Goal: Task Accomplishment & Management: Manage account settings

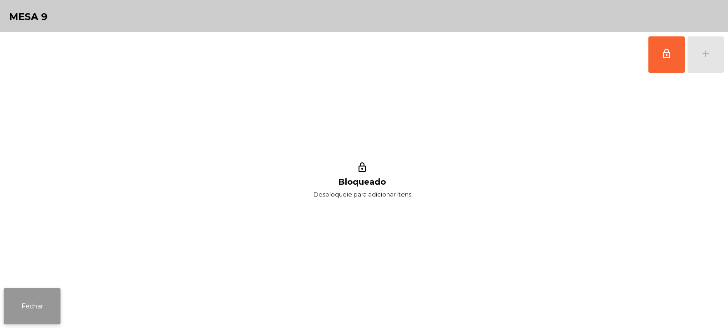
click at [36, 305] on button "Fechar" at bounding box center [32, 306] width 57 height 36
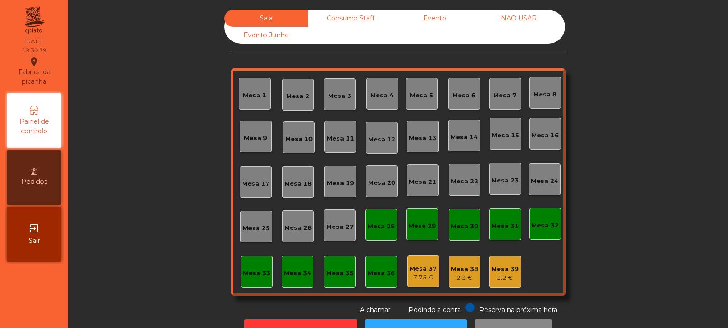
click at [302, 133] on div "Mesa 10" at bounding box center [298, 137] width 27 height 13
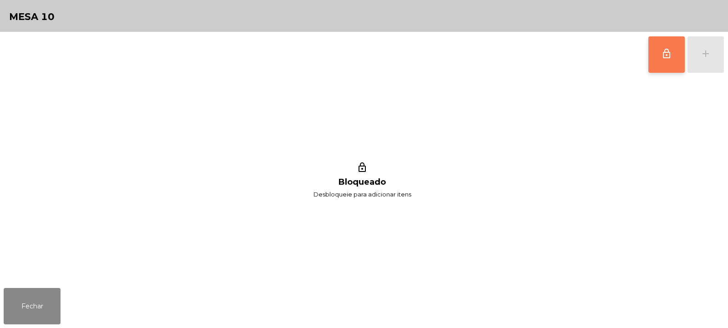
click at [667, 59] on button "lock_outline" at bounding box center [667, 54] width 36 height 36
click at [701, 56] on div "add" at bounding box center [705, 53] width 11 height 11
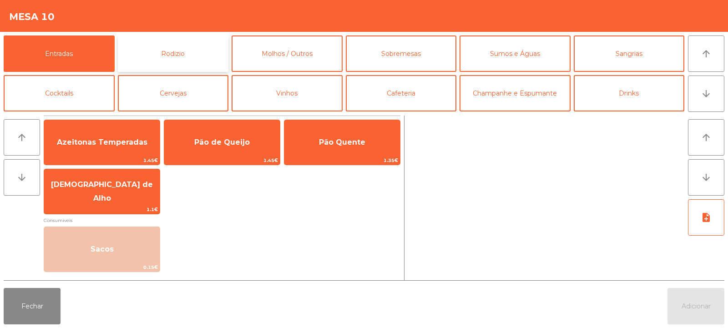
click at [177, 56] on button "Rodizio" at bounding box center [173, 53] width 111 height 36
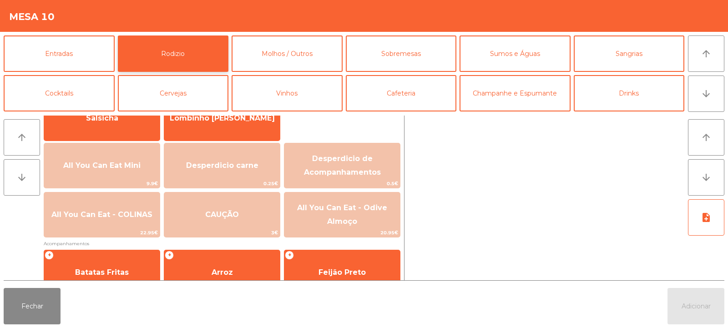
scroll to position [85, 0]
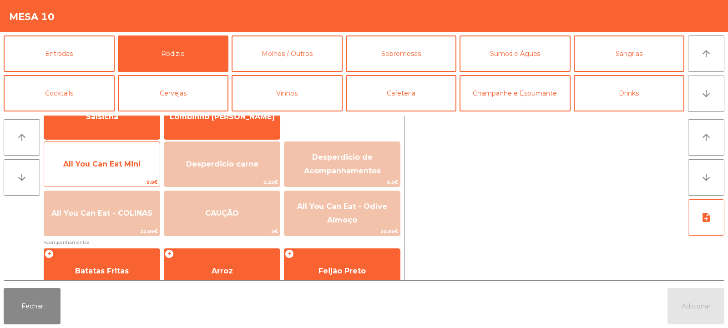
click at [97, 170] on span "All You Can Eat Mini" at bounding box center [102, 164] width 116 height 25
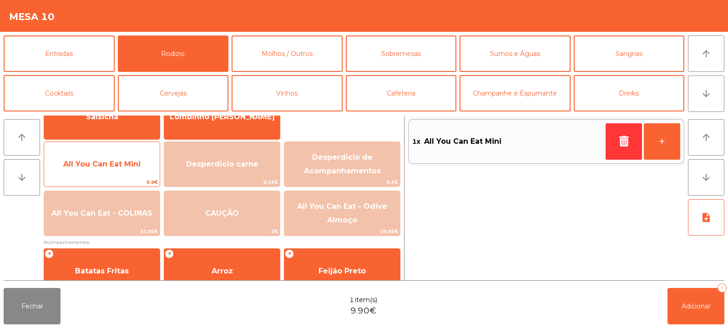
click at [101, 167] on span "All You Can Eat Mini" at bounding box center [101, 164] width 77 height 9
click at [104, 170] on span "All You Can Eat Mini" at bounding box center [102, 164] width 116 height 25
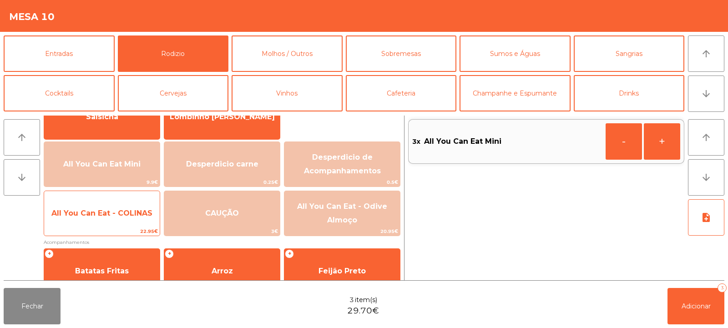
click at [108, 222] on span "All You Can Eat - COLINAS" at bounding box center [102, 213] width 116 height 25
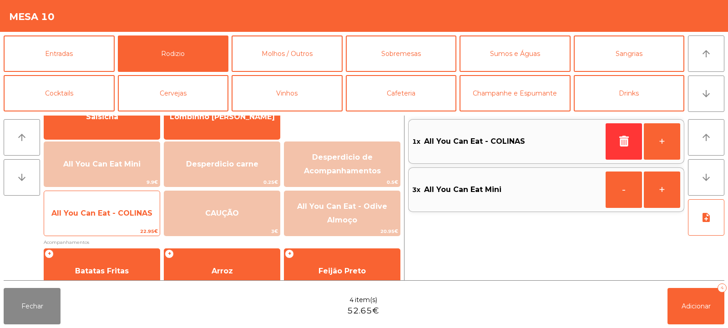
click at [111, 223] on span "All You Can Eat - COLINAS" at bounding box center [102, 213] width 116 height 25
click at [112, 225] on span "All You Can Eat - COLINAS" at bounding box center [102, 213] width 116 height 25
click at [101, 221] on span "All You Can Eat - COLINAS" at bounding box center [102, 213] width 116 height 25
click at [107, 223] on span "All You Can Eat - COLINAS" at bounding box center [102, 213] width 116 height 25
click at [122, 219] on span "All You Can Eat - COLINAS" at bounding box center [102, 213] width 116 height 25
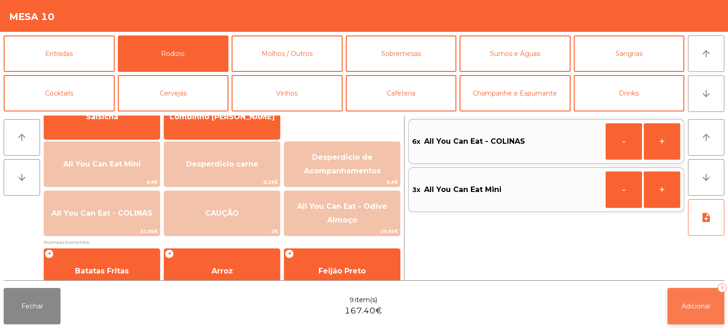
click at [700, 307] on span "Adicionar" at bounding box center [696, 306] width 29 height 8
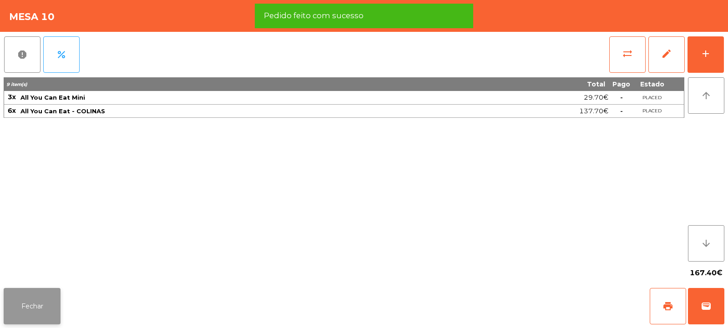
click at [32, 311] on button "Fechar" at bounding box center [32, 306] width 57 height 36
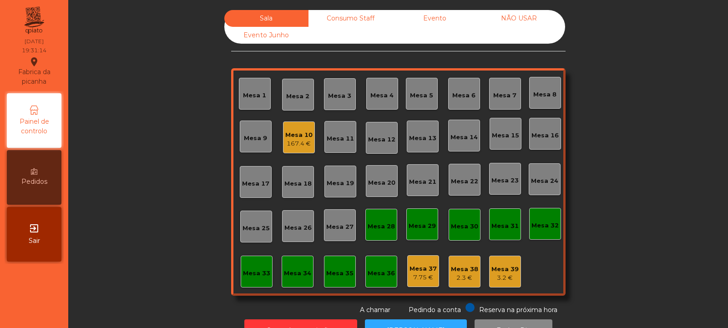
click at [301, 150] on div "Mesa 10 167.4 €" at bounding box center [299, 138] width 32 height 32
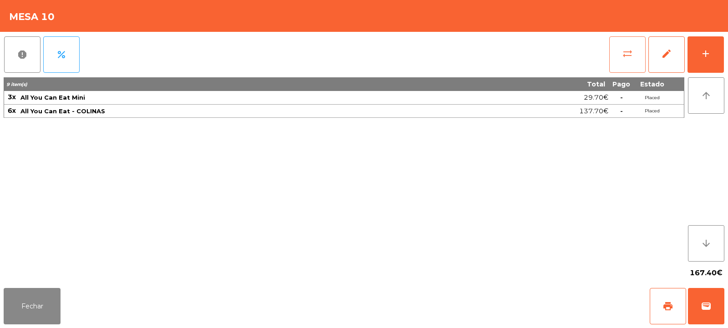
click at [628, 59] on button "sync_alt" at bounding box center [627, 54] width 36 height 36
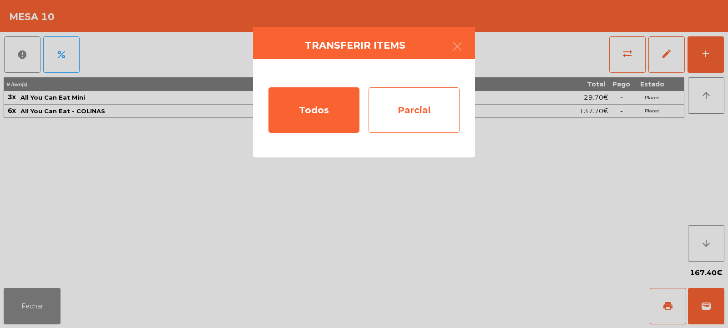
click at [429, 104] on div "Parcial" at bounding box center [414, 110] width 91 height 46
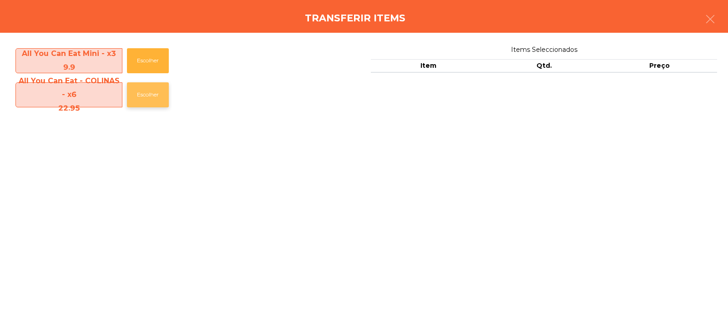
click at [138, 98] on button "Escolher" at bounding box center [148, 94] width 42 height 25
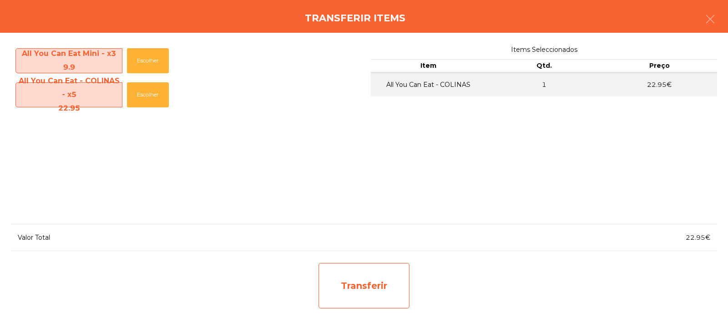
click at [339, 279] on div "Transferir" at bounding box center [364, 286] width 91 height 46
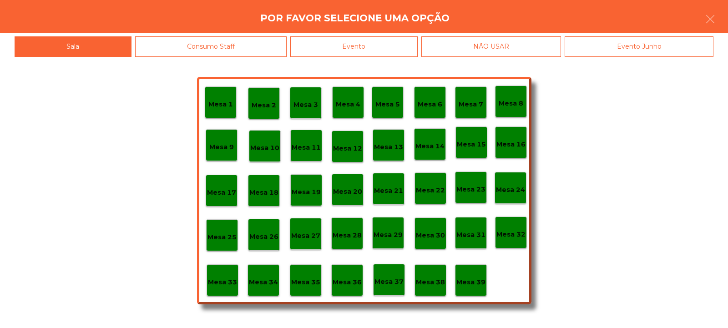
click at [389, 276] on div "Mesa 37" at bounding box center [389, 280] width 29 height 14
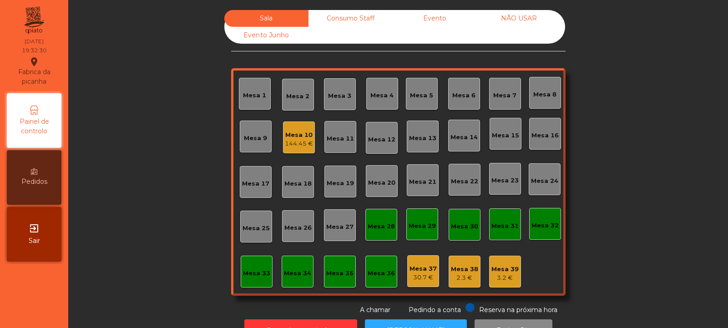
click at [380, 101] on div "Mesa 4" at bounding box center [382, 94] width 32 height 32
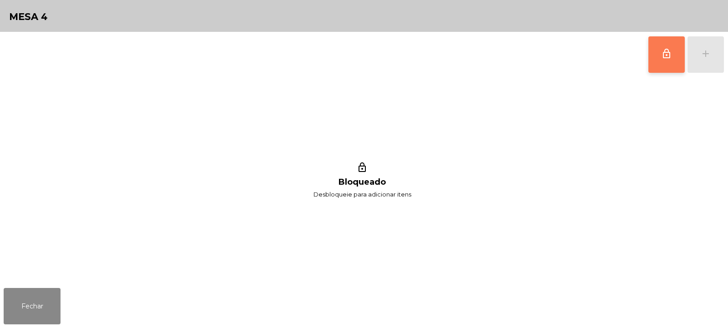
click at [668, 57] on span "lock_outline" at bounding box center [666, 53] width 11 height 11
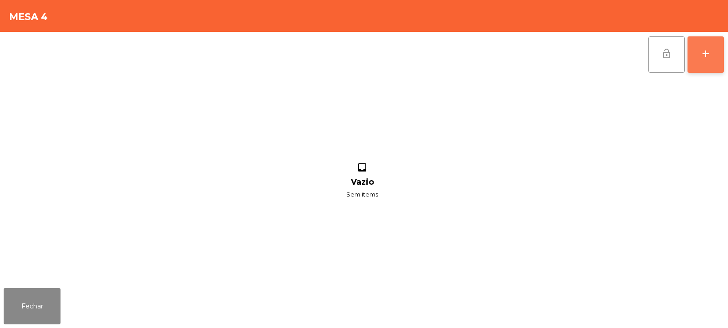
click at [710, 51] on div "add" at bounding box center [705, 53] width 11 height 11
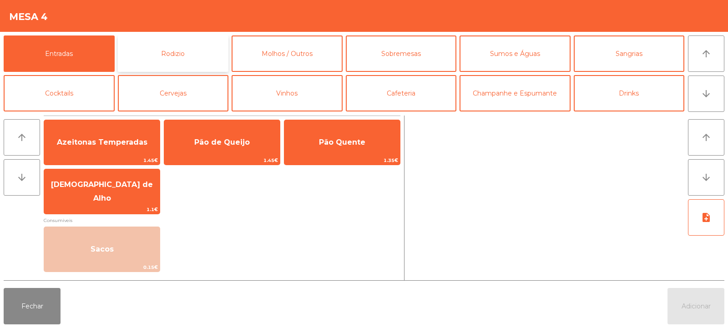
click at [148, 63] on button "Rodizio" at bounding box center [173, 53] width 111 height 36
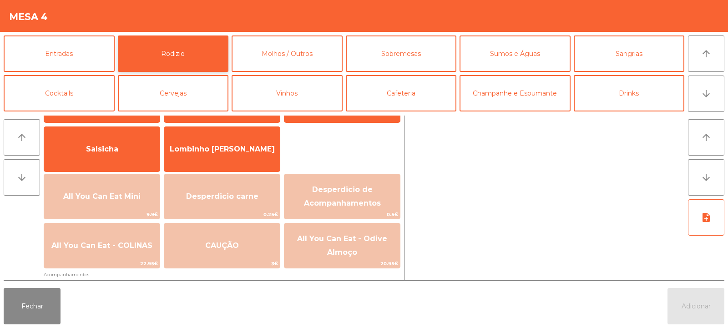
scroll to position [61, 0]
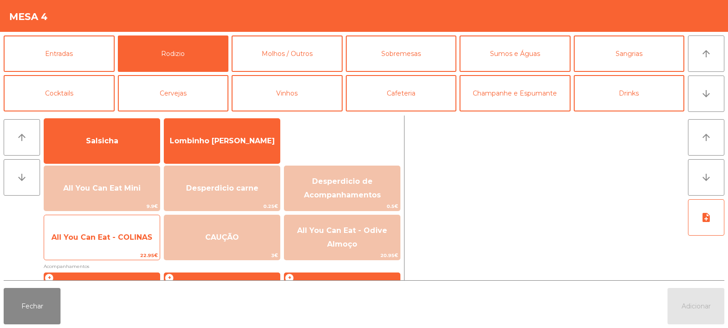
click at [117, 245] on span "All You Can Eat - COLINAS" at bounding box center [102, 237] width 116 height 25
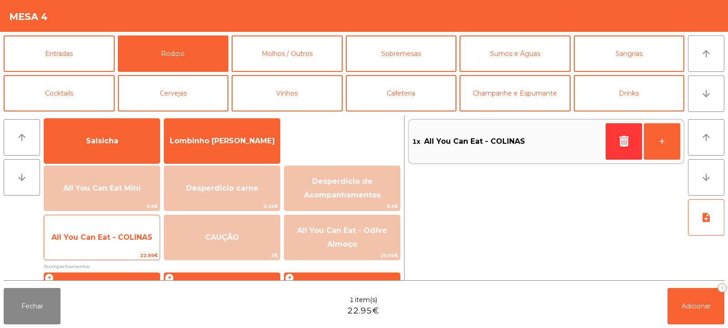
click at [116, 249] on span "All You Can Eat - COLINAS" at bounding box center [102, 237] width 116 height 25
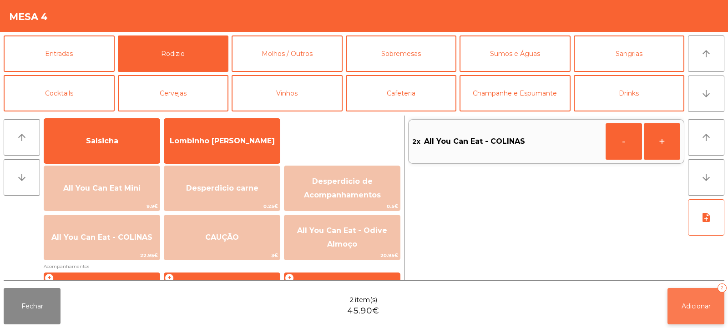
click at [680, 316] on button "Adicionar 2" at bounding box center [696, 306] width 57 height 36
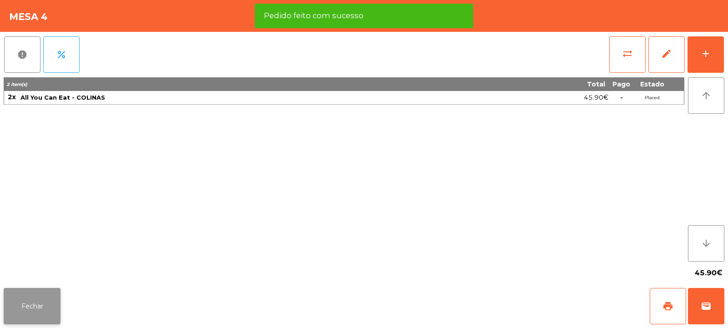
click at [33, 310] on button "Fechar" at bounding box center [32, 306] width 57 height 36
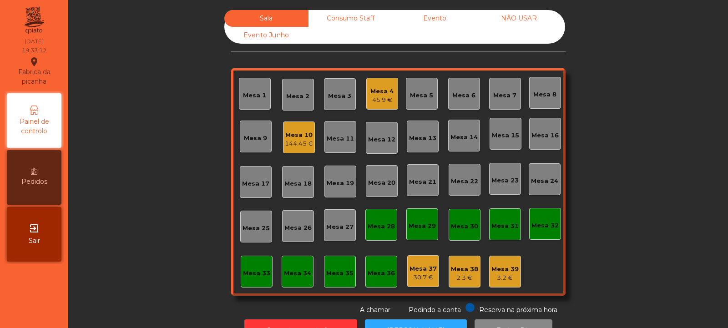
click at [423, 145] on div "Mesa 13" at bounding box center [423, 137] width 32 height 32
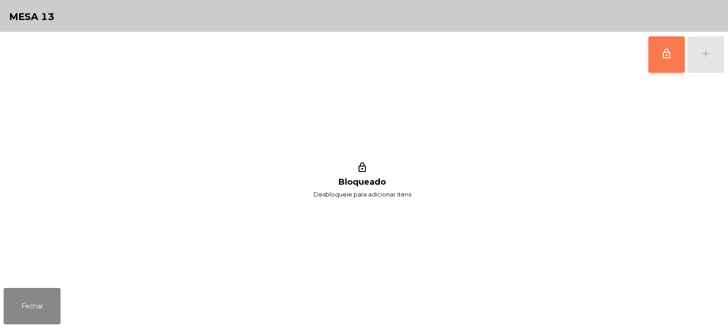
click at [662, 65] on button "lock_outline" at bounding box center [667, 54] width 36 height 36
click at [702, 61] on button "add" at bounding box center [706, 54] width 36 height 36
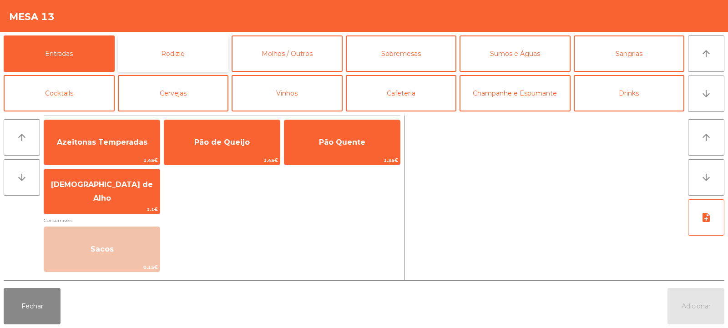
click at [164, 56] on button "Rodizio" at bounding box center [173, 53] width 111 height 36
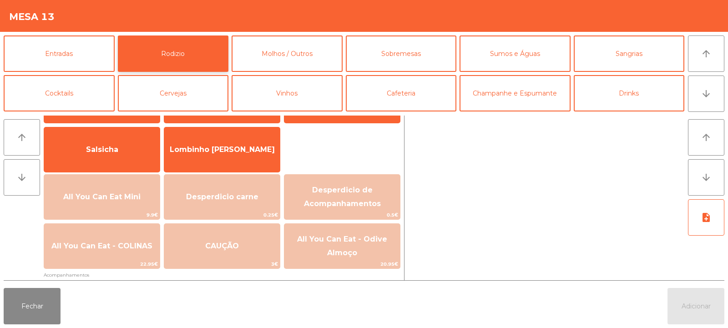
scroll to position [63, 0]
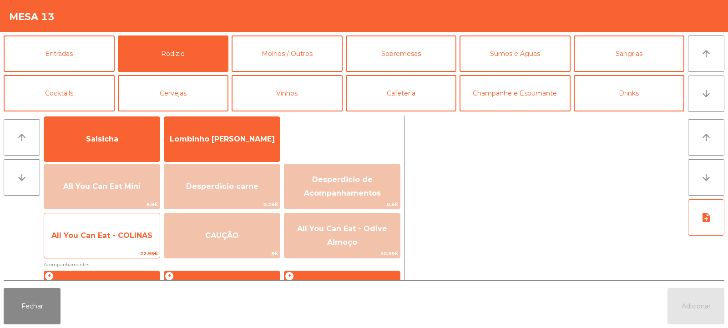
click at [111, 238] on span "All You Can Eat - COLINAS" at bounding box center [101, 235] width 101 height 9
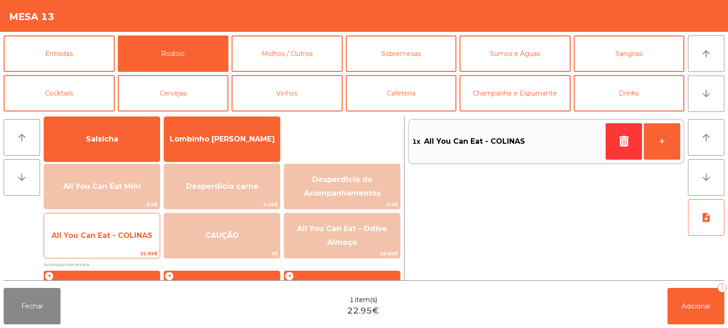
click at [111, 236] on span "All You Can Eat - COLINAS" at bounding box center [101, 235] width 101 height 9
click at [108, 238] on span "All You Can Eat - COLINAS" at bounding box center [101, 235] width 101 height 9
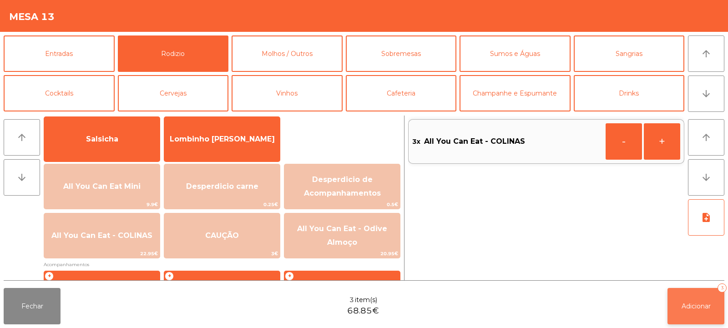
click at [685, 316] on button "Adicionar 3" at bounding box center [696, 306] width 57 height 36
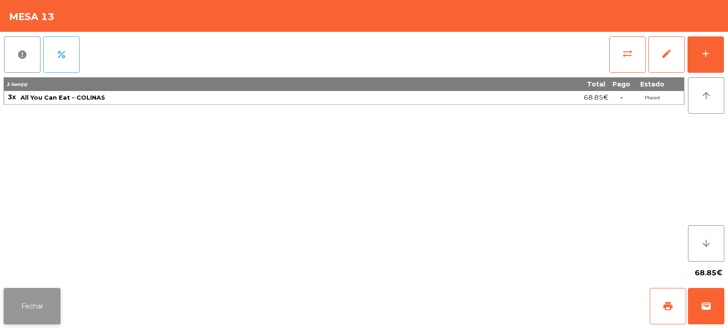
click at [30, 311] on button "Fechar" at bounding box center [32, 306] width 57 height 36
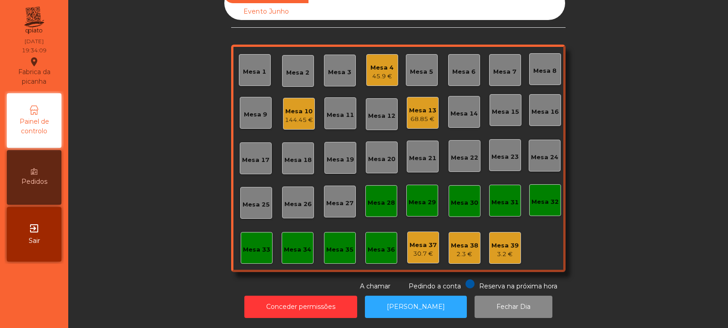
scroll to position [0, 0]
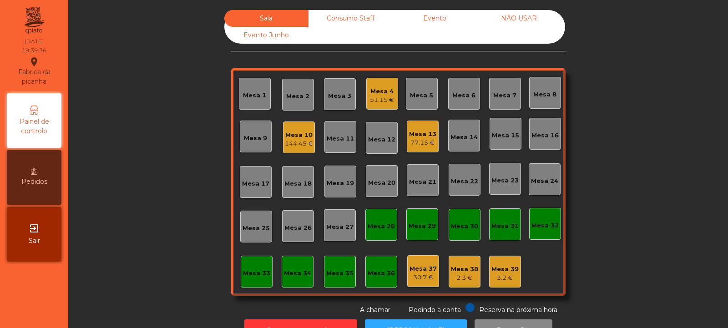
click at [542, 99] on div "Mesa 8" at bounding box center [544, 94] width 23 height 9
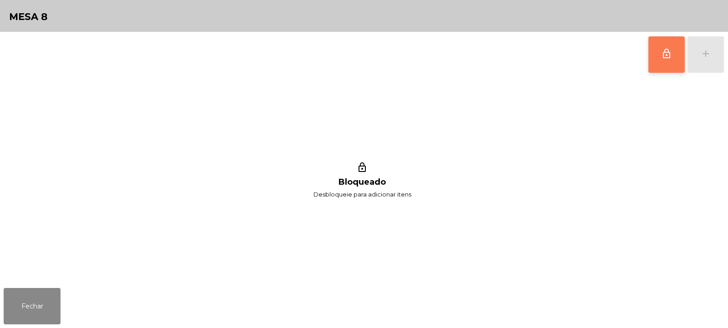
click at [654, 55] on button "lock_outline" at bounding box center [667, 54] width 36 height 36
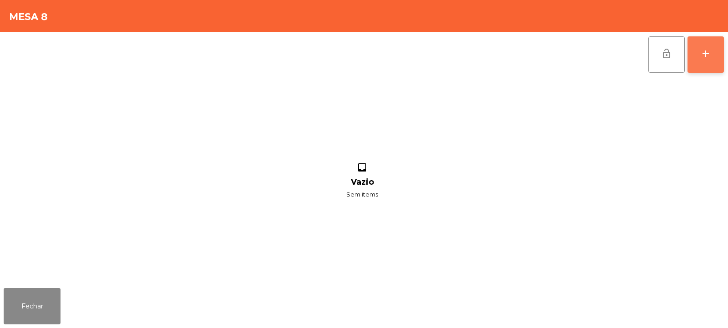
click at [703, 55] on div "add" at bounding box center [705, 53] width 11 height 11
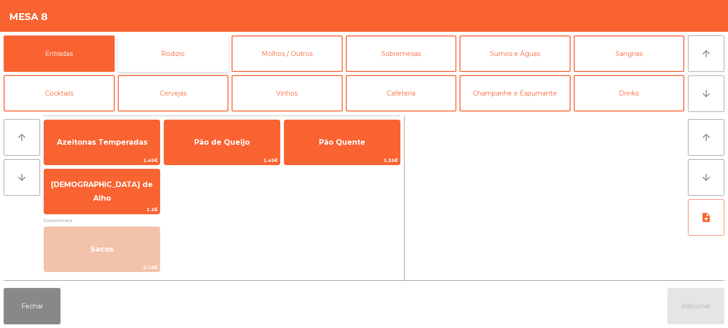
click at [190, 56] on button "Rodizio" at bounding box center [173, 53] width 111 height 36
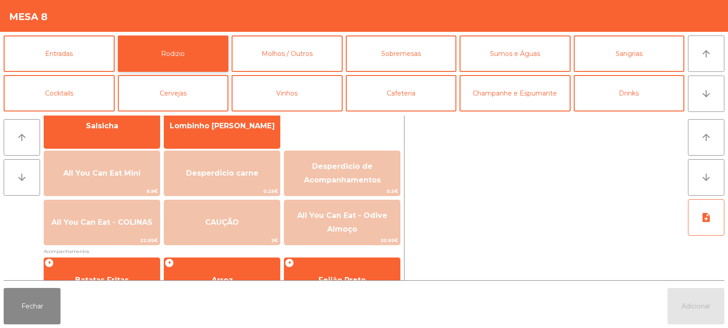
scroll to position [80, 0]
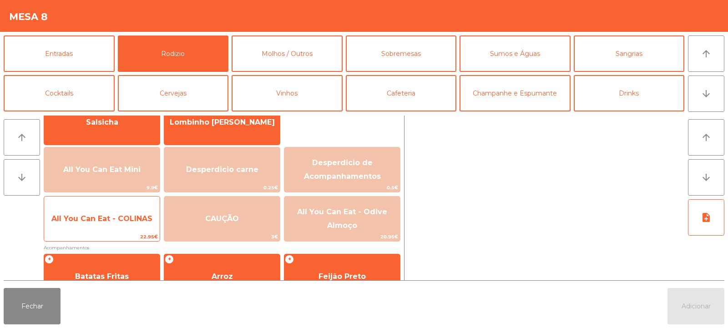
click at [102, 225] on span "All You Can Eat - COLINAS" at bounding box center [102, 219] width 116 height 25
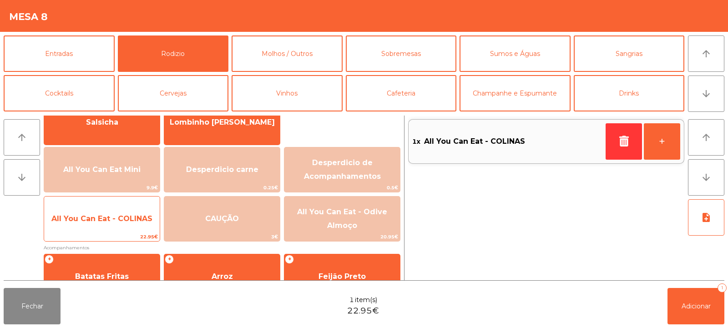
click at [106, 224] on span "All You Can Eat - COLINAS" at bounding box center [102, 219] width 116 height 25
click at [102, 227] on span "All You Can Eat - COLINAS" at bounding box center [102, 219] width 116 height 25
click at [101, 227] on span "All You Can Eat - COLINAS" at bounding box center [102, 219] width 116 height 25
click at [101, 228] on span "All You Can Eat - COLINAS" at bounding box center [102, 219] width 116 height 25
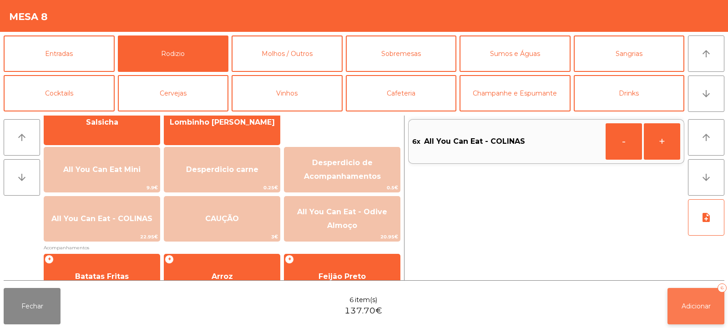
click at [685, 305] on span "Adicionar" at bounding box center [696, 306] width 29 height 8
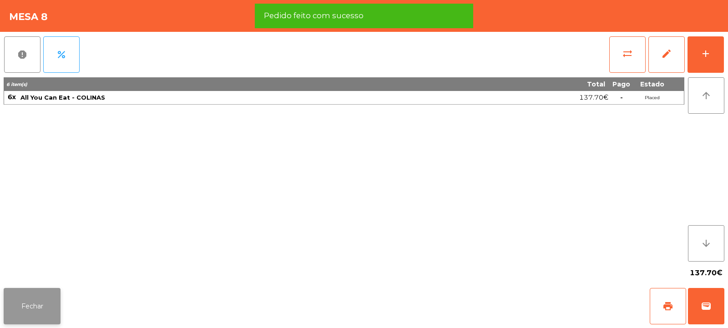
click at [42, 310] on button "Fechar" at bounding box center [32, 306] width 57 height 36
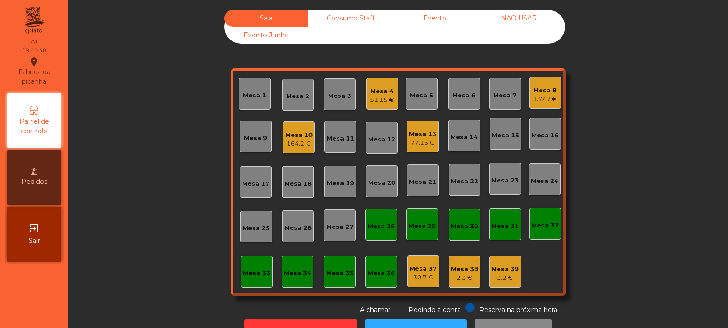
click at [254, 182] on div "Mesa 17" at bounding box center [255, 183] width 27 height 9
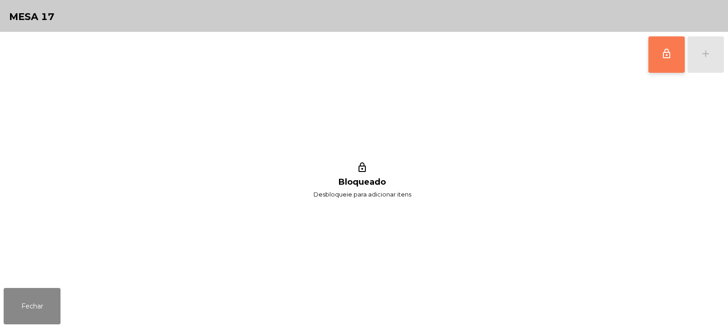
click at [675, 57] on button "lock_outline" at bounding box center [667, 54] width 36 height 36
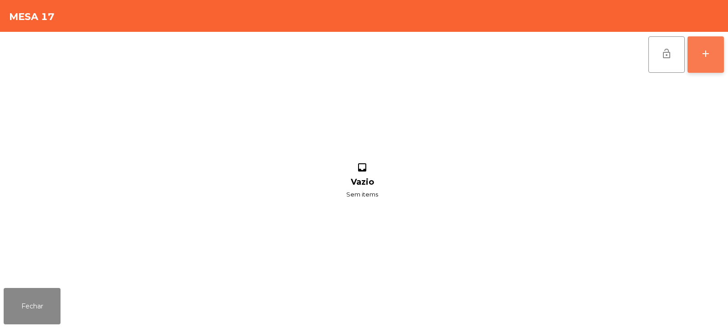
click at [702, 48] on div "add" at bounding box center [705, 53] width 11 height 11
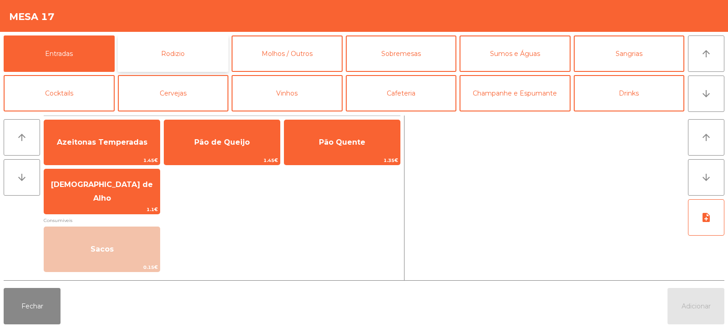
click at [199, 46] on button "Rodizio" at bounding box center [173, 53] width 111 height 36
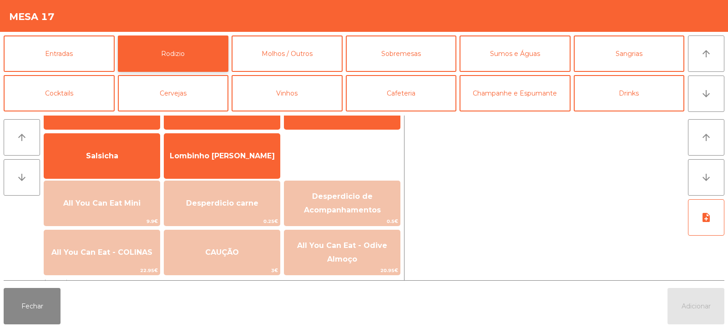
scroll to position [106, 0]
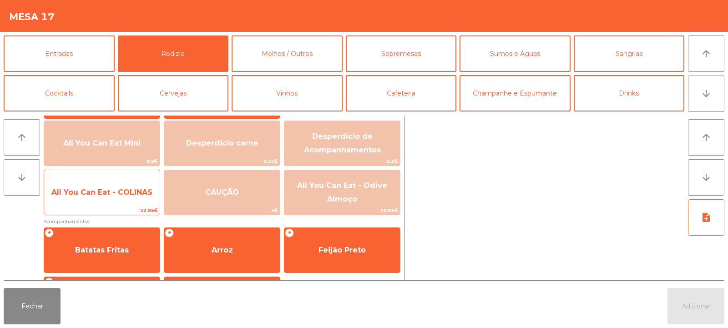
click at [101, 200] on span "All You Can Eat - COLINAS" at bounding box center [102, 192] width 116 height 25
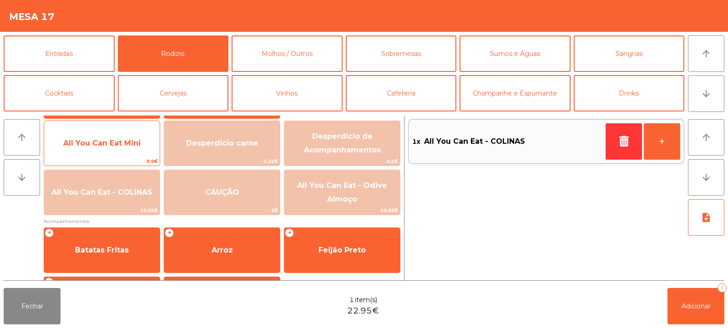
click at [96, 150] on span "All You Can Eat Mini" at bounding box center [102, 143] width 116 height 25
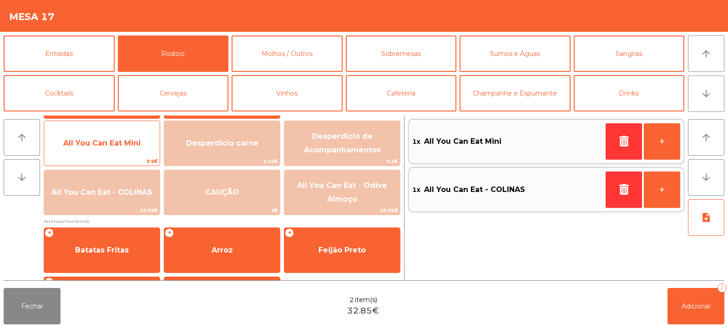
click at [99, 148] on span "All You Can Eat Mini" at bounding box center [102, 143] width 116 height 25
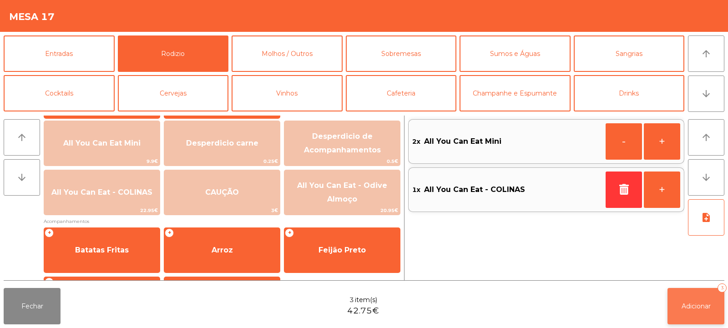
click at [705, 318] on button "Adicionar 3" at bounding box center [696, 306] width 57 height 36
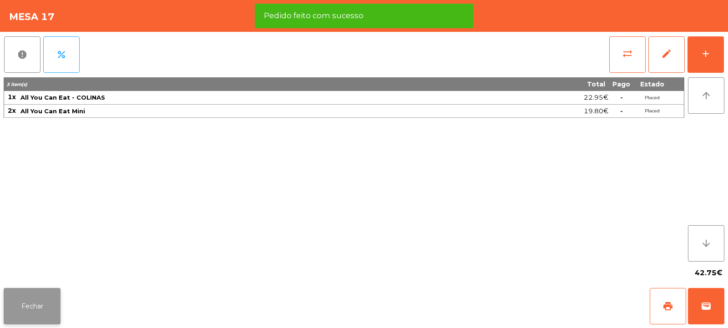
click at [46, 310] on button "Fechar" at bounding box center [32, 306] width 57 height 36
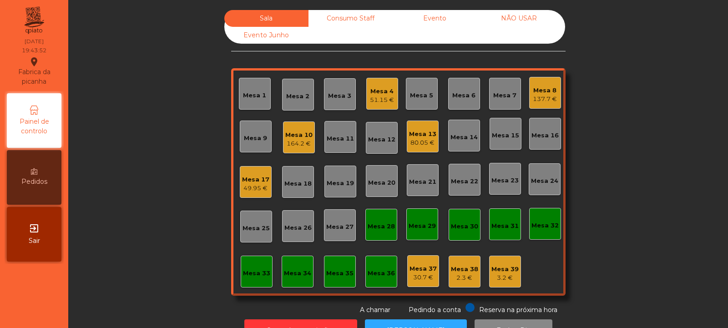
click at [459, 127] on div "Mesa 14" at bounding box center [464, 136] width 32 height 32
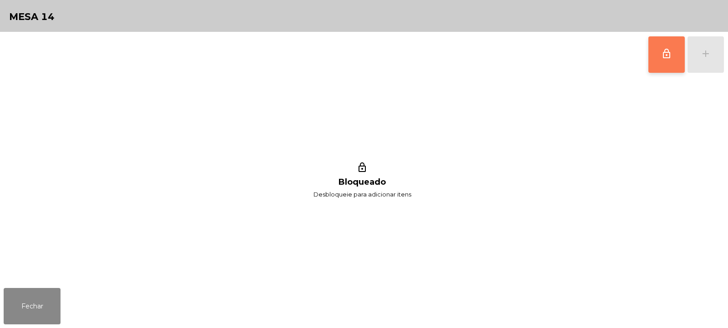
click at [665, 66] on button "lock_outline" at bounding box center [667, 54] width 36 height 36
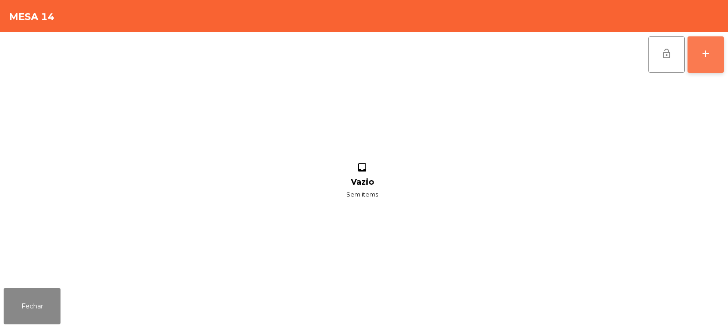
click at [710, 53] on div "add" at bounding box center [705, 53] width 11 height 11
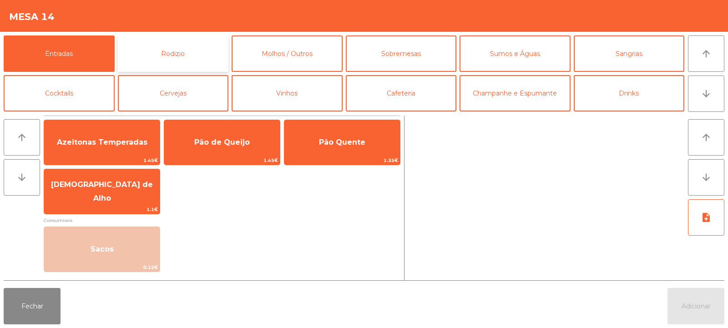
click at [183, 43] on button "Rodizio" at bounding box center [173, 53] width 111 height 36
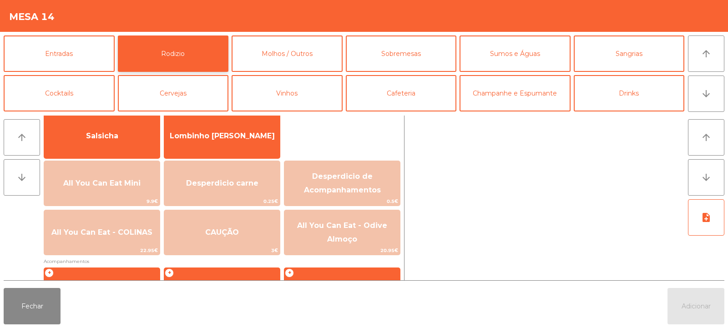
scroll to position [70, 0]
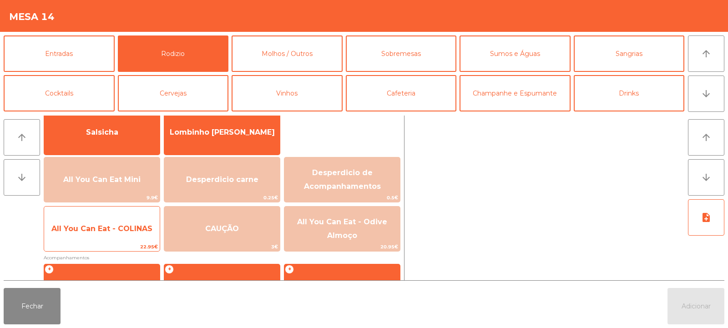
click at [112, 232] on span "All You Can Eat - COLINAS" at bounding box center [101, 228] width 101 height 9
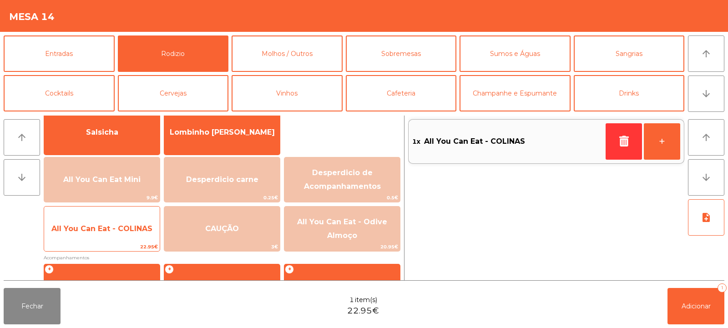
click at [108, 230] on span "All You Can Eat - COLINAS" at bounding box center [101, 228] width 101 height 9
click at [113, 225] on span "All You Can Eat - COLINAS" at bounding box center [101, 228] width 101 height 9
click at [112, 218] on span "All You Can Eat - COLINAS" at bounding box center [102, 229] width 116 height 25
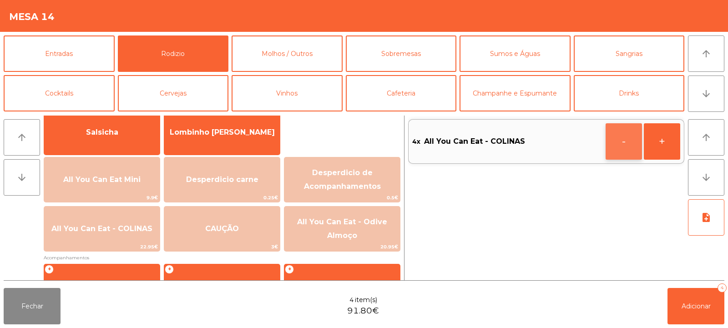
click at [617, 137] on button "-" at bounding box center [624, 141] width 36 height 36
click at [705, 310] on span "Adicionar" at bounding box center [696, 306] width 29 height 8
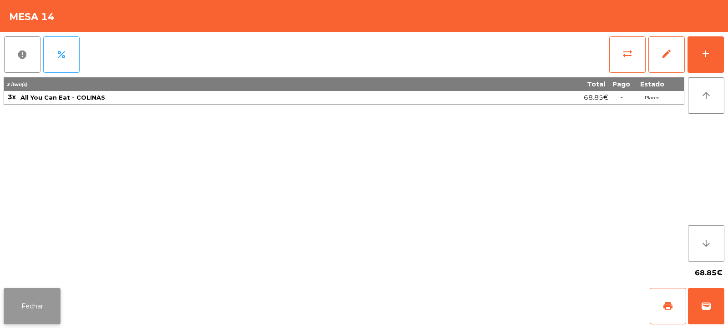
click at [41, 311] on button "Fechar" at bounding box center [32, 306] width 57 height 36
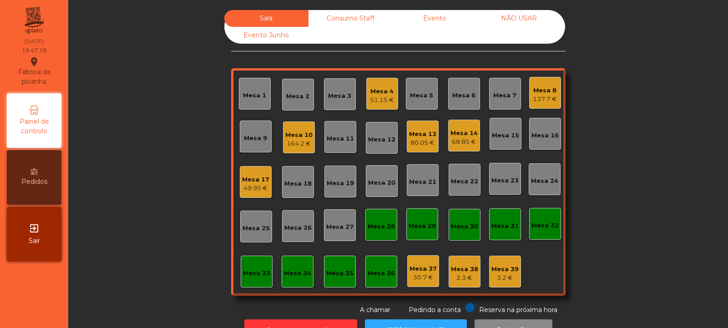
click at [334, 180] on div "Mesa 19" at bounding box center [340, 183] width 27 height 9
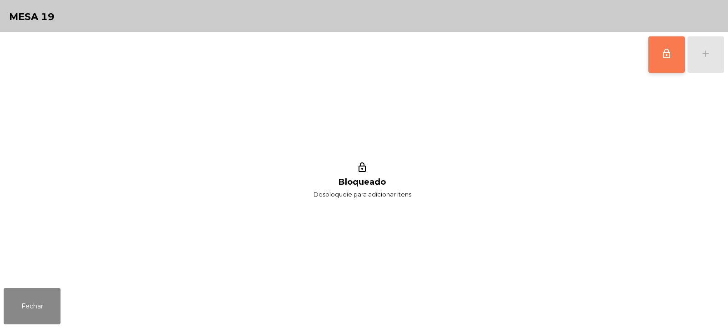
click at [662, 61] on button "lock_outline" at bounding box center [667, 54] width 36 height 36
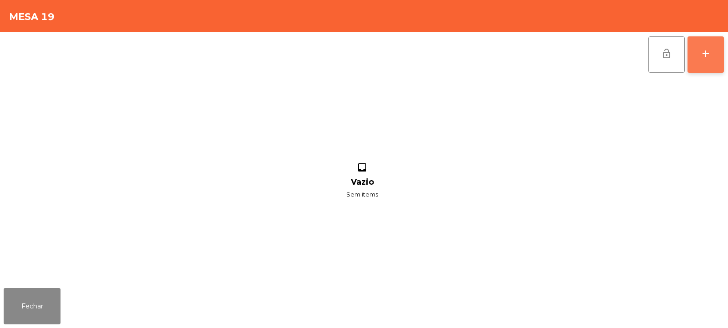
click at [711, 66] on button "add" at bounding box center [706, 54] width 36 height 36
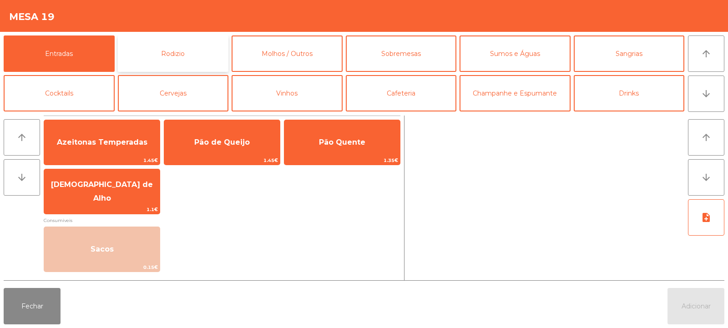
click at [186, 55] on button "Rodizio" at bounding box center [173, 53] width 111 height 36
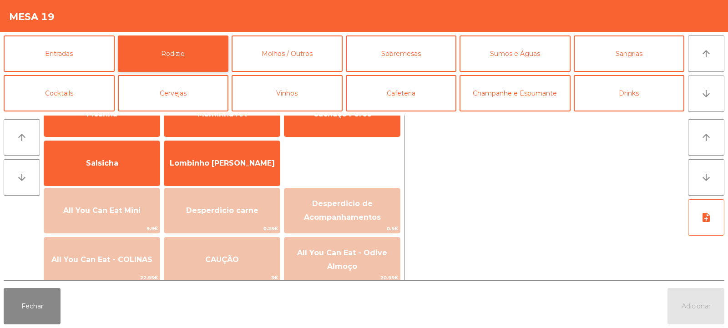
scroll to position [62, 0]
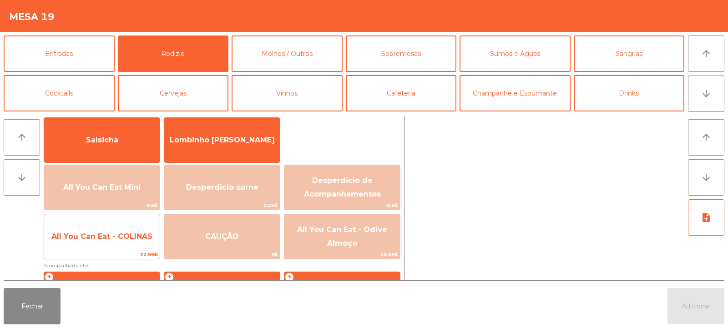
click at [114, 239] on span "All You Can Eat - COLINAS" at bounding box center [101, 236] width 101 height 9
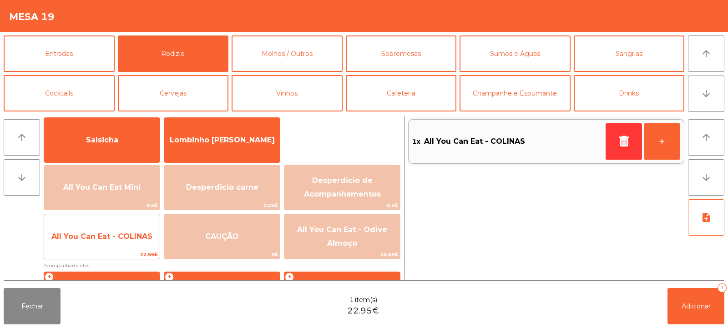
click at [106, 243] on span "All You Can Eat - COLINAS" at bounding box center [102, 236] width 116 height 25
click at [106, 236] on span "All You Can Eat - COLINAS" at bounding box center [101, 236] width 101 height 9
click at [101, 231] on span "All You Can Eat - COLINAS" at bounding box center [102, 236] width 116 height 25
click at [107, 246] on span "All You Can Eat - COLINAS" at bounding box center [102, 236] width 116 height 25
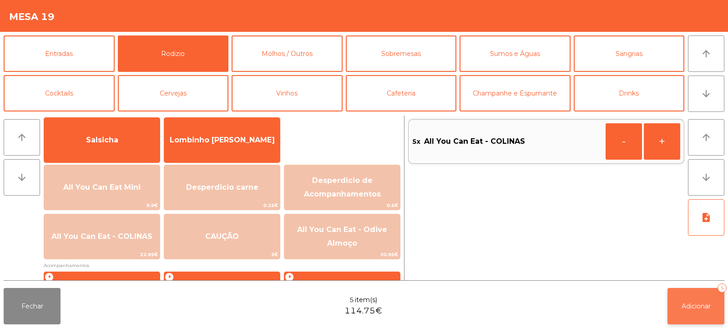
click at [694, 303] on span "Adicionar" at bounding box center [696, 306] width 29 height 8
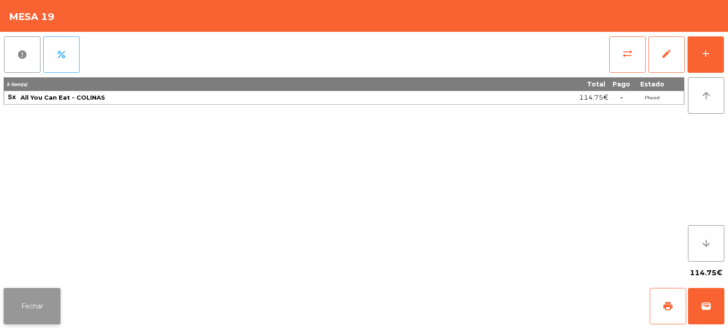
click at [39, 310] on button "Fechar" at bounding box center [32, 306] width 57 height 36
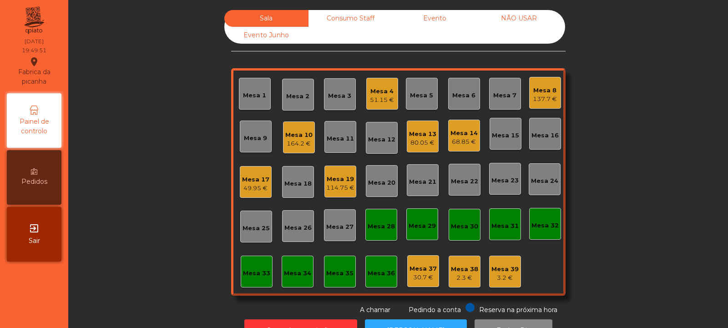
click at [342, 181] on div "Mesa 19" at bounding box center [340, 179] width 28 height 9
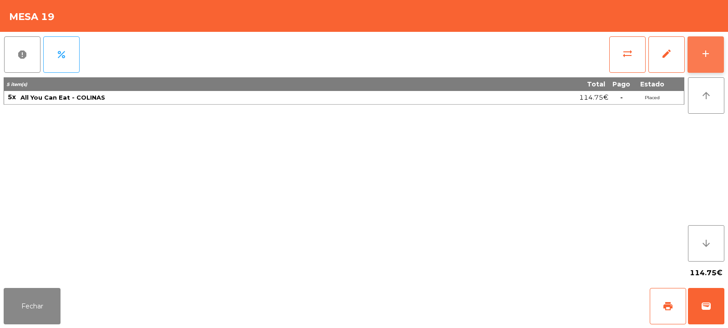
click at [709, 54] on div "add" at bounding box center [705, 53] width 11 height 11
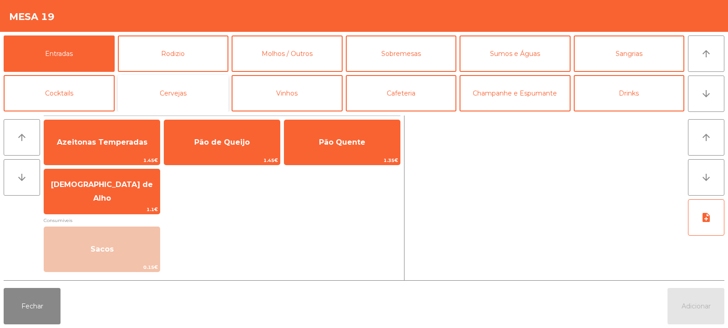
click at [181, 94] on button "Cervejas" at bounding box center [173, 93] width 111 height 36
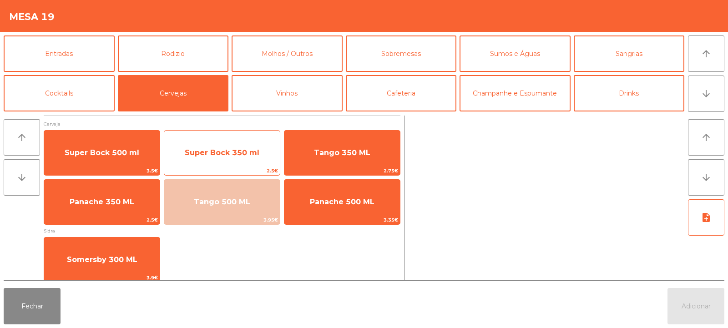
click at [238, 154] on span "Super Bock 350 ml" at bounding box center [222, 152] width 75 height 9
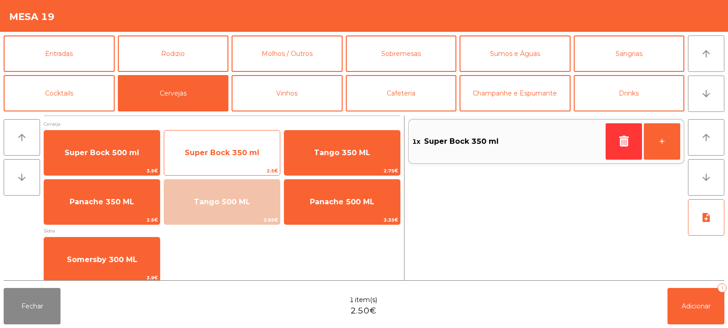
click at [220, 158] on span "Super Bock 350 ml" at bounding box center [222, 153] width 116 height 25
click at [220, 154] on span "Super Bock 350 ml" at bounding box center [222, 152] width 75 height 9
click at [218, 154] on span "Super Bock 350 ml" at bounding box center [222, 152] width 75 height 9
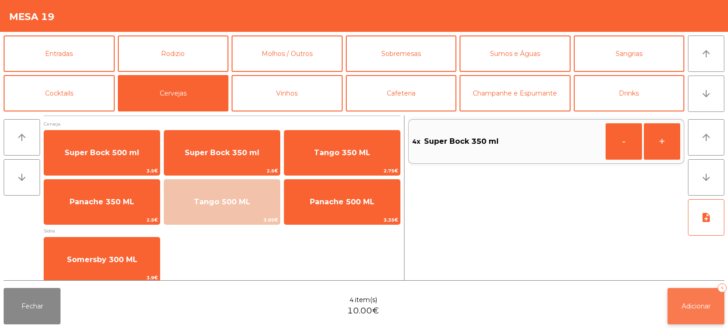
click at [690, 312] on button "Adicionar 4" at bounding box center [696, 306] width 57 height 36
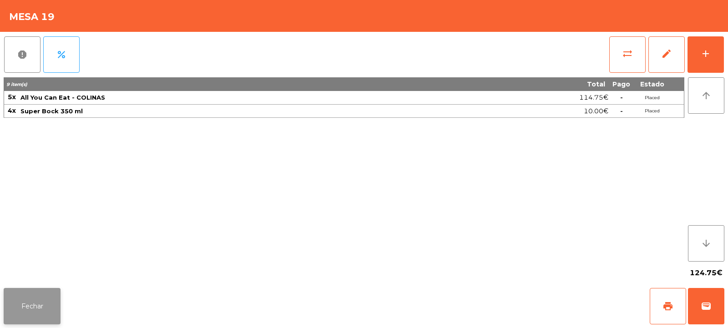
click at [36, 302] on button "Fechar" at bounding box center [32, 306] width 57 height 36
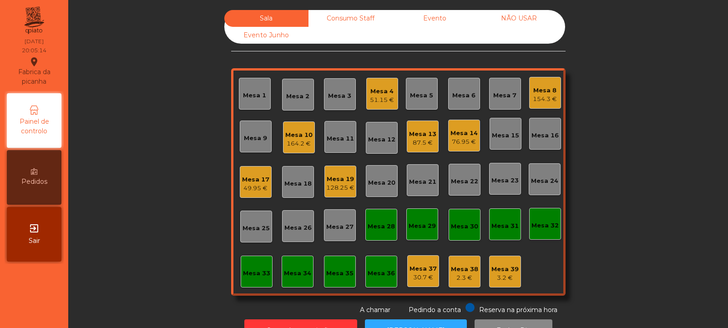
click at [295, 186] on div "Mesa 18" at bounding box center [297, 183] width 27 height 9
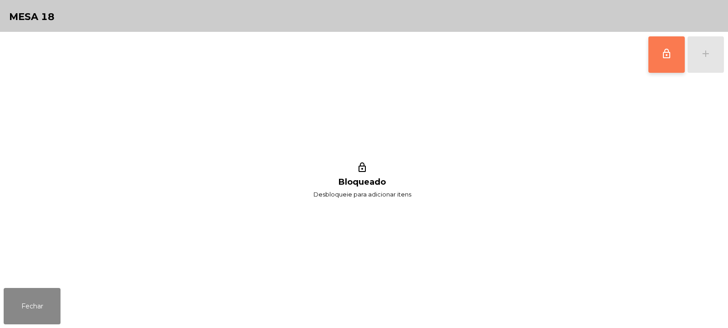
click at [667, 52] on span "lock_outline" at bounding box center [666, 53] width 11 height 11
click at [700, 55] on div "add" at bounding box center [705, 53] width 11 height 11
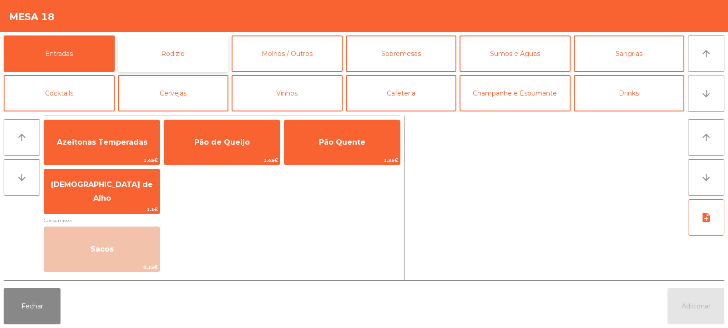
click at [189, 57] on button "Rodizio" at bounding box center [173, 53] width 111 height 36
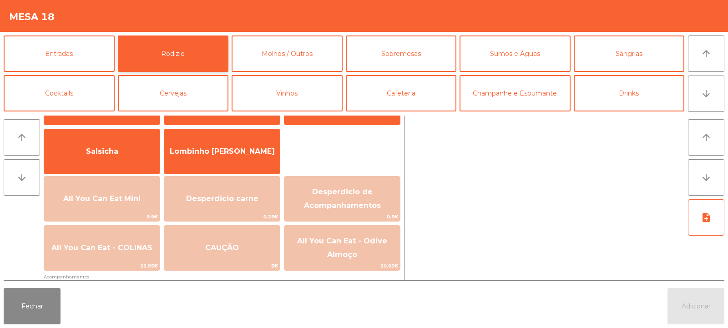
scroll to position [69, 0]
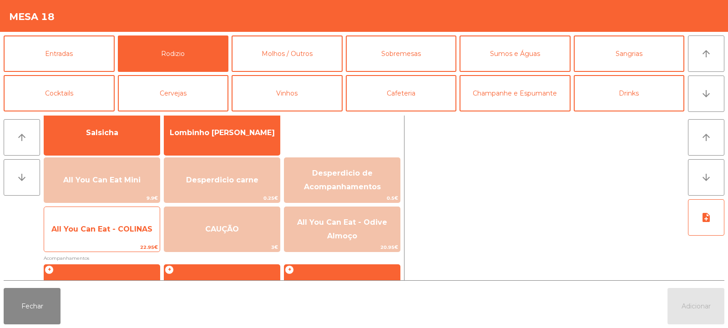
click at [96, 235] on span "All You Can Eat - COLINAS" at bounding box center [102, 229] width 116 height 25
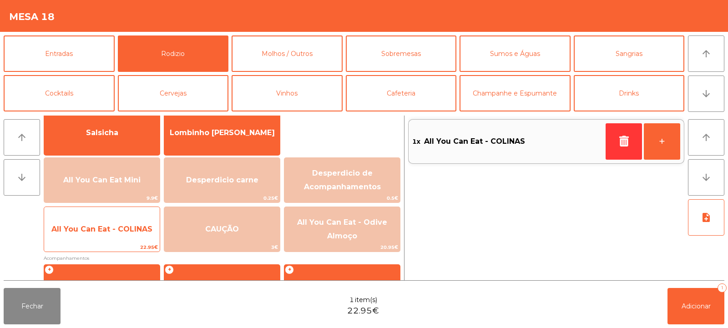
click at [101, 232] on span "All You Can Eat - COLINAS" at bounding box center [101, 229] width 101 height 9
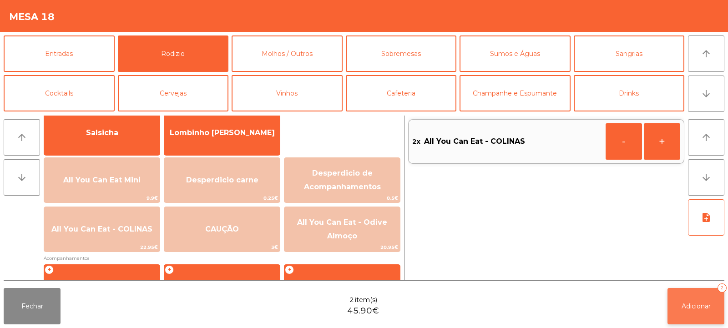
click at [697, 306] on span "Adicionar" at bounding box center [696, 306] width 29 height 8
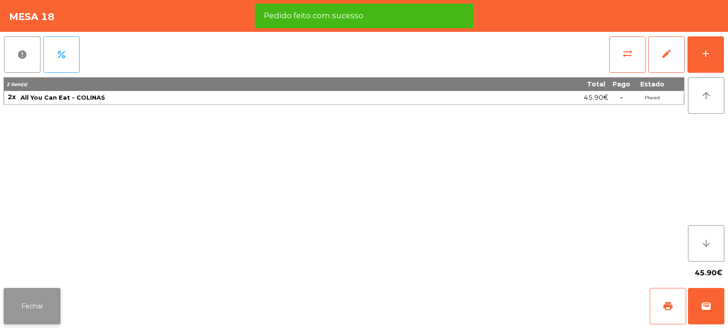
click at [35, 307] on button "Fechar" at bounding box center [32, 306] width 57 height 36
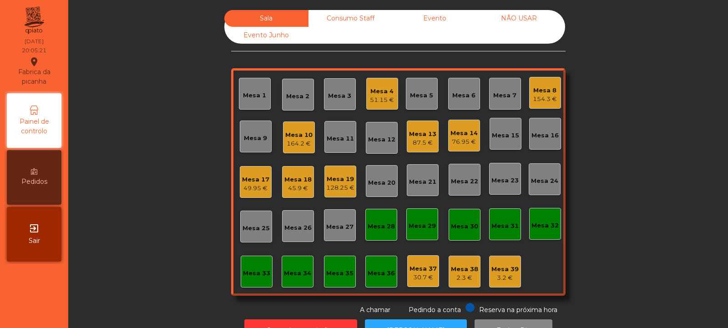
click at [379, 98] on div "51.15 €" at bounding box center [382, 100] width 24 height 9
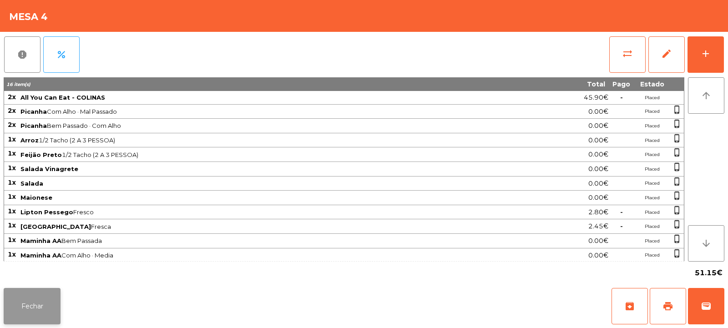
click at [45, 307] on button "Fechar" at bounding box center [32, 306] width 57 height 36
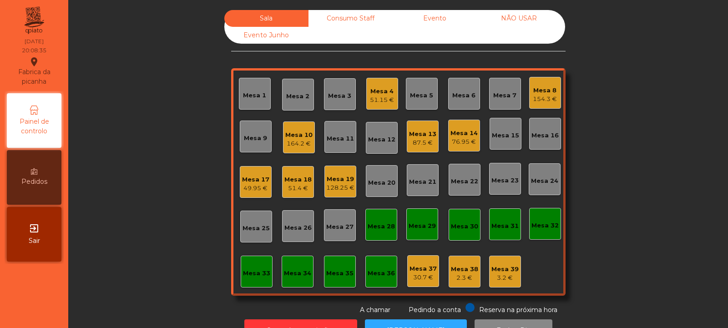
click at [421, 96] on div "Mesa 5" at bounding box center [421, 95] width 23 height 9
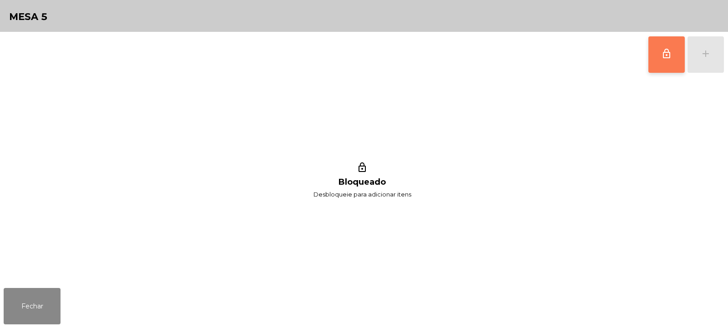
click at [659, 59] on button "lock_outline" at bounding box center [667, 54] width 36 height 36
click at [709, 56] on div "add" at bounding box center [705, 53] width 11 height 11
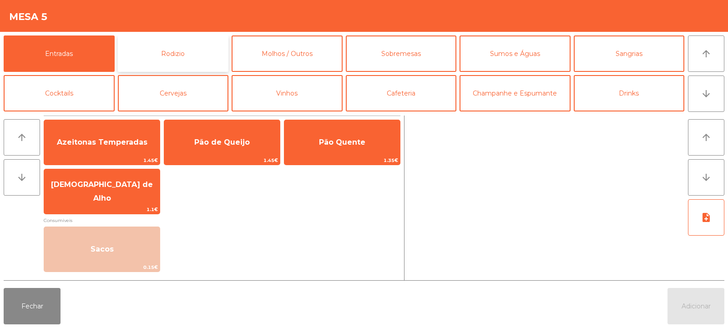
click at [170, 50] on button "Rodizio" at bounding box center [173, 53] width 111 height 36
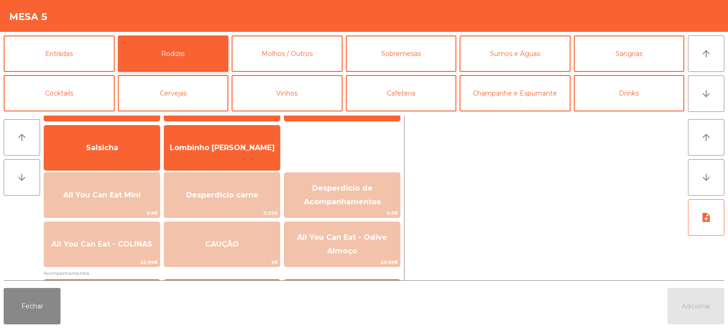
scroll to position [66, 0]
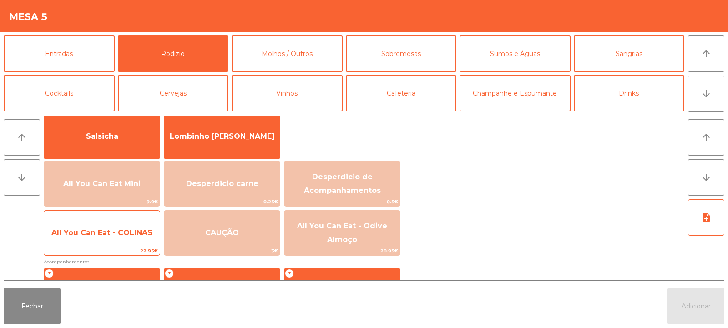
click at [120, 231] on span "All You Can Eat - COLINAS" at bounding box center [101, 232] width 101 height 9
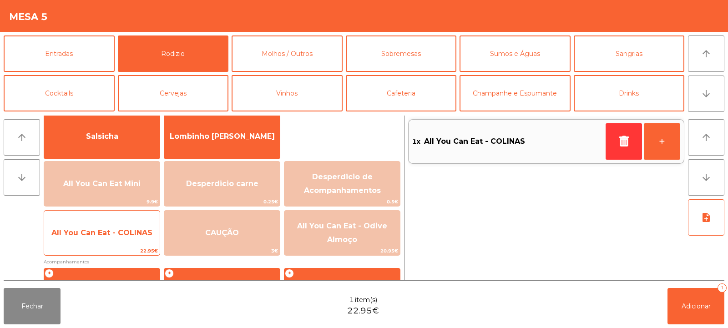
click at [118, 235] on span "All You Can Eat - COLINAS" at bounding box center [101, 232] width 101 height 9
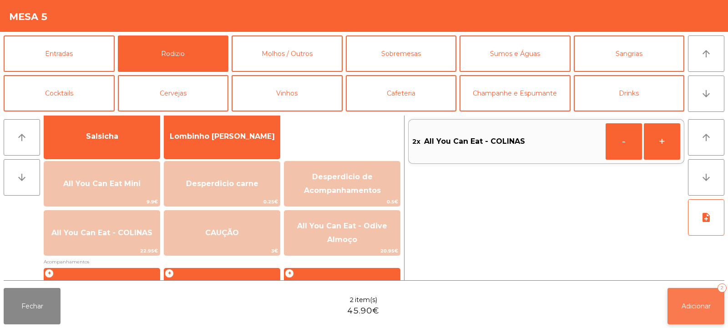
click at [679, 293] on button "Adicionar 2" at bounding box center [696, 306] width 57 height 36
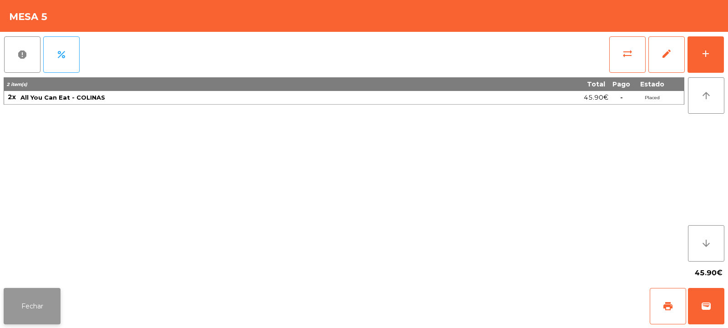
click at [28, 294] on button "Fechar" at bounding box center [32, 306] width 57 height 36
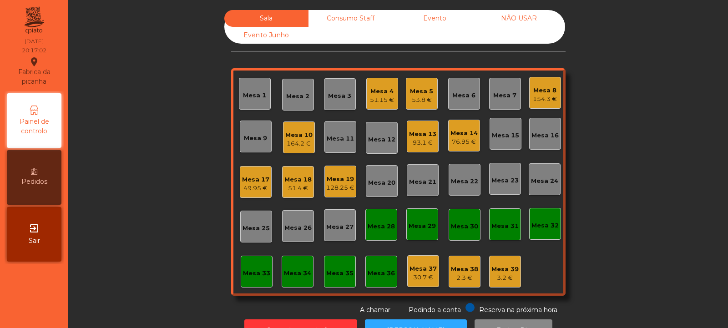
scroll to position [30, 0]
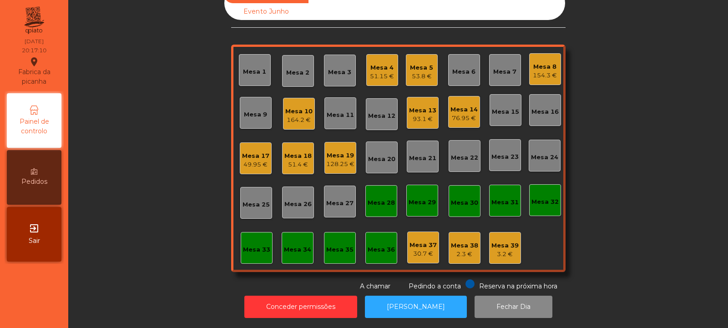
click at [291, 65] on div "Mesa 2" at bounding box center [297, 71] width 23 height 13
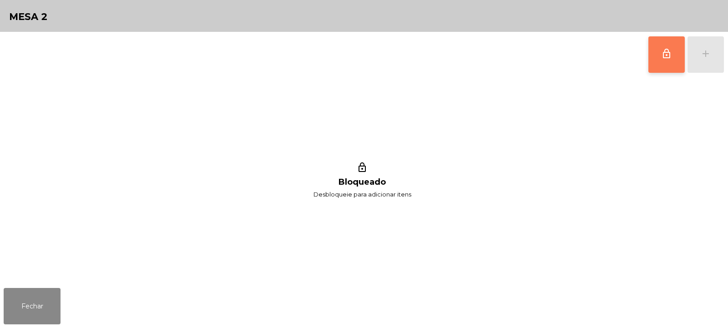
click at [664, 53] on span "lock_outline" at bounding box center [666, 53] width 11 height 11
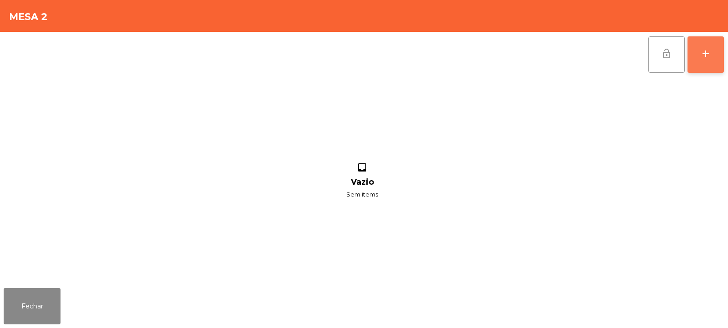
click at [704, 39] on button "add" at bounding box center [706, 54] width 36 height 36
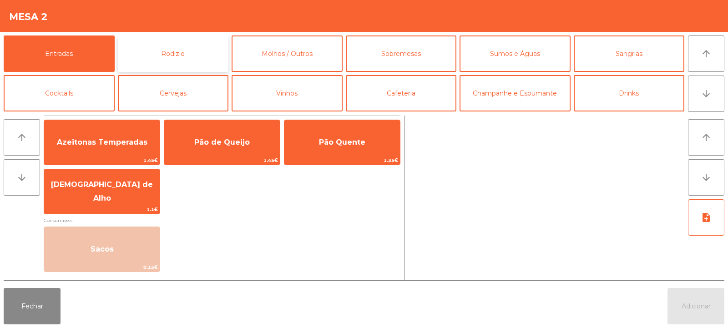
click at [171, 51] on button "Rodizio" at bounding box center [173, 53] width 111 height 36
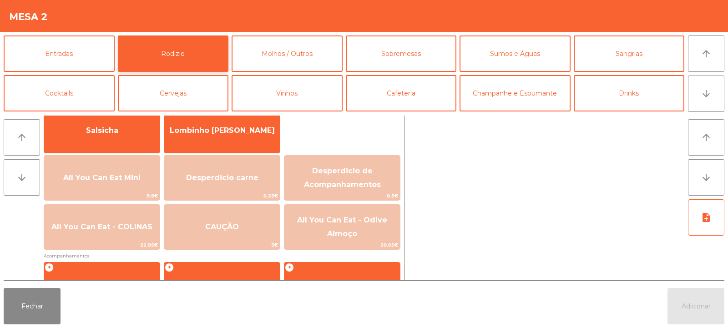
scroll to position [83, 0]
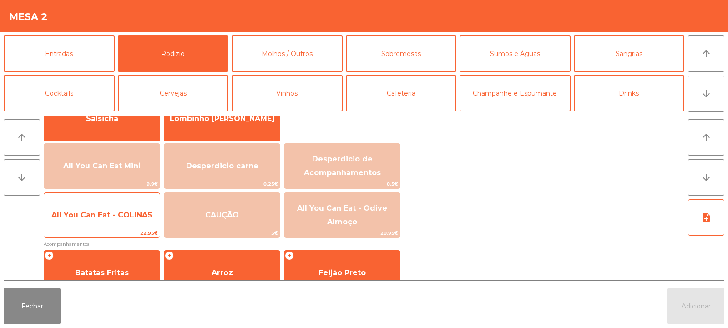
click at [101, 234] on span "22.95€" at bounding box center [102, 233] width 116 height 9
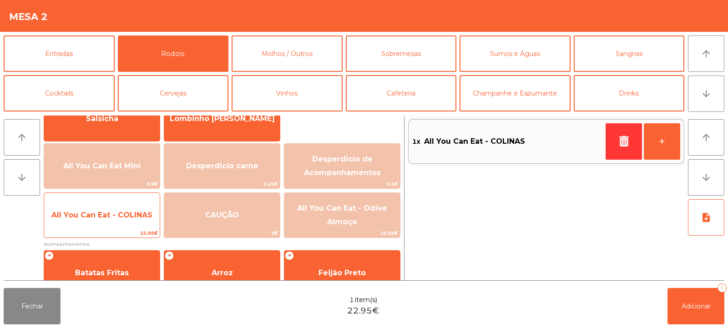
click at [107, 222] on span "All You Can Eat - COLINAS" at bounding box center [102, 215] width 116 height 25
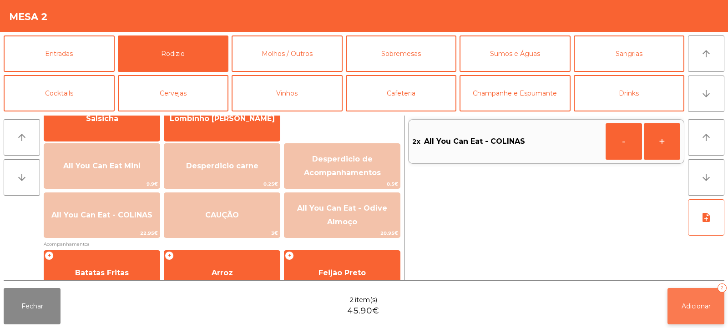
click at [685, 310] on span "Adicionar" at bounding box center [696, 306] width 29 height 8
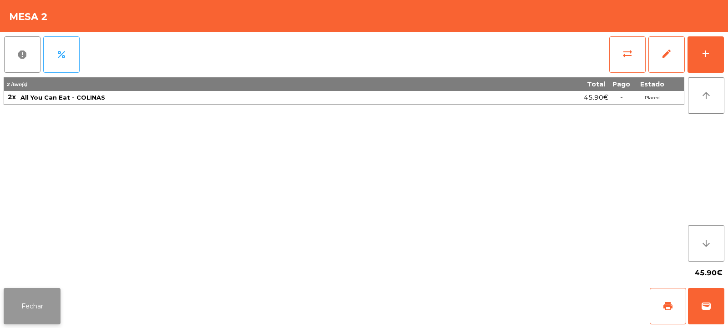
click at [18, 314] on button "Fechar" at bounding box center [32, 306] width 57 height 36
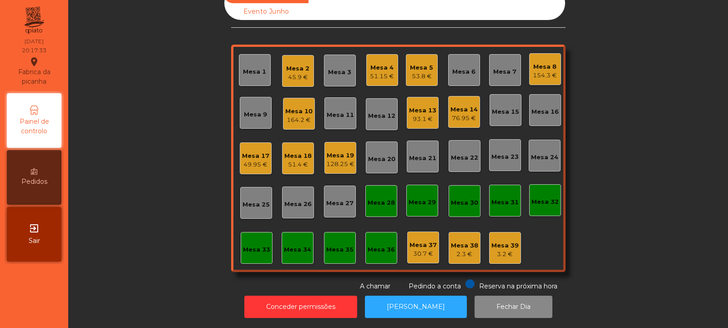
click at [345, 199] on div "Mesa 27" at bounding box center [339, 203] width 27 height 9
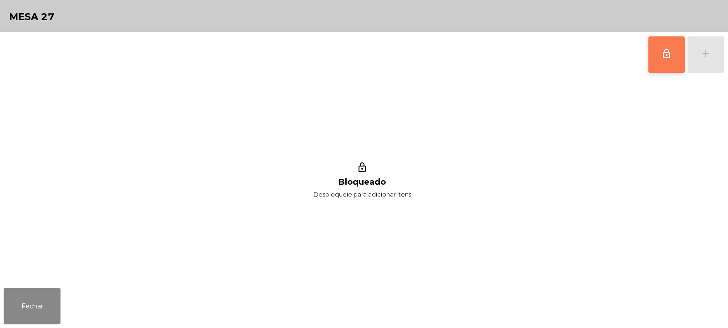
click at [662, 57] on span "lock_outline" at bounding box center [666, 53] width 11 height 11
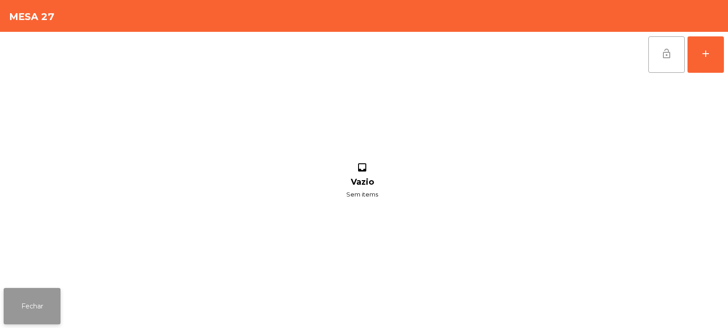
click at [46, 314] on button "Fechar" at bounding box center [32, 306] width 57 height 36
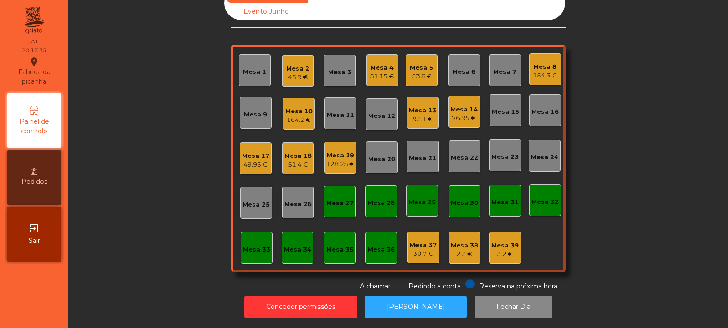
click at [301, 73] on div "45.9 €" at bounding box center [297, 77] width 23 height 9
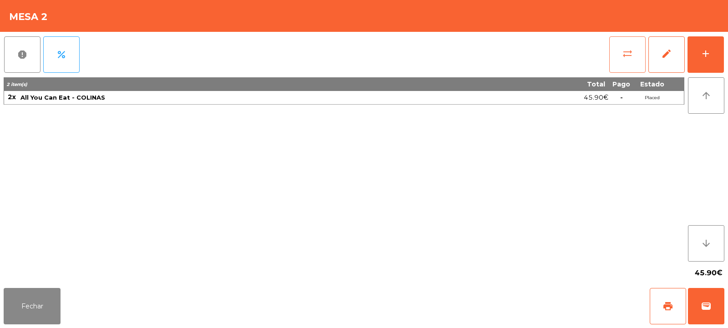
click at [637, 57] on button "sync_alt" at bounding box center [627, 54] width 36 height 36
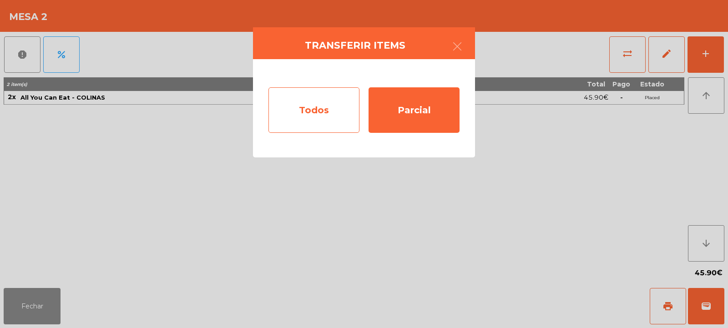
click at [327, 98] on div "Todos" at bounding box center [314, 110] width 91 height 46
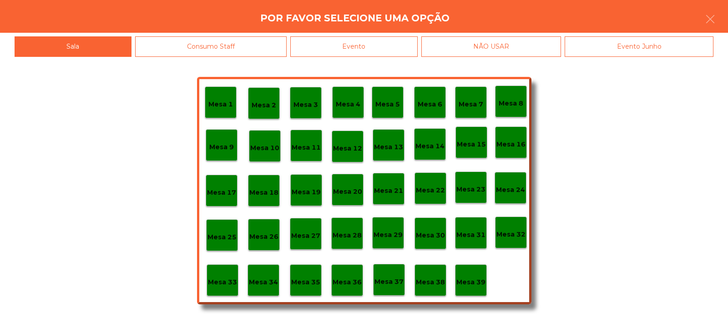
click at [306, 235] on p "Mesa 27" at bounding box center [305, 236] width 29 height 10
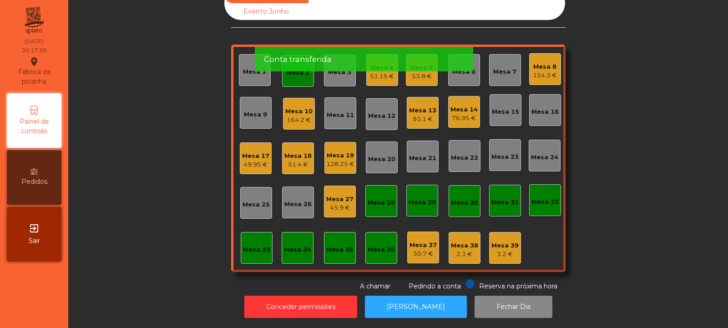
click at [293, 68] on div "Mesa 2" at bounding box center [297, 72] width 23 height 9
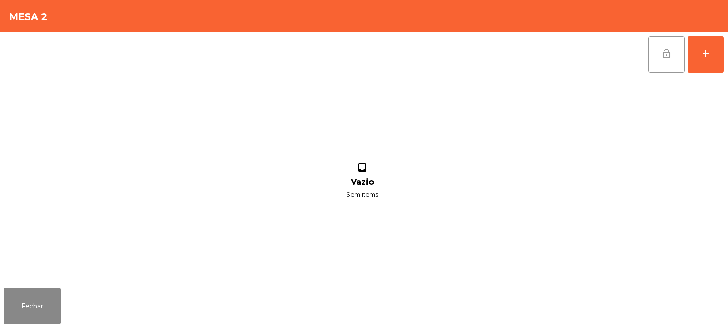
click at [656, 58] on button "lock_open" at bounding box center [667, 54] width 36 height 36
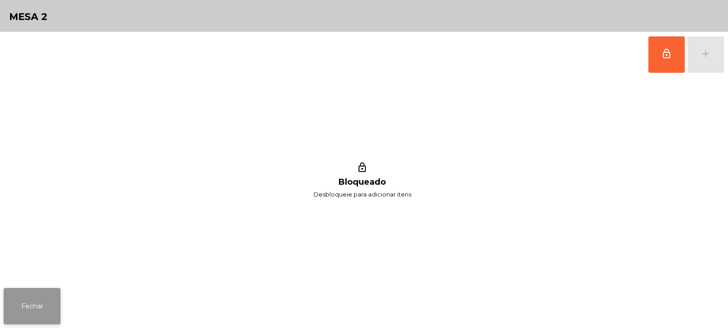
click at [58, 299] on button "Fechar" at bounding box center [32, 306] width 57 height 36
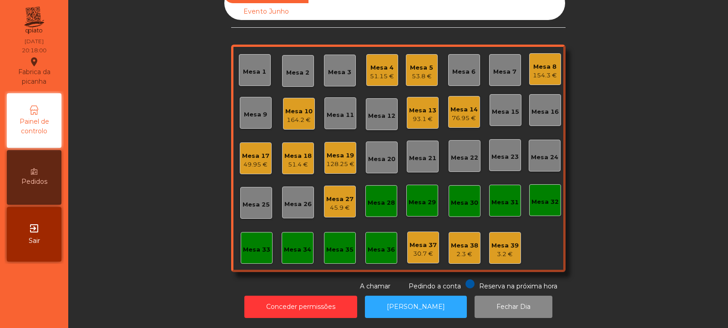
scroll to position [0, 0]
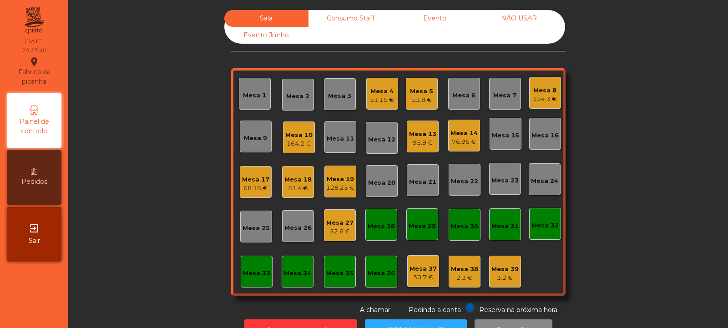
click at [296, 132] on div "Mesa 10" at bounding box center [298, 135] width 27 height 9
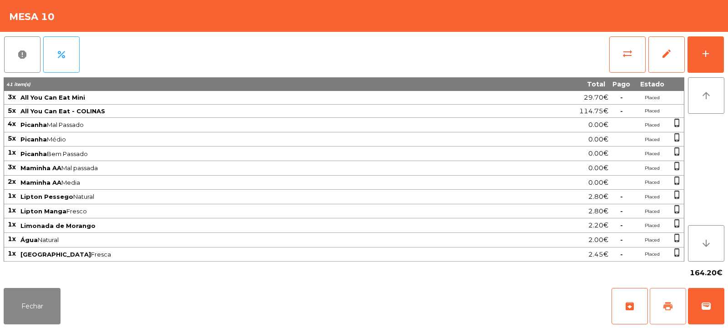
click at [659, 304] on button "print" at bounding box center [668, 306] width 36 height 36
click at [715, 309] on button "wallet" at bounding box center [706, 306] width 36 height 36
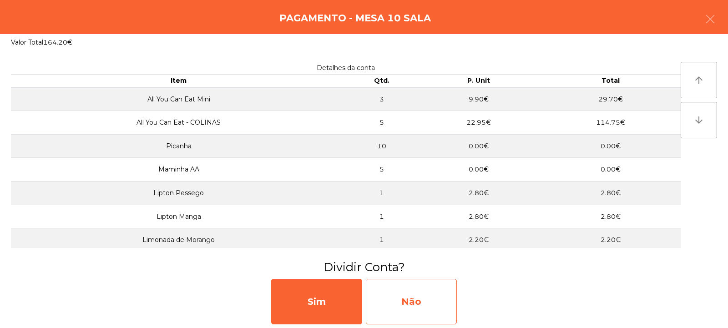
click at [432, 298] on div "Não" at bounding box center [411, 302] width 91 height 46
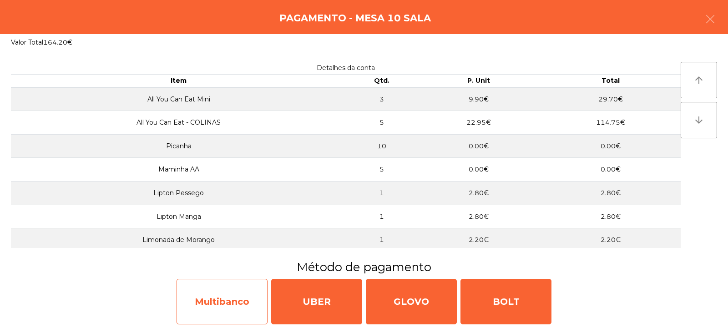
click at [208, 307] on div "Multibanco" at bounding box center [222, 302] width 91 height 46
select select "**"
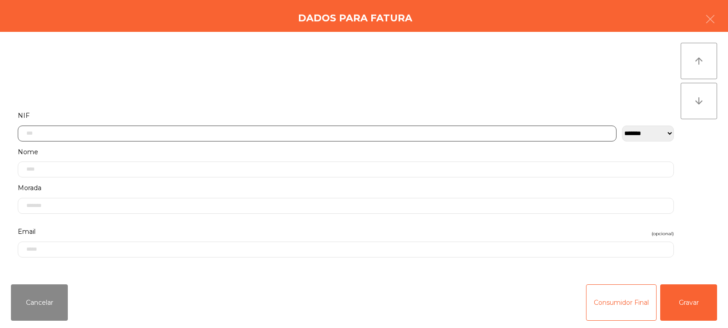
click at [222, 136] on input "text" at bounding box center [317, 134] width 599 height 16
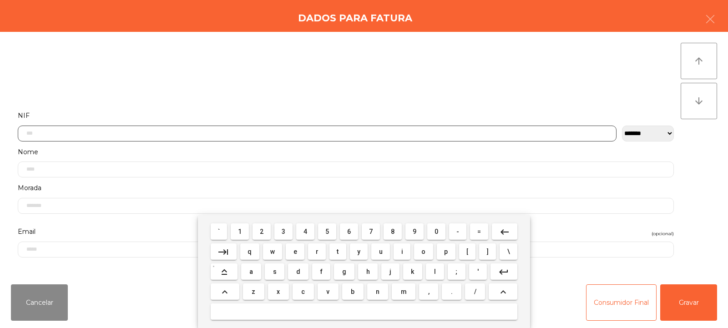
scroll to position [66, 0]
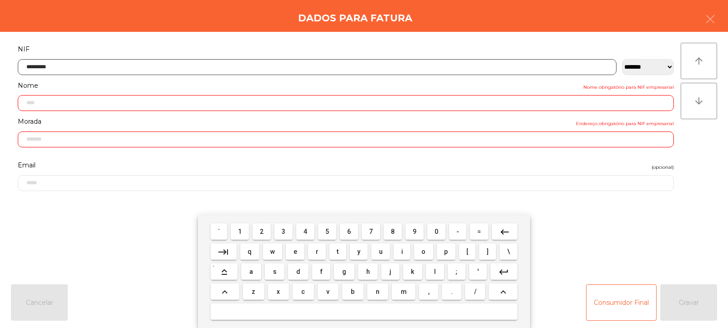
type input "*********"
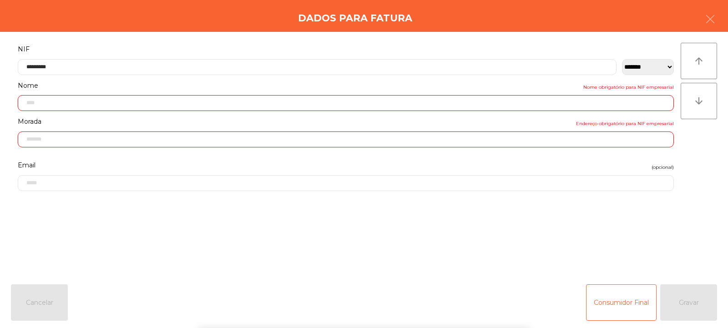
click at [694, 167] on div "arrow_upward arrow_downward" at bounding box center [699, 154] width 36 height 223
type input "**********"
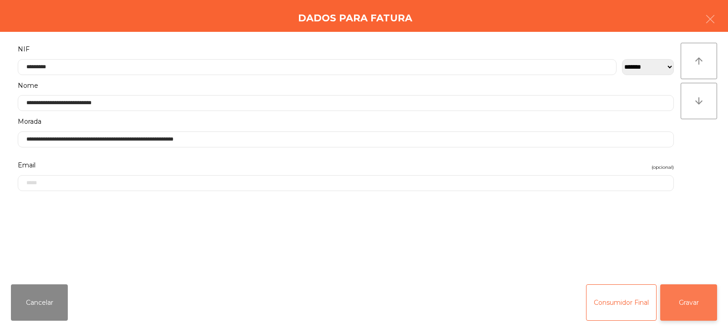
click at [683, 308] on button "Gravar" at bounding box center [688, 302] width 57 height 36
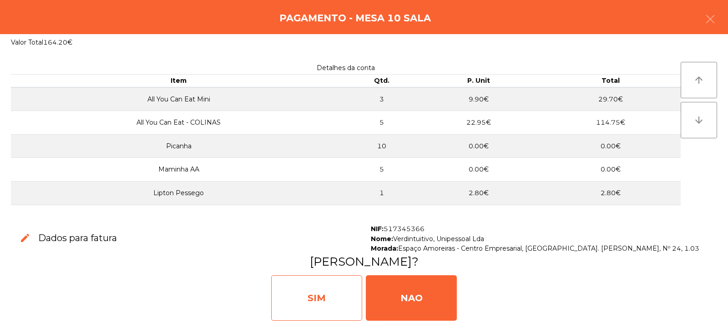
click at [319, 302] on div "SIM" at bounding box center [316, 298] width 91 height 46
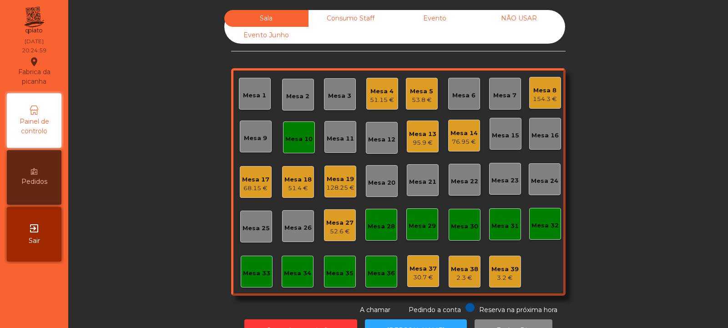
click at [379, 93] on div "Mesa 4" at bounding box center [382, 91] width 24 height 9
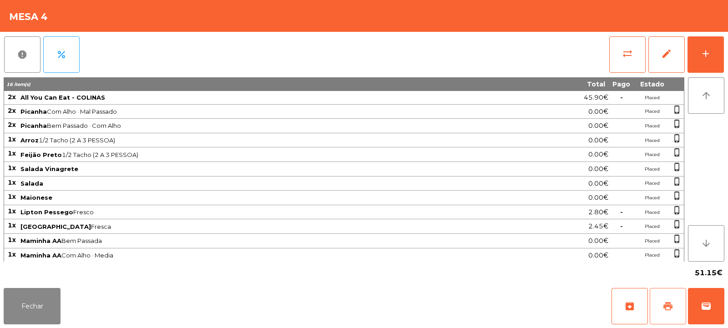
click at [669, 306] on span "print" at bounding box center [668, 306] width 11 height 11
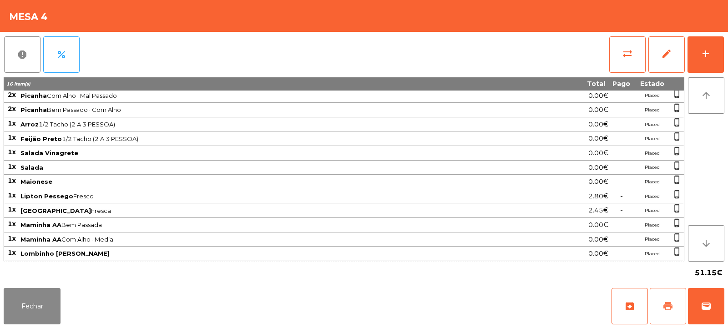
scroll to position [0, 0]
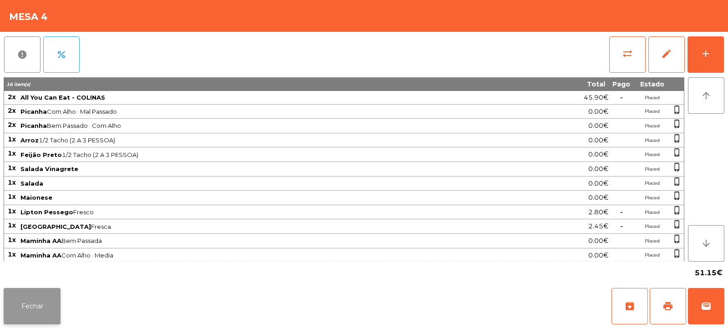
click at [35, 299] on button "Fechar" at bounding box center [32, 306] width 57 height 36
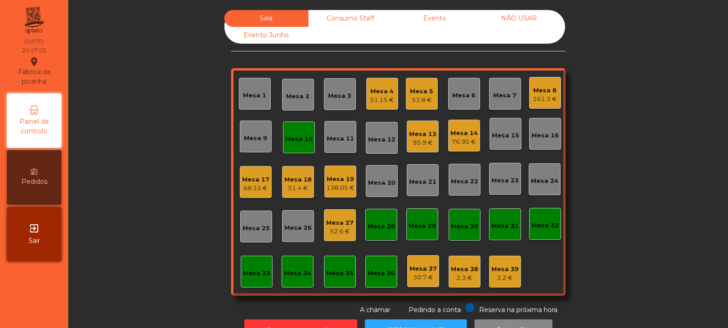
click at [289, 137] on div "Mesa 10" at bounding box center [298, 139] width 27 height 9
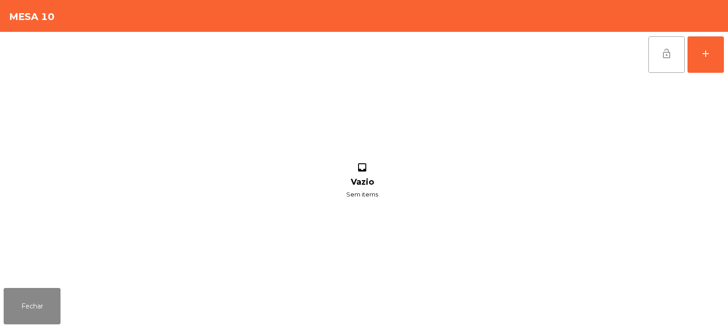
click at [677, 56] on button "lock_open" at bounding box center [667, 54] width 36 height 36
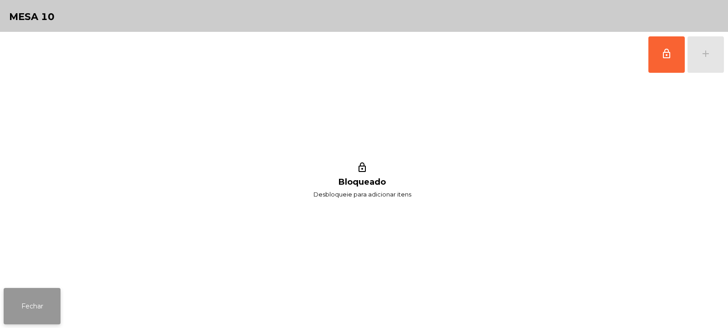
click at [58, 313] on button "Fechar" at bounding box center [32, 306] width 57 height 36
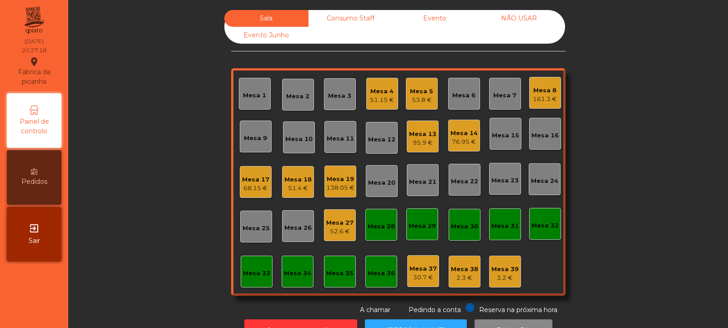
click at [377, 184] on div "Mesa 20" at bounding box center [381, 182] width 27 height 9
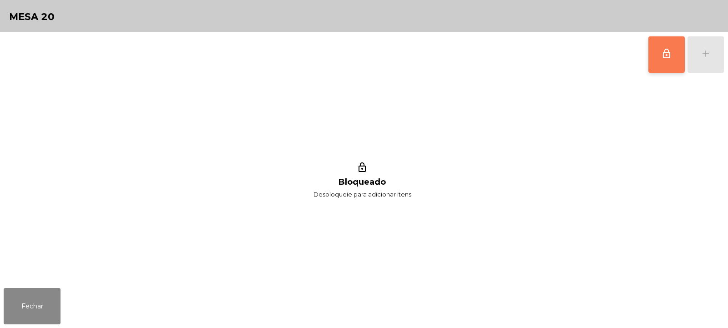
click at [661, 61] on button "lock_outline" at bounding box center [667, 54] width 36 height 36
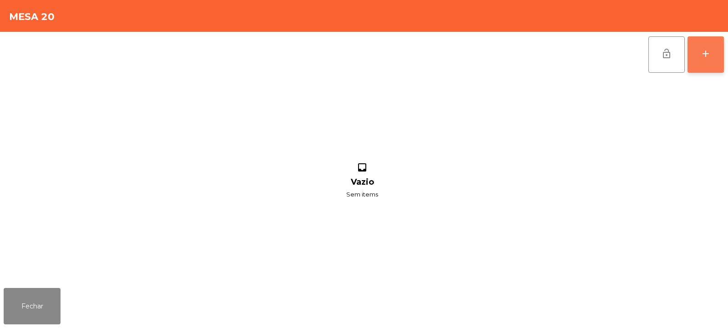
click at [705, 57] on div "add" at bounding box center [705, 53] width 11 height 11
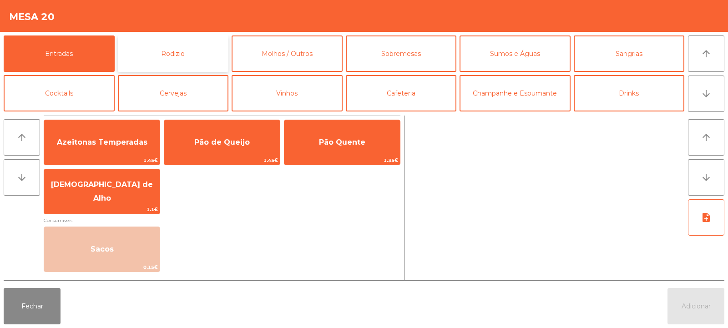
click at [174, 61] on button "Rodizio" at bounding box center [173, 53] width 111 height 36
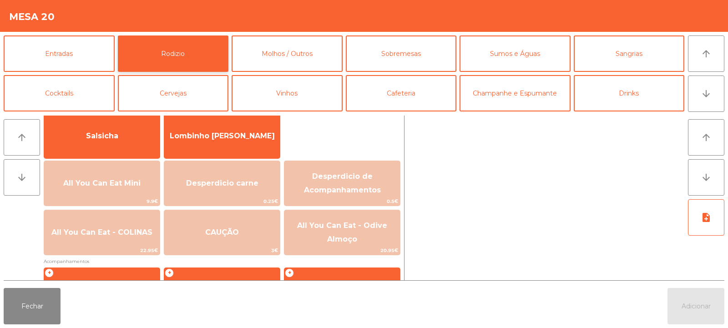
scroll to position [68, 0]
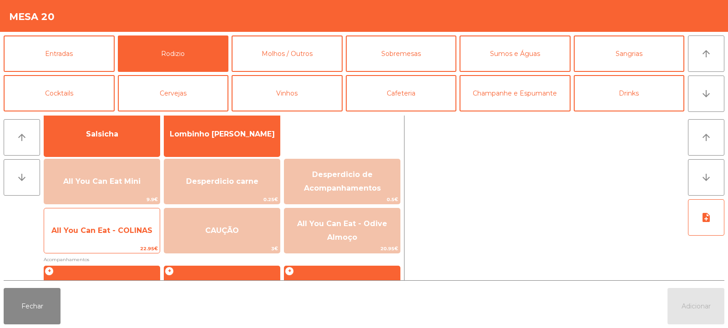
click at [106, 229] on span "All You Can Eat - COLINAS" at bounding box center [101, 230] width 101 height 9
click at [106, 230] on span "All You Can Eat - COLINAS" at bounding box center [101, 230] width 101 height 9
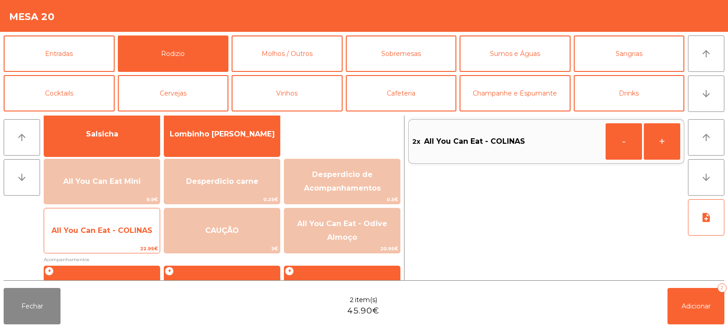
click at [117, 228] on span "All You Can Eat - COLINAS" at bounding box center [101, 230] width 101 height 9
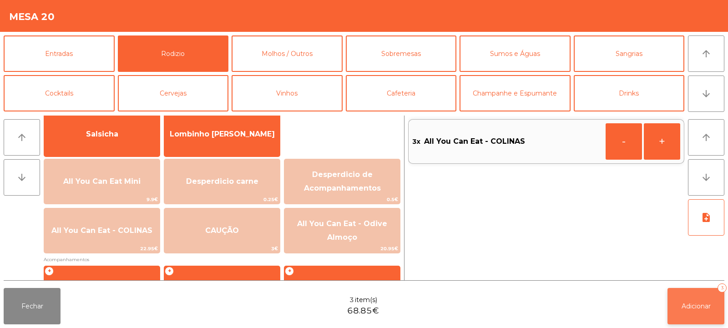
click at [682, 305] on span "Adicionar" at bounding box center [696, 306] width 29 height 8
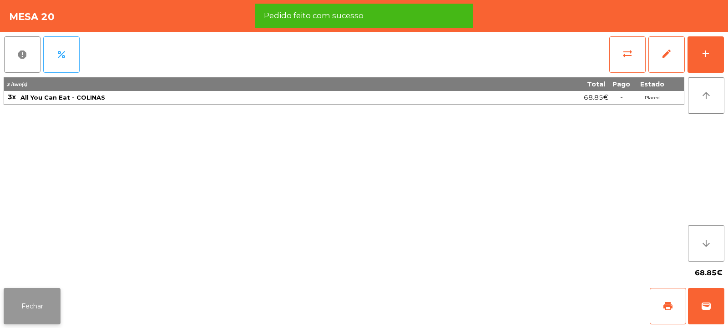
click at [40, 313] on button "Fechar" at bounding box center [32, 306] width 57 height 36
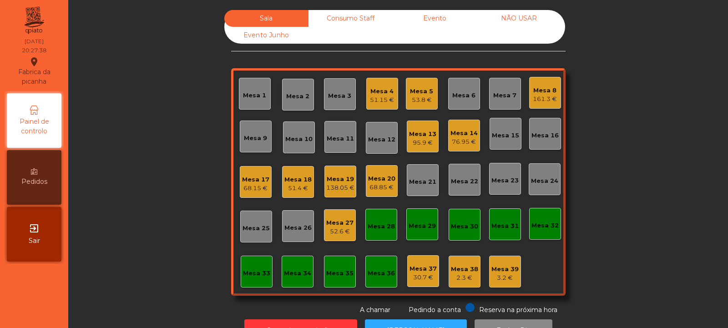
click at [373, 93] on div "Mesa 4" at bounding box center [382, 91] width 24 height 9
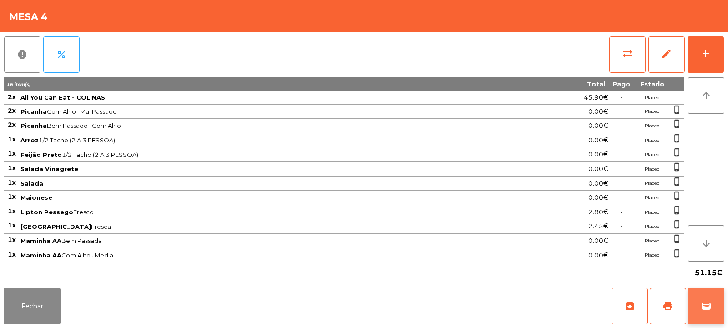
click at [703, 311] on span "wallet" at bounding box center [706, 306] width 11 height 11
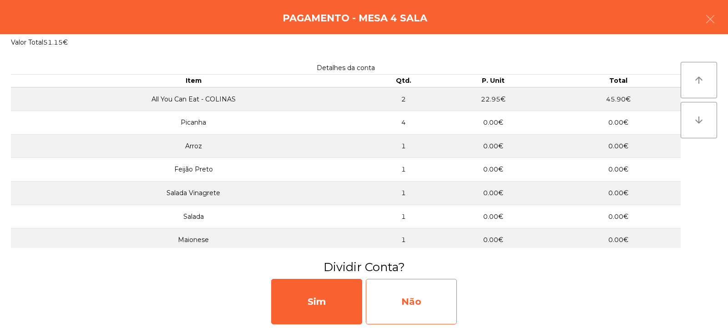
click at [405, 309] on div "Não" at bounding box center [411, 302] width 91 height 46
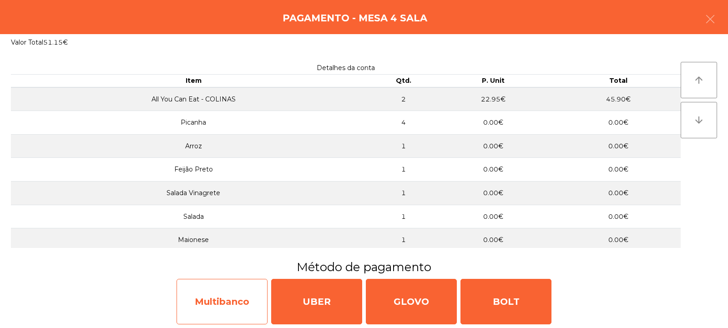
click at [229, 301] on div "Multibanco" at bounding box center [222, 302] width 91 height 46
select select "**"
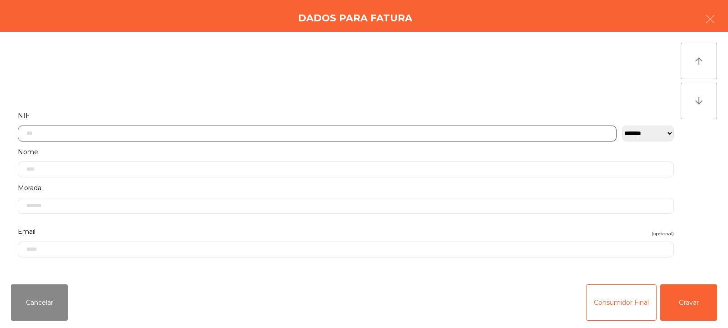
click at [255, 133] on input "text" at bounding box center [317, 134] width 599 height 16
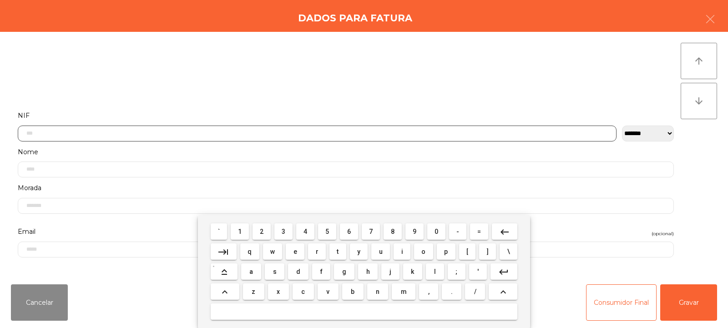
scroll to position [66, 0]
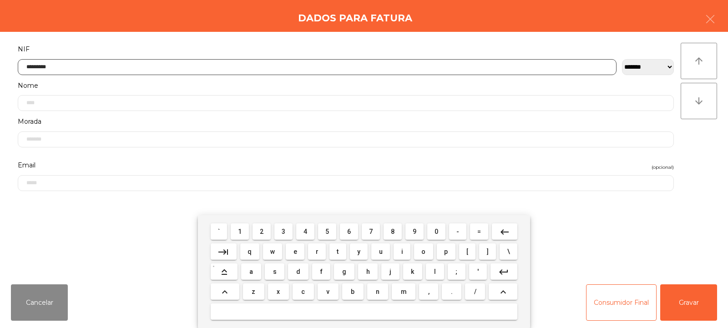
type input "*********"
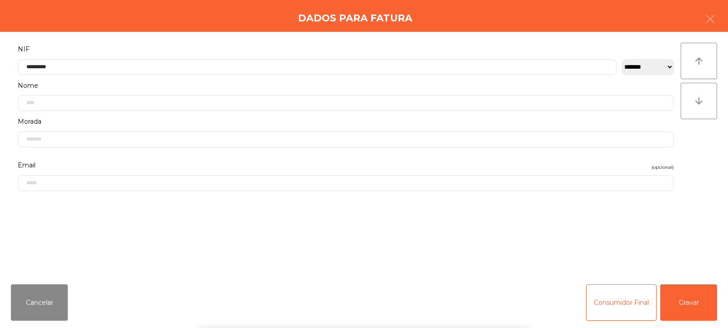
click at [710, 150] on div "arrow_upward arrow_downward" at bounding box center [699, 154] width 36 height 223
click at [705, 293] on button "Gravar" at bounding box center [688, 302] width 57 height 36
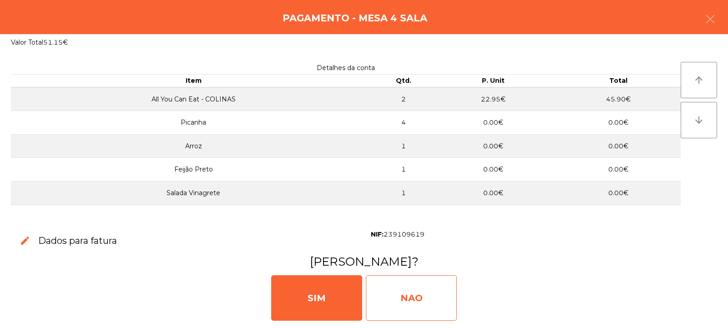
click at [411, 290] on div "NAO" at bounding box center [411, 298] width 91 height 46
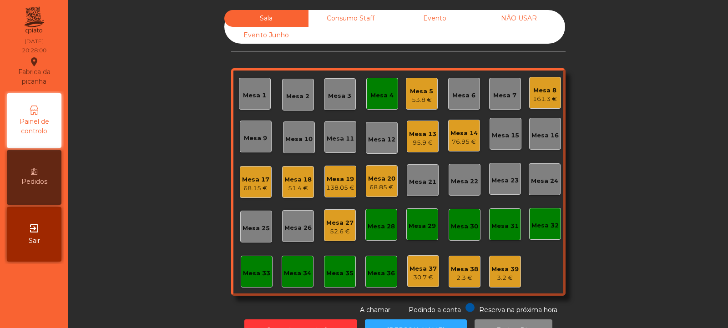
click at [387, 97] on div "Mesa 4" at bounding box center [381, 95] width 23 height 9
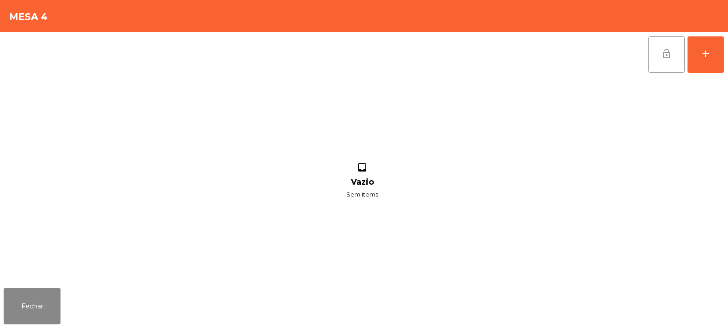
click at [663, 59] on button "lock_open" at bounding box center [667, 54] width 36 height 36
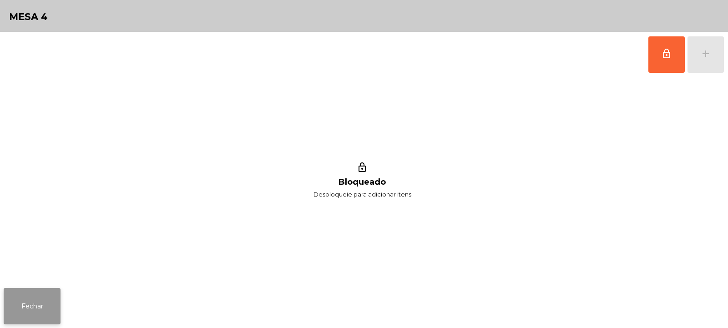
click at [45, 303] on button "Fechar" at bounding box center [32, 306] width 57 height 36
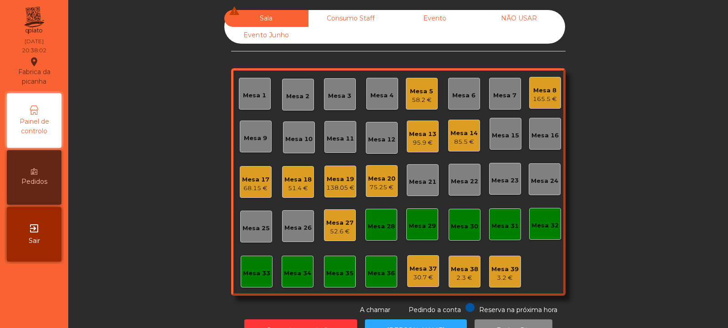
click at [249, 194] on div "Mesa 17 68.15 €" at bounding box center [256, 182] width 32 height 32
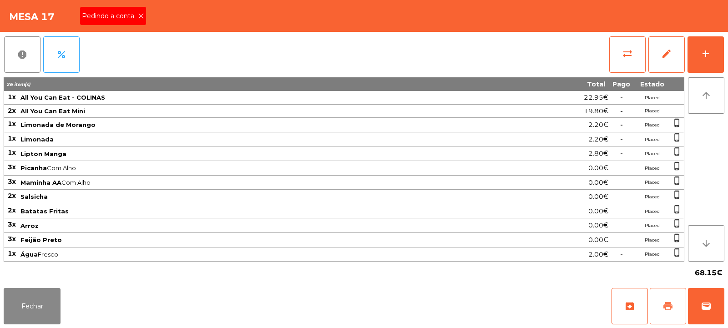
click at [666, 308] on span "print" at bounding box center [668, 306] width 11 height 11
click at [30, 293] on button "Fechar" at bounding box center [32, 306] width 57 height 36
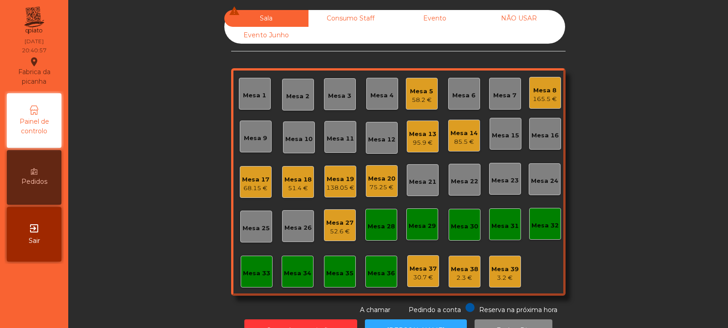
click at [337, 95] on div "Mesa 3" at bounding box center [339, 95] width 23 height 9
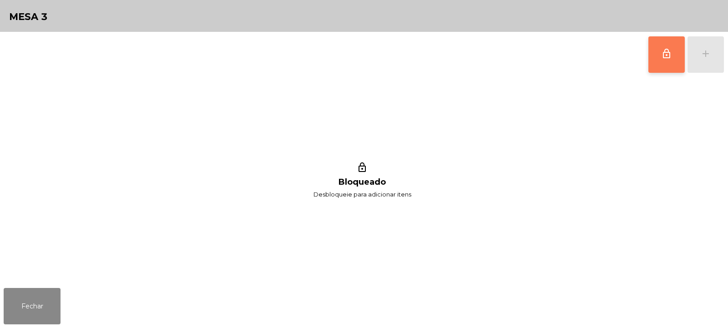
click at [654, 59] on button "lock_outline" at bounding box center [667, 54] width 36 height 36
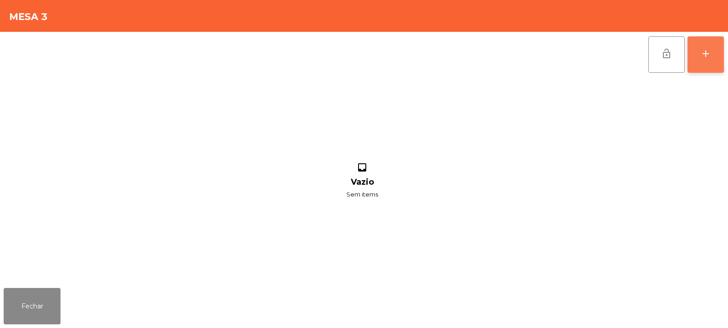
click at [699, 60] on button "add" at bounding box center [706, 54] width 36 height 36
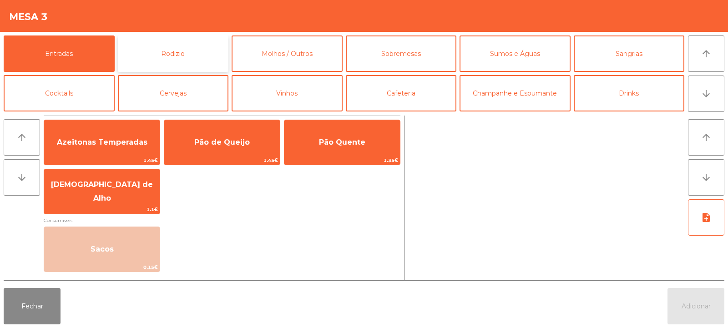
click at [170, 51] on button "Rodizio" at bounding box center [173, 53] width 111 height 36
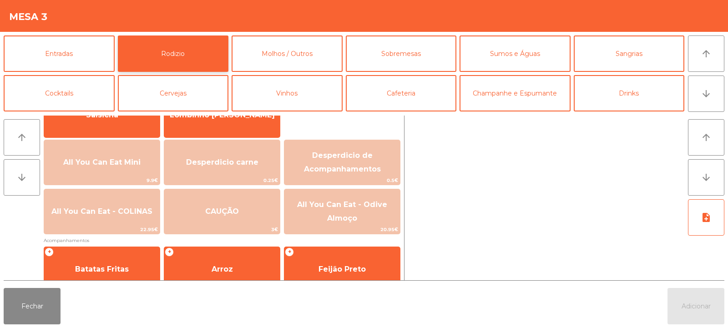
scroll to position [89, 0]
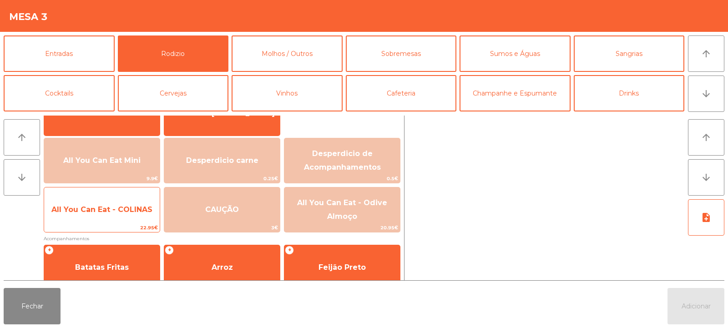
click at [106, 219] on span "All You Can Eat - COLINAS" at bounding box center [102, 210] width 116 height 25
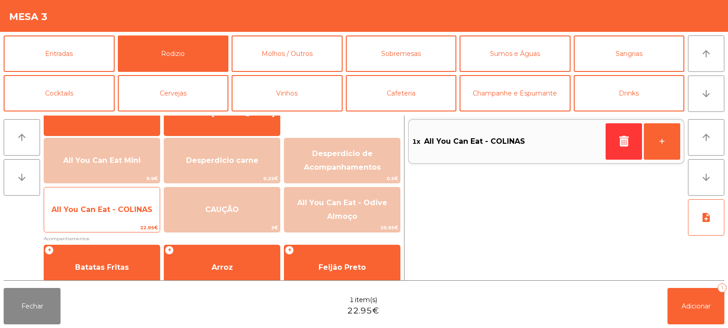
click at [111, 216] on span "All You Can Eat - COLINAS" at bounding box center [102, 210] width 116 height 25
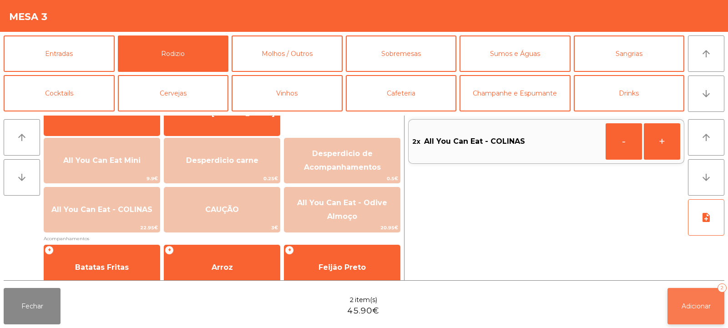
click at [701, 322] on button "Adicionar 2" at bounding box center [696, 306] width 57 height 36
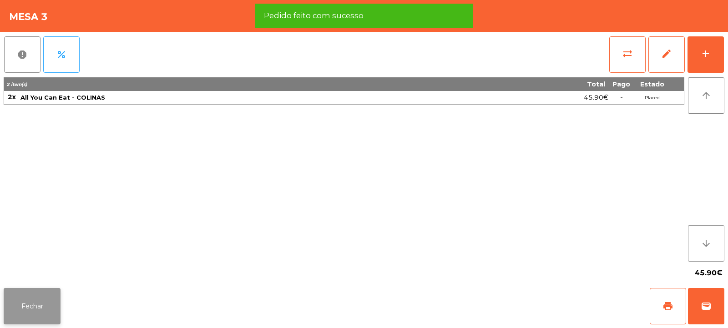
click at [35, 313] on button "Fechar" at bounding box center [32, 306] width 57 height 36
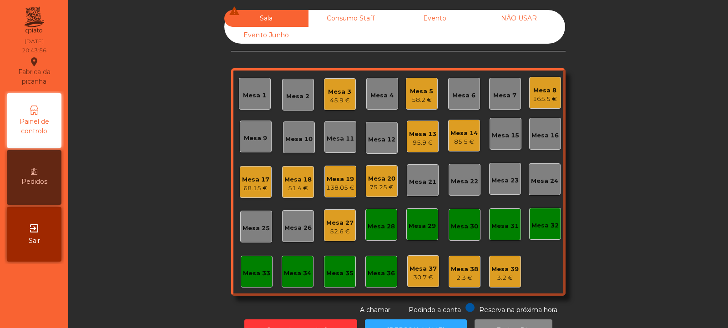
click at [258, 187] on div "68.15 €" at bounding box center [255, 188] width 27 height 9
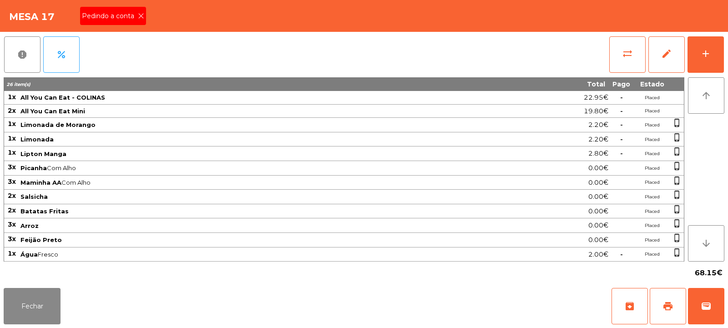
click at [140, 16] on icon at bounding box center [141, 16] width 6 height 6
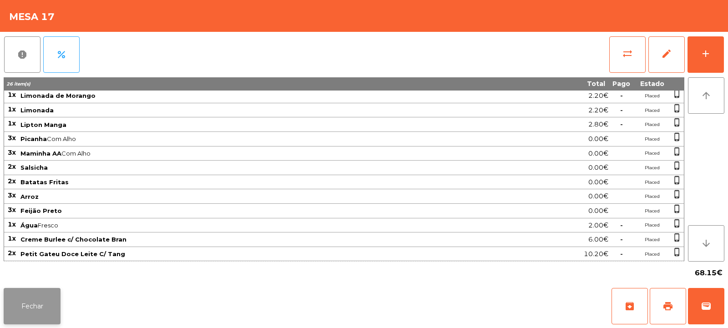
click at [42, 303] on button "Fechar" at bounding box center [32, 306] width 57 height 36
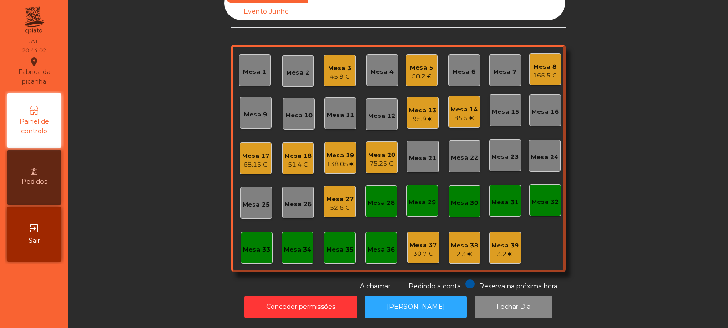
scroll to position [0, 0]
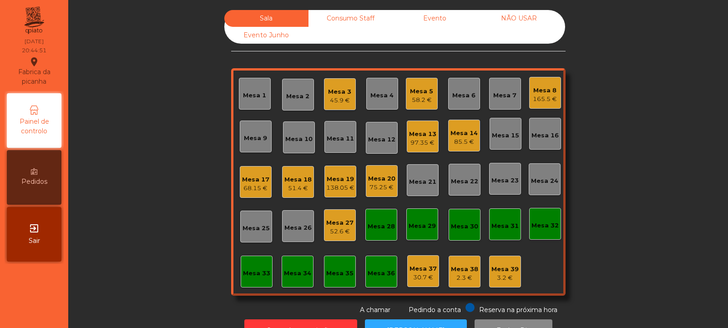
click at [492, 181] on div "Mesa 23" at bounding box center [505, 180] width 27 height 9
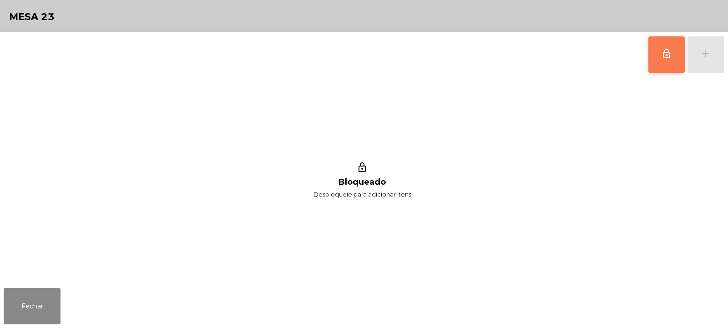
click at [665, 65] on button "lock_outline" at bounding box center [667, 54] width 36 height 36
click at [703, 56] on div "add" at bounding box center [705, 53] width 11 height 11
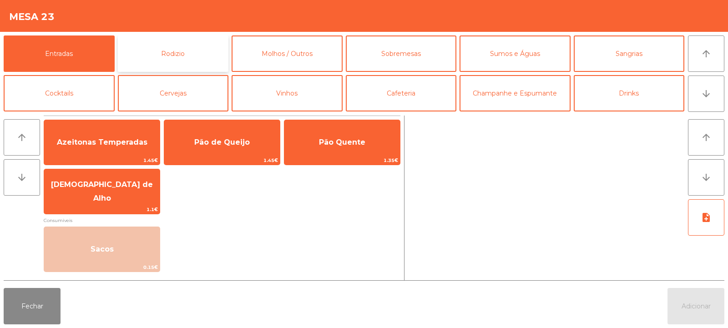
click at [172, 57] on button "Rodizio" at bounding box center [173, 53] width 111 height 36
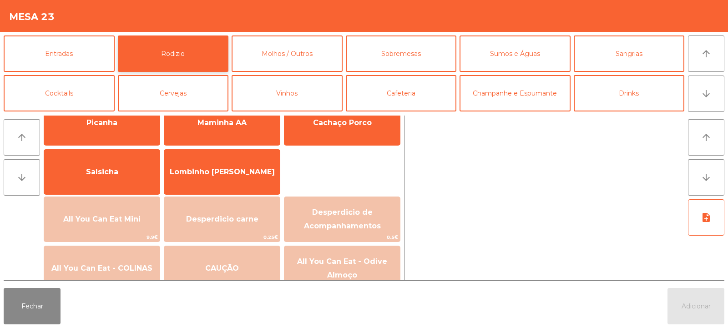
scroll to position [82, 0]
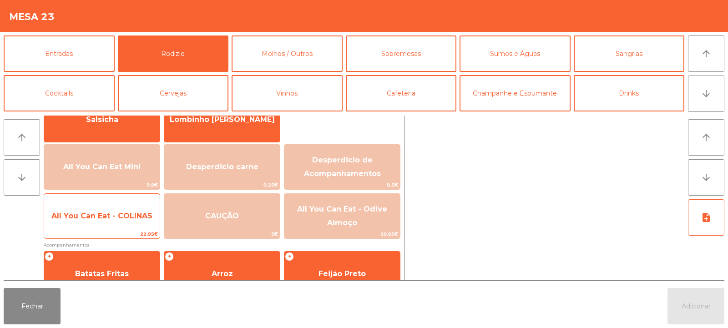
click at [122, 224] on span "All You Can Eat - COLINAS" at bounding box center [102, 216] width 116 height 25
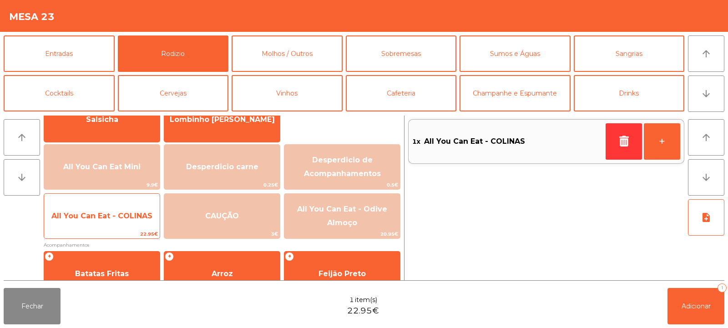
click at [120, 225] on span "All You Can Eat - COLINAS" at bounding box center [102, 216] width 116 height 25
click at [125, 223] on span "All You Can Eat - COLINAS" at bounding box center [102, 216] width 116 height 25
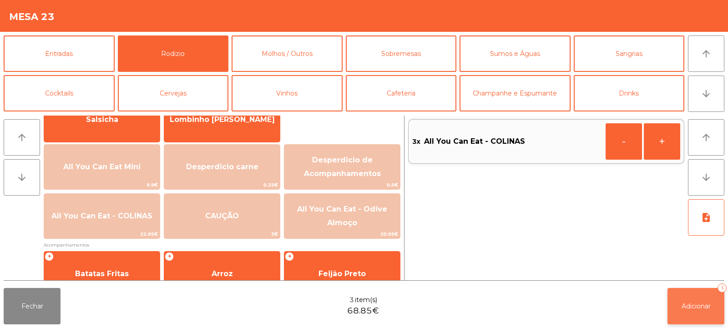
click at [684, 299] on button "Adicionar 3" at bounding box center [696, 306] width 57 height 36
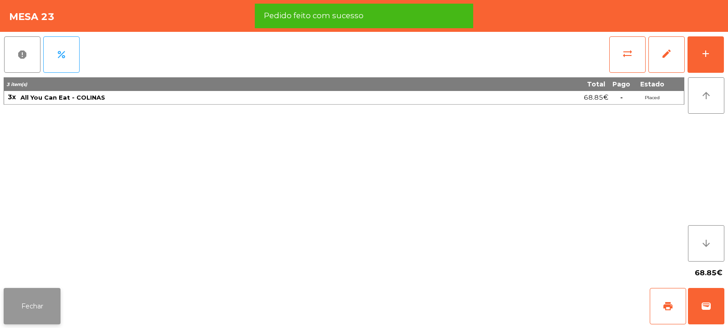
click at [37, 307] on button "Fechar" at bounding box center [32, 306] width 57 height 36
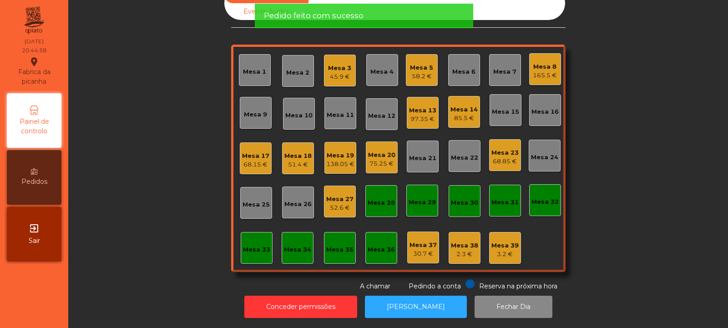
scroll to position [0, 0]
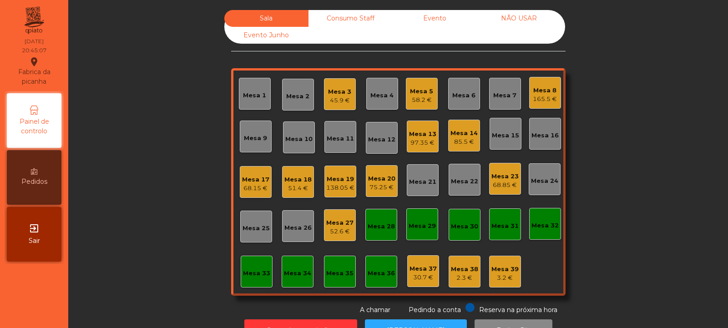
click at [245, 176] on div "Mesa 17" at bounding box center [255, 179] width 27 height 9
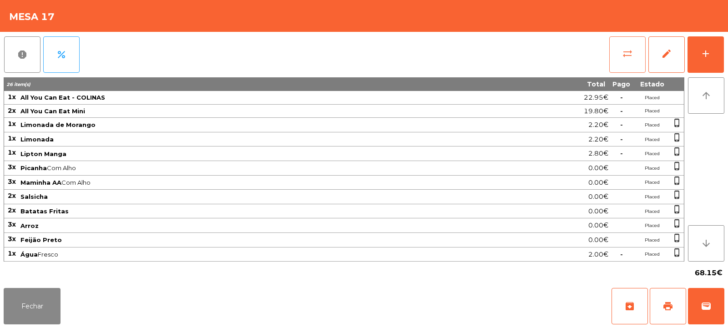
click at [628, 65] on button "sync_alt" at bounding box center [627, 54] width 36 height 36
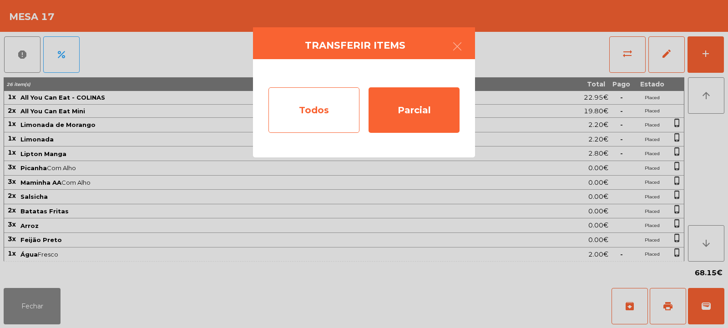
click at [318, 124] on div "Todos" at bounding box center [314, 110] width 91 height 46
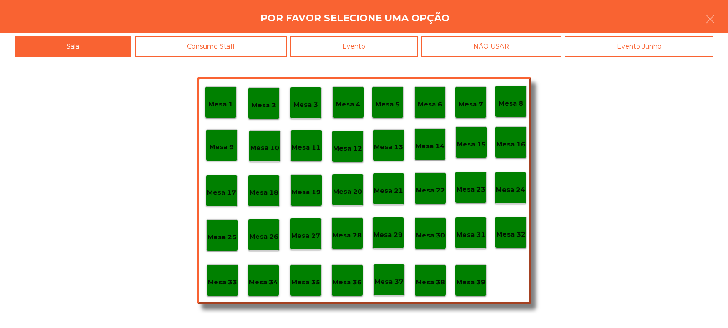
click at [364, 56] on div "Evento" at bounding box center [353, 46] width 127 height 20
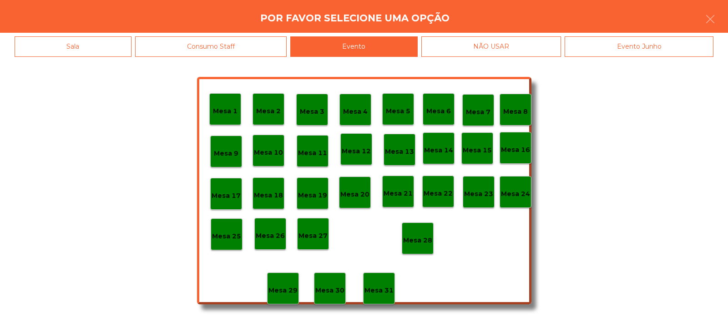
click at [421, 237] on p "Mesa 28" at bounding box center [417, 240] width 29 height 10
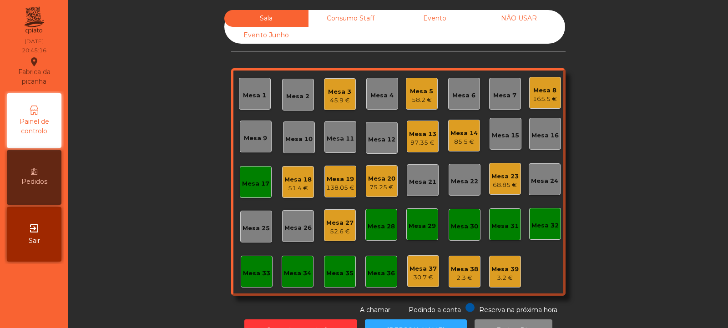
click at [253, 178] on div "Mesa 17" at bounding box center [255, 182] width 27 height 13
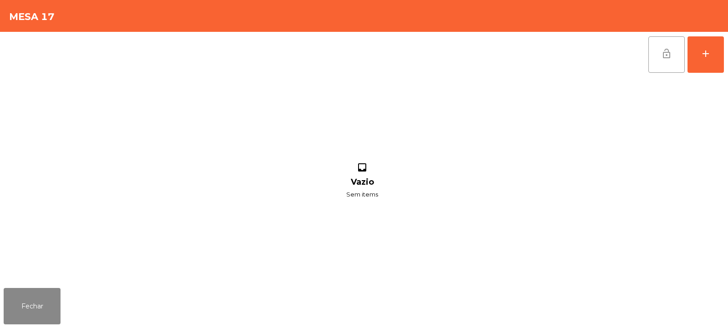
click at [658, 50] on button "lock_open" at bounding box center [667, 54] width 36 height 36
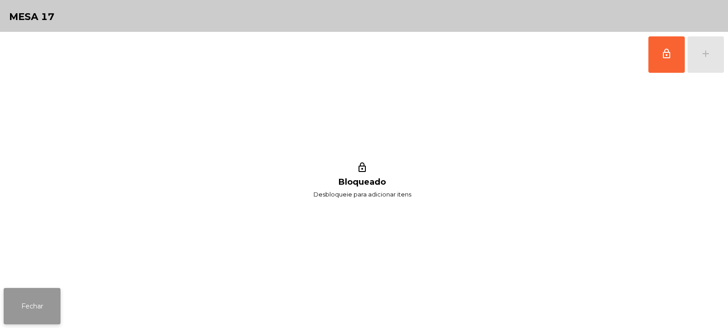
click at [36, 305] on button "Fechar" at bounding box center [32, 306] width 57 height 36
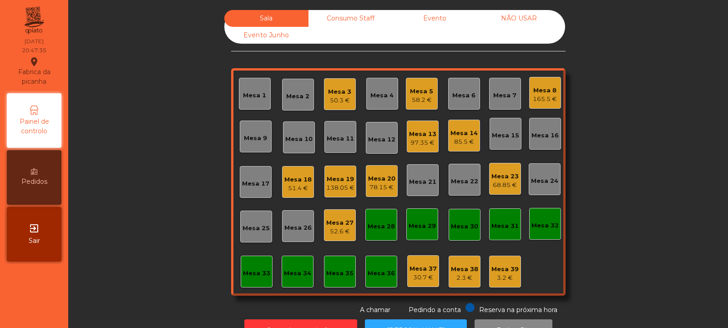
click at [462, 137] on div "Mesa 14" at bounding box center [464, 133] width 27 height 9
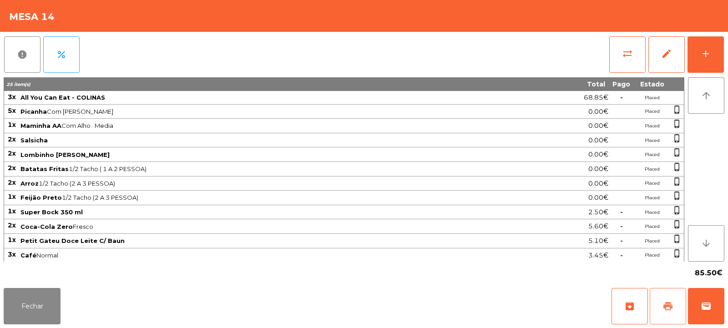
click at [664, 304] on span "print" at bounding box center [668, 306] width 11 height 11
click at [47, 296] on button "Fechar" at bounding box center [32, 306] width 57 height 36
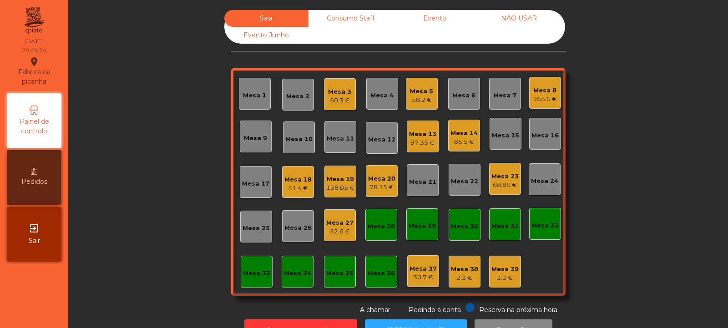
click at [461, 133] on div "Mesa 14" at bounding box center [464, 133] width 27 height 9
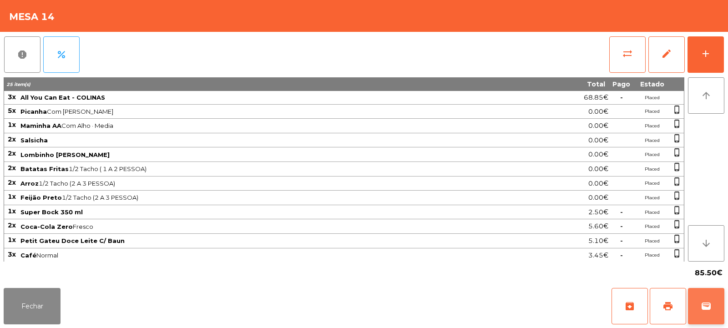
click at [715, 309] on button "wallet" at bounding box center [706, 306] width 36 height 36
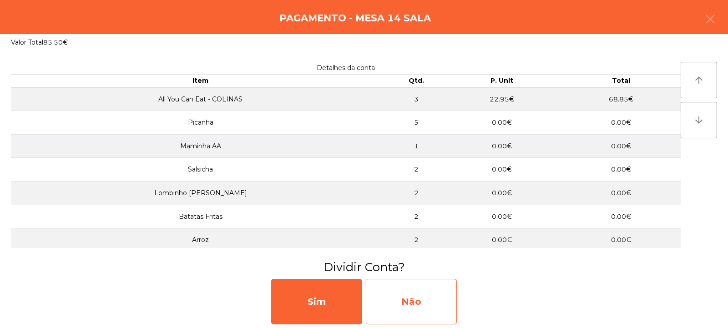
click at [405, 306] on div "Não" at bounding box center [411, 302] width 91 height 46
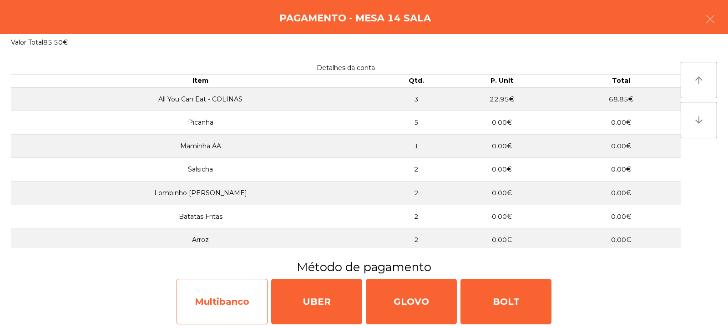
click at [228, 304] on div "Multibanco" at bounding box center [222, 302] width 91 height 46
select select "**"
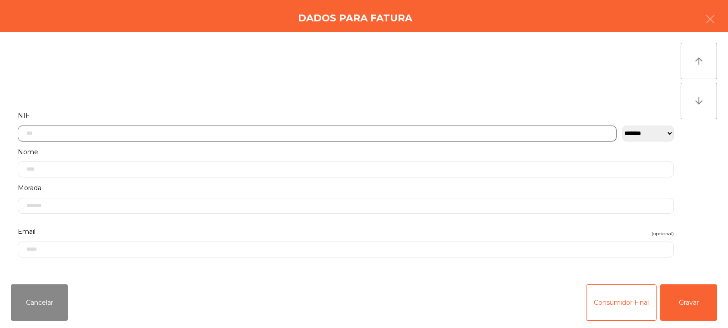
click at [228, 135] on input "text" at bounding box center [317, 134] width 599 height 16
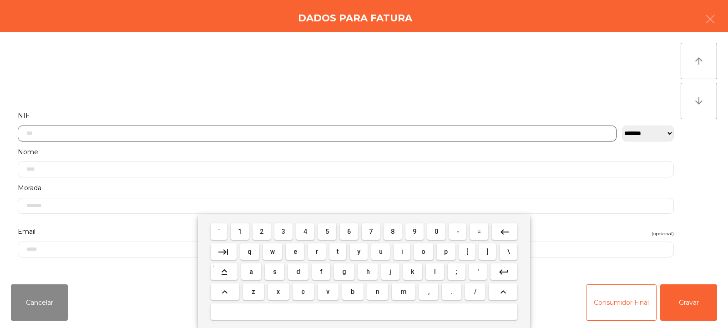
scroll to position [66, 0]
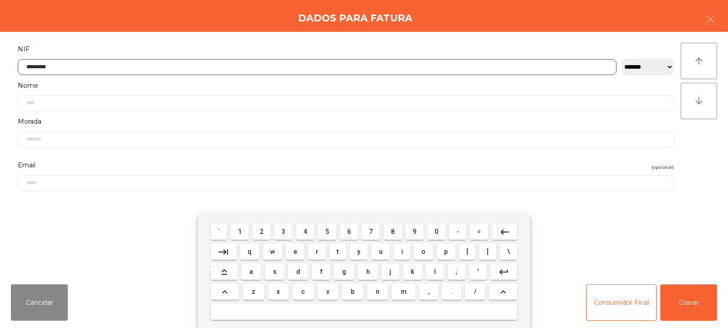
type input "*********"
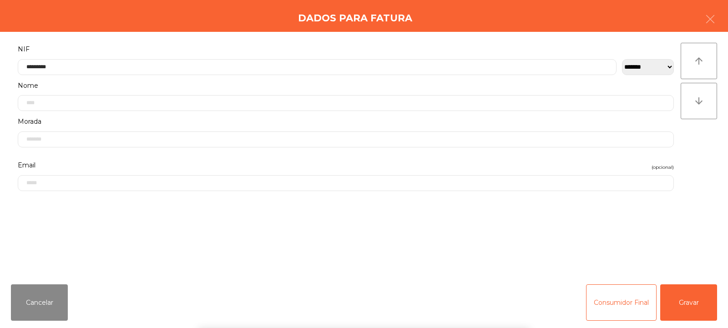
click at [714, 151] on div "**********" at bounding box center [364, 154] width 728 height 245
click at [690, 304] on button "Gravar" at bounding box center [688, 302] width 57 height 36
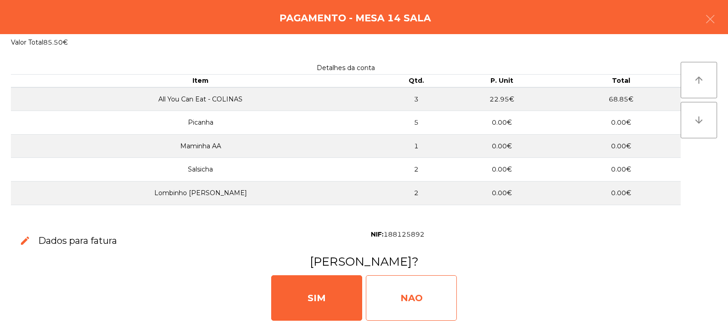
click at [417, 292] on div "NAO" at bounding box center [411, 298] width 91 height 46
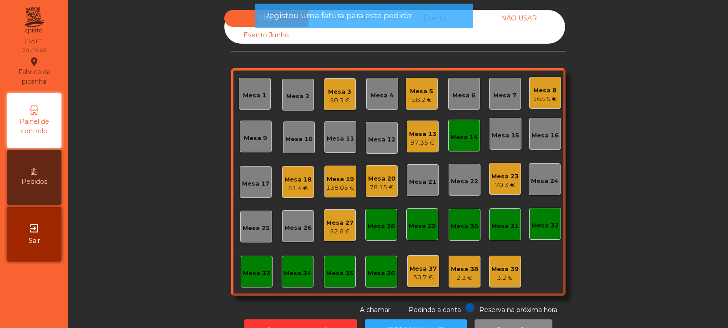
click at [460, 141] on div "Mesa 14" at bounding box center [464, 137] width 27 height 9
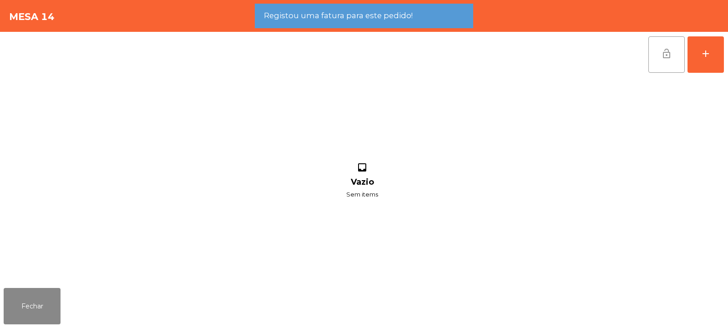
click at [667, 58] on span "lock_open" at bounding box center [666, 53] width 11 height 11
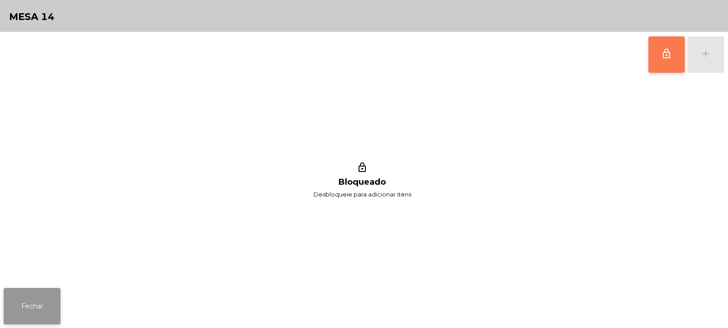
click at [45, 313] on button "Fechar" at bounding box center [32, 306] width 57 height 36
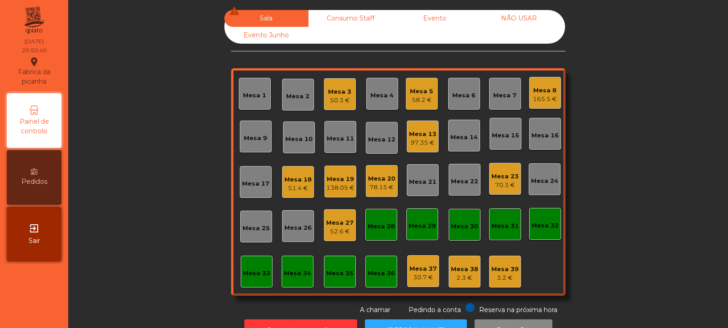
click at [282, 186] on div "Mesa 18 51.4 €" at bounding box center [298, 182] width 32 height 32
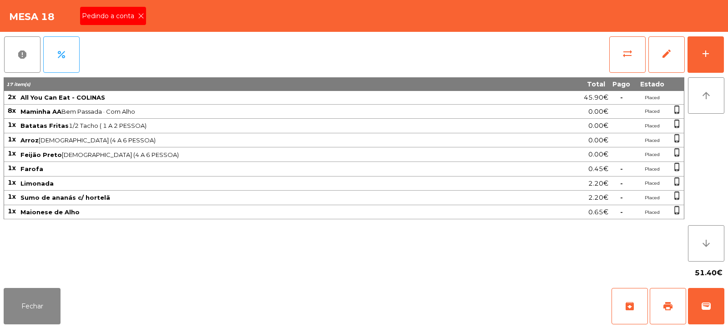
click at [137, 16] on span "Pedindo a conta" at bounding box center [110, 16] width 56 height 10
click at [658, 301] on button "print" at bounding box center [668, 306] width 36 height 36
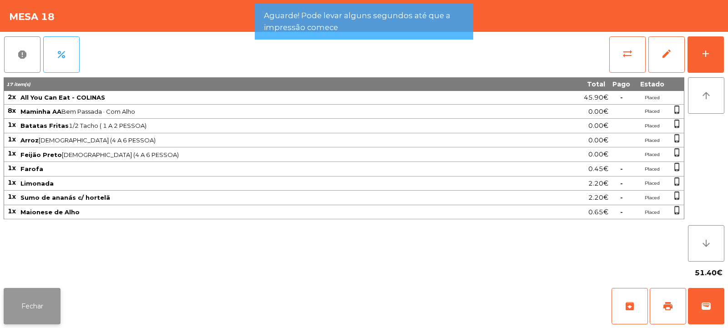
click at [23, 318] on button "Fechar" at bounding box center [32, 306] width 57 height 36
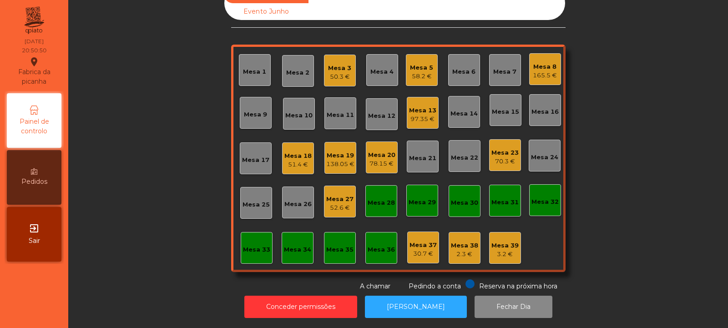
scroll to position [0, 0]
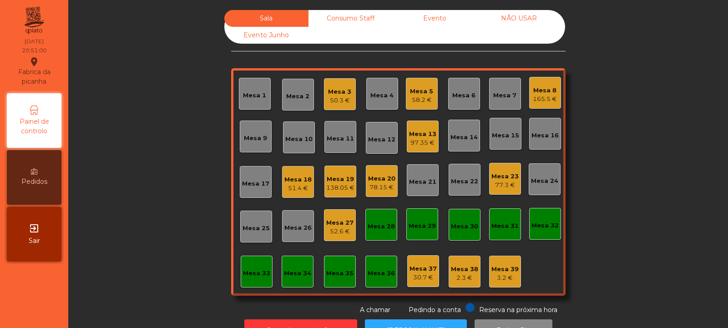
click at [290, 136] on div "Mesa 10" at bounding box center [298, 139] width 27 height 9
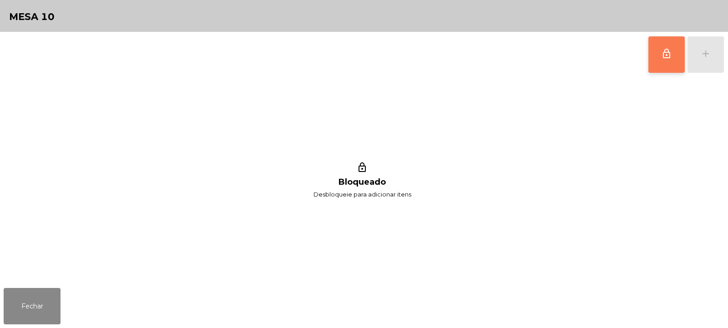
click at [670, 55] on span "lock_outline" at bounding box center [666, 53] width 11 height 11
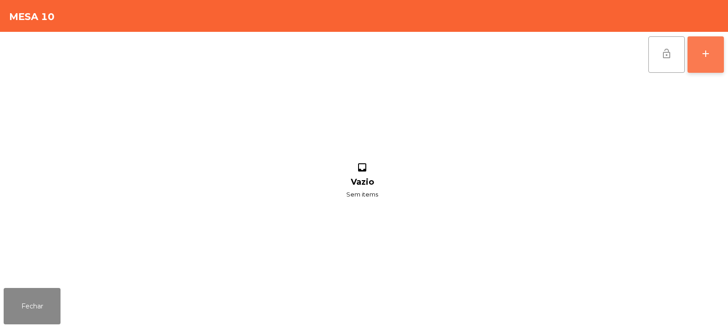
click at [705, 62] on button "add" at bounding box center [706, 54] width 36 height 36
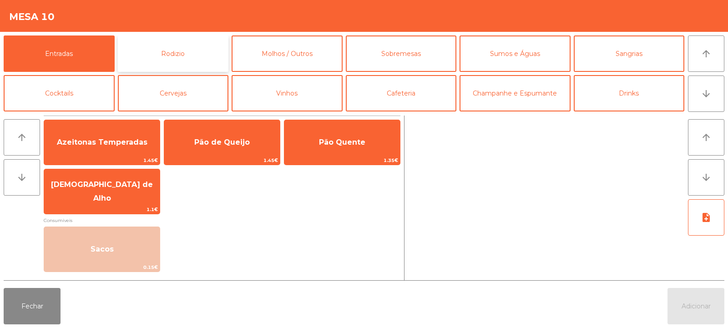
click at [192, 55] on button "Rodizio" at bounding box center [173, 53] width 111 height 36
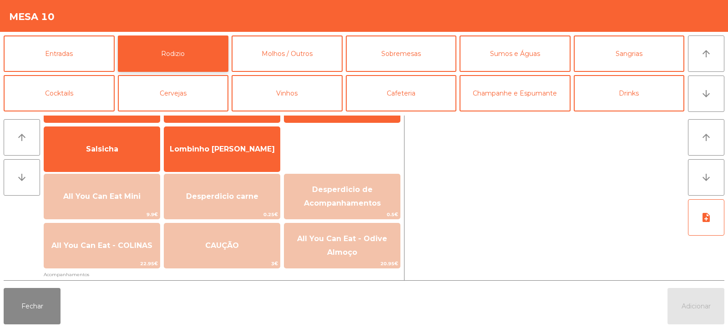
scroll to position [64, 0]
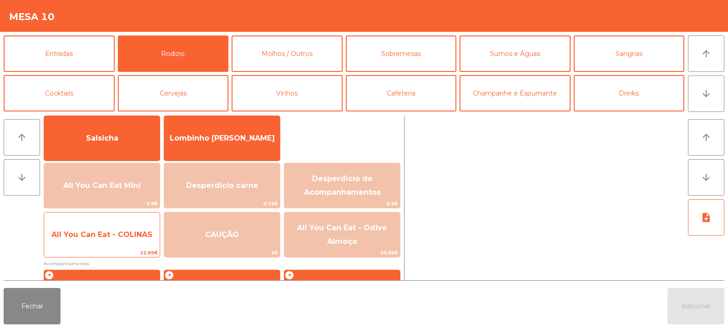
click at [114, 228] on span "All You Can Eat - COLINAS" at bounding box center [102, 235] width 116 height 25
click at [116, 228] on span "All You Can Eat - COLINAS" at bounding box center [102, 235] width 116 height 25
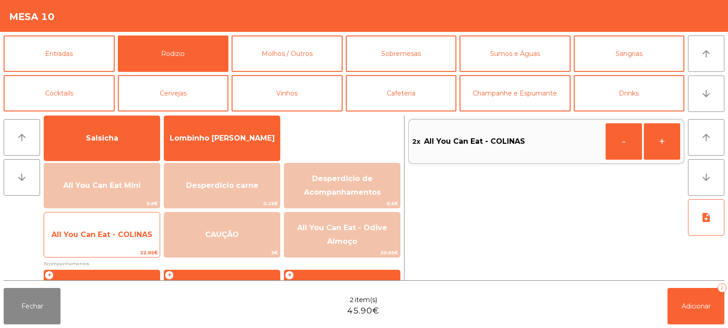
click at [117, 230] on span "All You Can Eat - COLINAS" at bounding box center [101, 234] width 101 height 9
click at [140, 227] on span "All You Can Eat - COLINAS" at bounding box center [102, 235] width 116 height 25
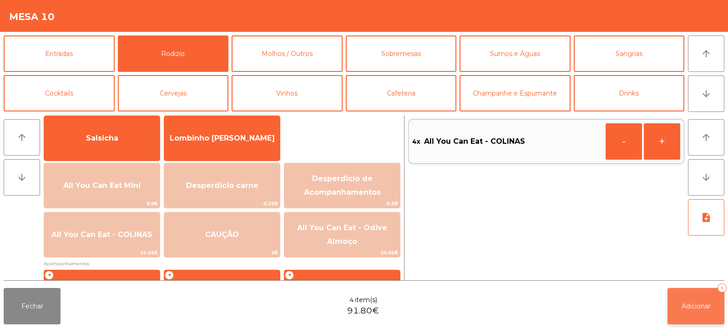
click at [692, 312] on button "Adicionar 4" at bounding box center [696, 306] width 57 height 36
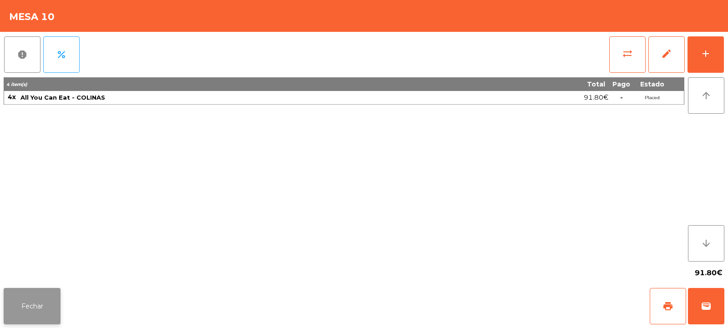
click at [38, 304] on button "Fechar" at bounding box center [32, 306] width 57 height 36
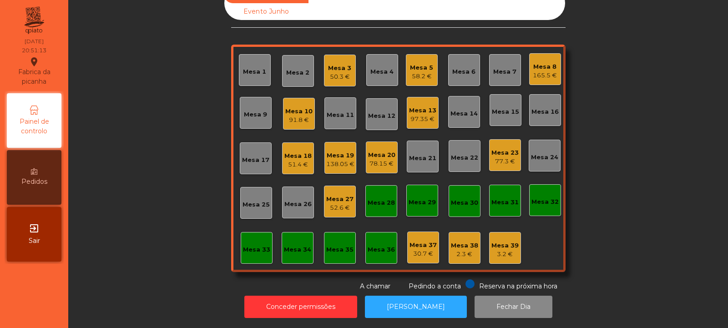
scroll to position [0, 0]
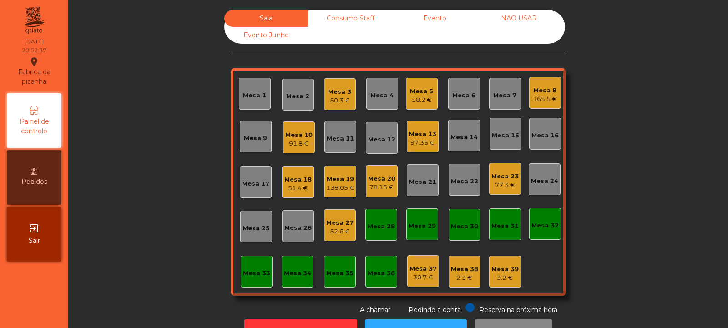
click at [334, 272] on div "Mesa 35" at bounding box center [339, 273] width 27 height 9
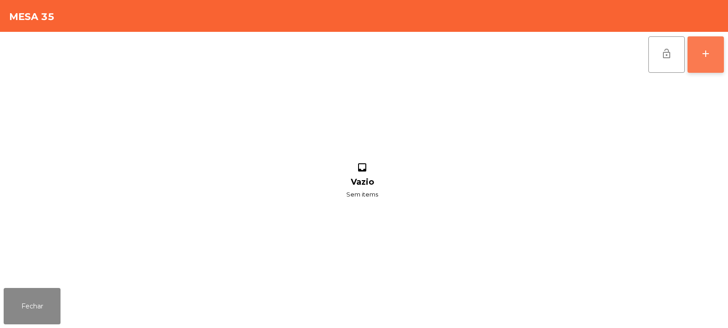
click at [709, 52] on div "add" at bounding box center [705, 53] width 11 height 11
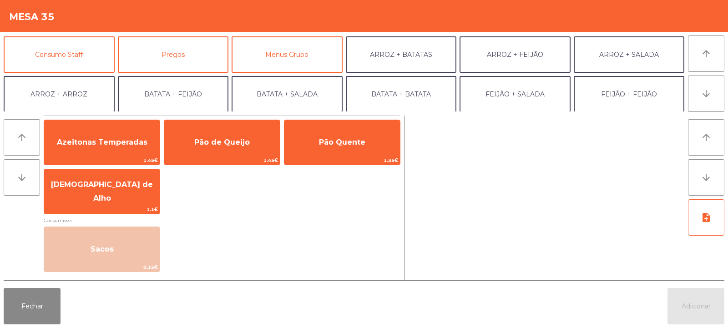
scroll to position [79, 0]
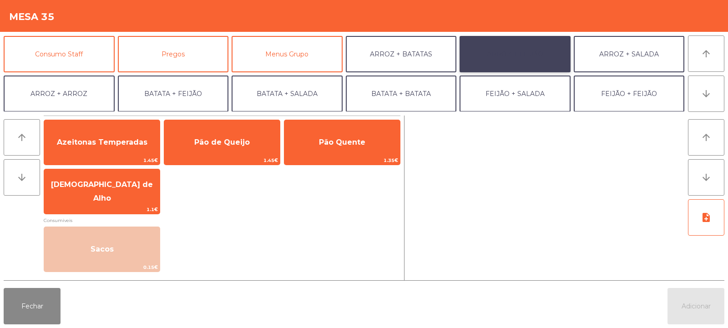
click at [512, 47] on button "ARROZ + FEIJÃO" at bounding box center [515, 54] width 111 height 36
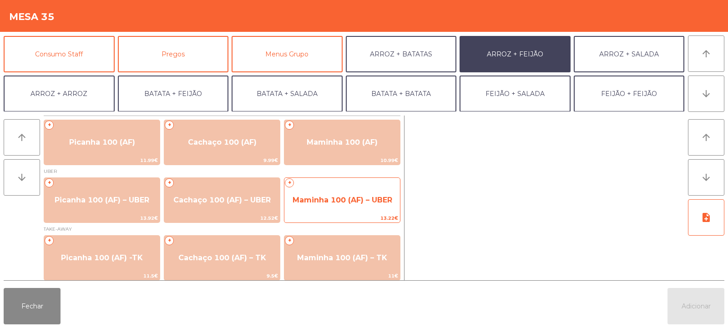
click at [345, 187] on div "+ Maminha 100 (AF) – UBER 13.22€" at bounding box center [342, 200] width 117 height 46
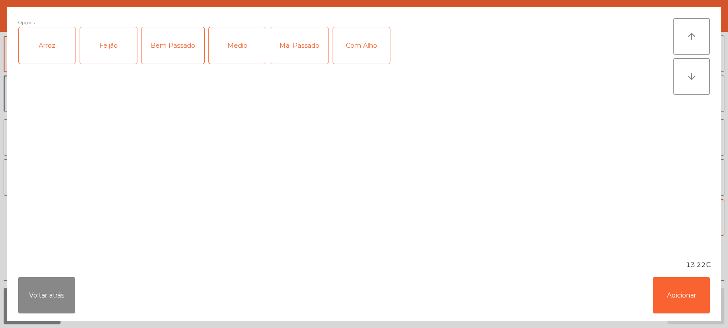
click at [35, 46] on div "Arroz" at bounding box center [47, 45] width 57 height 36
click at [101, 57] on div "Feijão" at bounding box center [108, 45] width 57 height 36
click at [236, 40] on div "Medio" at bounding box center [237, 45] width 57 height 36
click at [679, 293] on button "Adicionar" at bounding box center [681, 295] width 57 height 36
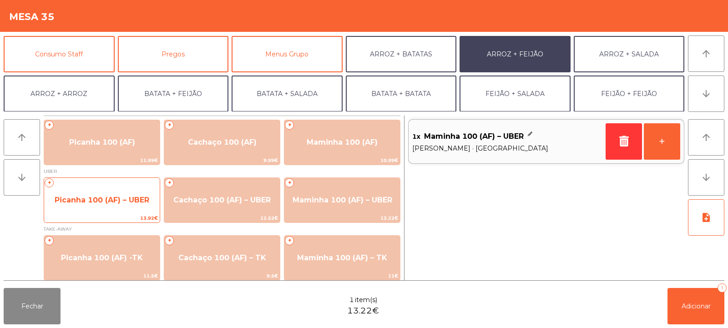
click at [85, 198] on span "Picanha 100 (AF) – UBER" at bounding box center [102, 200] width 95 height 9
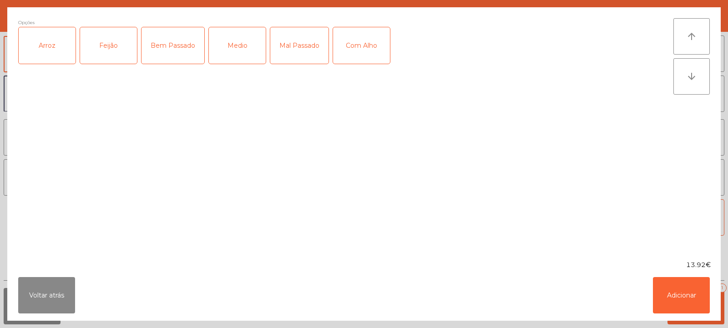
click at [42, 44] on div "Arroz" at bounding box center [47, 45] width 57 height 36
click at [109, 47] on div "Feijão" at bounding box center [108, 45] width 57 height 36
click at [241, 52] on div "Medio" at bounding box center [237, 45] width 57 height 36
click at [685, 289] on button "Adicionar" at bounding box center [681, 295] width 57 height 36
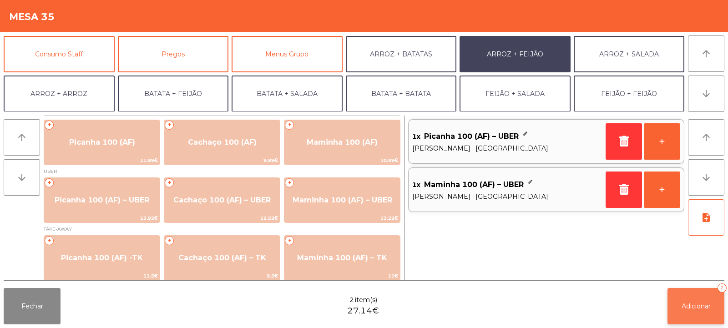
click at [697, 305] on span "Adicionar" at bounding box center [696, 306] width 29 height 8
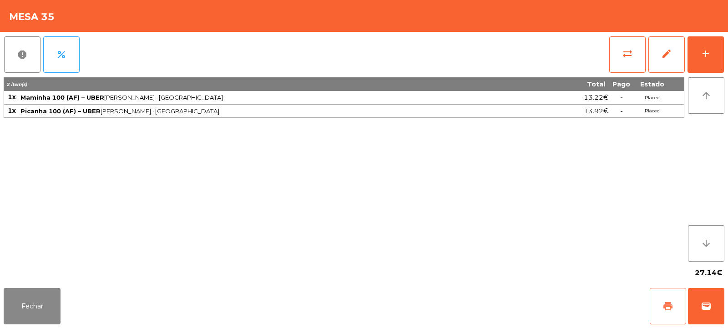
click at [676, 307] on button "print" at bounding box center [668, 306] width 36 height 36
click at [707, 307] on span "wallet" at bounding box center [706, 306] width 11 height 11
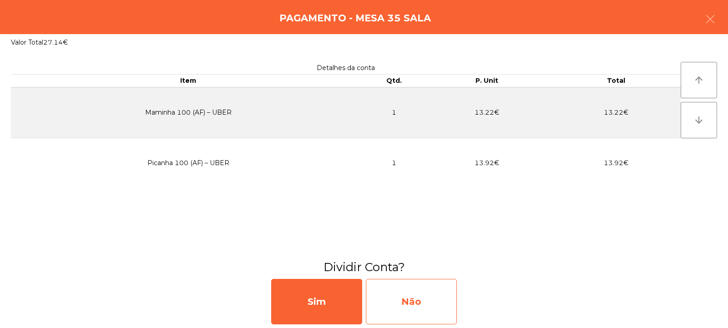
click at [419, 295] on div "Não" at bounding box center [411, 302] width 91 height 46
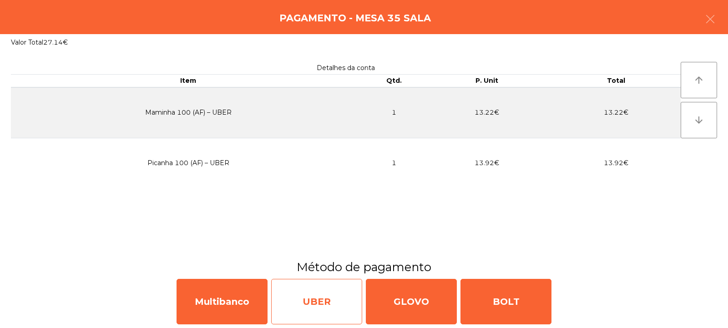
click at [314, 301] on div "UBER" at bounding box center [316, 302] width 91 height 46
select select "**"
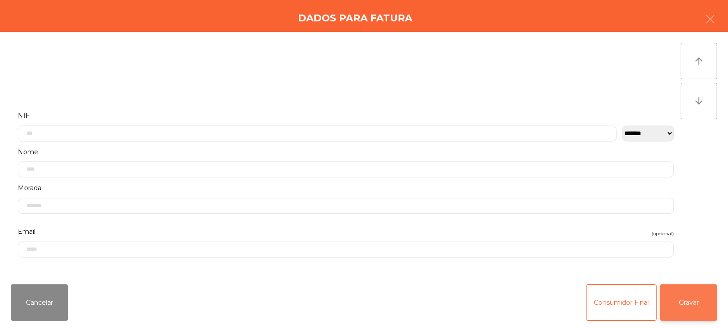
click at [689, 307] on button "Gravar" at bounding box center [688, 302] width 57 height 36
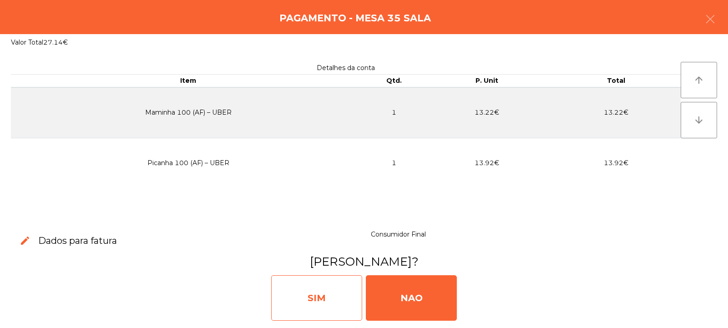
click at [307, 294] on div "SIM" at bounding box center [316, 298] width 91 height 46
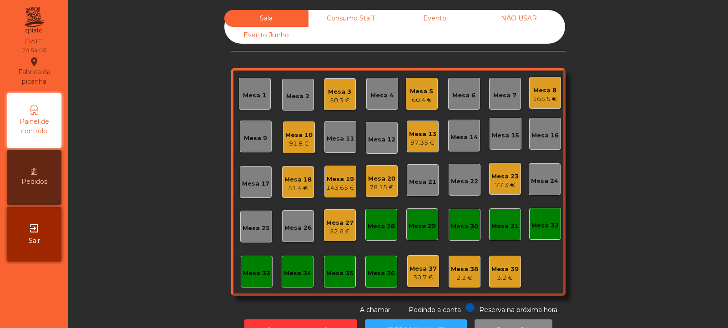
click at [294, 187] on div "51.4 €" at bounding box center [297, 188] width 27 height 9
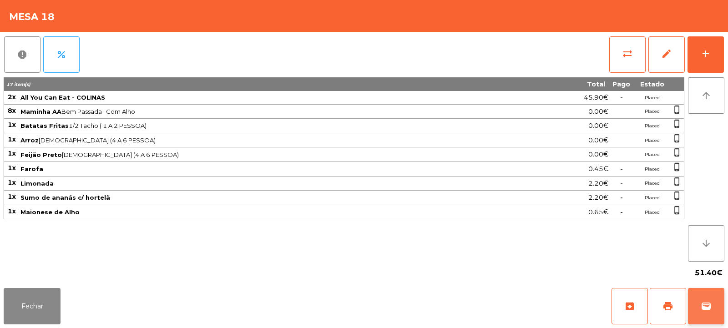
click at [700, 303] on button "wallet" at bounding box center [706, 306] width 36 height 36
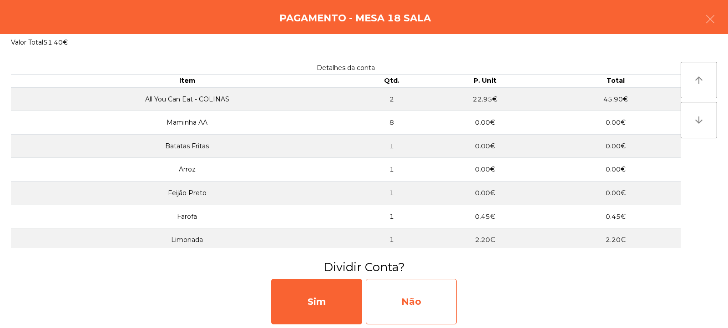
click at [415, 296] on div "Não" at bounding box center [411, 302] width 91 height 46
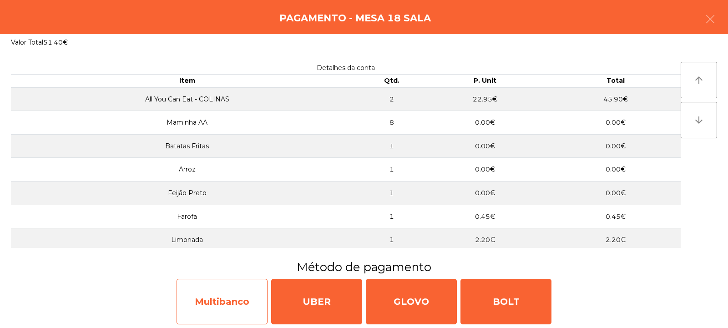
click at [240, 300] on div "Multibanco" at bounding box center [222, 302] width 91 height 46
select select "**"
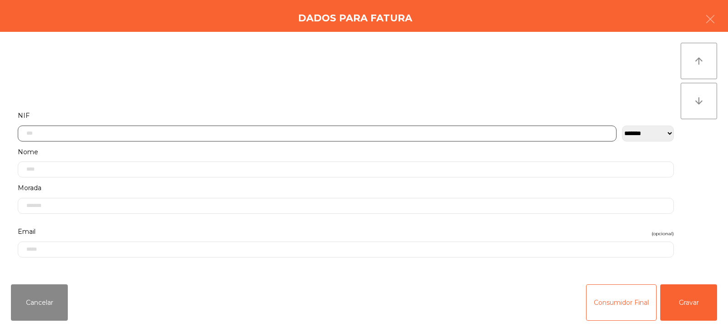
click at [311, 132] on input "text" at bounding box center [317, 134] width 599 height 16
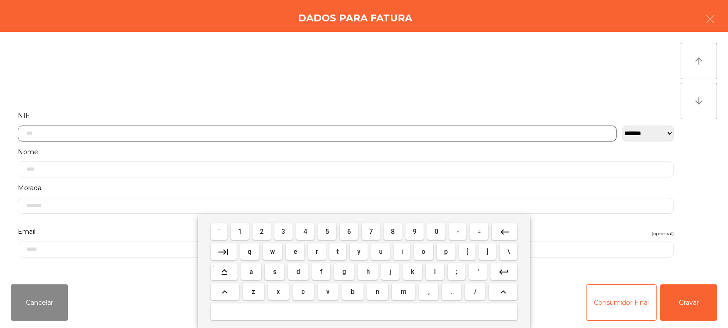
scroll to position [66, 0]
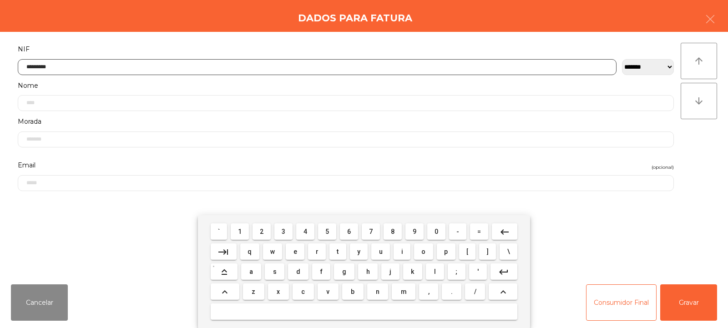
type input "*********"
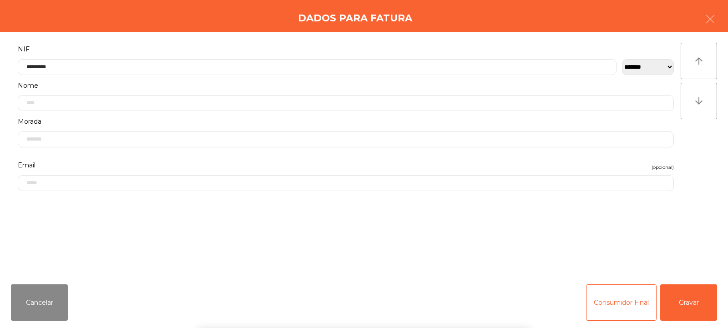
click at [687, 308] on div "` 1 2 3 4 5 6 7 8 9 0 - = keyboard_backspace keyboard_tab q w e r t y u i o p […" at bounding box center [364, 271] width 728 height 113
click at [683, 299] on button "Gravar" at bounding box center [688, 302] width 57 height 36
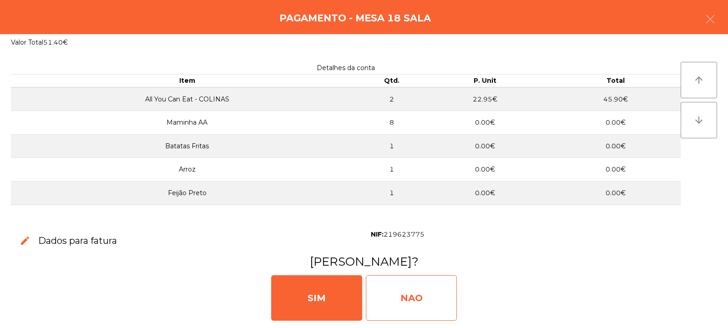
click at [419, 284] on div "NAO" at bounding box center [411, 298] width 91 height 46
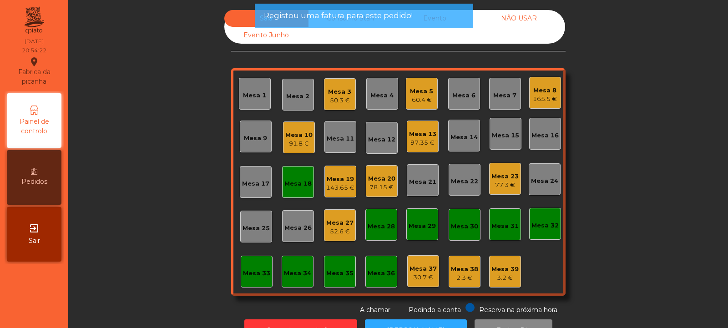
click at [304, 189] on div "Mesa 18" at bounding box center [298, 182] width 32 height 32
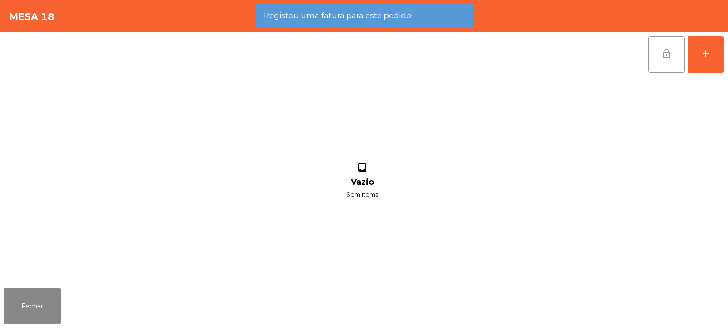
click at [665, 69] on button "lock_open" at bounding box center [667, 54] width 36 height 36
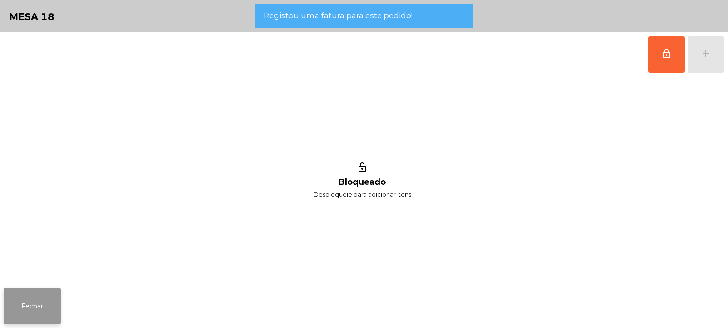
click at [20, 305] on button "Fechar" at bounding box center [32, 306] width 57 height 36
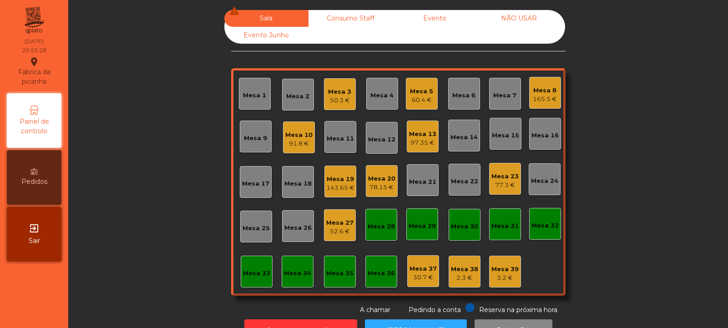
click at [544, 91] on div "Mesa 8" at bounding box center [545, 90] width 24 height 9
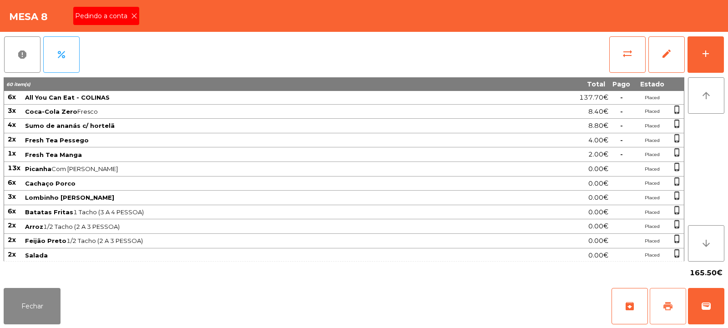
click at [671, 303] on span "print" at bounding box center [668, 306] width 11 height 11
click at [132, 18] on icon at bounding box center [134, 16] width 6 height 6
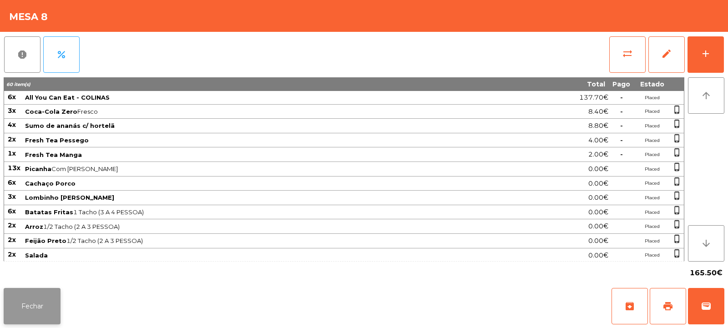
click at [53, 305] on button "Fechar" at bounding box center [32, 306] width 57 height 36
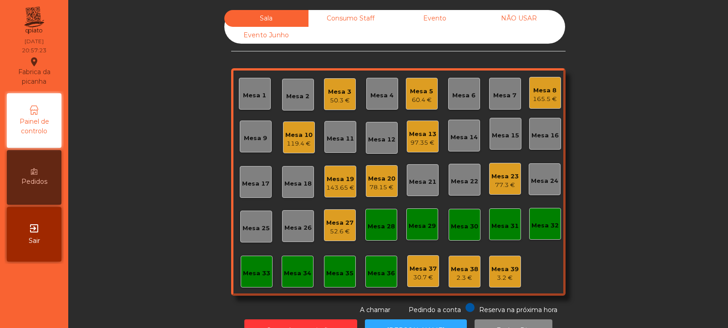
click at [461, 98] on div "Mesa 6" at bounding box center [463, 95] width 23 height 9
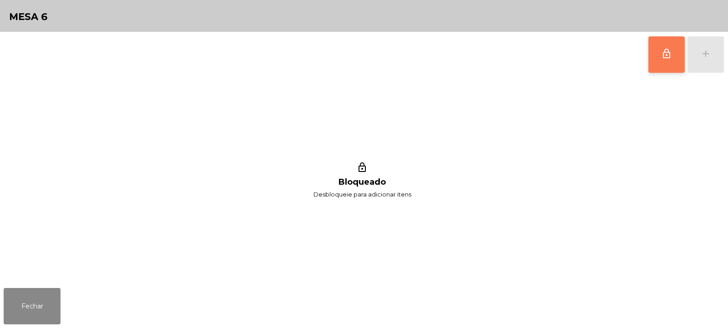
click at [672, 57] on span "lock_outline" at bounding box center [666, 53] width 11 height 11
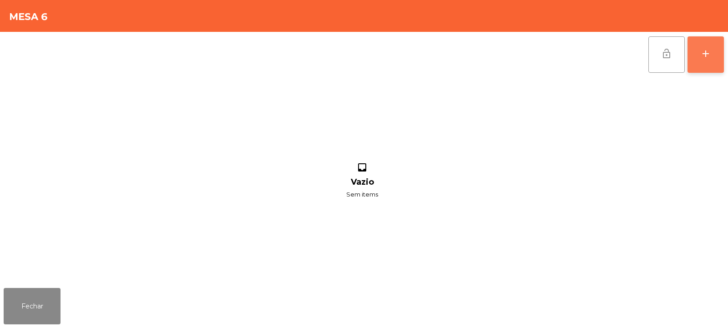
click at [702, 60] on button "add" at bounding box center [706, 54] width 36 height 36
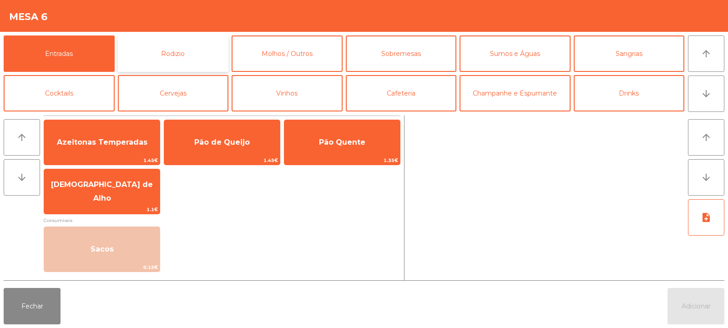
click at [188, 49] on button "Rodizio" at bounding box center [173, 53] width 111 height 36
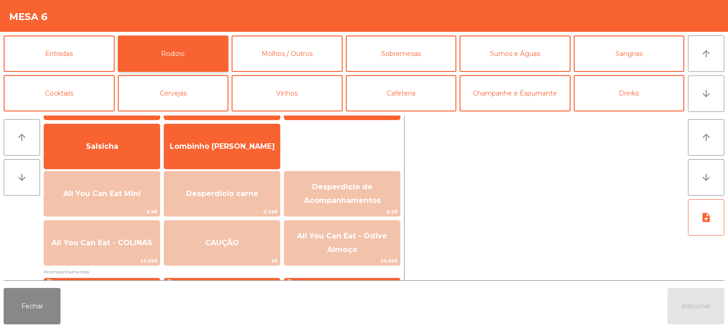
scroll to position [62, 0]
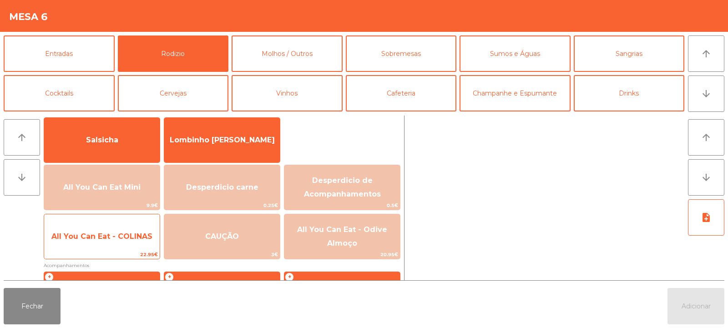
click at [114, 243] on span "All You Can Eat - COLINAS" at bounding box center [102, 236] width 116 height 25
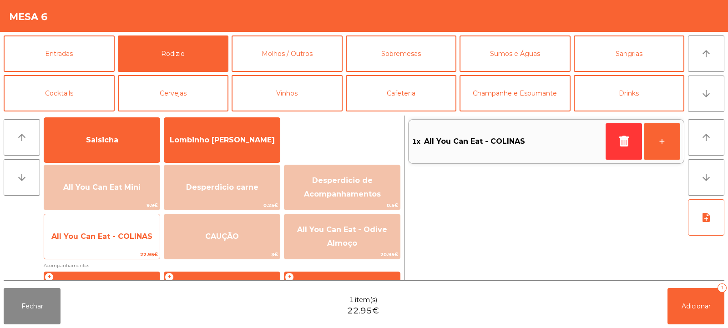
click at [115, 247] on span "All You Can Eat - COLINAS" at bounding box center [102, 236] width 116 height 25
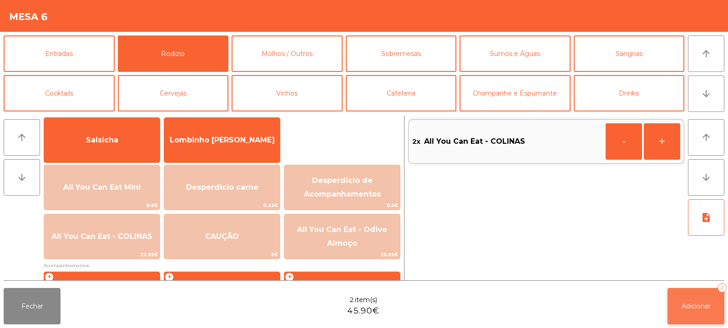
click at [689, 302] on span "Adicionar" at bounding box center [696, 306] width 29 height 8
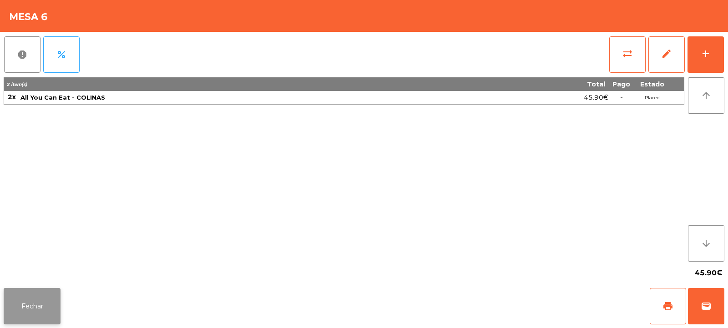
click at [18, 300] on button "Fechar" at bounding box center [32, 306] width 57 height 36
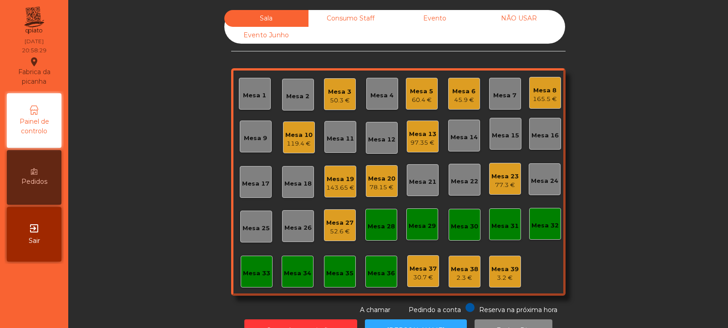
click at [546, 181] on div "Mesa 24" at bounding box center [544, 181] width 27 height 9
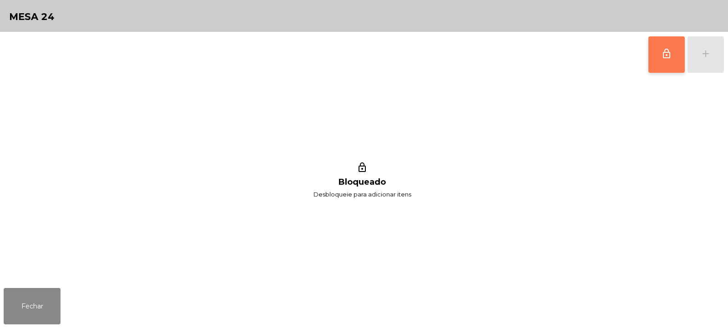
click at [656, 57] on button "lock_outline" at bounding box center [667, 54] width 36 height 36
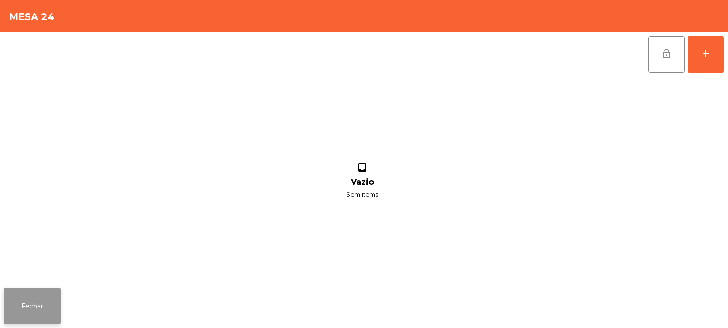
click at [35, 306] on button "Fechar" at bounding box center [32, 306] width 57 height 36
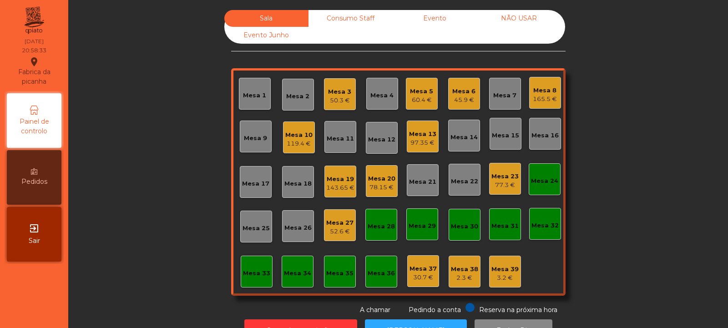
click at [463, 93] on div "Mesa 6" at bounding box center [463, 91] width 23 height 9
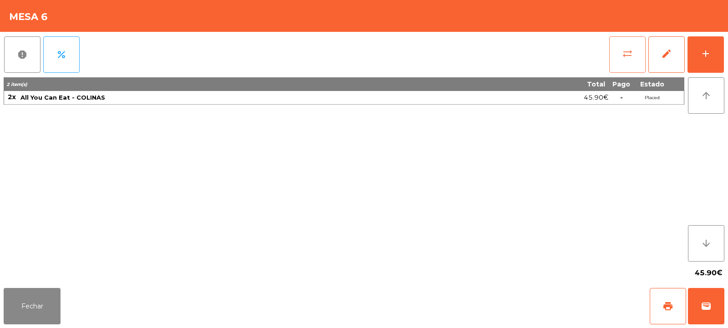
click at [628, 50] on span "sync_alt" at bounding box center [627, 53] width 11 height 11
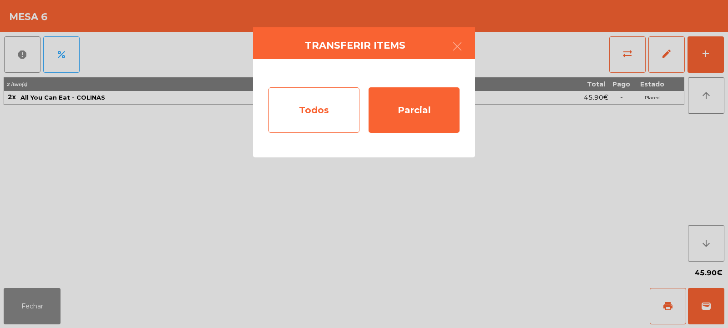
click at [294, 100] on div "Todos" at bounding box center [314, 110] width 91 height 46
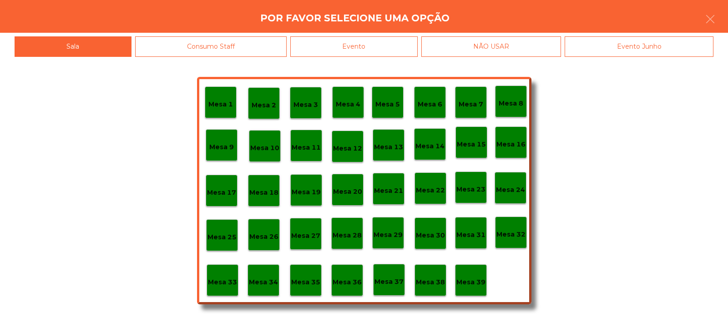
click at [506, 187] on p "Mesa 24" at bounding box center [510, 190] width 29 height 10
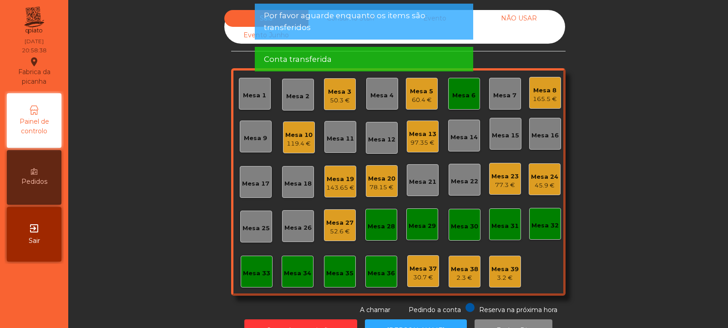
click at [461, 93] on div "Mesa 6" at bounding box center [463, 95] width 23 height 9
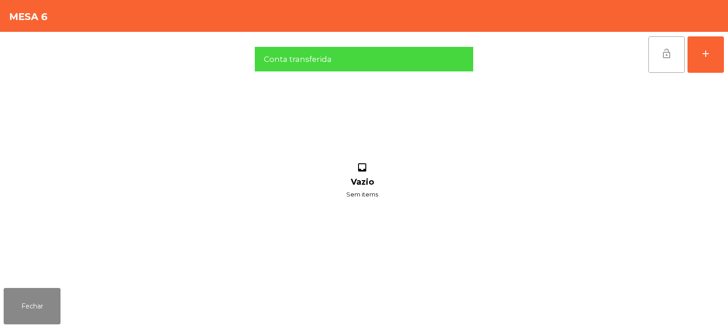
click at [680, 67] on button "lock_open" at bounding box center [667, 54] width 36 height 36
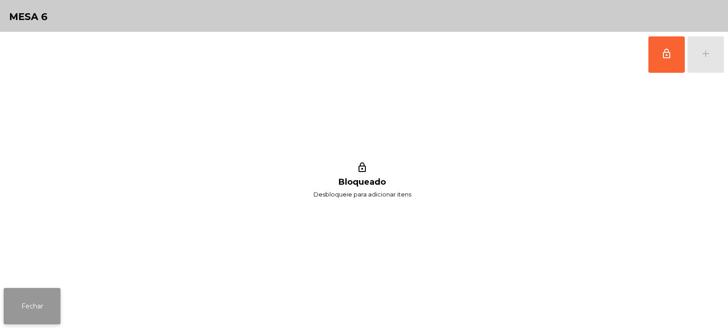
click at [45, 305] on button "Fechar" at bounding box center [32, 306] width 57 height 36
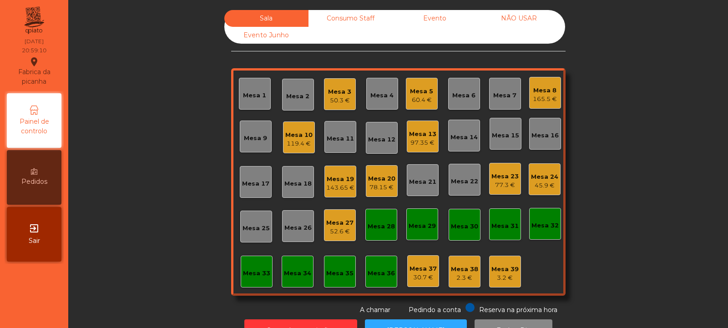
click at [547, 99] on div "165.5 €" at bounding box center [545, 99] width 24 height 9
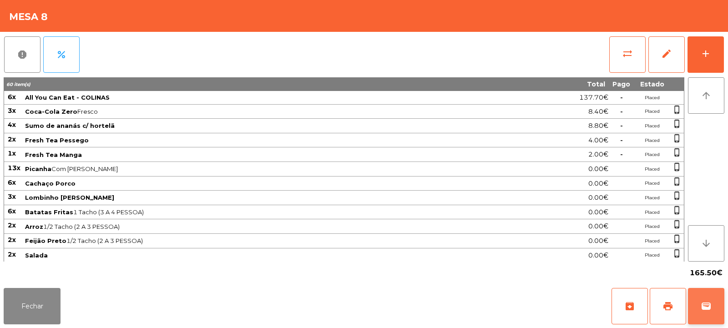
click at [708, 312] on button "wallet" at bounding box center [706, 306] width 36 height 36
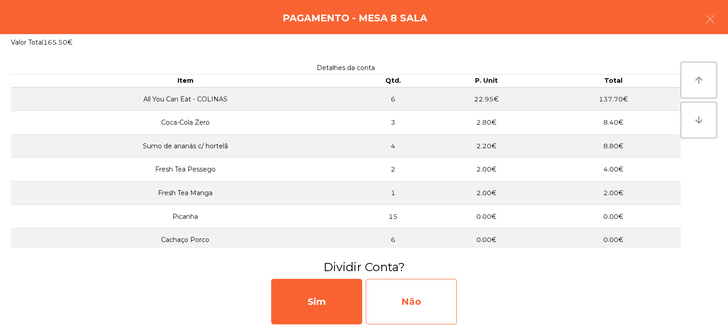
click at [441, 294] on div "Não" at bounding box center [411, 302] width 91 height 46
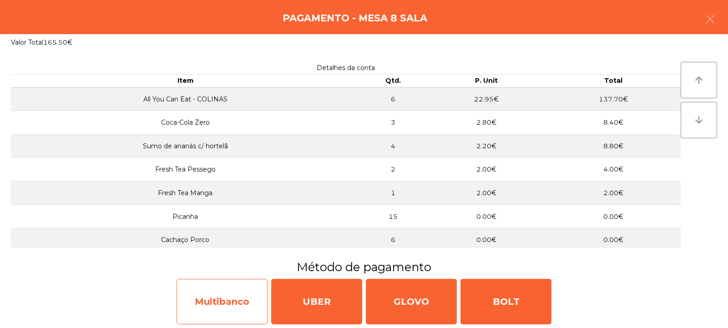
click at [238, 308] on div "Multibanco" at bounding box center [222, 302] width 91 height 46
select select "**"
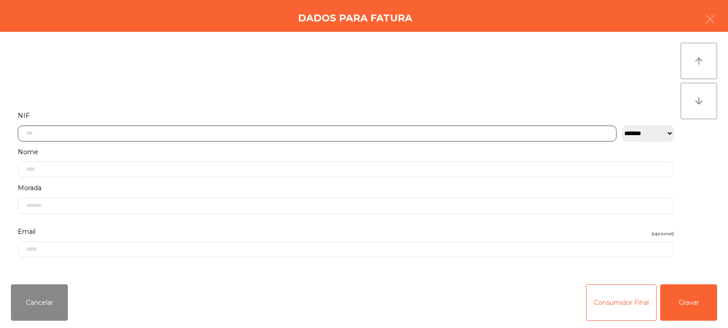
click at [351, 133] on input "text" at bounding box center [317, 134] width 599 height 16
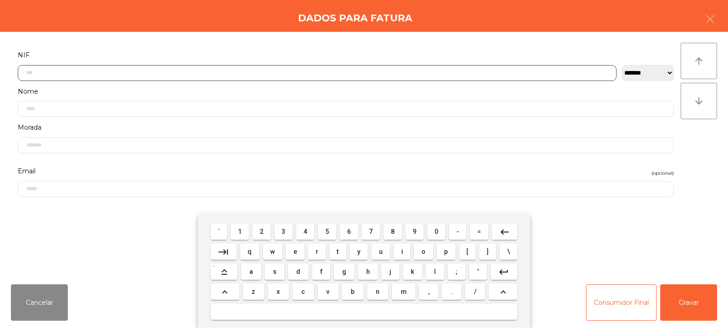
scroll to position [66, 0]
type input "*********"
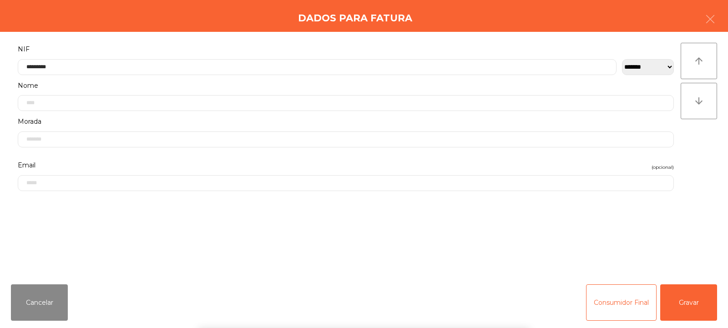
click at [695, 302] on div "` 1 2 3 4 5 6 7 8 9 0 - = keyboard_backspace keyboard_tab q w e r t y u i o p […" at bounding box center [364, 271] width 728 height 113
click at [689, 299] on button "Gravar" at bounding box center [688, 302] width 57 height 36
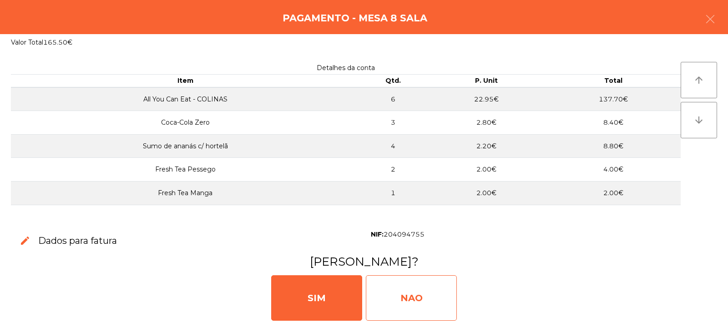
click at [431, 294] on div "NAO" at bounding box center [411, 298] width 91 height 46
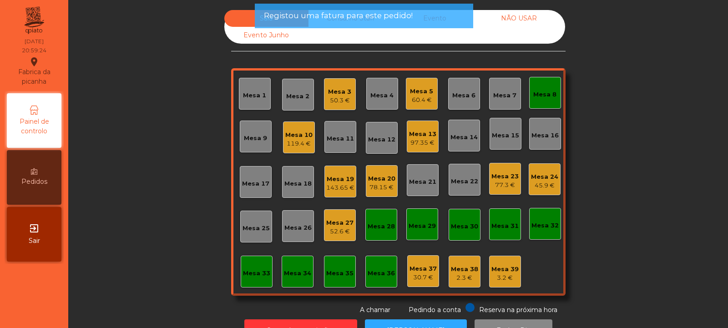
click at [541, 90] on div "Mesa 8" at bounding box center [544, 94] width 23 height 9
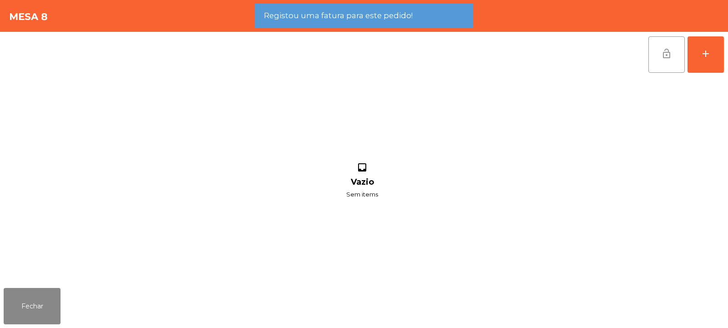
click at [674, 64] on button "lock_open" at bounding box center [667, 54] width 36 height 36
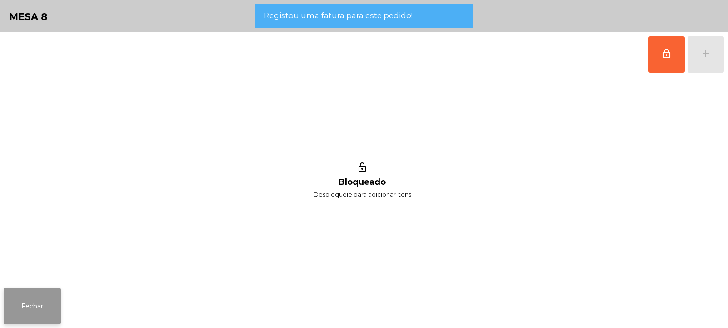
click at [56, 295] on button "Fechar" at bounding box center [32, 306] width 57 height 36
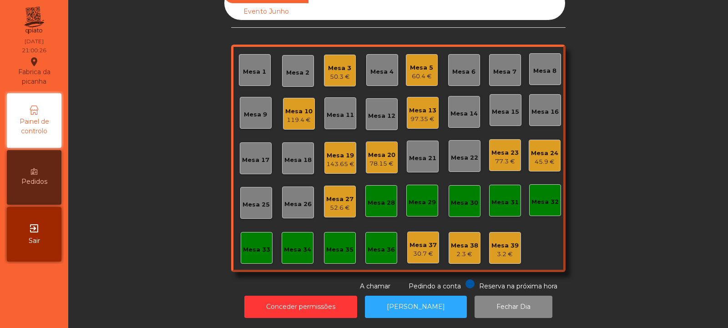
scroll to position [0, 0]
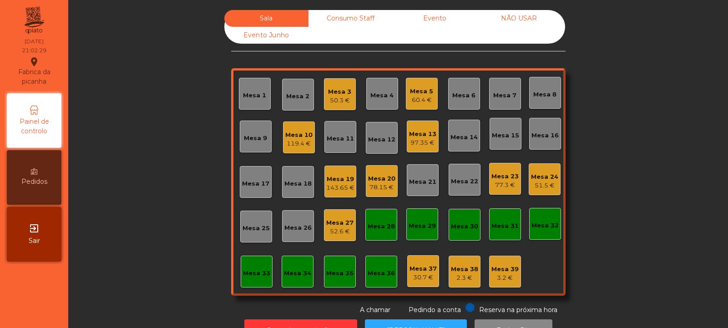
click at [539, 191] on div "Mesa 24 51.5 €" at bounding box center [545, 179] width 32 height 32
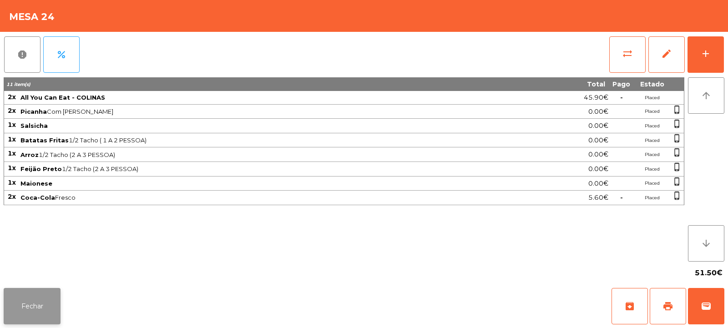
click at [35, 300] on button "Fechar" at bounding box center [32, 306] width 57 height 36
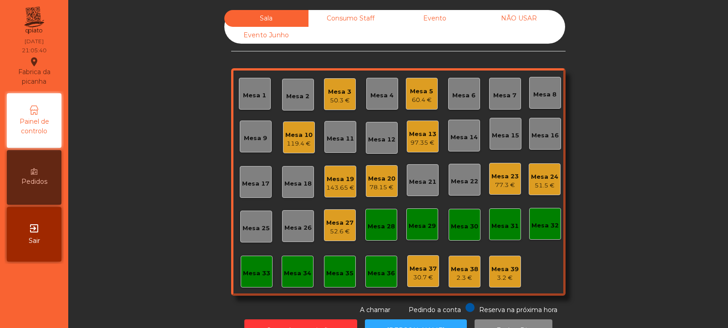
click at [495, 274] on div "3.2 €" at bounding box center [505, 278] width 27 height 9
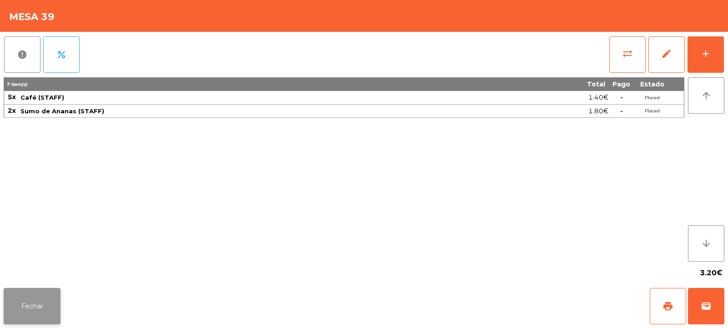
click at [32, 300] on button "Fechar" at bounding box center [32, 306] width 57 height 36
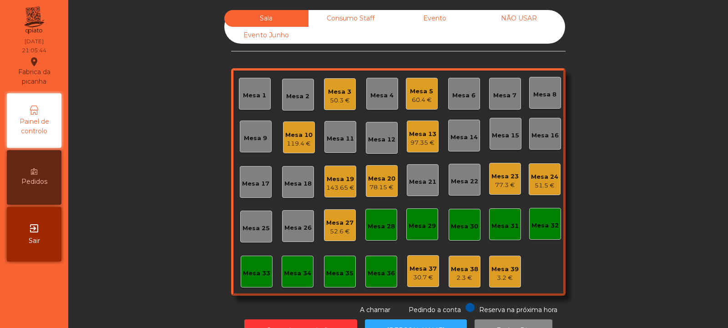
click at [332, 15] on div "Consumo Staff" at bounding box center [351, 18] width 84 height 17
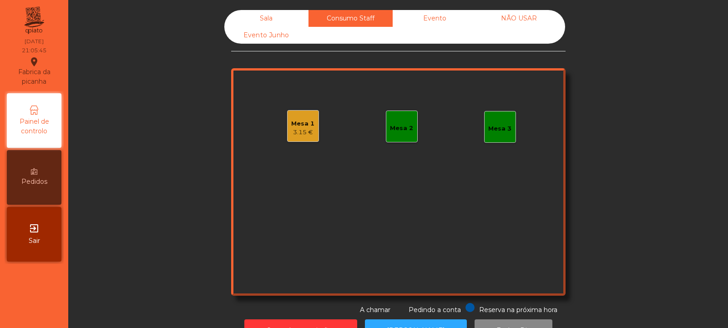
click at [302, 132] on div "3.15 €" at bounding box center [302, 132] width 23 height 9
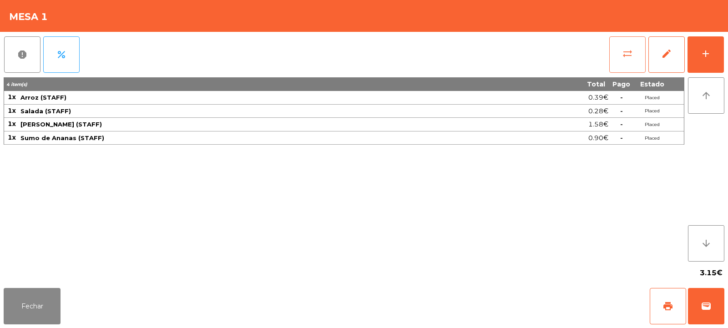
click at [618, 46] on button "sync_alt" at bounding box center [627, 54] width 36 height 36
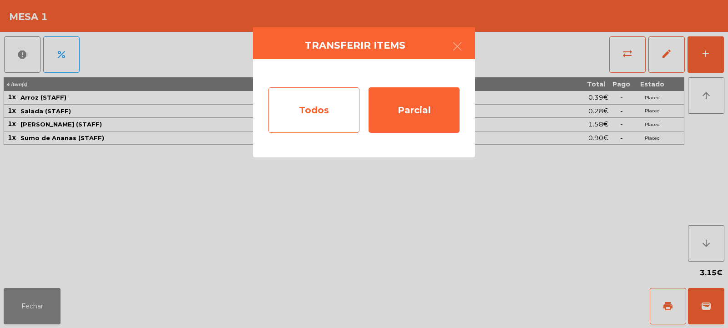
click at [314, 100] on div "Todos" at bounding box center [314, 110] width 91 height 46
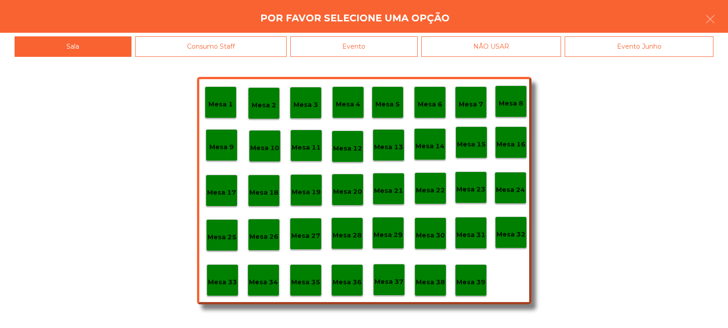
click at [472, 281] on p "Mesa 39" at bounding box center [470, 282] width 29 height 10
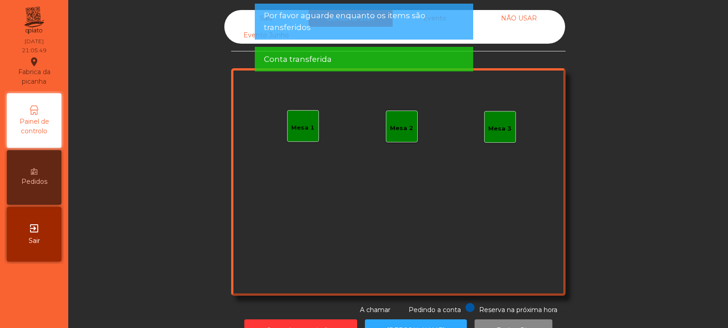
click at [243, 20] on div "Sala" at bounding box center [266, 18] width 84 height 17
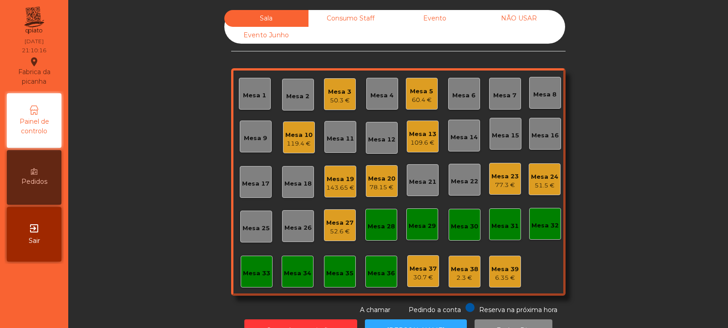
click at [335, 280] on div "Mesa 35" at bounding box center [340, 272] width 32 height 32
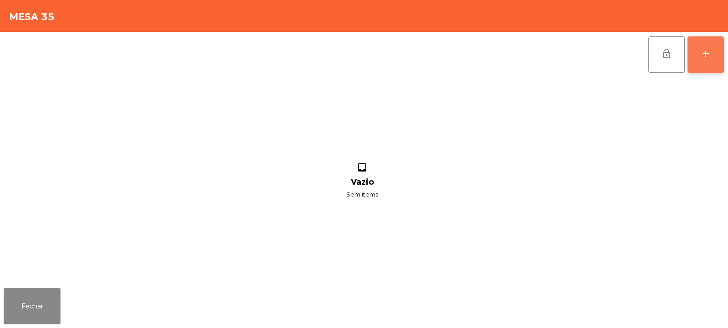
click at [703, 56] on div "add" at bounding box center [705, 53] width 11 height 11
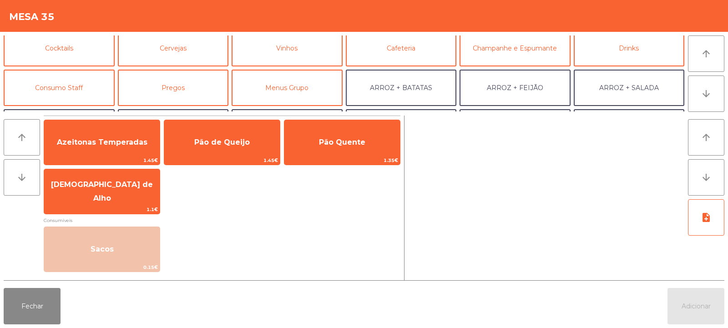
scroll to position [56, 0]
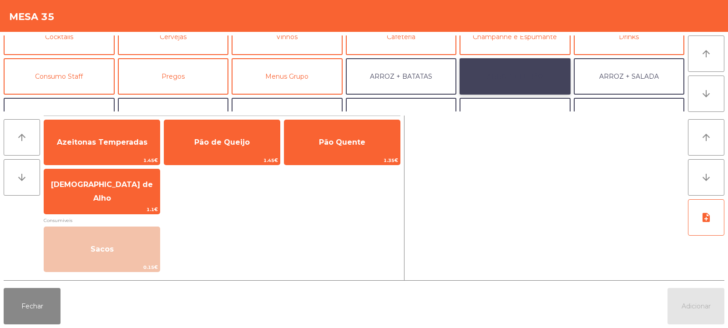
click at [526, 77] on button "ARROZ + FEIJÃO" at bounding box center [515, 76] width 111 height 36
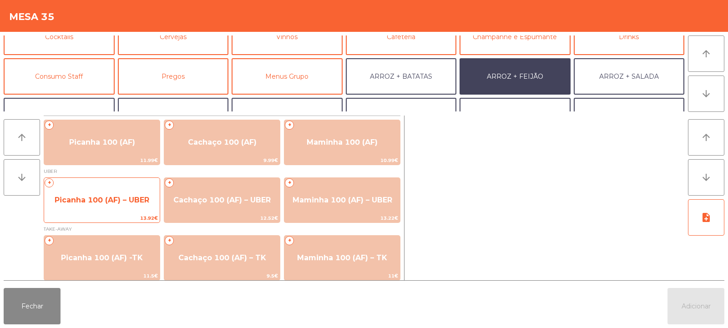
click at [90, 208] on span "Picanha 100 (AF) – UBER" at bounding box center [102, 200] width 116 height 25
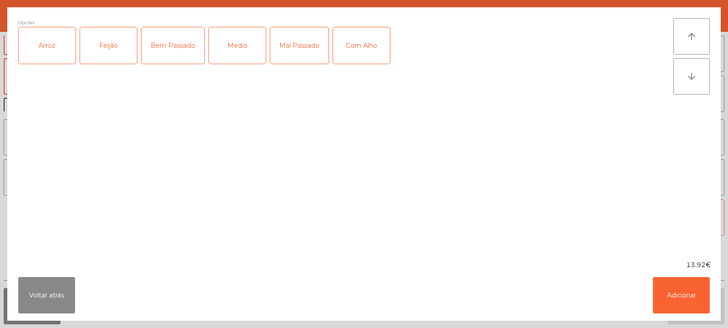
click at [55, 42] on div "Arroz" at bounding box center [47, 45] width 57 height 36
click at [103, 49] on div "Feijão" at bounding box center [108, 45] width 57 height 36
click at [232, 45] on div "Medio" at bounding box center [237, 45] width 57 height 36
click at [689, 284] on button "Adicionar" at bounding box center [681, 295] width 57 height 36
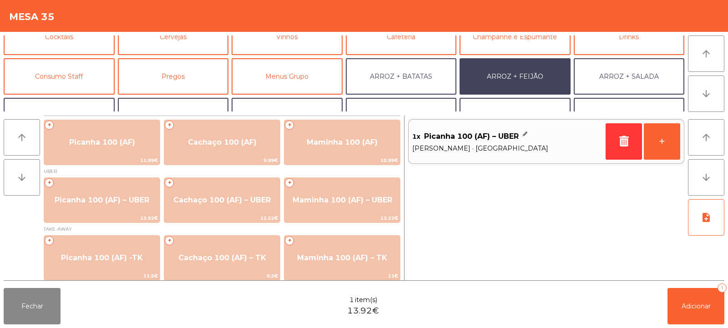
scroll to position [119, 0]
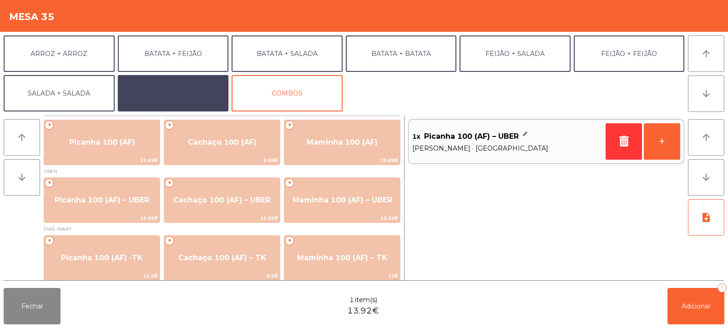
click at [189, 87] on button "EXTRAS UBER" at bounding box center [173, 93] width 111 height 36
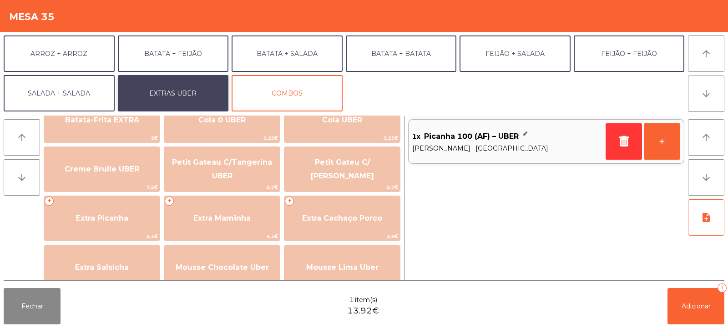
scroll to position [192, 0]
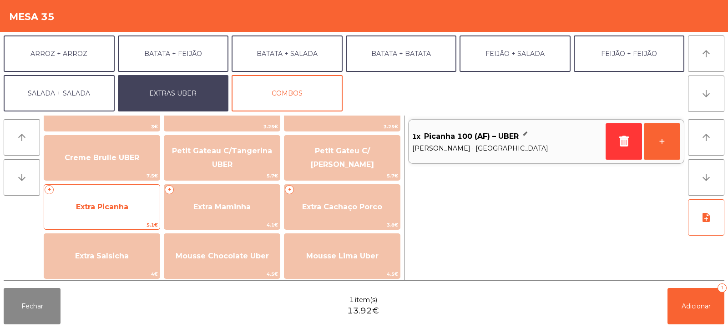
click at [104, 213] on span "Extra Picanha" at bounding box center [102, 207] width 116 height 25
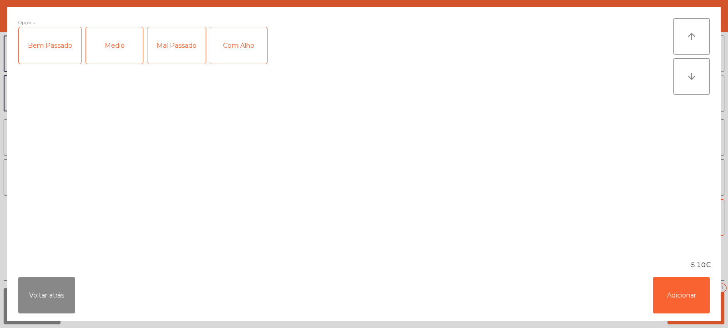
click at [110, 43] on div "Medio" at bounding box center [114, 45] width 57 height 36
click at [680, 299] on button "Adicionar" at bounding box center [681, 295] width 57 height 36
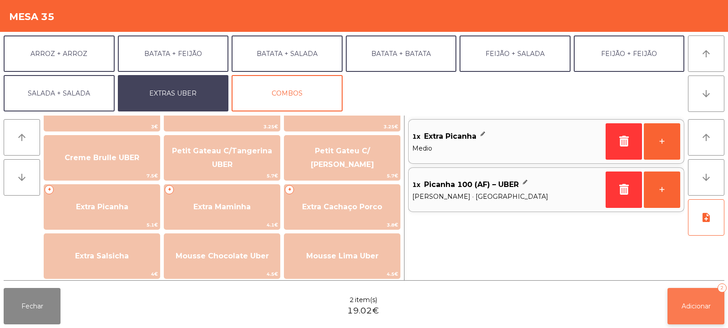
click at [692, 309] on span "Adicionar" at bounding box center [696, 306] width 29 height 8
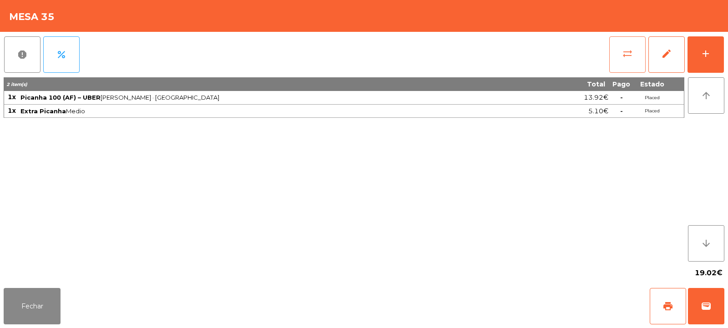
click at [630, 48] on span "sync_alt" at bounding box center [627, 53] width 11 height 11
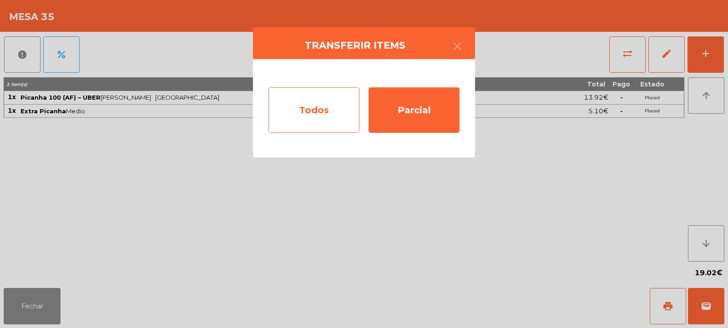
click at [313, 117] on div "Todos" at bounding box center [314, 110] width 91 height 46
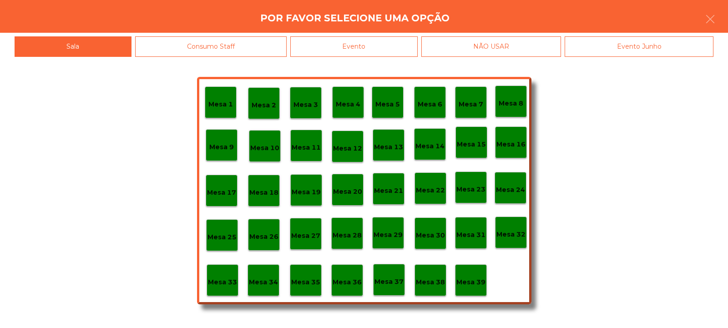
click at [392, 282] on p "Mesa 37" at bounding box center [389, 282] width 29 height 10
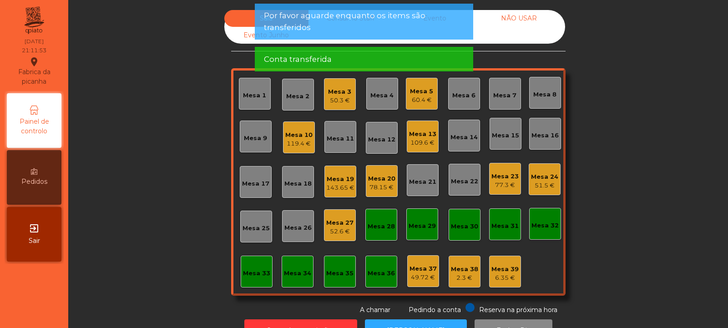
click at [335, 269] on div "Mesa 35" at bounding box center [339, 271] width 27 height 13
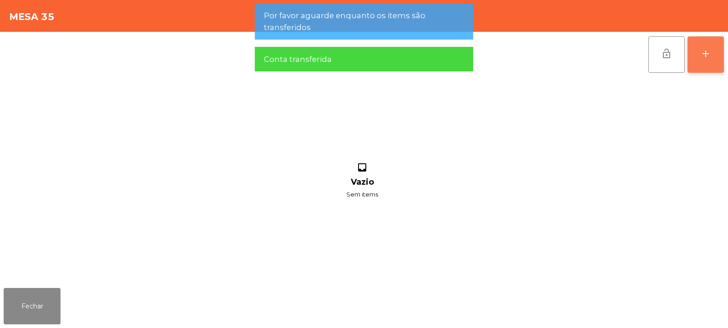
click at [703, 55] on div "add" at bounding box center [705, 53] width 11 height 11
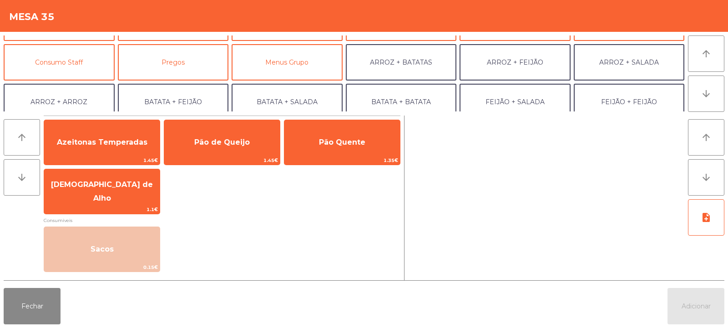
scroll to position [73, 0]
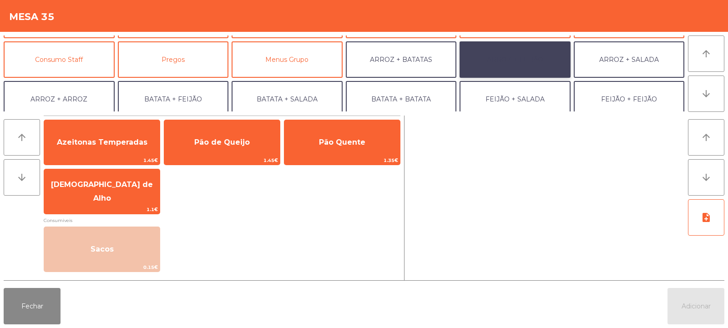
click at [525, 61] on button "ARROZ + FEIJÃO" at bounding box center [515, 59] width 111 height 36
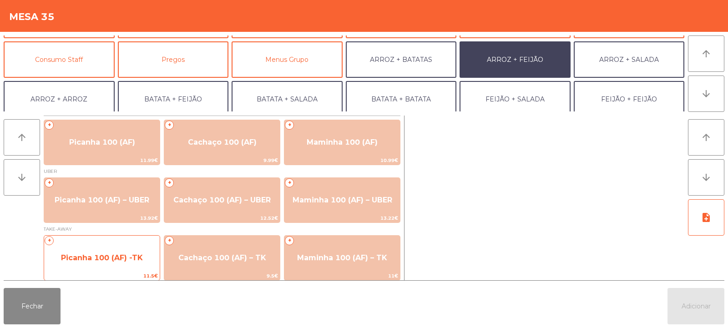
click at [106, 264] on span "Picanha 100 (AF) -TK" at bounding box center [102, 258] width 116 height 25
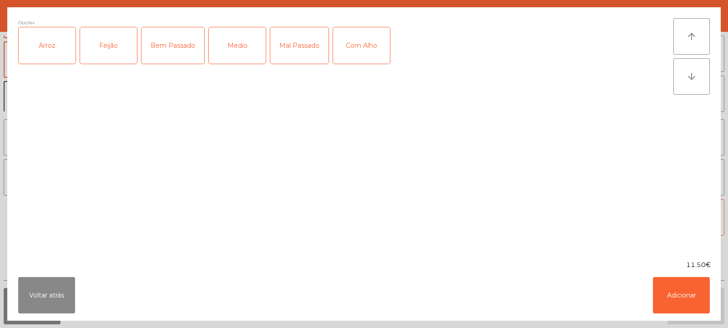
click at [49, 43] on div "Arroz" at bounding box center [47, 45] width 57 height 36
click at [106, 43] on div "Feijão" at bounding box center [108, 45] width 57 height 36
click at [241, 52] on div "Medio" at bounding box center [237, 45] width 57 height 36
click at [689, 291] on button "Adicionar" at bounding box center [681, 295] width 57 height 36
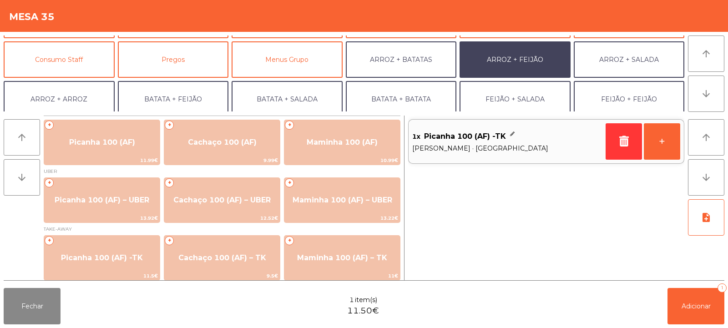
scroll to position [119, 0]
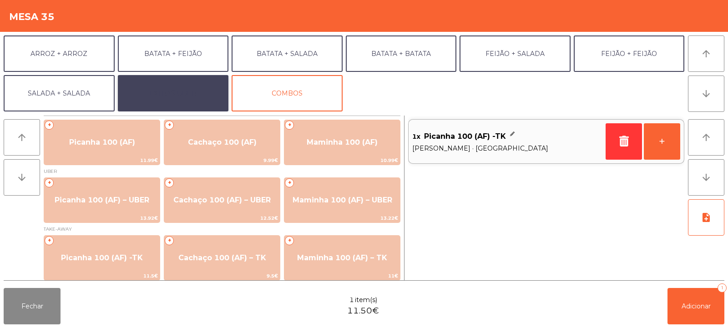
click at [183, 90] on button "EXTRAS UBER" at bounding box center [173, 93] width 111 height 36
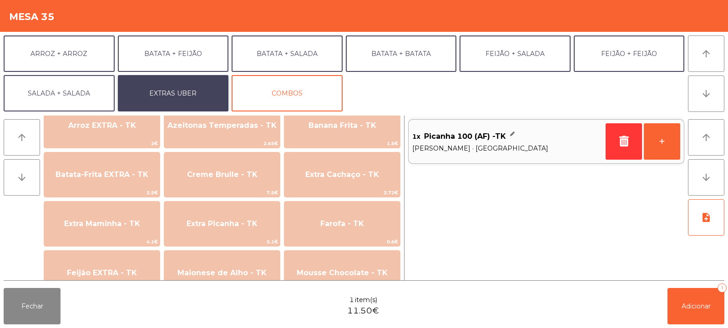
scroll to position [380, 0]
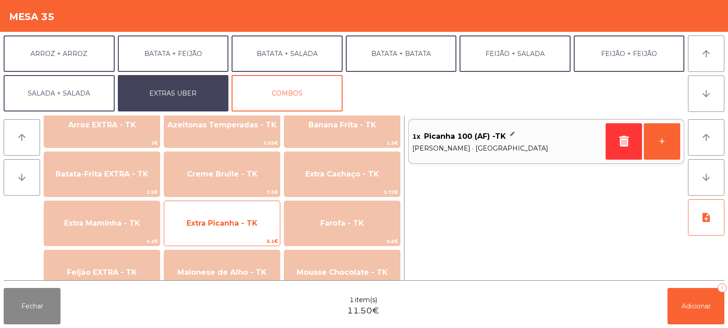
click at [226, 222] on span "Extra Picanha - TK" at bounding box center [222, 223] width 71 height 9
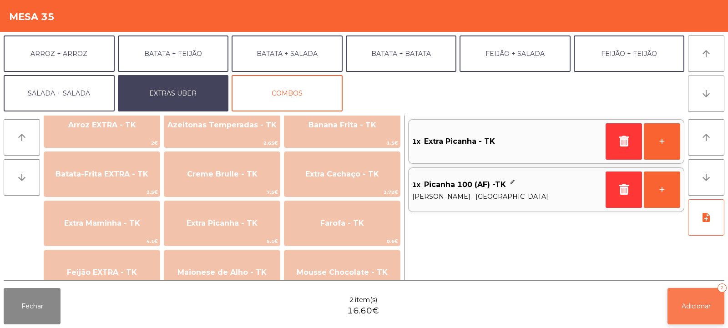
click at [705, 305] on span "Adicionar" at bounding box center [696, 306] width 29 height 8
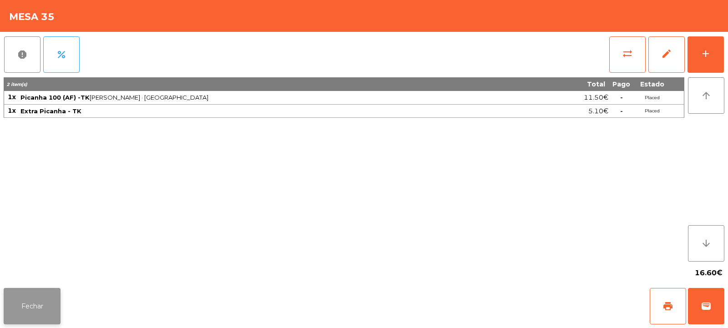
click at [41, 311] on button "Fechar" at bounding box center [32, 306] width 57 height 36
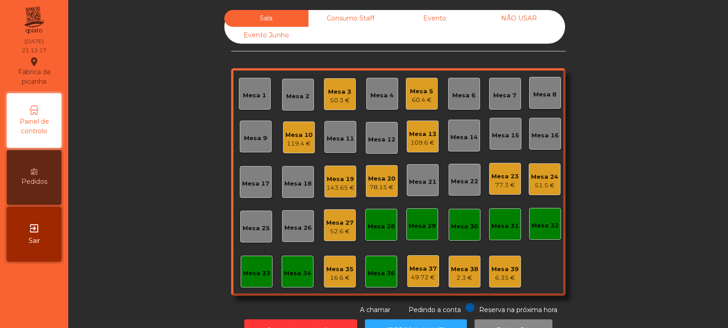
scroll to position [30, 0]
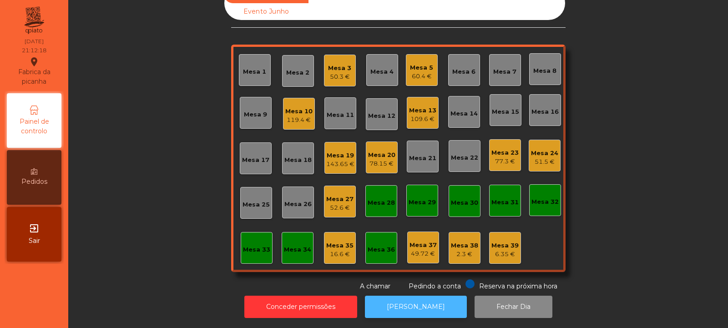
click at [405, 296] on button "[PERSON_NAME]" at bounding box center [416, 307] width 102 height 22
click at [331, 241] on div "Mesa 35" at bounding box center [339, 245] width 27 height 9
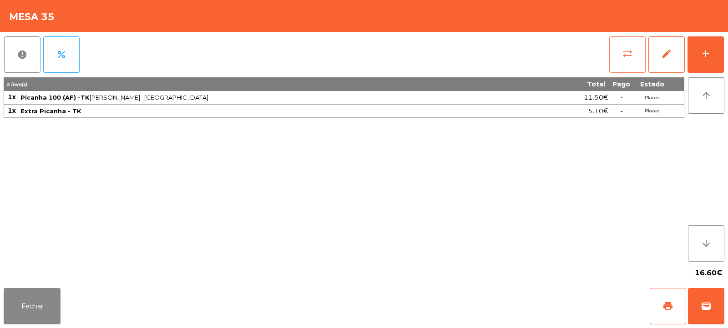
click at [620, 58] on button "sync_alt" at bounding box center [627, 54] width 36 height 36
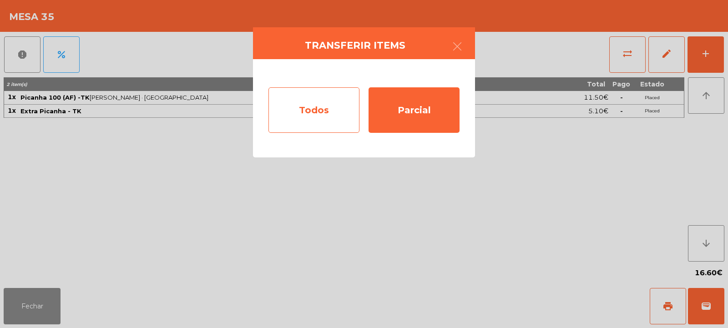
click at [314, 118] on div "Todos" at bounding box center [314, 110] width 91 height 46
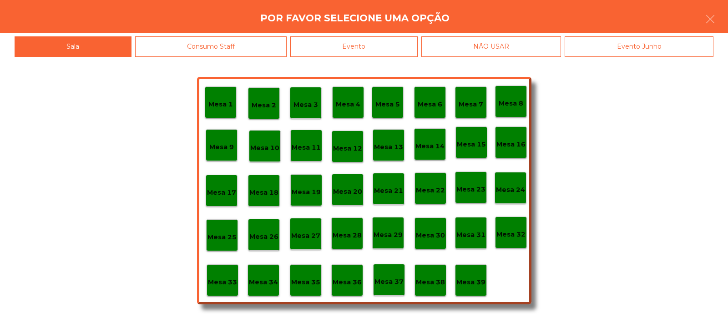
click at [373, 44] on div "Evento" at bounding box center [353, 46] width 127 height 20
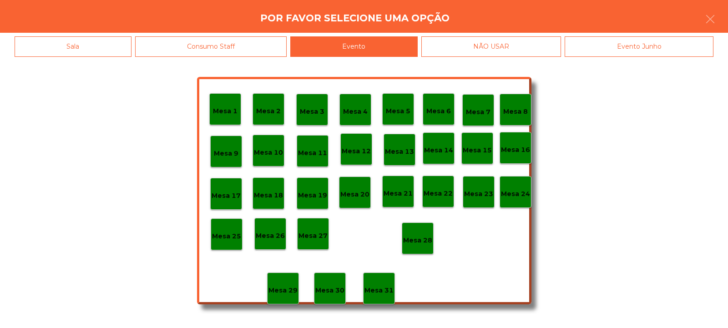
click at [420, 232] on div "Mesa 28" at bounding box center [417, 239] width 29 height 14
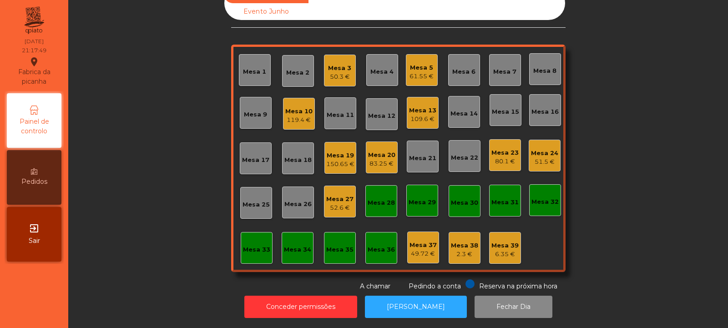
click at [465, 109] on div "Mesa 14" at bounding box center [464, 113] width 27 height 9
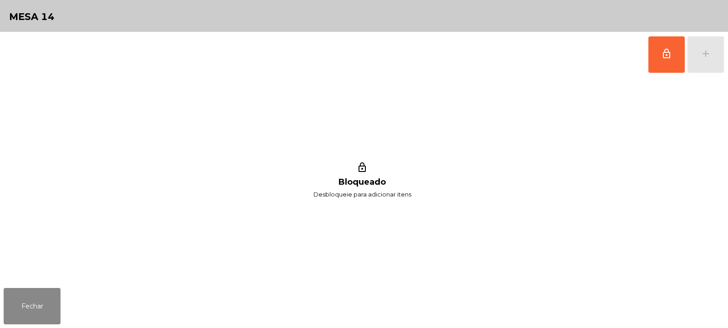
click at [709, 37] on div "lock_outline add" at bounding box center [686, 55] width 76 height 46
click at [665, 61] on button "lock_outline" at bounding box center [667, 54] width 36 height 36
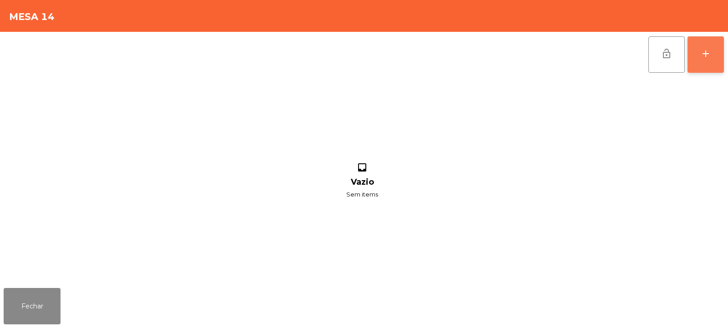
click at [699, 56] on button "add" at bounding box center [706, 54] width 36 height 36
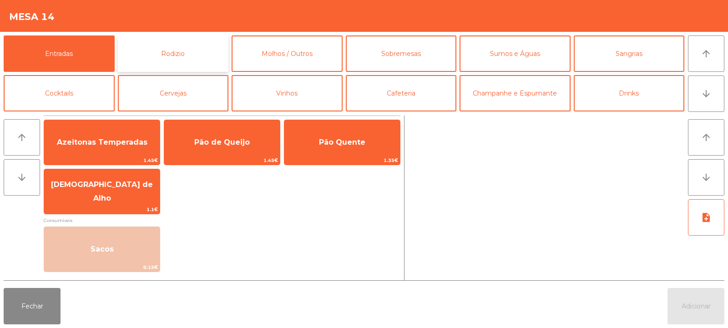
click at [168, 55] on button "Rodizio" at bounding box center [173, 53] width 111 height 36
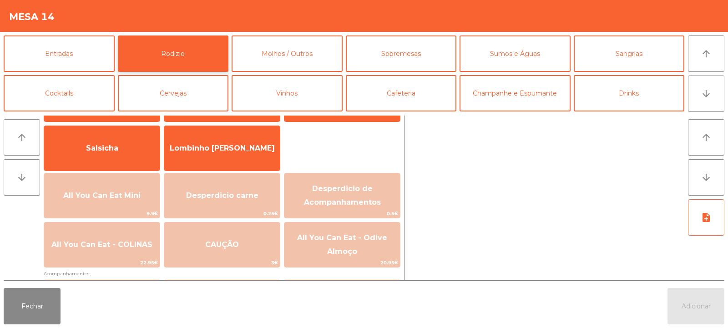
scroll to position [59, 0]
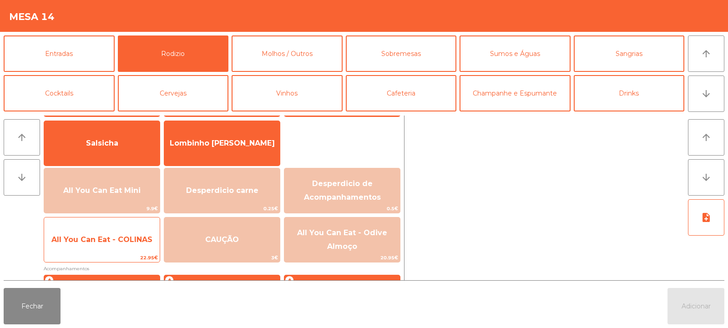
click at [118, 247] on span "All You Can Eat - COLINAS" at bounding box center [102, 240] width 116 height 25
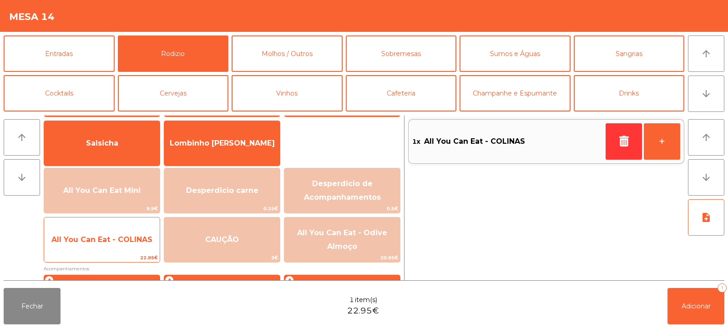
click at [117, 242] on span "All You Can Eat - COLINAS" at bounding box center [101, 239] width 101 height 9
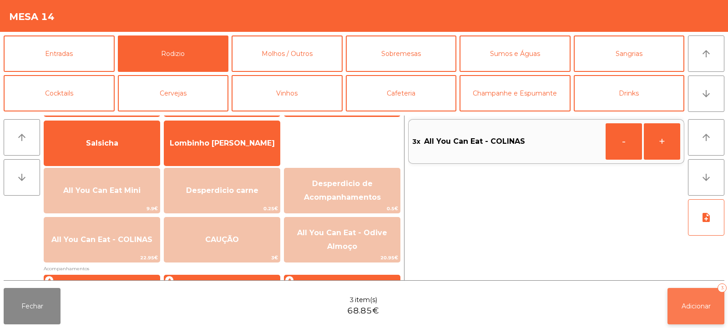
click at [687, 302] on span "Adicionar" at bounding box center [696, 306] width 29 height 8
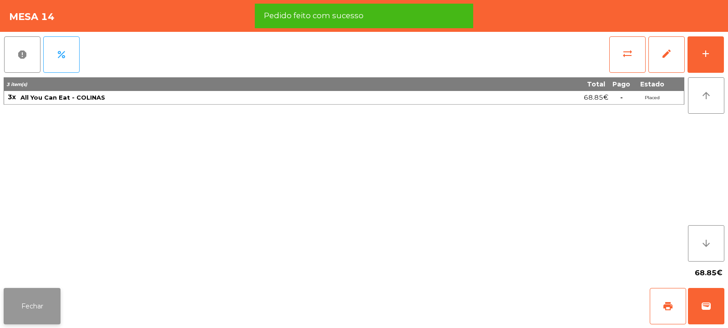
click at [25, 318] on button "Fechar" at bounding box center [32, 306] width 57 height 36
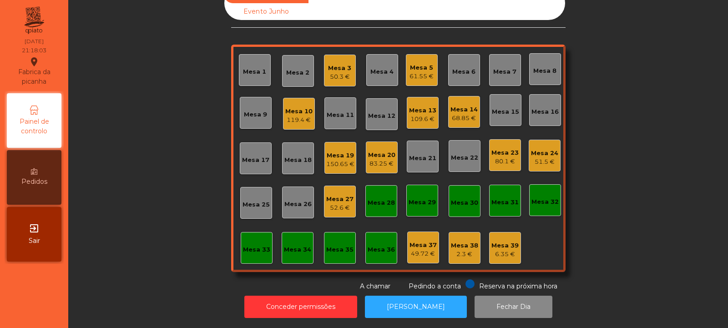
scroll to position [0, 0]
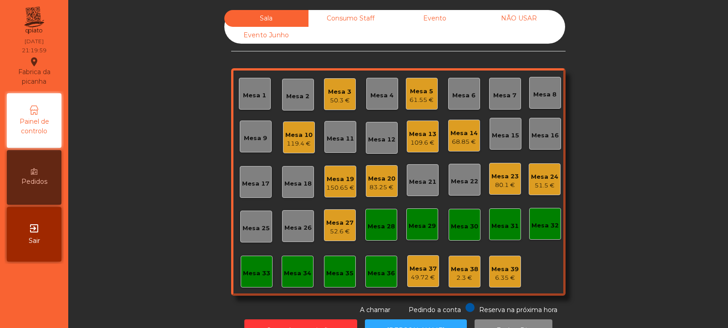
click at [338, 223] on div "Mesa 27" at bounding box center [339, 222] width 27 height 9
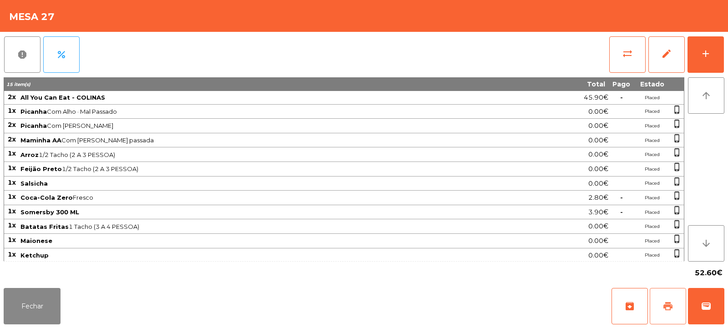
click at [669, 305] on span "print" at bounding box center [668, 306] width 11 height 11
click at [618, 60] on button "sync_alt" at bounding box center [627, 54] width 36 height 36
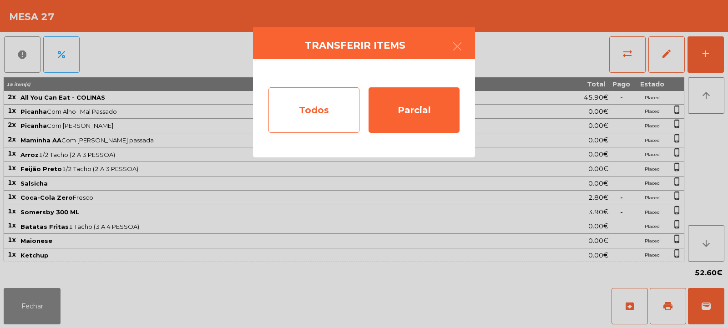
click at [294, 113] on div "Todos" at bounding box center [314, 110] width 91 height 46
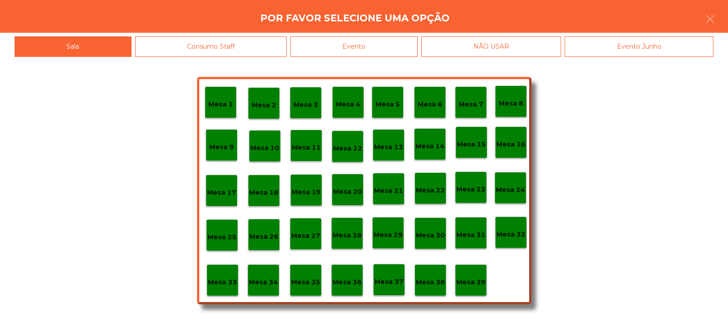
click at [375, 47] on div "Evento" at bounding box center [353, 46] width 127 height 20
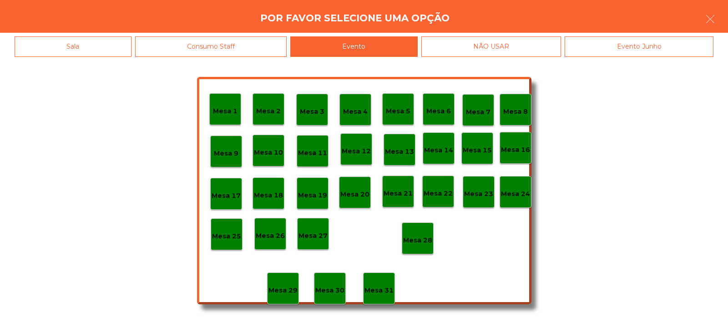
click at [417, 249] on div "Mesa 28" at bounding box center [418, 239] width 32 height 32
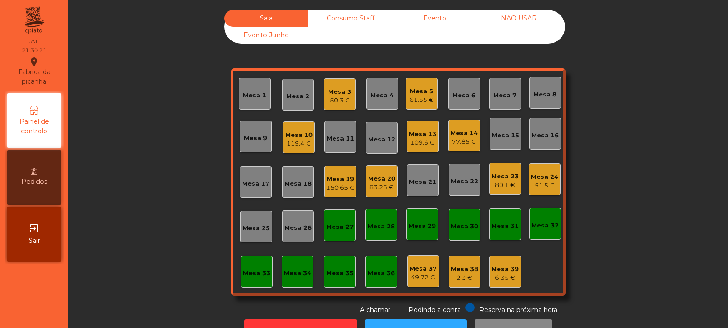
click at [425, 97] on div "61.55 €" at bounding box center [422, 100] width 24 height 9
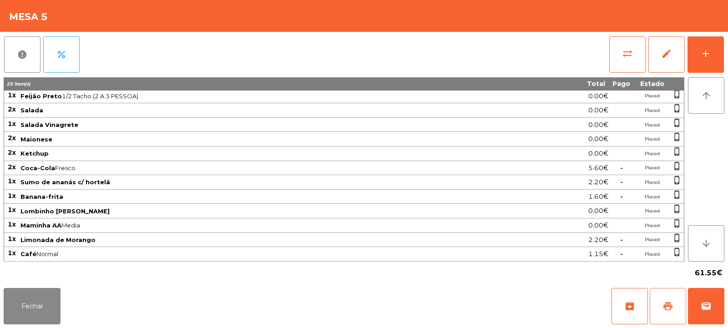
click at [674, 301] on button "print" at bounding box center [668, 306] width 36 height 36
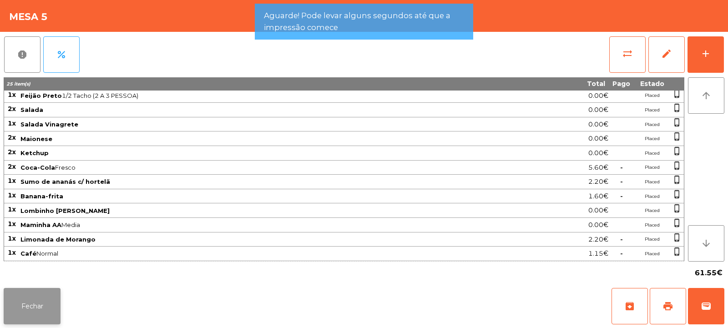
click at [47, 308] on button "Fechar" at bounding box center [32, 306] width 57 height 36
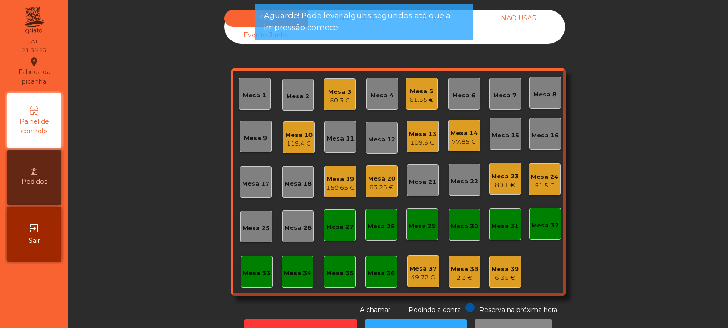
scroll to position [30, 0]
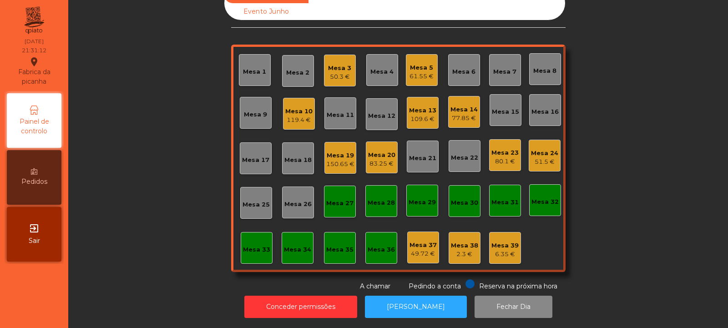
click at [412, 63] on div "Mesa 5" at bounding box center [422, 67] width 24 height 9
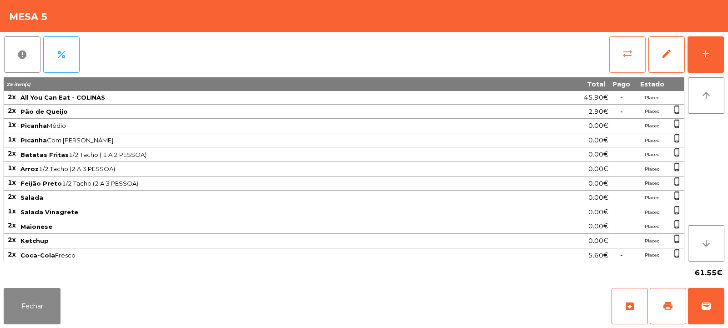
click at [642, 55] on button "sync_alt" at bounding box center [627, 54] width 36 height 36
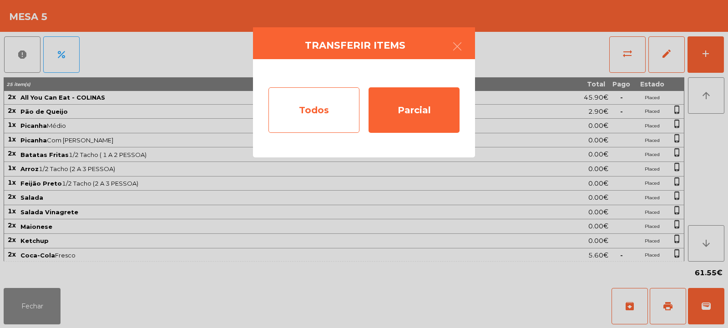
click at [331, 104] on div "Todos" at bounding box center [314, 110] width 91 height 46
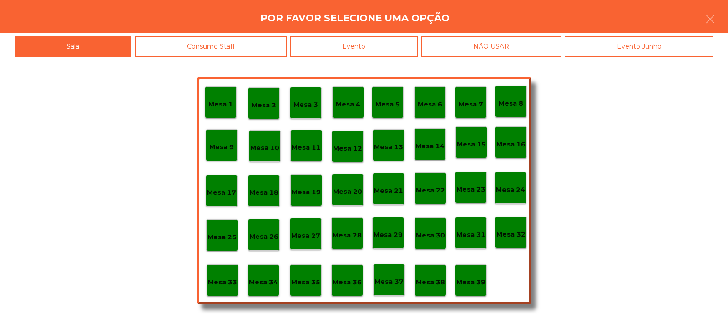
click at [378, 51] on div "Evento" at bounding box center [353, 46] width 127 height 20
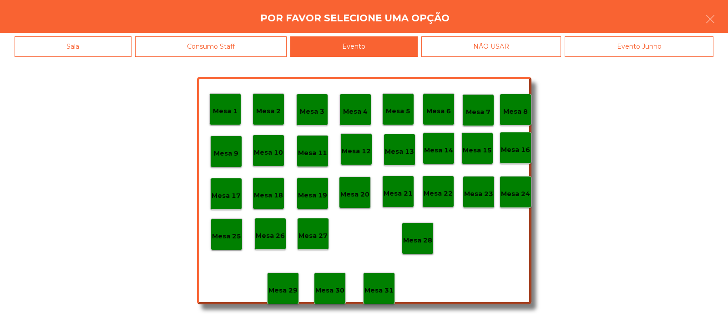
click at [416, 243] on p "Mesa 28" at bounding box center [417, 240] width 29 height 10
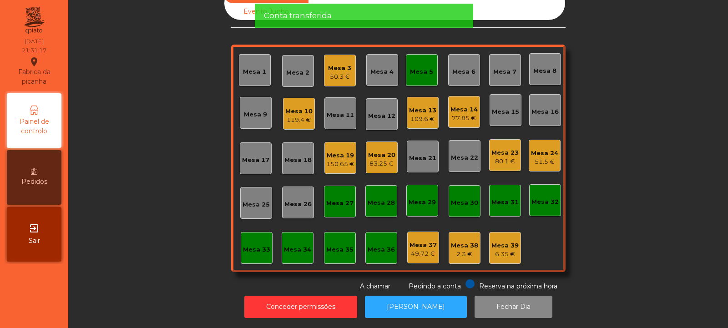
click at [418, 68] on div "Mesa 5" at bounding box center [421, 71] width 23 height 9
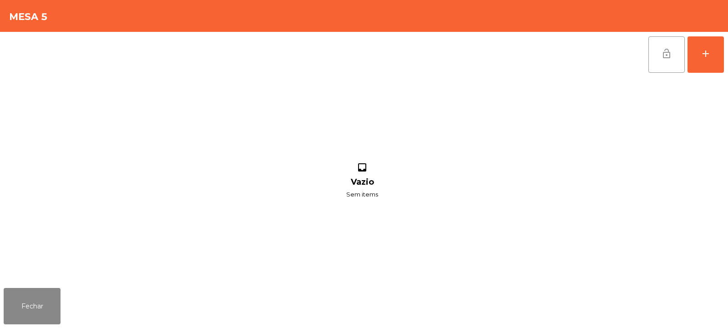
click at [659, 57] on button "lock_open" at bounding box center [667, 54] width 36 height 36
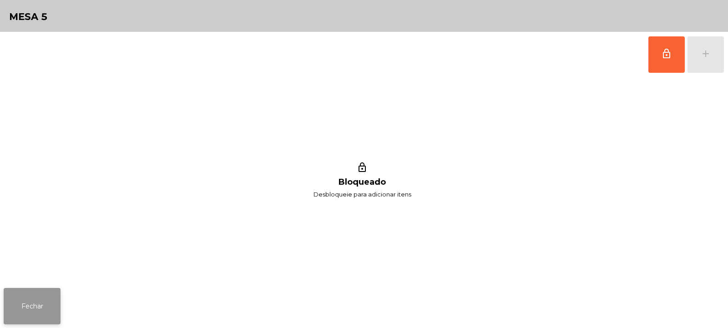
click at [35, 303] on button "Fechar" at bounding box center [32, 306] width 57 height 36
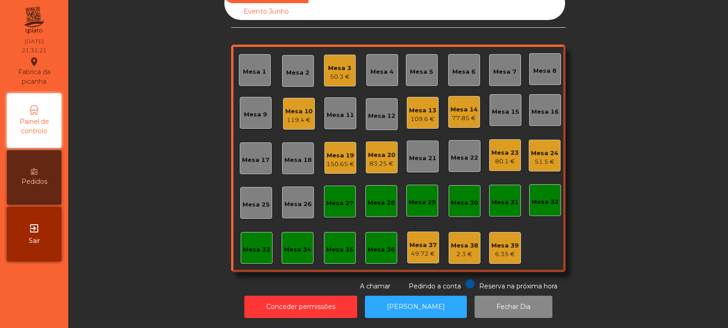
scroll to position [0, 0]
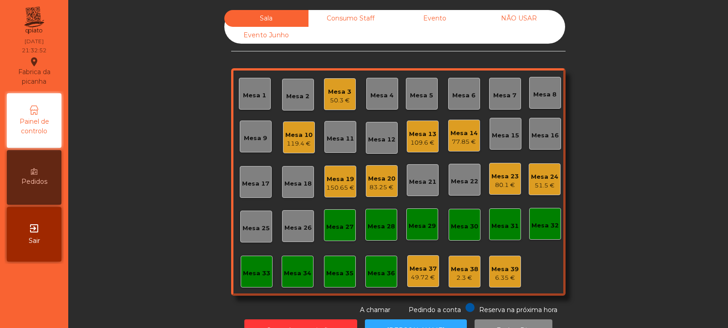
click at [540, 97] on div "Mesa 8" at bounding box center [544, 94] width 23 height 9
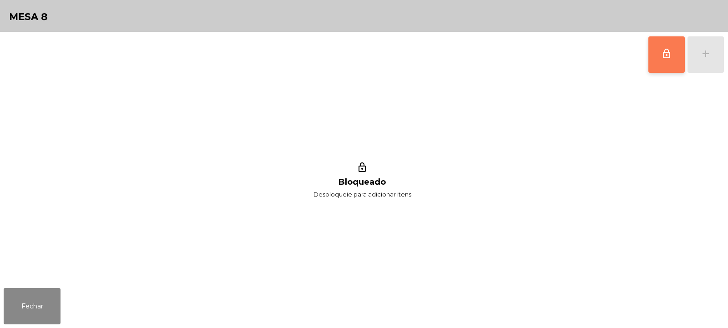
click at [667, 61] on button "lock_outline" at bounding box center [667, 54] width 36 height 36
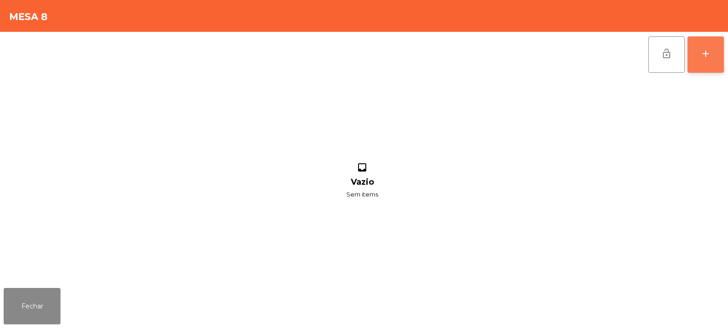
click at [710, 56] on div "add" at bounding box center [705, 53] width 11 height 11
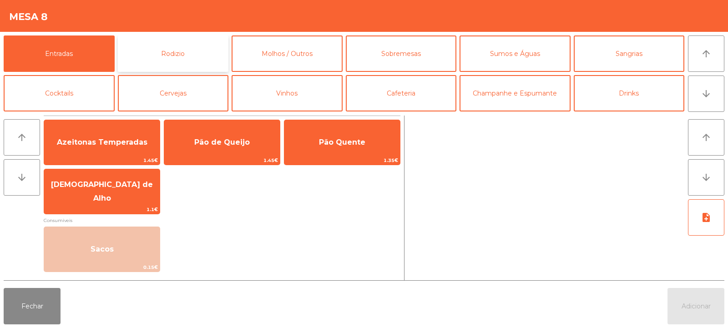
click at [170, 59] on button "Rodizio" at bounding box center [173, 53] width 111 height 36
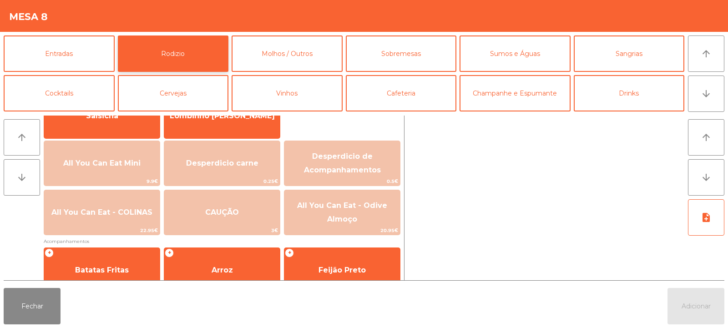
scroll to position [87, 0]
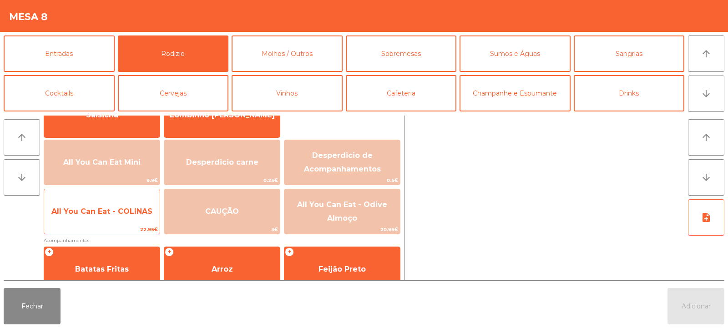
click at [101, 217] on span "All You Can Eat - COLINAS" at bounding box center [102, 211] width 116 height 25
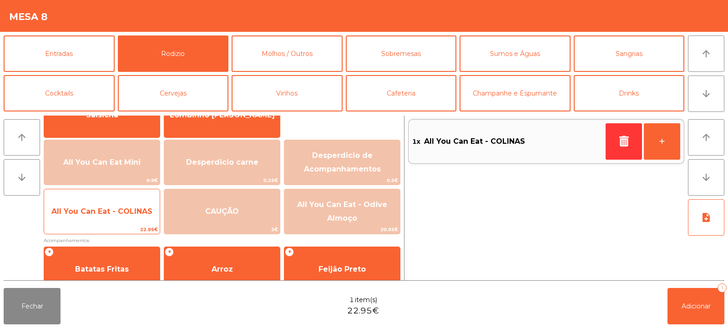
click at [103, 217] on span "All You Can Eat - COLINAS" at bounding box center [102, 211] width 116 height 25
click at [101, 215] on span "All You Can Eat - COLINAS" at bounding box center [101, 211] width 101 height 9
click at [97, 217] on span "All You Can Eat - COLINAS" at bounding box center [102, 211] width 116 height 25
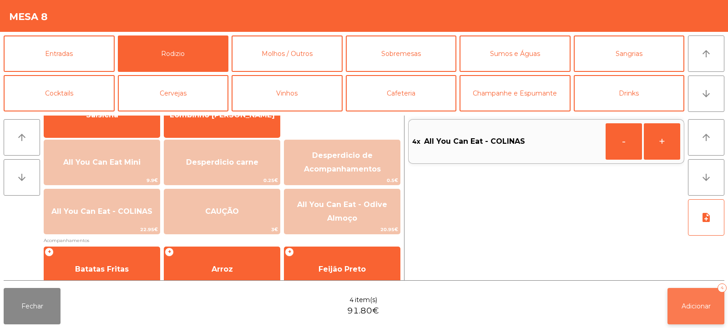
click at [670, 307] on button "Adicionar 4" at bounding box center [696, 306] width 57 height 36
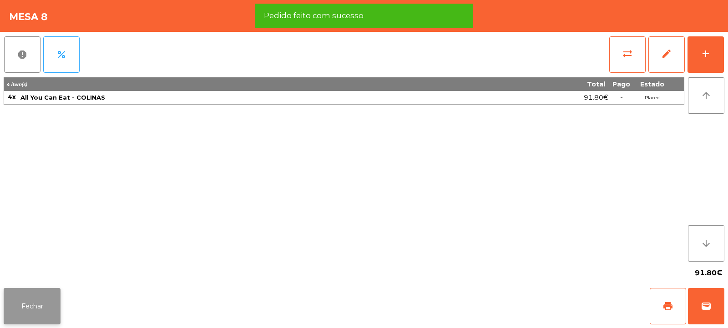
click at [43, 306] on button "Fechar" at bounding box center [32, 306] width 57 height 36
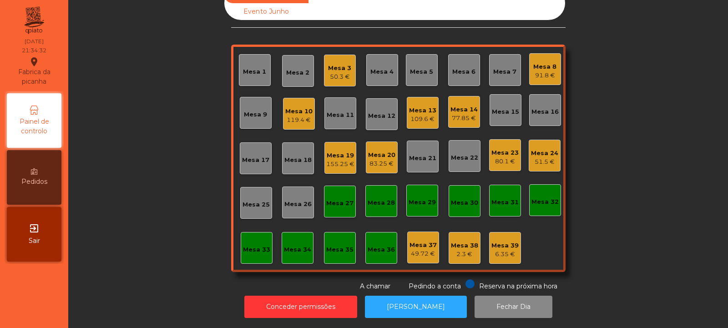
scroll to position [0, 0]
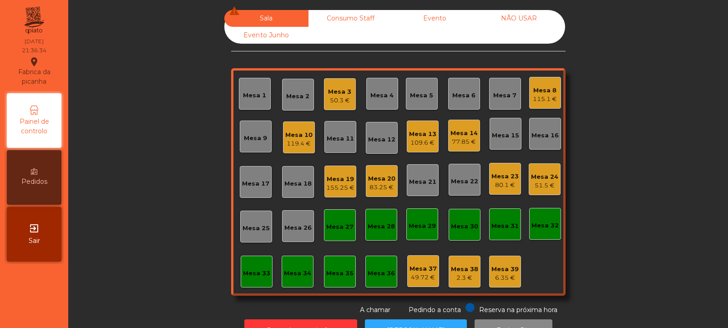
click at [384, 188] on div "83.25 €" at bounding box center [381, 187] width 27 height 9
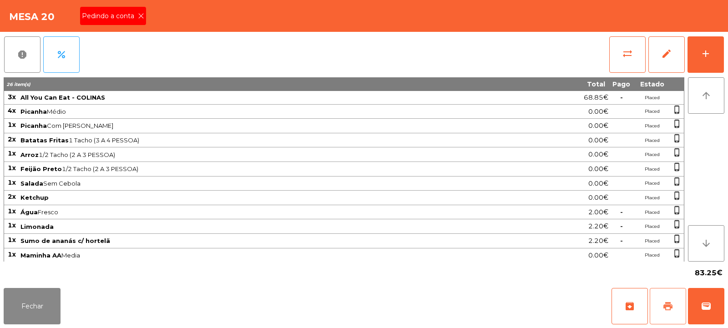
click at [664, 313] on button "print" at bounding box center [668, 306] width 36 height 36
click at [142, 16] on icon at bounding box center [141, 16] width 6 height 6
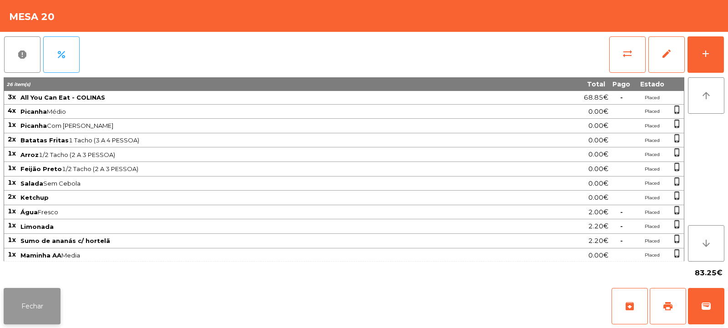
click at [25, 302] on button "Fechar" at bounding box center [32, 306] width 57 height 36
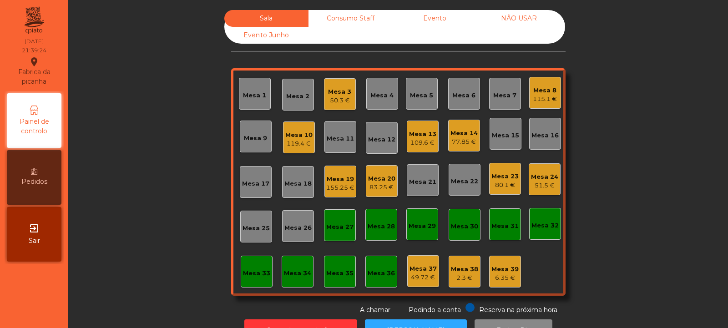
click at [373, 177] on div "Mesa 20" at bounding box center [381, 178] width 27 height 9
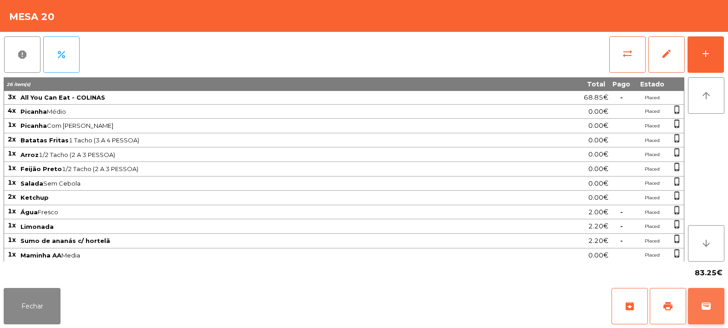
click at [716, 311] on button "wallet" at bounding box center [706, 306] width 36 height 36
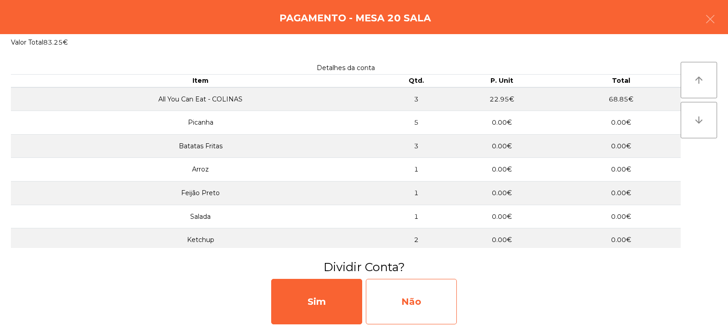
click at [421, 296] on div "Não" at bounding box center [411, 302] width 91 height 46
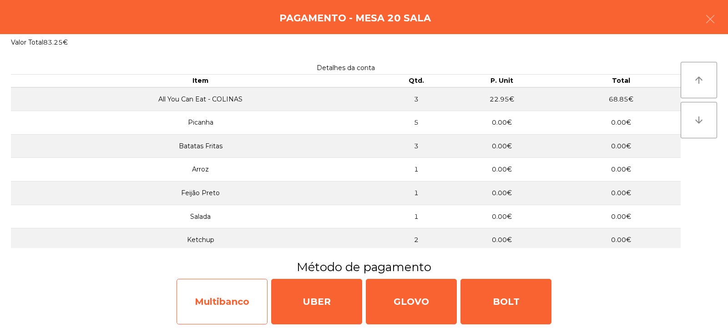
click at [232, 298] on div "Multibanco" at bounding box center [222, 302] width 91 height 46
select select "**"
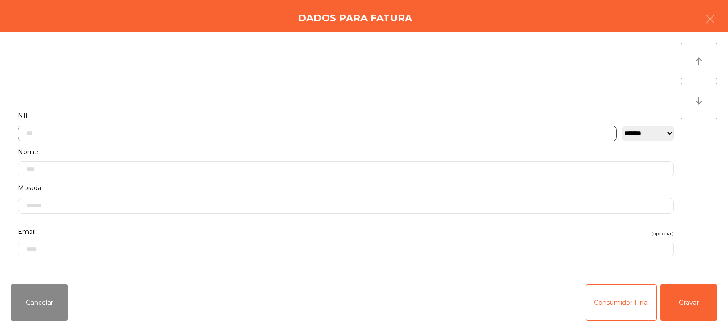
click at [370, 132] on input "text" at bounding box center [317, 134] width 599 height 16
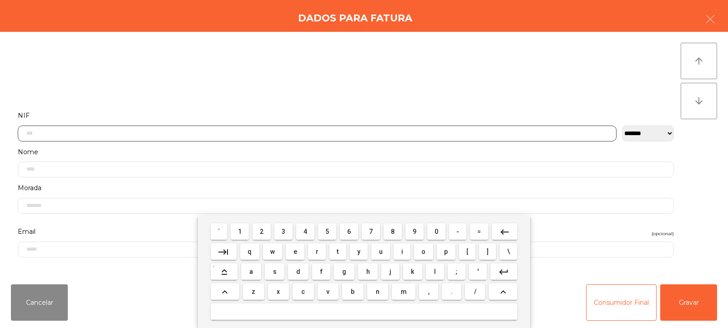
scroll to position [66, 0]
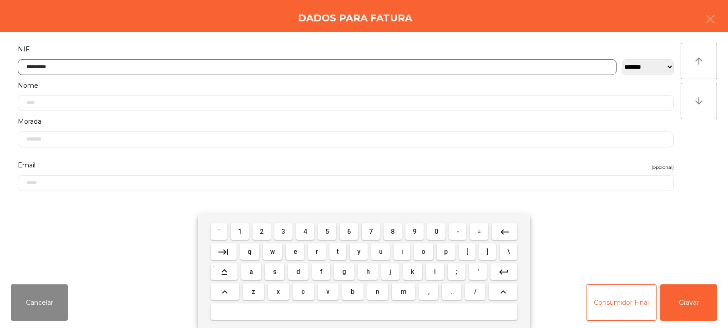
type input "*********"
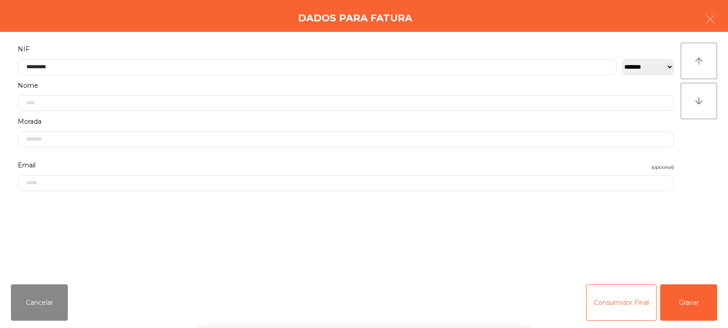
click at [684, 295] on div "` 1 2 3 4 5 6 7 8 9 0 - = keyboard_backspace keyboard_tab q w e r t y u i o p […" at bounding box center [364, 271] width 728 height 113
click at [687, 297] on button "Gravar" at bounding box center [688, 302] width 57 height 36
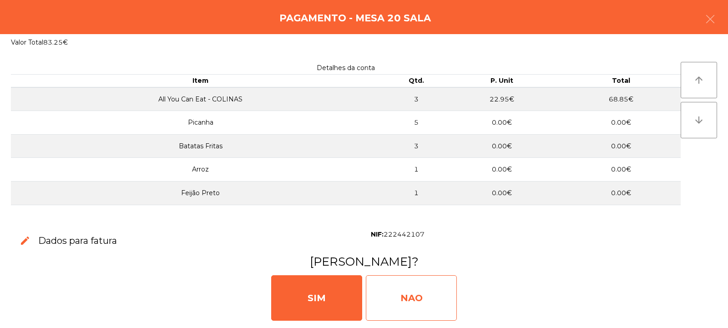
click at [426, 289] on div "NAO" at bounding box center [411, 298] width 91 height 46
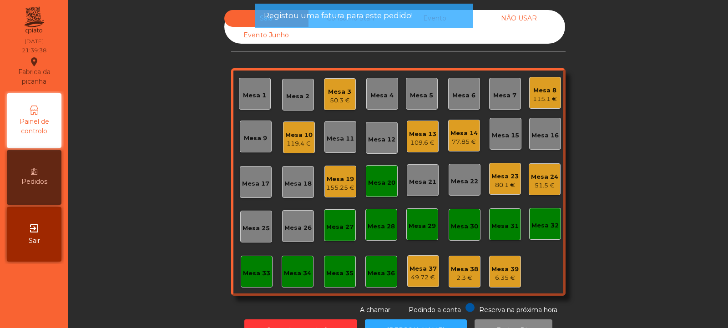
click at [384, 193] on div "Mesa 20" at bounding box center [382, 181] width 32 height 32
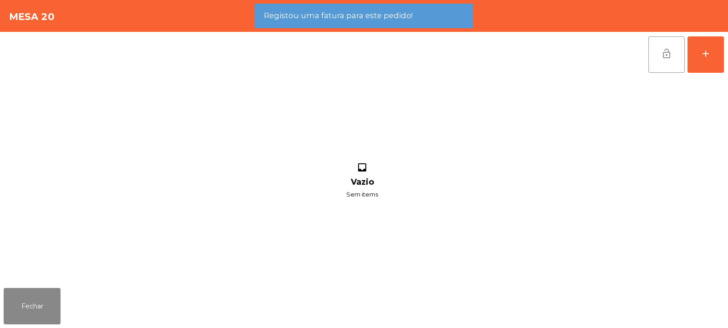
click at [669, 57] on span "lock_open" at bounding box center [666, 53] width 11 height 11
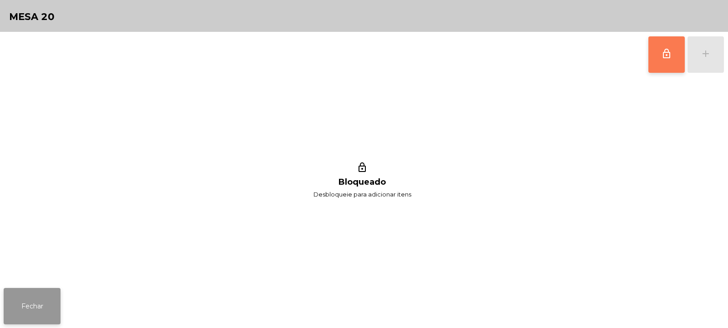
click at [37, 310] on button "Fechar" at bounding box center [32, 306] width 57 height 36
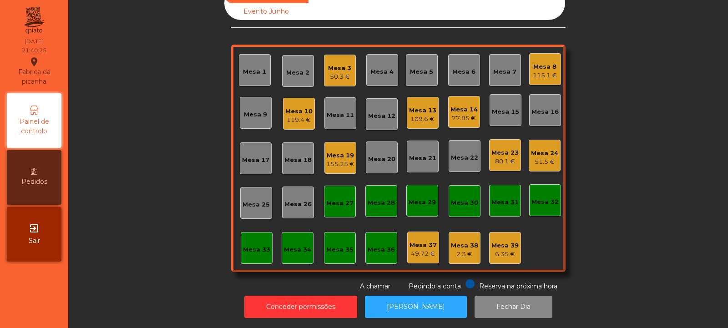
scroll to position [0, 0]
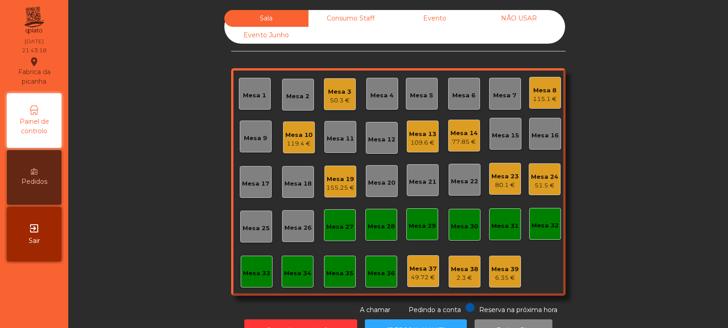
click at [328, 239] on div "Mesa 27" at bounding box center [340, 225] width 32 height 32
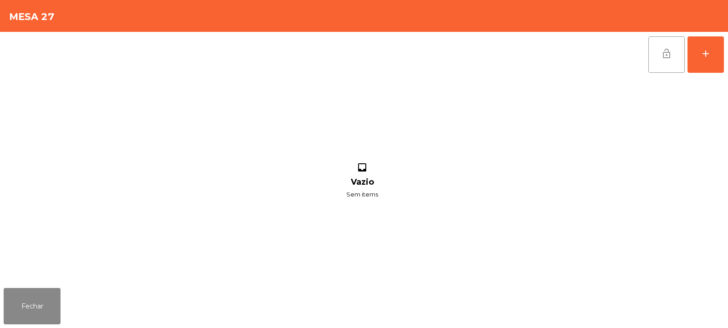
click at [652, 55] on button "lock_open" at bounding box center [667, 54] width 36 height 36
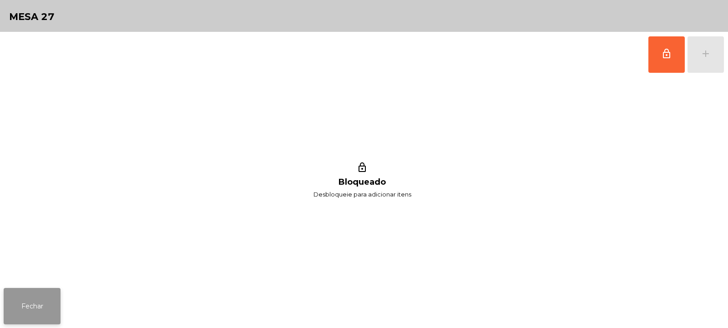
click at [39, 289] on button "Fechar" at bounding box center [32, 306] width 57 height 36
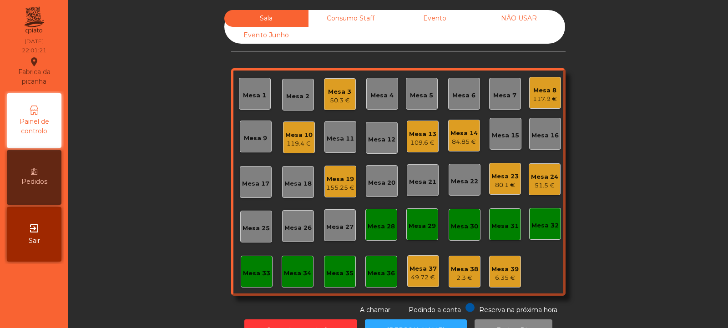
scroll to position [30, 0]
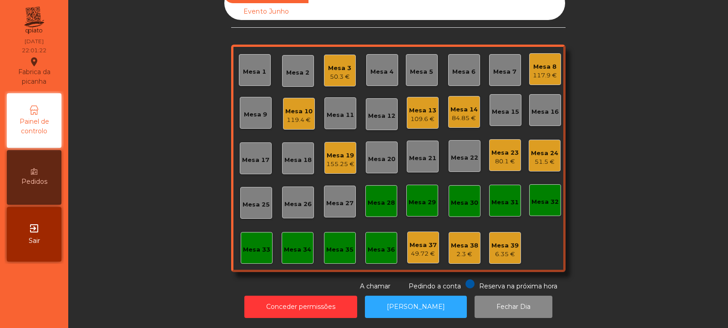
click at [349, 160] on div "155.25 €" at bounding box center [340, 164] width 28 height 9
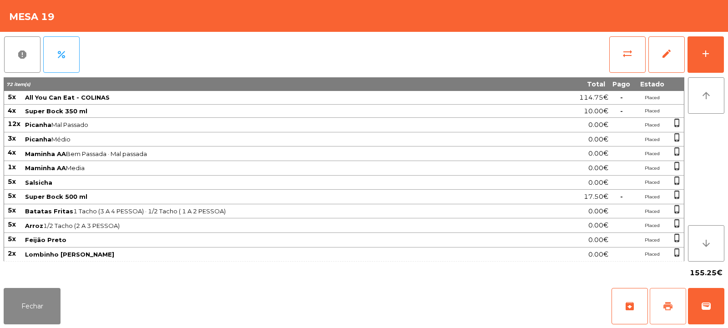
click at [670, 294] on button "print" at bounding box center [668, 306] width 36 height 36
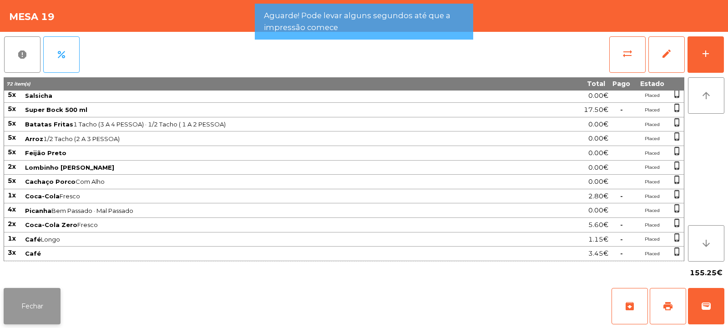
click at [47, 322] on button "Fechar" at bounding box center [32, 306] width 57 height 36
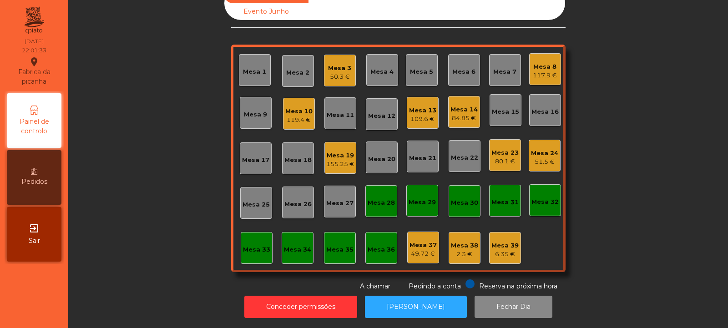
click at [348, 151] on div "Mesa 19" at bounding box center [340, 155] width 28 height 9
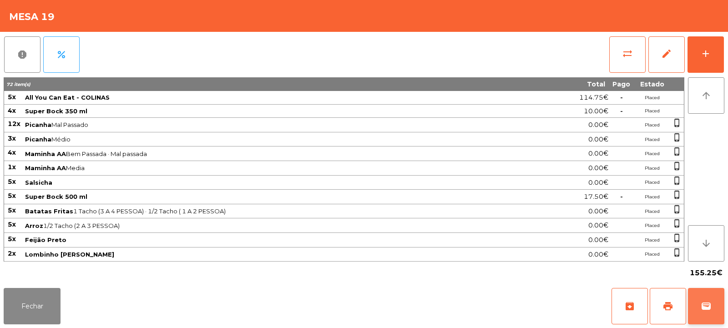
click at [706, 293] on button "wallet" at bounding box center [706, 306] width 36 height 36
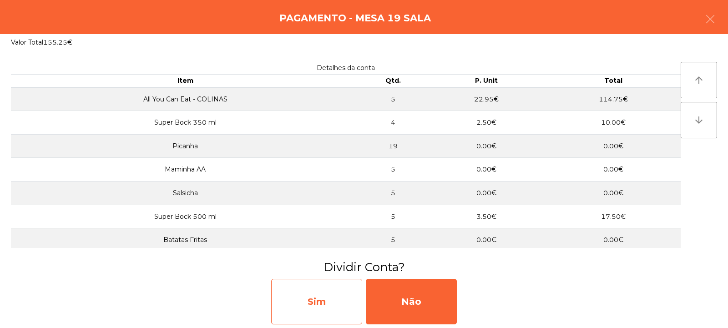
click at [335, 296] on div "Sim" at bounding box center [316, 302] width 91 height 46
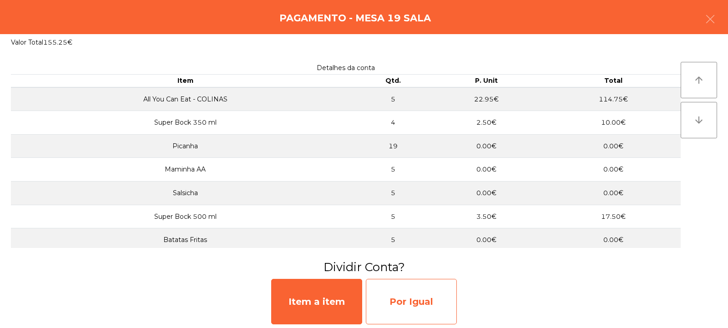
click at [413, 304] on div "Por Igual" at bounding box center [411, 302] width 91 height 46
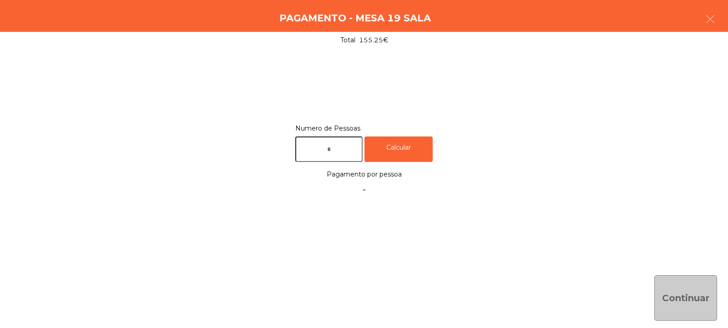
click at [358, 152] on input "text" at bounding box center [328, 150] width 67 height 26
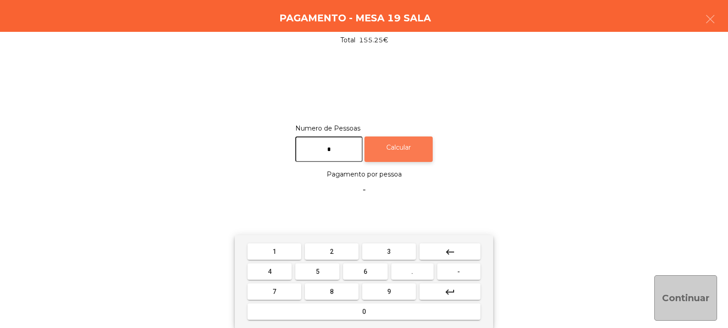
type input "*"
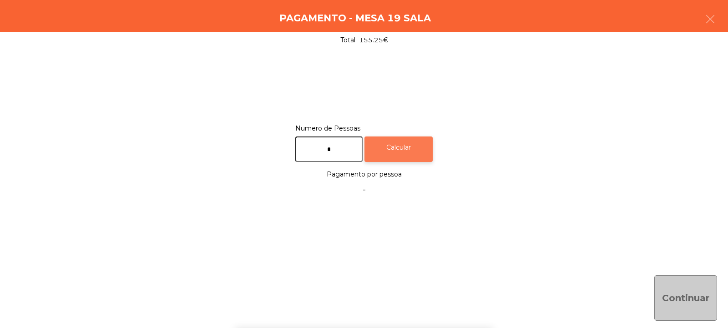
click at [428, 148] on div "Calcular" at bounding box center [399, 150] width 68 height 26
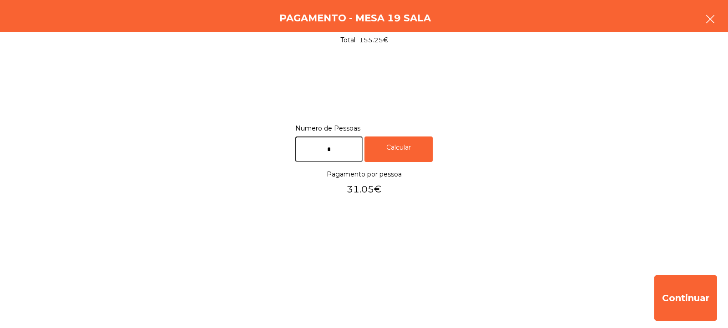
click at [715, 25] on button "button" at bounding box center [710, 19] width 25 height 27
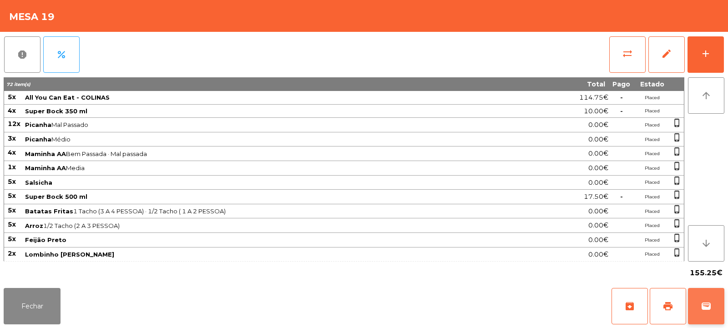
click at [712, 308] on button "wallet" at bounding box center [706, 306] width 36 height 36
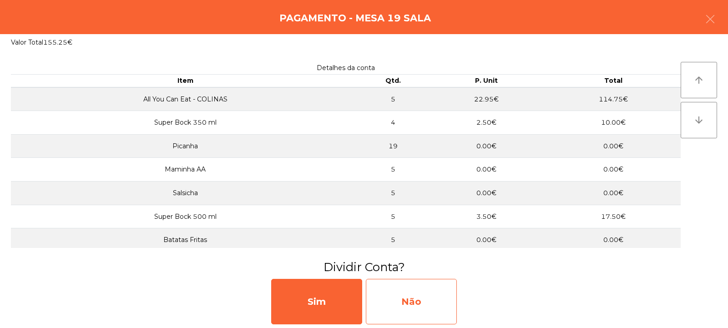
click at [427, 290] on div "Não" at bounding box center [411, 302] width 91 height 46
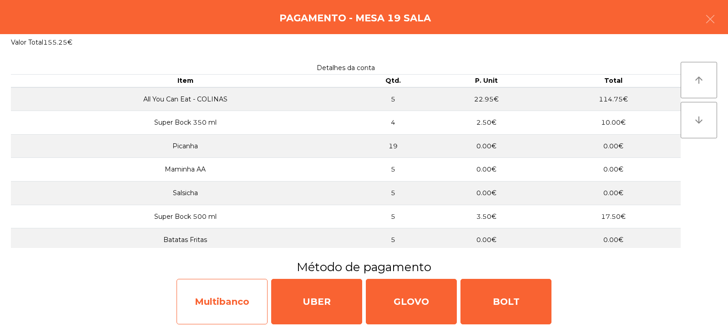
click at [232, 299] on div "Multibanco" at bounding box center [222, 302] width 91 height 46
select select "**"
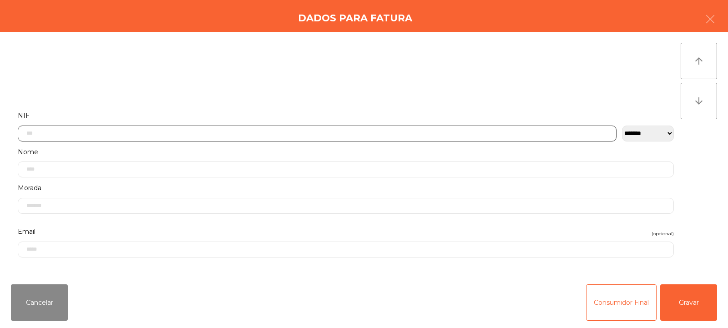
click at [330, 133] on input "text" at bounding box center [317, 134] width 599 height 16
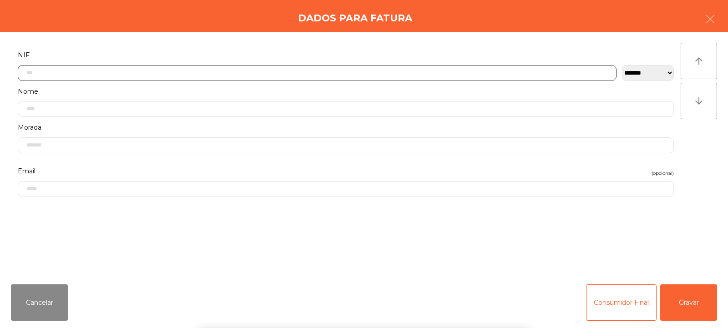
scroll to position [66, 0]
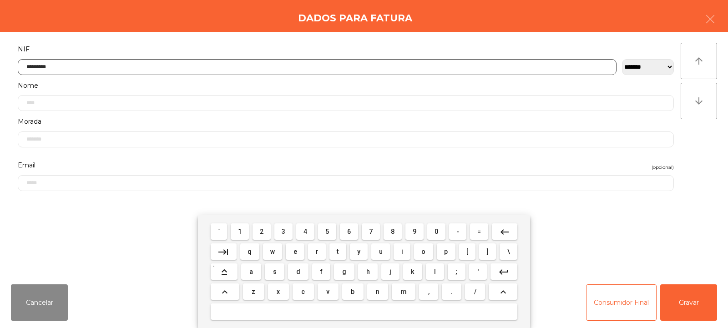
type input "*********"
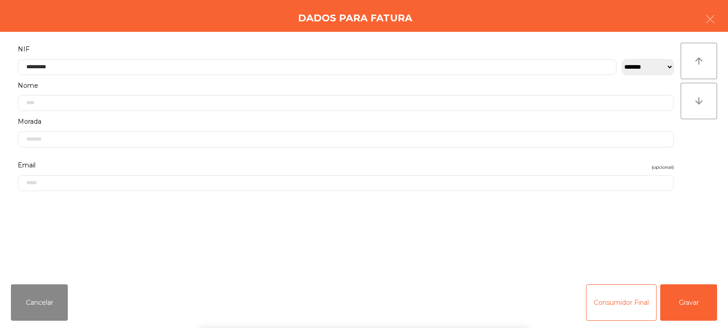
click at [689, 293] on div "` 1 2 3 4 5 6 7 8 9 0 - = keyboard_backspace keyboard_tab q w e r t y u i o p […" at bounding box center [364, 271] width 728 height 113
click at [690, 298] on button "Gravar" at bounding box center [688, 302] width 57 height 36
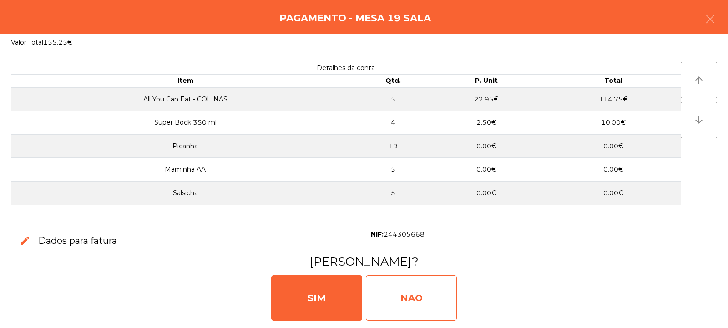
click at [411, 295] on div "NAO" at bounding box center [411, 298] width 91 height 46
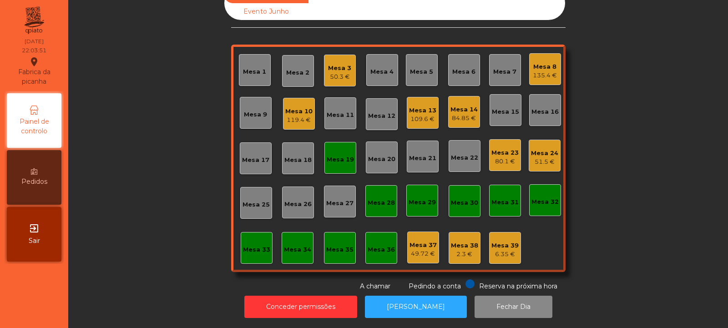
click at [342, 155] on div "Mesa 19" at bounding box center [340, 159] width 27 height 9
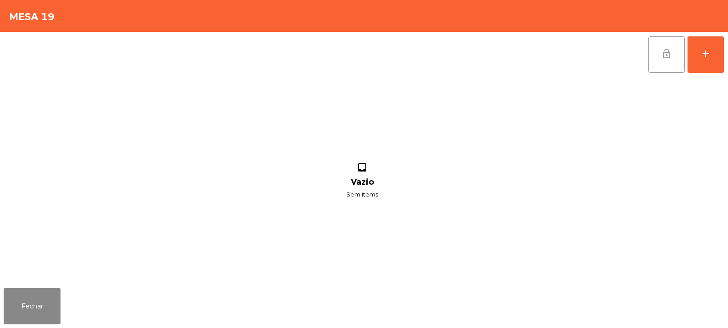
click at [671, 61] on button "lock_open" at bounding box center [667, 54] width 36 height 36
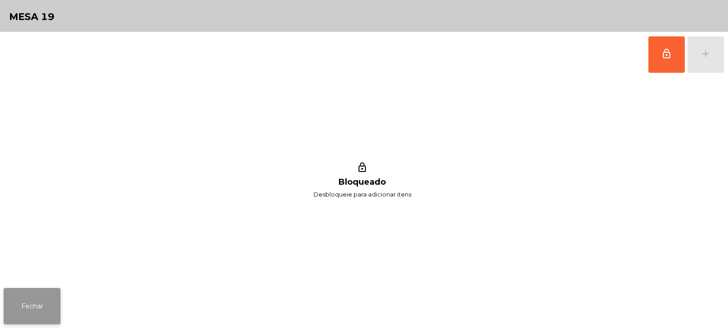
click at [51, 296] on button "Fechar" at bounding box center [32, 306] width 57 height 36
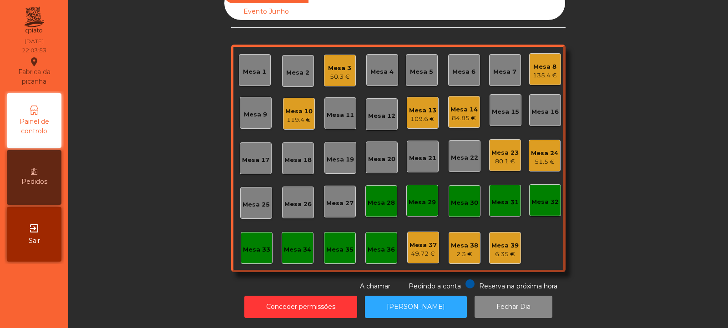
click at [507, 157] on div "80.1 €" at bounding box center [505, 161] width 27 height 9
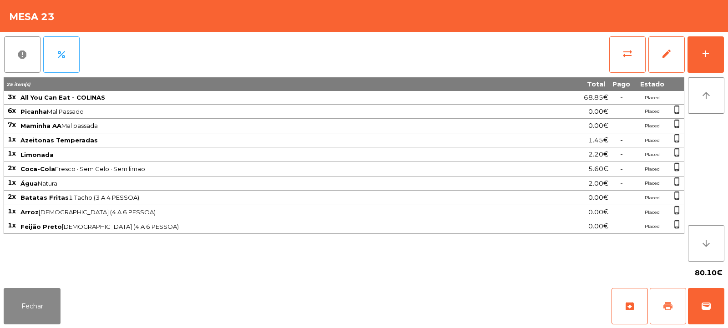
click at [669, 310] on span "print" at bounding box center [668, 306] width 11 height 11
click at [545, 166] on div "5.60€" at bounding box center [568, 169] width 80 height 12
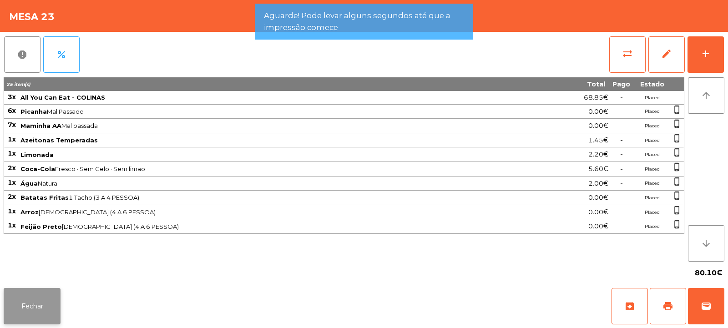
click at [46, 313] on button "Fechar" at bounding box center [32, 306] width 57 height 36
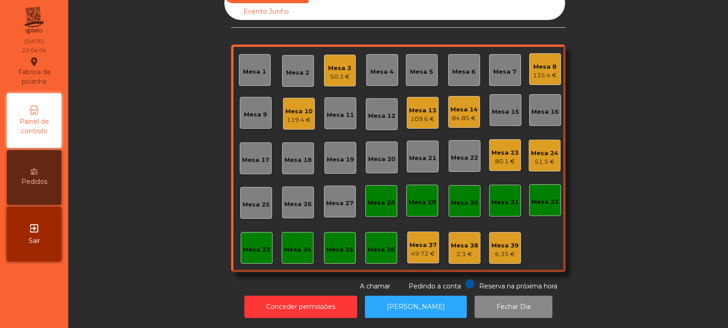
click at [498, 149] on div "Mesa 23" at bounding box center [505, 152] width 27 height 9
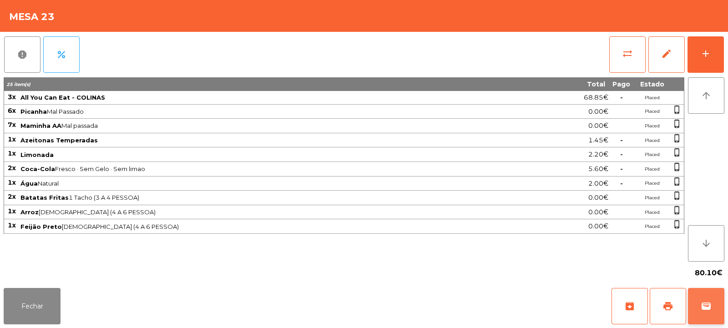
click at [705, 301] on span "wallet" at bounding box center [706, 306] width 11 height 11
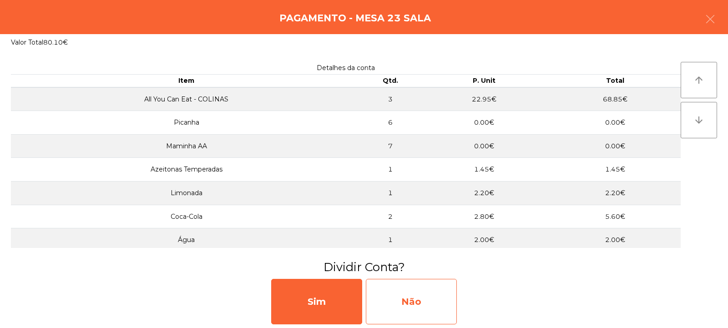
click at [420, 294] on div "Não" at bounding box center [411, 302] width 91 height 46
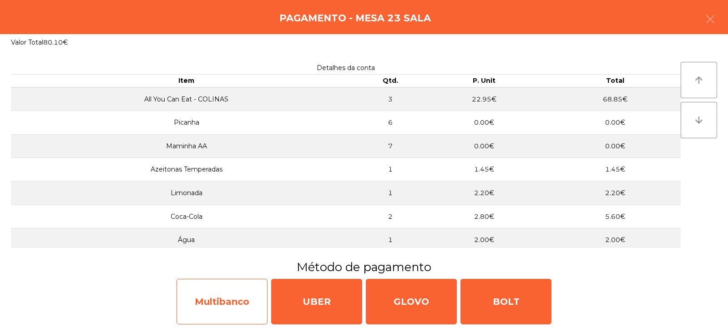
click at [242, 293] on div "Multibanco" at bounding box center [222, 302] width 91 height 46
select select "**"
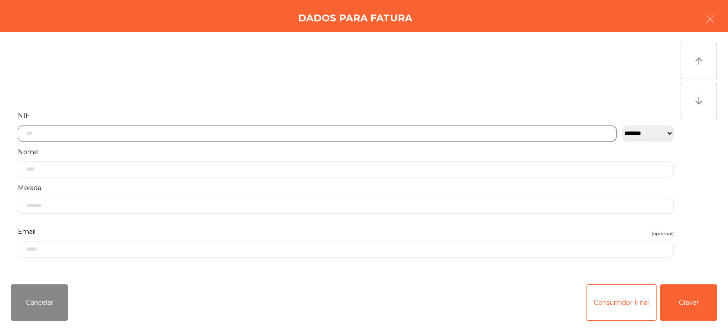
click at [352, 131] on input "text" at bounding box center [317, 134] width 599 height 16
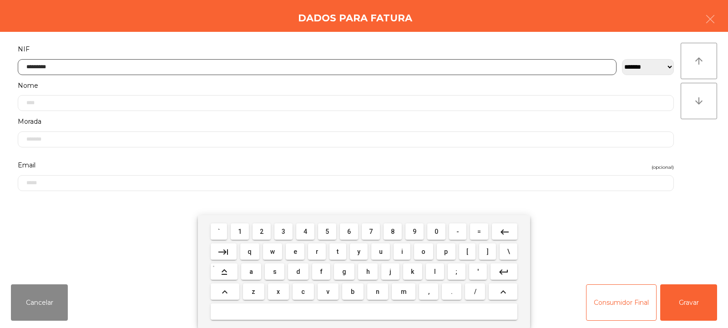
type input "*********"
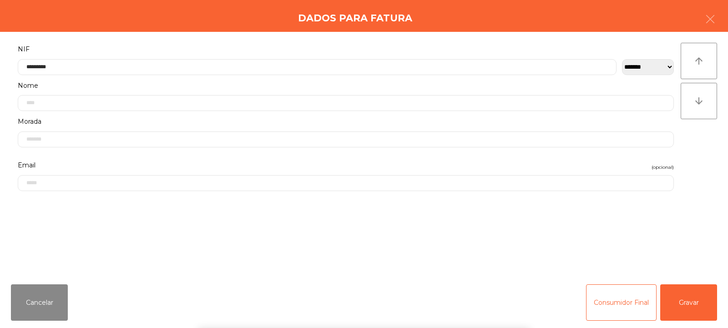
click at [692, 306] on div "` 1 2 3 4 5 6 7 8 9 0 - = keyboard_backspace keyboard_tab q w e r t y u i o p […" at bounding box center [364, 271] width 728 height 113
click at [690, 311] on button "Gravar" at bounding box center [688, 302] width 57 height 36
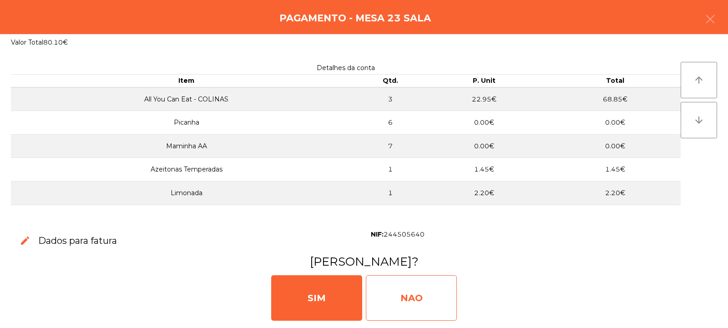
click at [425, 300] on div "NAO" at bounding box center [411, 298] width 91 height 46
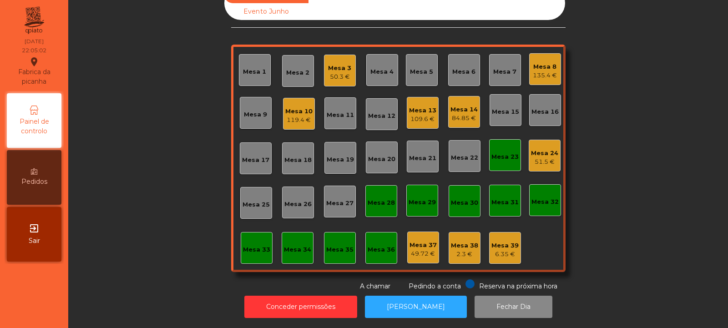
click at [499, 152] on div "Mesa 23" at bounding box center [505, 156] width 27 height 9
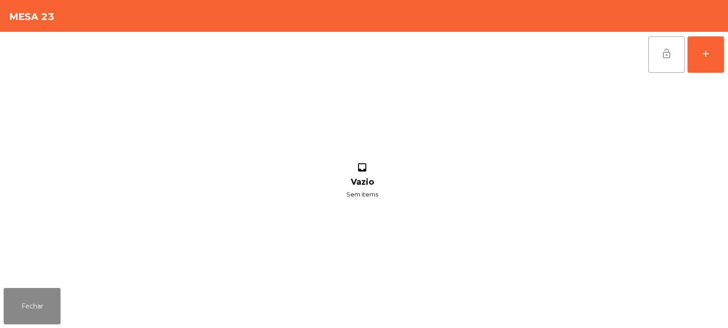
click at [669, 61] on button "lock_open" at bounding box center [667, 54] width 36 height 36
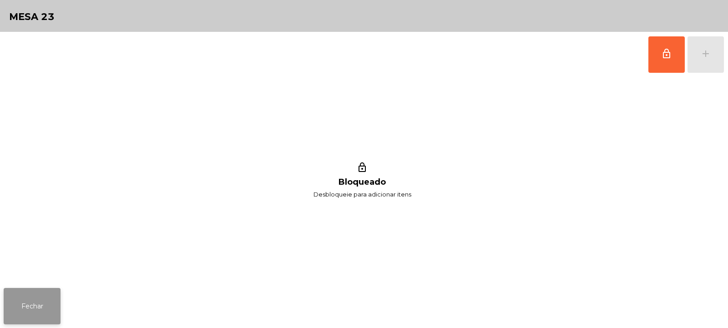
click at [41, 314] on button "Fechar" at bounding box center [32, 306] width 57 height 36
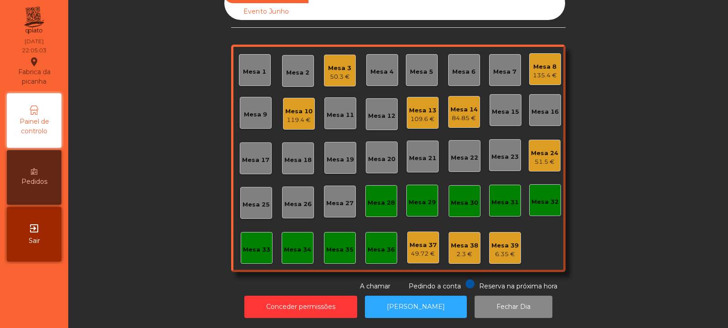
scroll to position [0, 0]
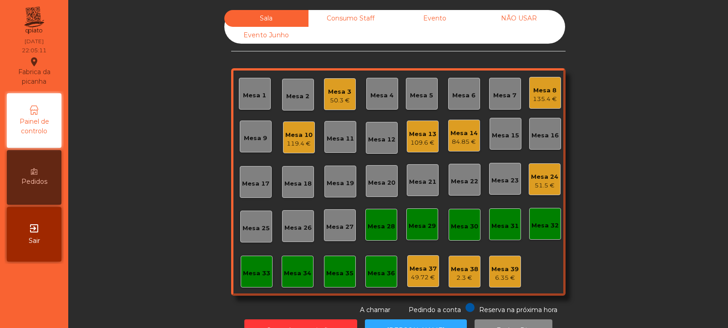
click at [532, 224] on div "Mesa 32" at bounding box center [545, 225] width 27 height 9
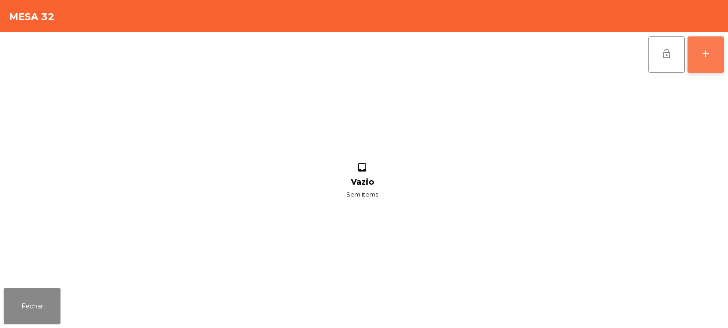
click at [707, 47] on button "add" at bounding box center [706, 54] width 36 height 36
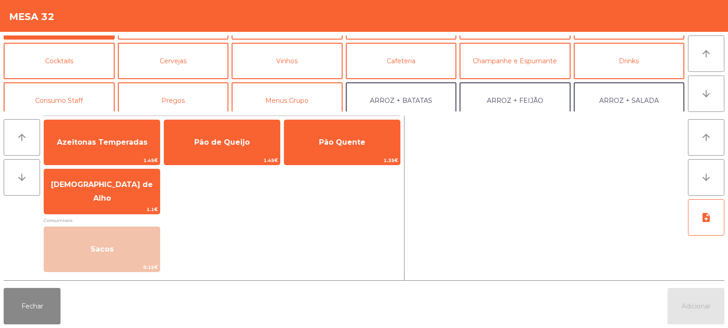
scroll to position [54, 0]
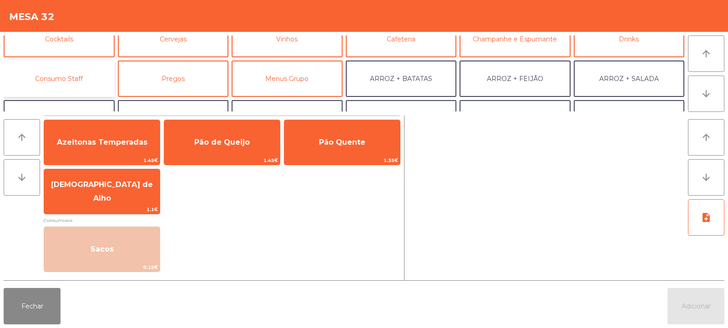
click at [88, 83] on button "Consumo Staff" at bounding box center [59, 79] width 111 height 36
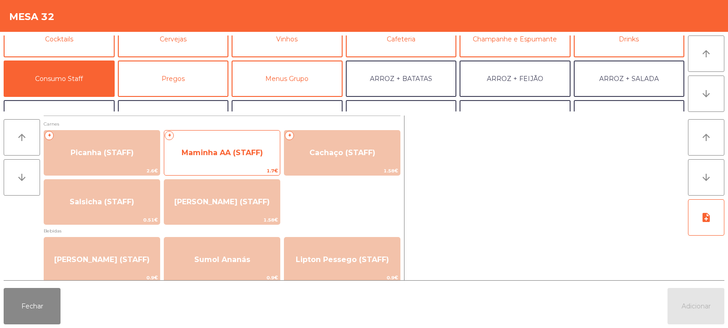
click at [241, 159] on span "Maminha AA (STAFF)" at bounding box center [222, 153] width 116 height 25
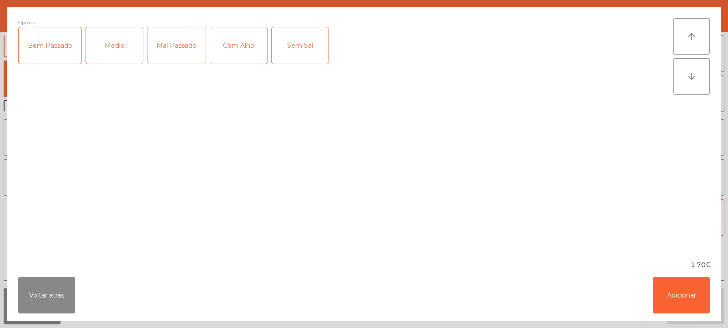
click at [122, 50] on div "Médio" at bounding box center [114, 45] width 57 height 36
click at [673, 288] on button "Adicionar" at bounding box center [681, 295] width 57 height 36
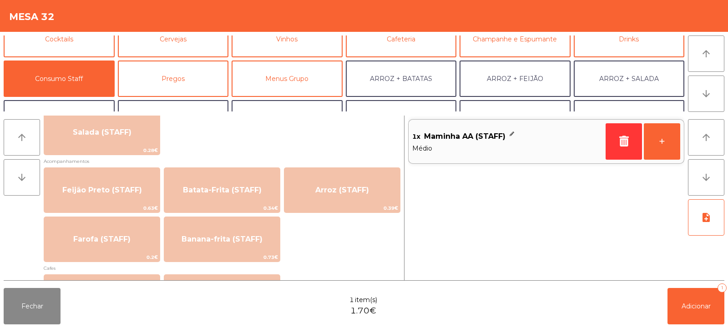
scroll to position [381, 0]
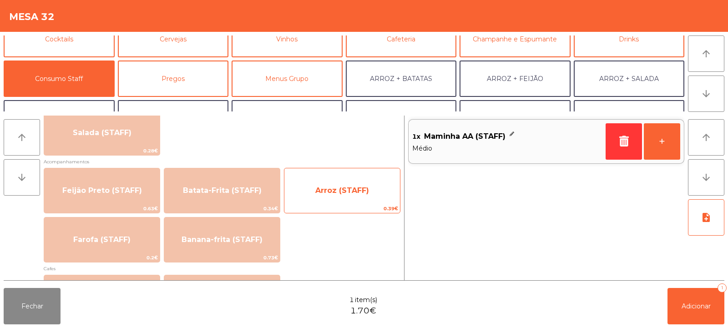
click at [355, 192] on span "Arroz (STAFF)" at bounding box center [342, 190] width 54 height 9
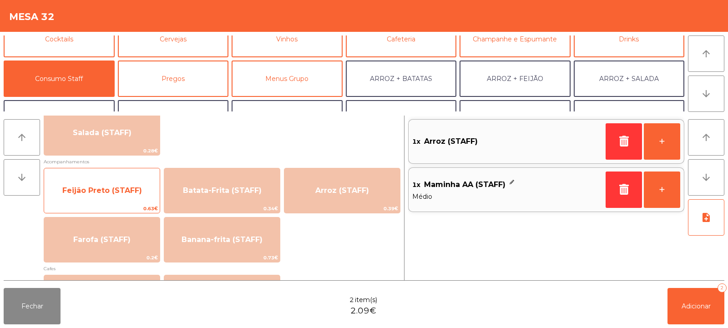
click at [128, 191] on span "Feijão Preto (STAFF)" at bounding box center [102, 190] width 80 height 9
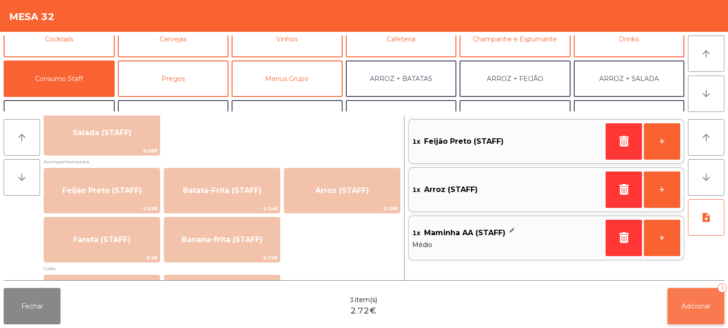
click at [696, 306] on span "Adicionar" at bounding box center [696, 306] width 29 height 8
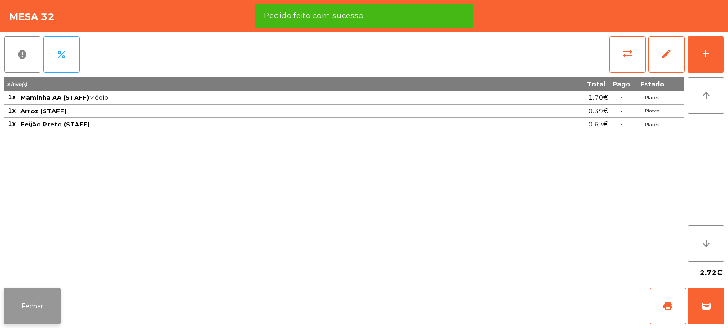
click at [46, 298] on button "Fechar" at bounding box center [32, 306] width 57 height 36
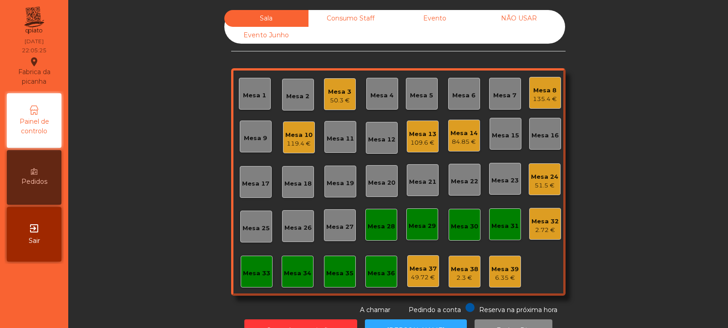
click at [366, 18] on div "Consumo Staff" at bounding box center [351, 18] width 84 height 17
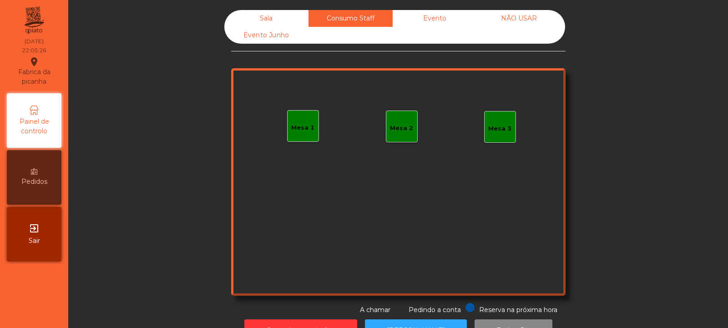
click at [302, 126] on div "Mesa 1" at bounding box center [302, 127] width 23 height 9
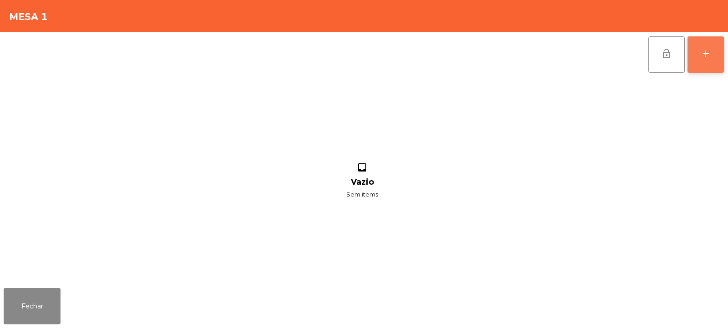
click at [706, 61] on button "add" at bounding box center [706, 54] width 36 height 36
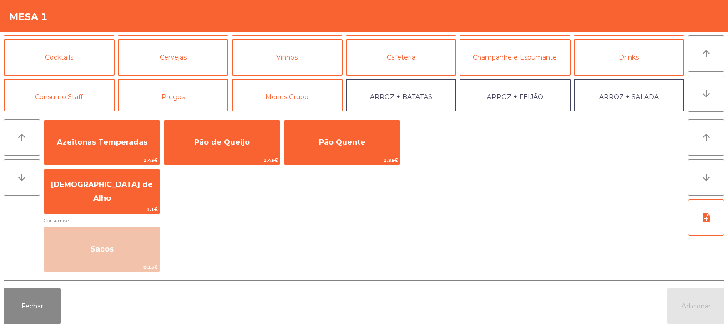
scroll to position [42, 0]
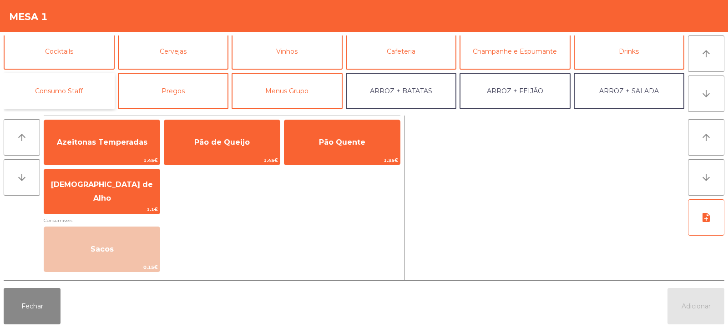
click at [87, 92] on button "Consumo Staff" at bounding box center [59, 91] width 111 height 36
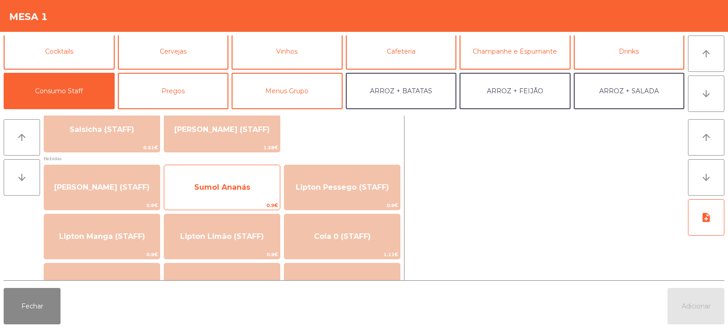
click at [253, 198] on span "Sumol Ananás" at bounding box center [222, 187] width 116 height 25
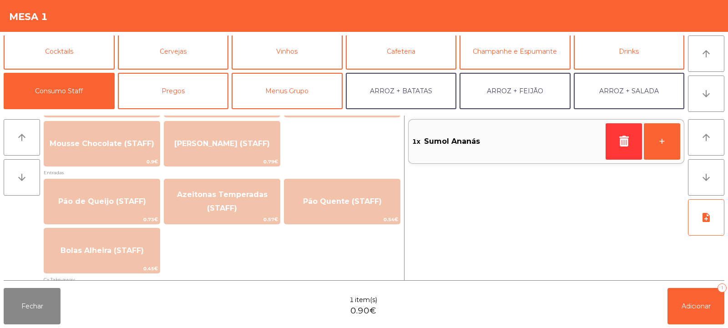
scroll to position [699, 0]
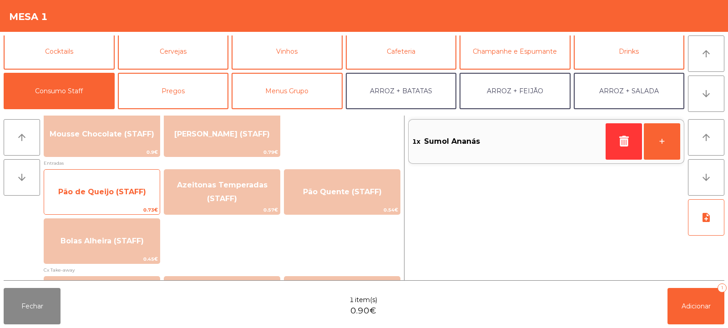
click at [138, 200] on span "Pão de Queijo (STAFF)" at bounding box center [102, 192] width 116 height 25
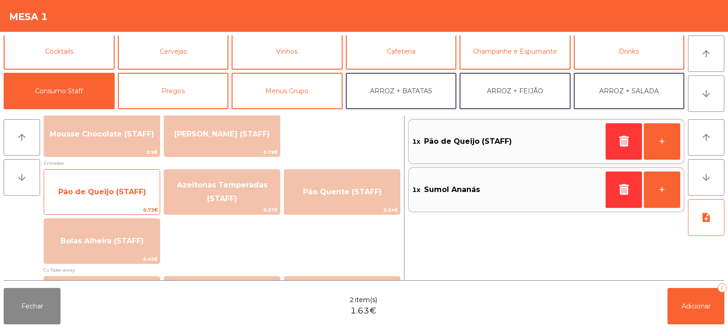
click at [138, 199] on span "Pão de Queijo (STAFF)" at bounding box center [102, 192] width 116 height 25
click at [142, 199] on span "Pão de Queijo (STAFF)" at bounding box center [102, 192] width 116 height 25
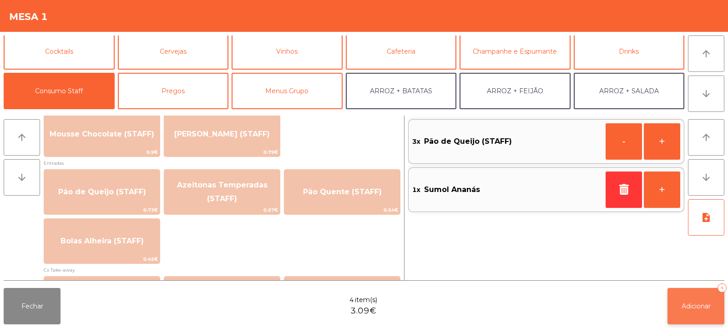
click at [696, 320] on button "Adicionar 4" at bounding box center [696, 306] width 57 height 36
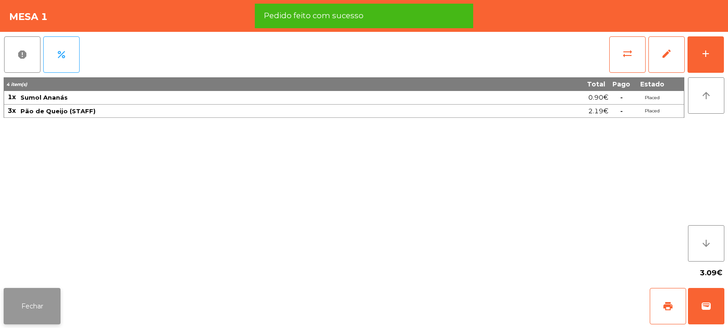
click at [21, 314] on button "Fechar" at bounding box center [32, 306] width 57 height 36
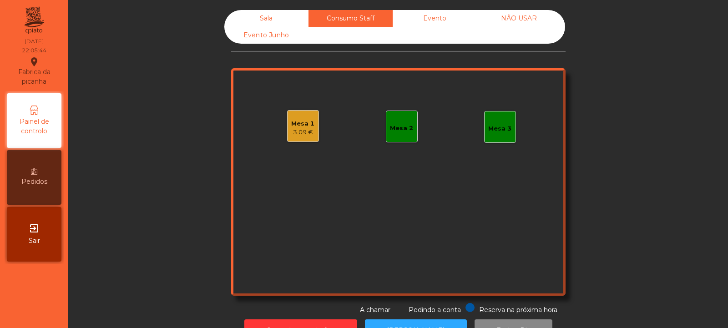
click at [265, 20] on div "Sala" at bounding box center [266, 18] width 84 height 17
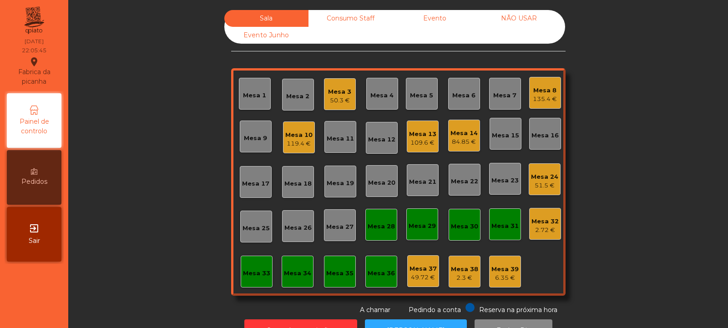
click at [548, 230] on div "2.72 €" at bounding box center [545, 230] width 27 height 9
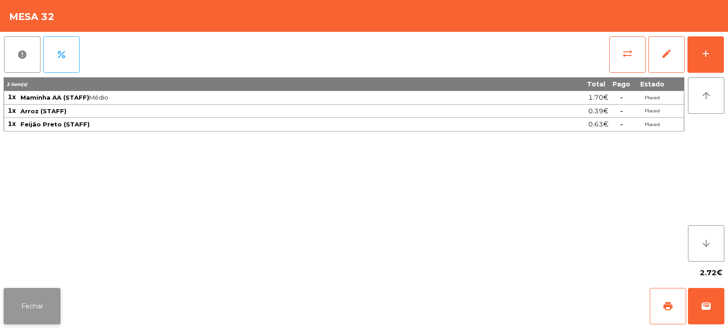
click at [39, 314] on button "Fechar" at bounding box center [32, 306] width 57 height 36
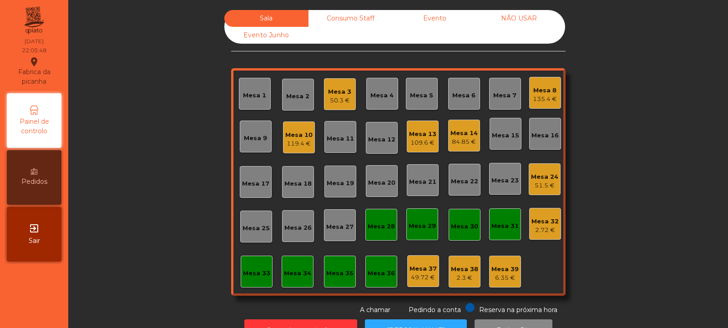
click at [542, 232] on div "2.72 €" at bounding box center [545, 230] width 27 height 9
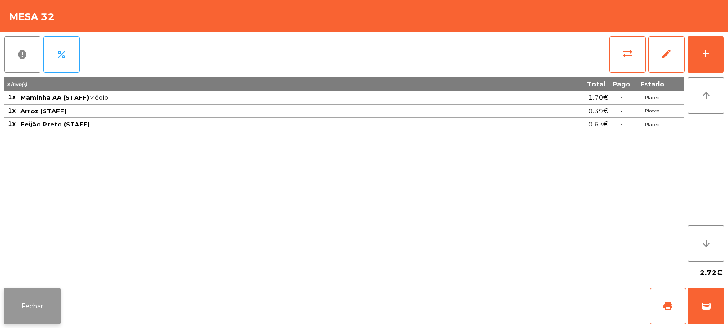
click at [46, 302] on button "Fechar" at bounding box center [32, 306] width 57 height 36
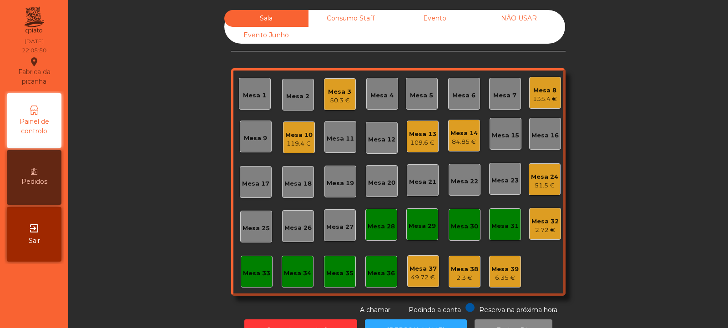
click at [542, 184] on div "51.5 €" at bounding box center [544, 185] width 27 height 9
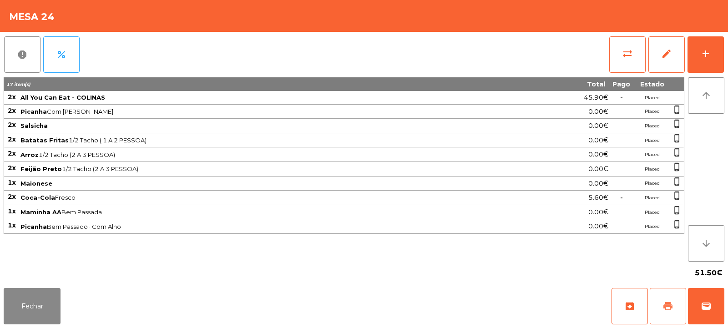
click at [673, 309] on span "print" at bounding box center [668, 306] width 11 height 11
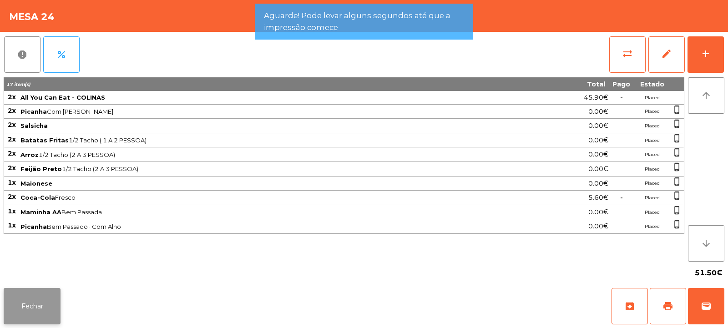
click at [40, 303] on button "Fechar" at bounding box center [32, 306] width 57 height 36
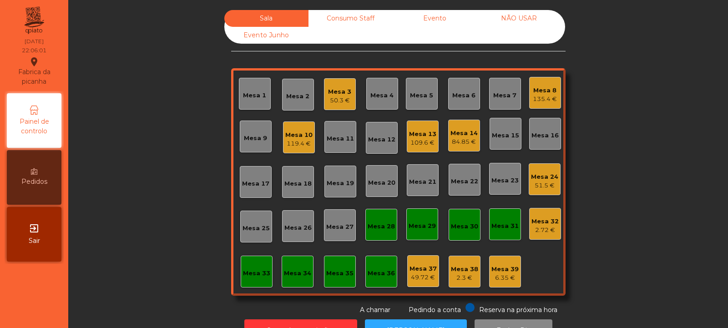
click at [533, 183] on div "51.5 €" at bounding box center [544, 185] width 27 height 9
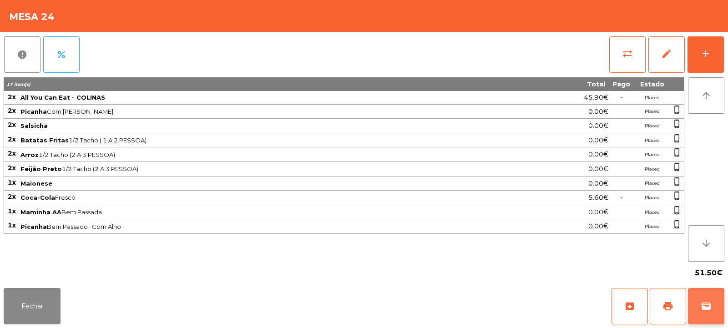
click at [706, 306] on span "wallet" at bounding box center [706, 306] width 11 height 11
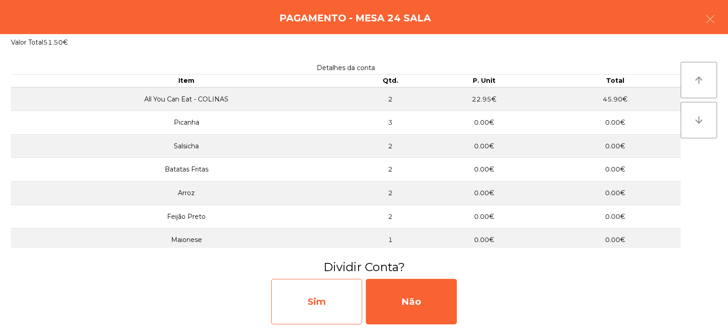
click at [332, 302] on div "Sim" at bounding box center [316, 302] width 91 height 46
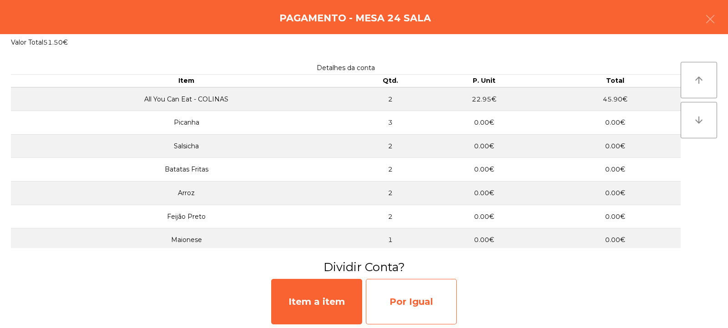
click at [400, 301] on div "Por Igual" at bounding box center [411, 302] width 91 height 46
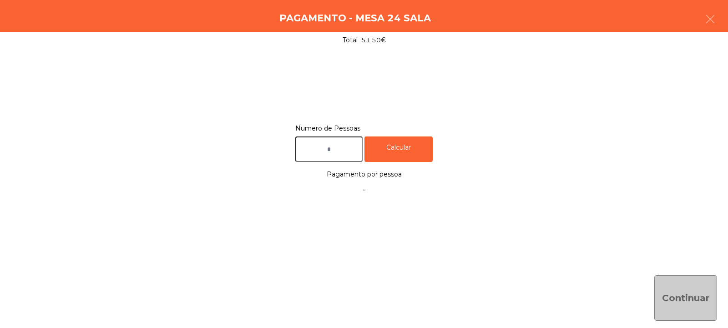
click at [350, 146] on input "text" at bounding box center [328, 150] width 67 height 26
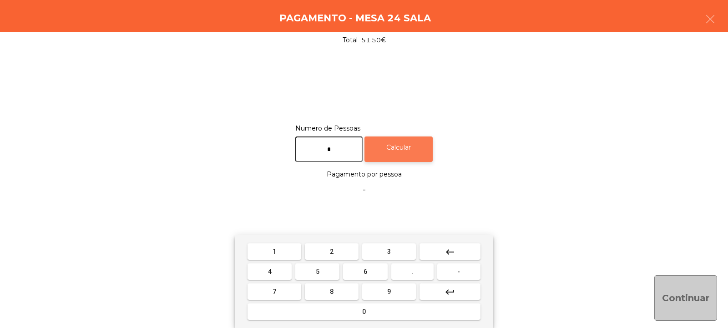
type input "*"
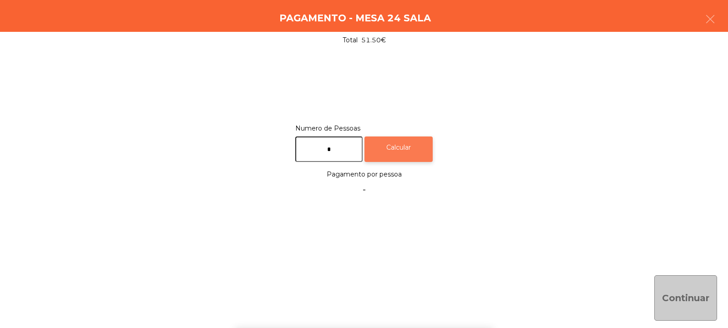
click at [405, 152] on div "Calcular" at bounding box center [399, 150] width 68 height 26
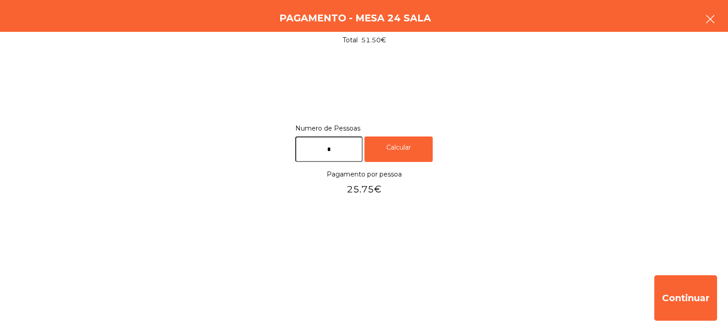
click at [710, 15] on icon "button" at bounding box center [710, 19] width 11 height 11
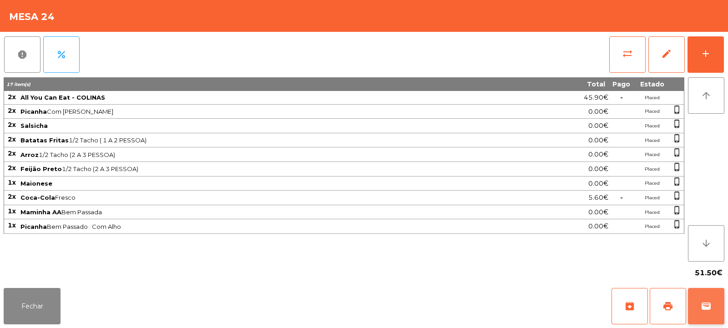
click at [705, 314] on button "wallet" at bounding box center [706, 306] width 36 height 36
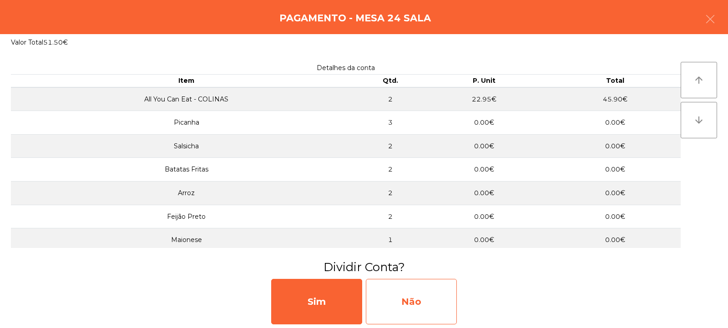
click at [414, 303] on div "Não" at bounding box center [411, 302] width 91 height 46
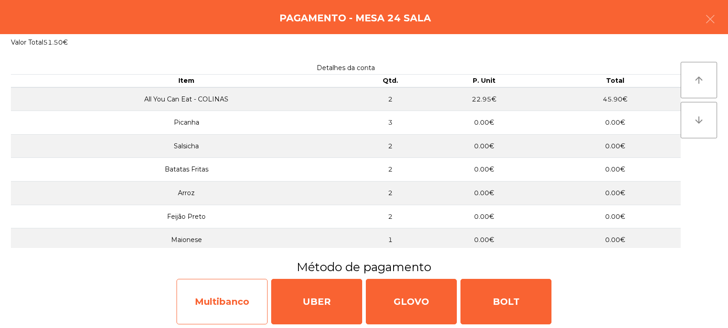
click at [225, 308] on div "Multibanco" at bounding box center [222, 302] width 91 height 46
select select "**"
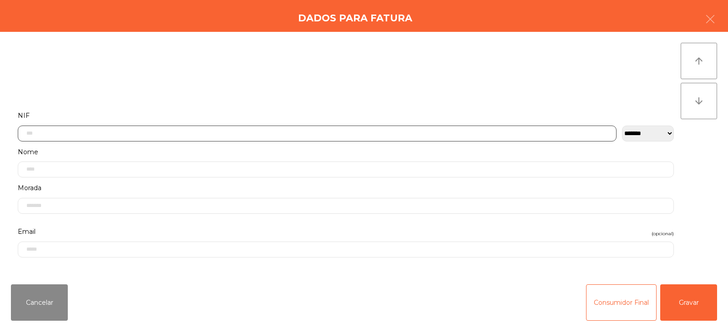
click at [412, 131] on input "text" at bounding box center [317, 134] width 599 height 16
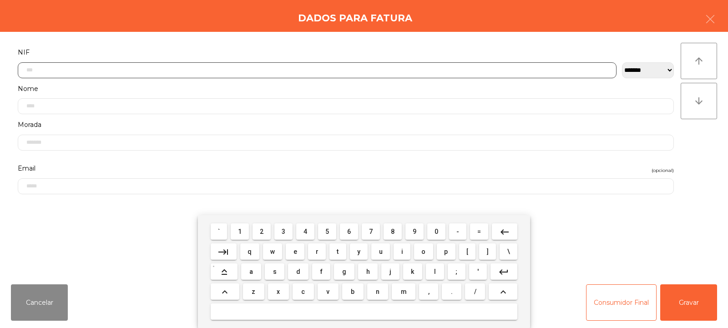
scroll to position [66, 0]
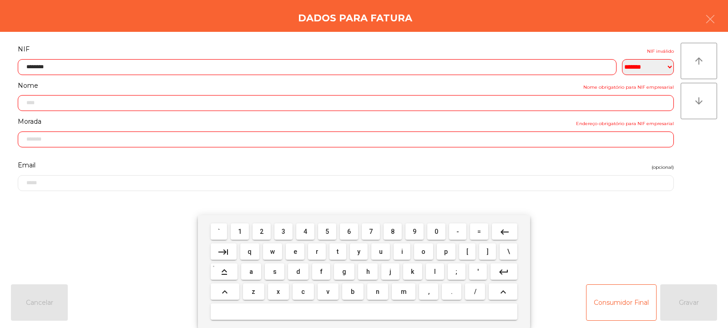
type input "*********"
type input "**********"
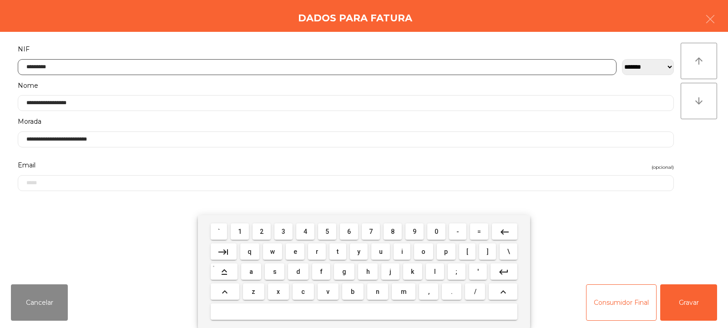
type input "*********"
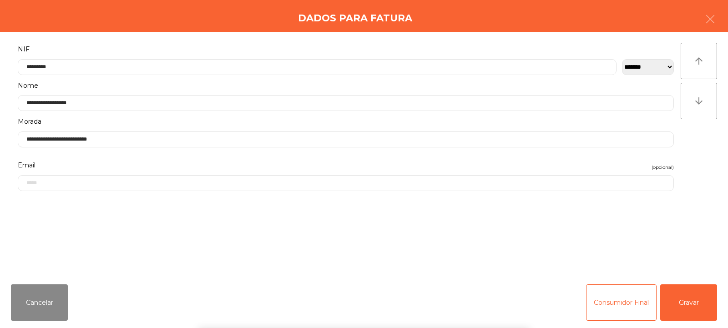
click at [691, 308] on div "` 1 2 3 4 5 6 7 8 9 0 - = keyboard_backspace keyboard_tab q w e r t y u i o p […" at bounding box center [364, 271] width 728 height 113
click at [696, 309] on button "Gravar" at bounding box center [688, 302] width 57 height 36
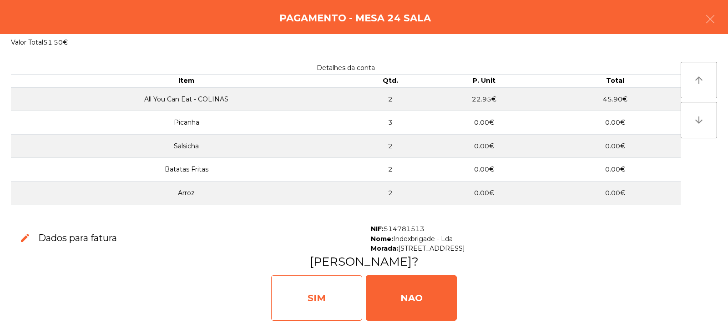
click at [343, 304] on div "SIM" at bounding box center [316, 298] width 91 height 46
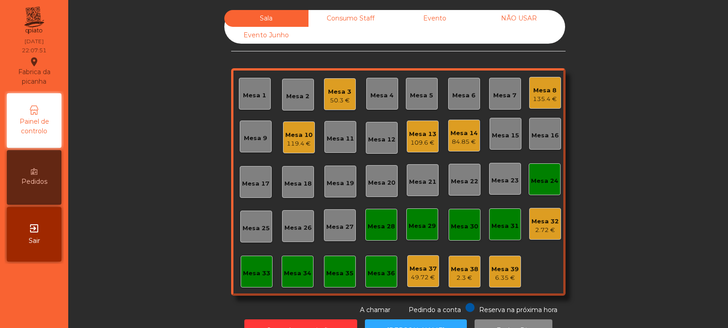
click at [541, 182] on div "Mesa 24" at bounding box center [544, 181] width 27 height 9
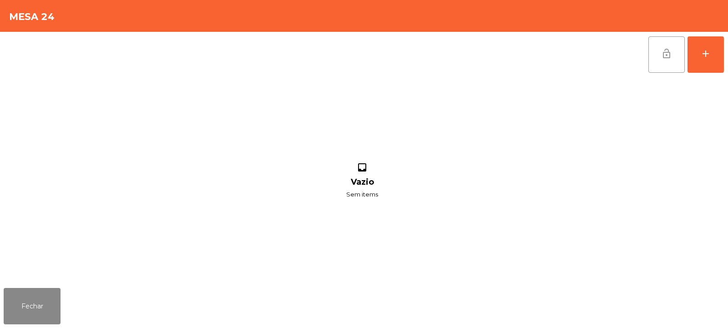
click at [652, 57] on button "lock_open" at bounding box center [667, 54] width 36 height 36
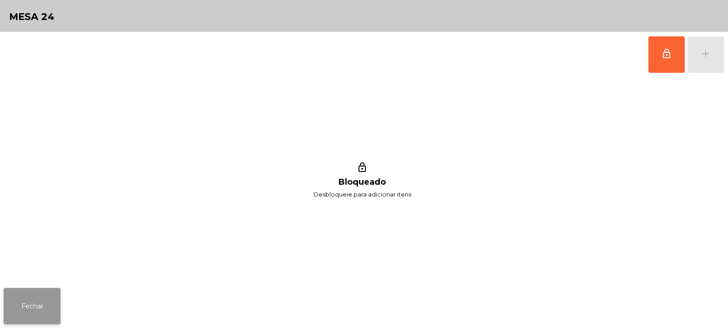
click at [54, 321] on button "Fechar" at bounding box center [32, 306] width 57 height 36
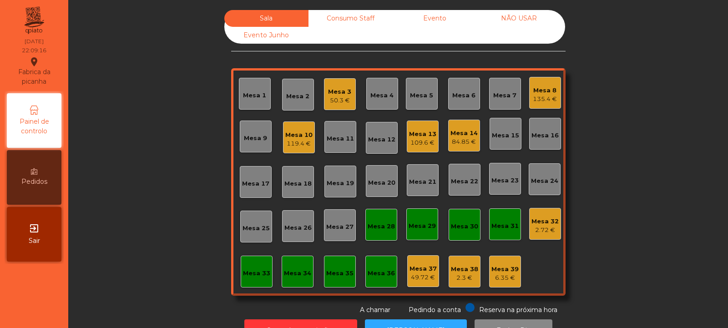
click at [555, 223] on div "Mesa 32 2.72 €" at bounding box center [545, 224] width 32 height 32
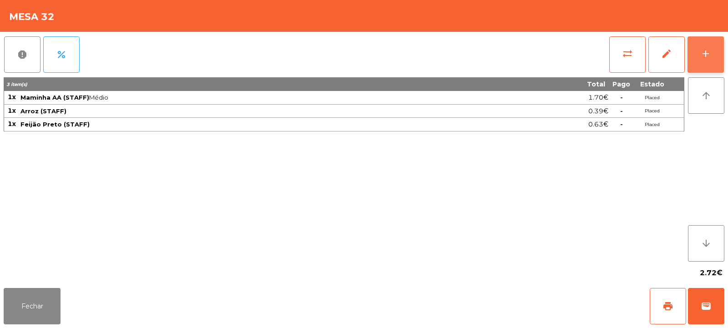
click at [717, 57] on button "add" at bounding box center [706, 54] width 36 height 36
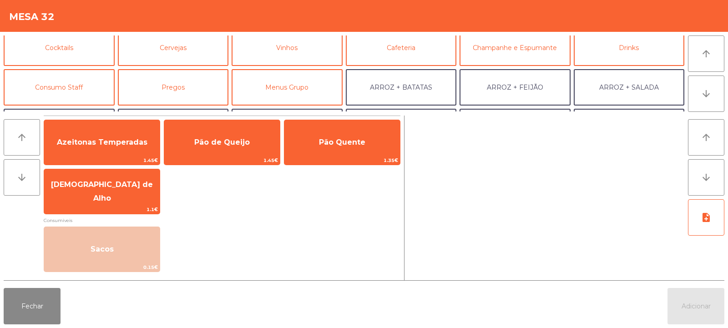
scroll to position [55, 0]
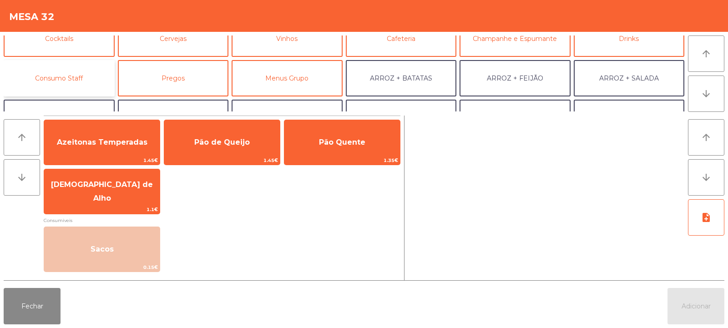
click at [89, 75] on button "Consumo Staff" at bounding box center [59, 78] width 111 height 36
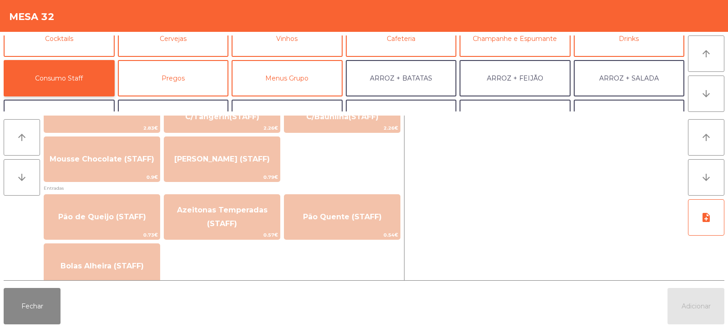
scroll to position [793, 0]
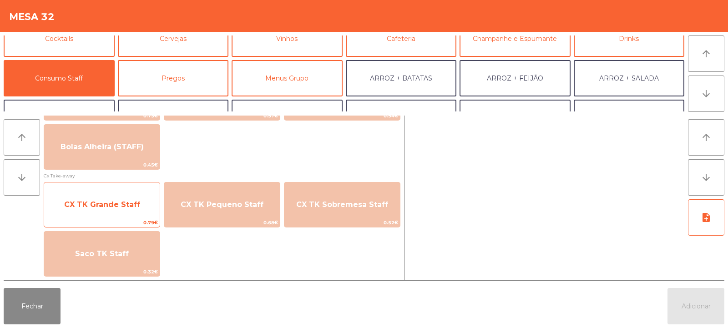
click at [139, 208] on span "CX TK Grande Staff" at bounding box center [102, 205] width 116 height 25
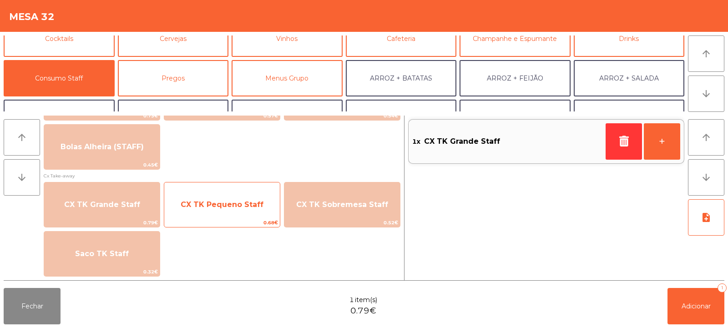
click at [206, 212] on span "CX TK Pequeno Staff" at bounding box center [222, 205] width 116 height 25
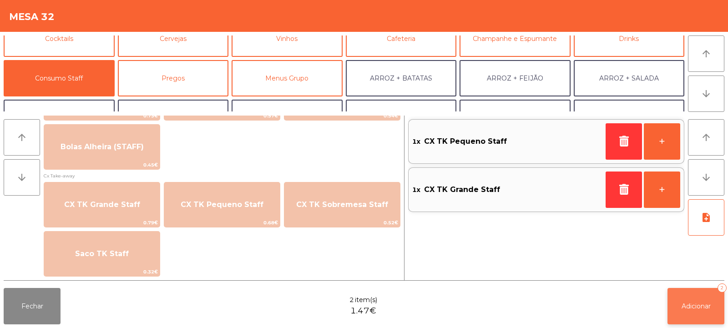
click at [692, 309] on span "Adicionar" at bounding box center [696, 306] width 29 height 8
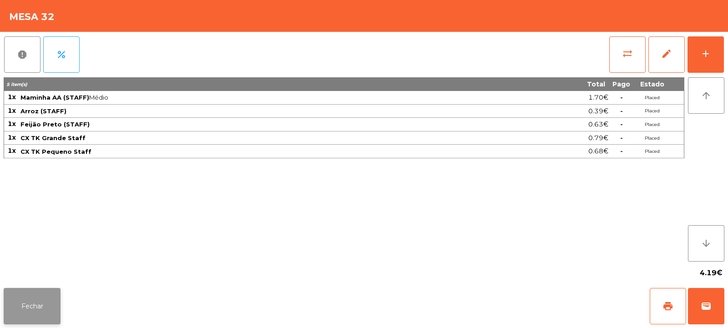
click at [30, 304] on button "Fechar" at bounding box center [32, 306] width 57 height 36
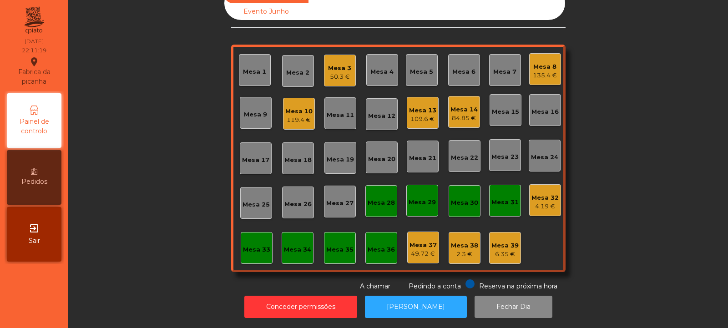
scroll to position [0, 0]
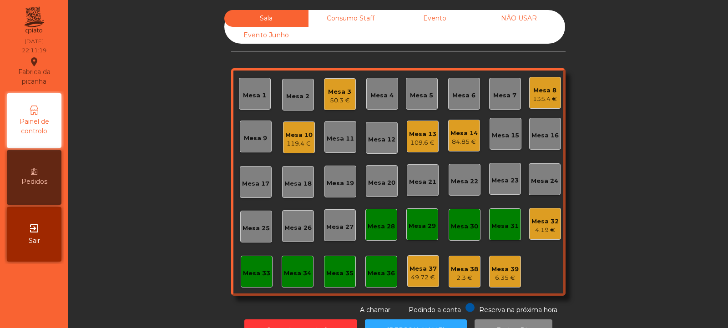
click at [323, 19] on div "Consumo Staff" at bounding box center [351, 18] width 84 height 17
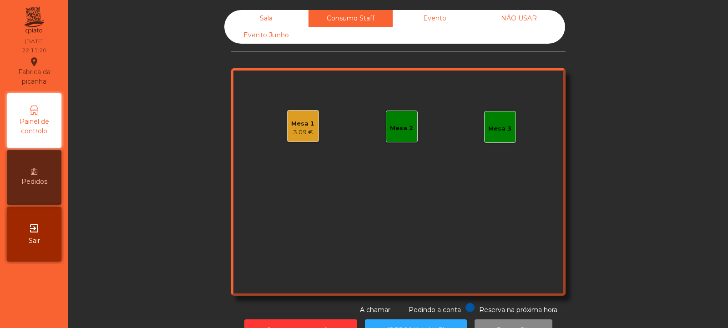
click at [432, 20] on div "Evento" at bounding box center [435, 18] width 84 height 17
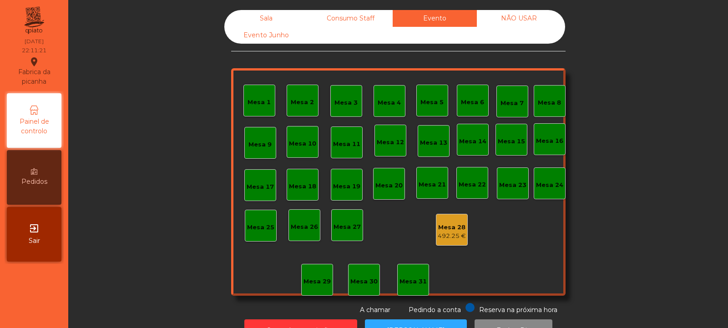
click at [277, 31] on div "Evento Junho" at bounding box center [266, 35] width 84 height 17
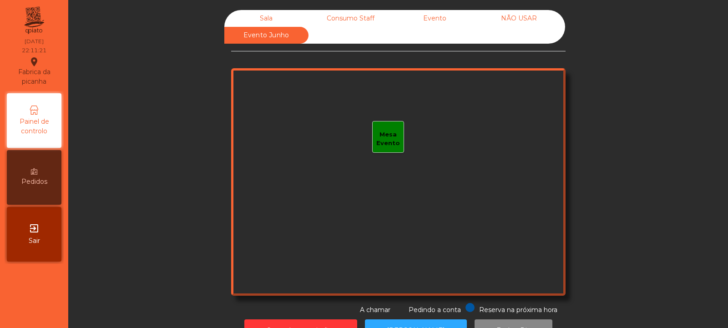
click at [260, 24] on div "Sala" at bounding box center [266, 18] width 84 height 17
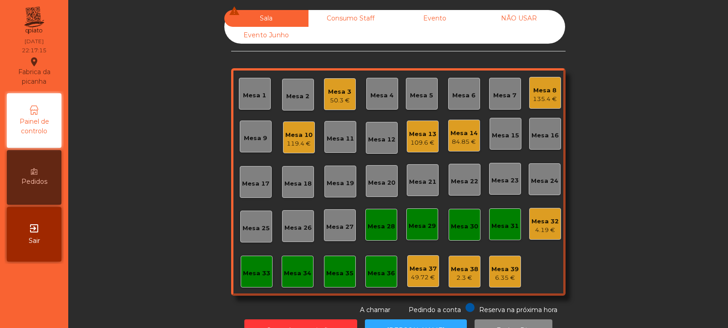
click at [413, 149] on div "Mesa 13 109.6 €" at bounding box center [423, 137] width 32 height 32
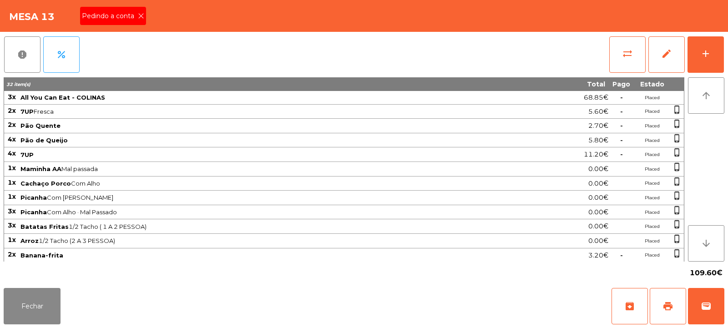
click at [140, 16] on icon at bounding box center [141, 16] width 6 height 6
click at [667, 308] on span "print" at bounding box center [668, 306] width 11 height 11
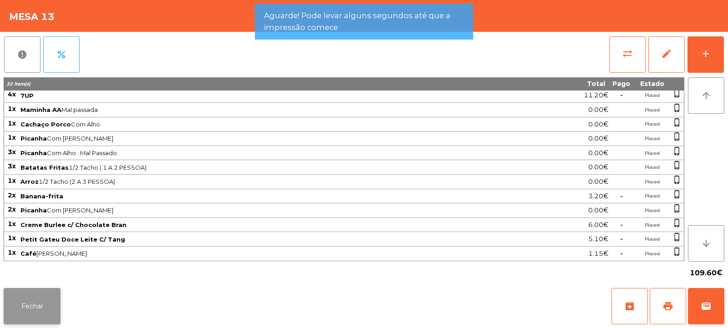
click at [52, 306] on button "Fechar" at bounding box center [32, 306] width 57 height 36
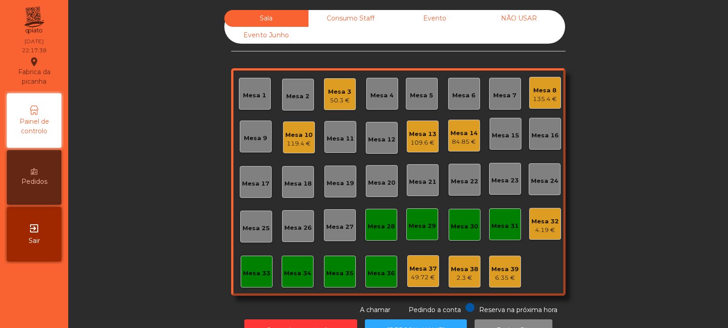
click at [538, 218] on div "Mesa 32" at bounding box center [545, 221] width 27 height 9
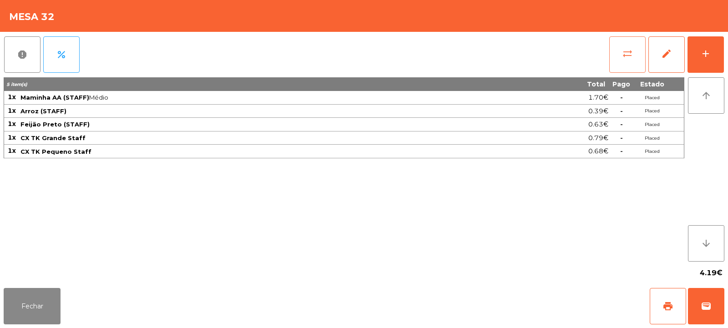
click at [626, 61] on button "sync_alt" at bounding box center [627, 54] width 36 height 36
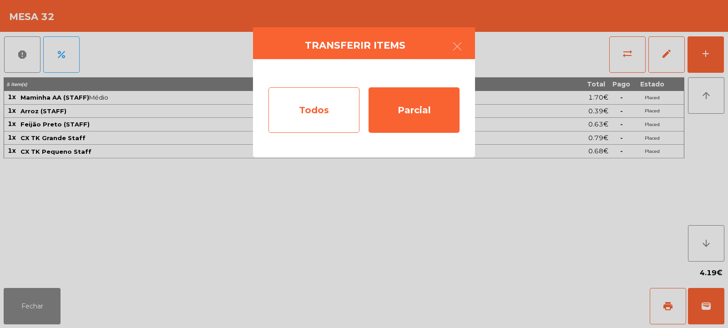
click at [337, 107] on div "Todos" at bounding box center [314, 110] width 91 height 46
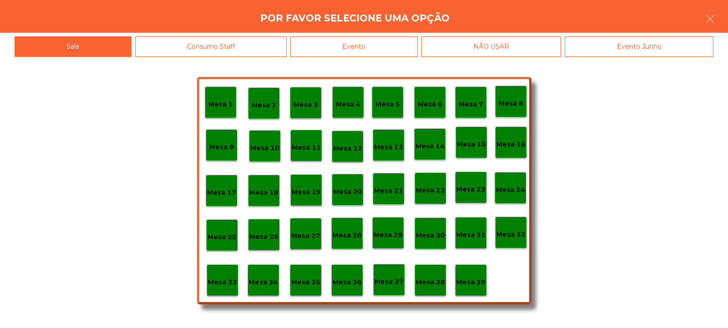
click at [480, 281] on p "Mesa 39" at bounding box center [470, 282] width 29 height 10
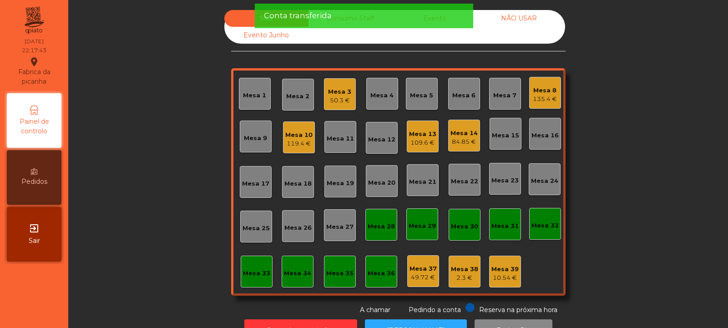
click at [353, 18] on div "Conta transferida" at bounding box center [364, 15] width 200 height 11
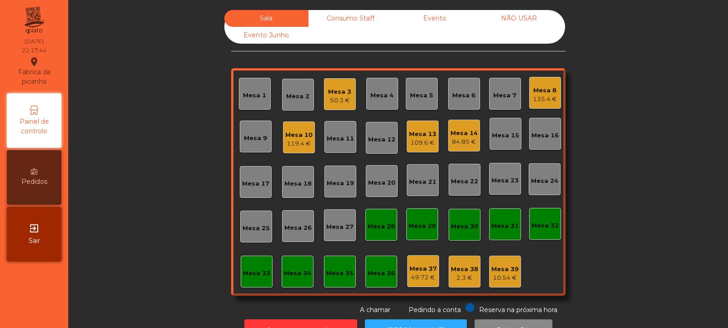
click at [361, 19] on div "Consumo Staff" at bounding box center [351, 18] width 84 height 17
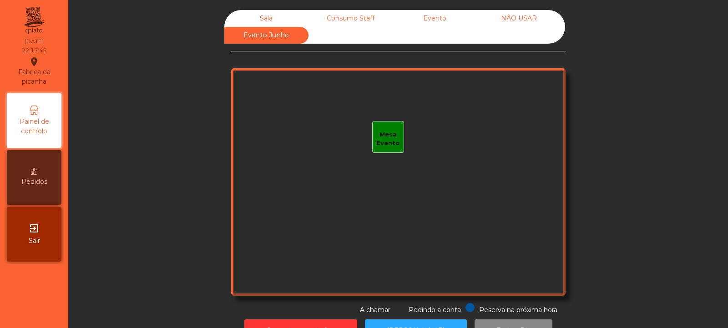
click at [274, 13] on div "Sala" at bounding box center [266, 18] width 84 height 17
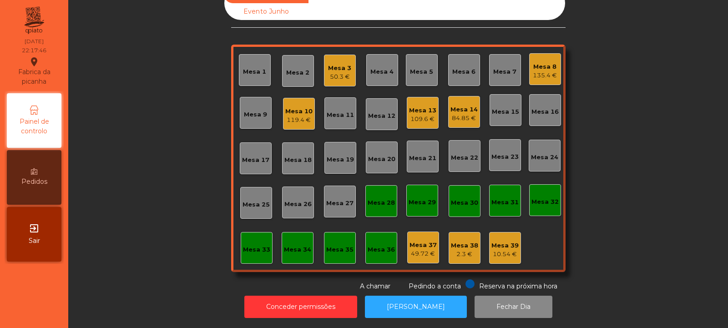
scroll to position [0, 0]
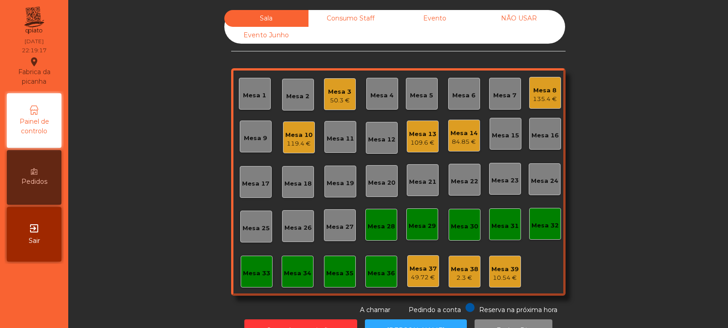
click at [300, 96] on div "Mesa 2" at bounding box center [297, 96] width 23 height 9
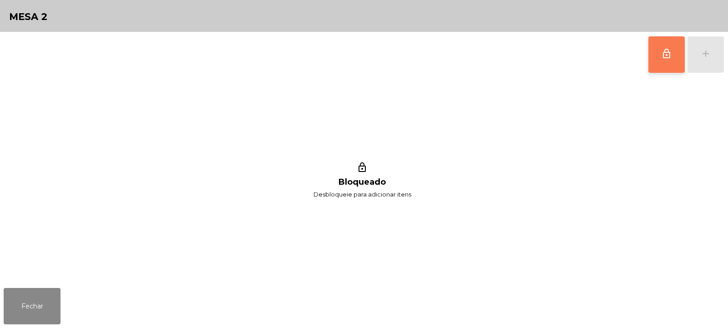
click at [667, 59] on span "lock_outline" at bounding box center [666, 53] width 11 height 11
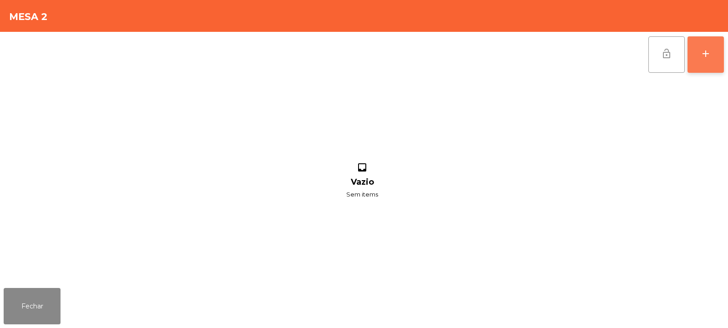
click at [705, 61] on button "add" at bounding box center [706, 54] width 36 height 36
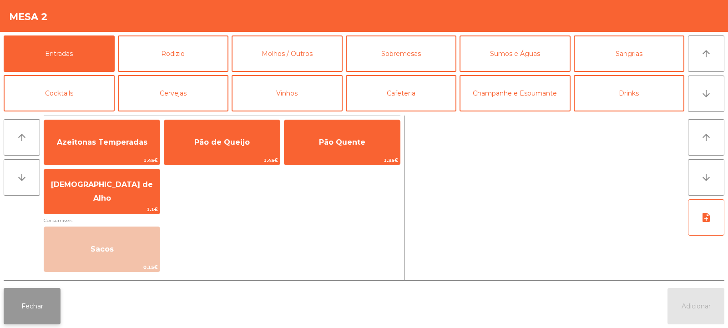
click at [37, 319] on button "Fechar" at bounding box center [32, 306] width 57 height 36
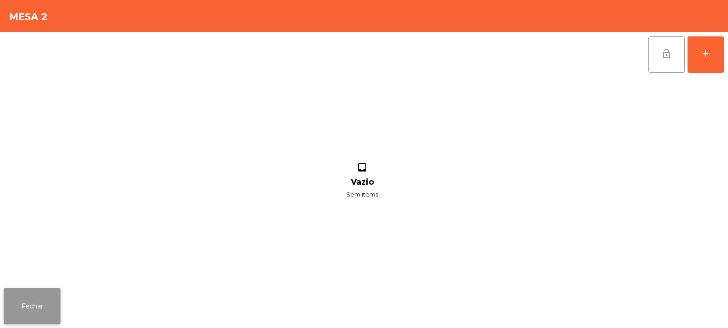
click at [42, 318] on button "Fechar" at bounding box center [32, 306] width 57 height 36
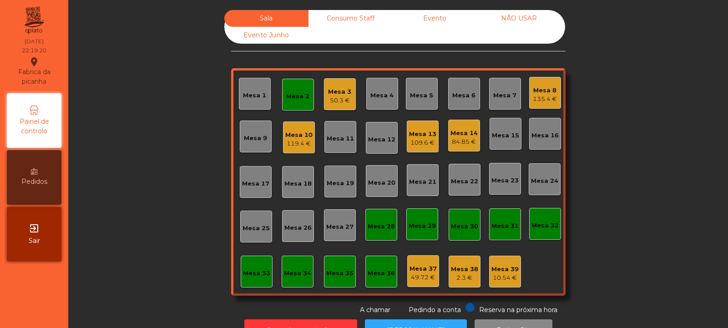
click at [305, 91] on div "Mesa 2" at bounding box center [297, 94] width 23 height 13
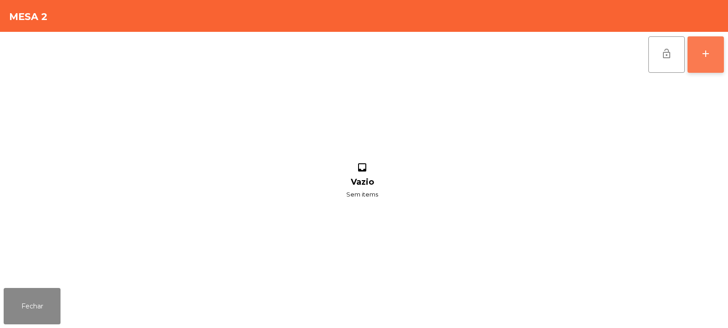
click at [715, 64] on button "add" at bounding box center [706, 54] width 36 height 36
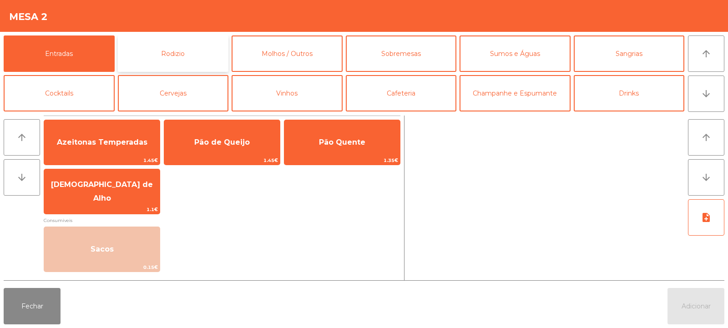
click at [191, 54] on button "Rodizio" at bounding box center [173, 53] width 111 height 36
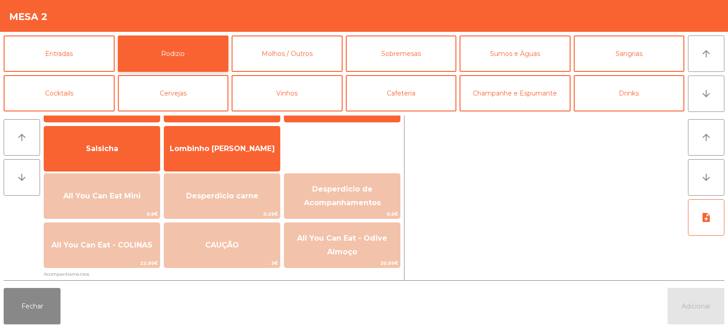
scroll to position [60, 0]
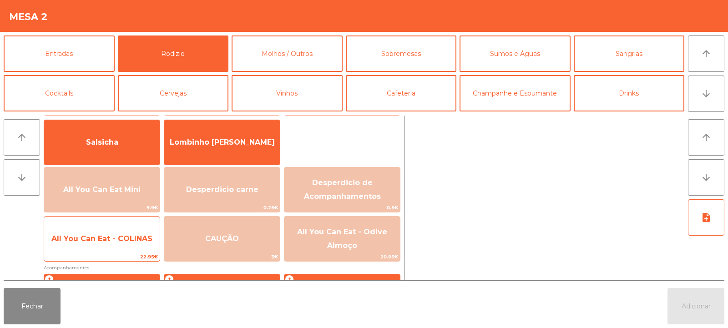
click at [139, 237] on span "All You Can Eat - COLINAS" at bounding box center [101, 238] width 101 height 9
click at [137, 236] on span "All You Can Eat - COLINAS" at bounding box center [101, 238] width 101 height 9
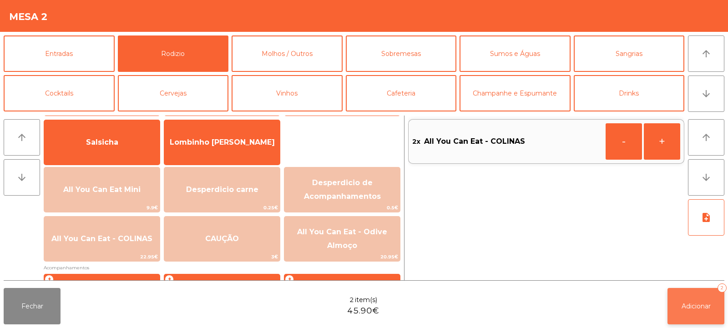
click at [698, 311] on button "Adicionar 2" at bounding box center [696, 306] width 57 height 36
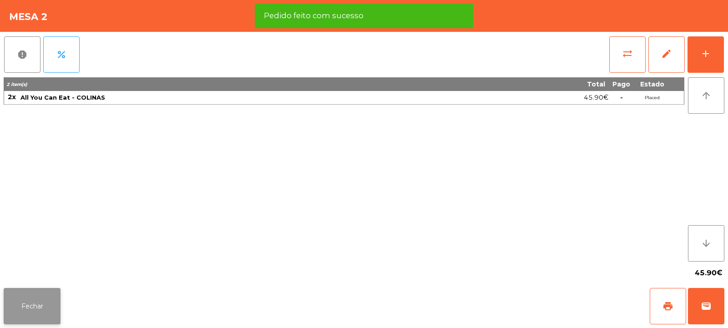
click at [40, 310] on button "Fechar" at bounding box center [32, 306] width 57 height 36
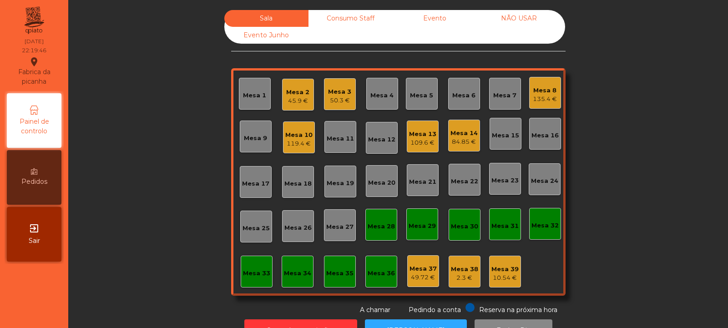
scroll to position [30, 0]
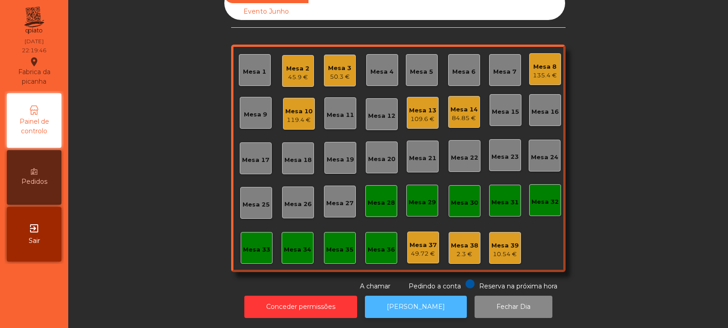
click at [430, 296] on button "[PERSON_NAME]" at bounding box center [416, 307] width 102 height 22
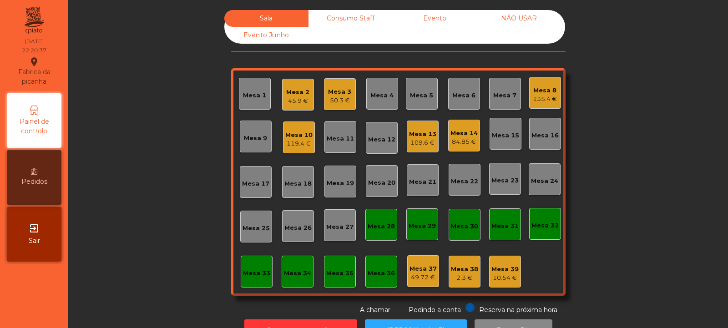
click at [365, 14] on div "Consumo Staff" at bounding box center [351, 18] width 84 height 17
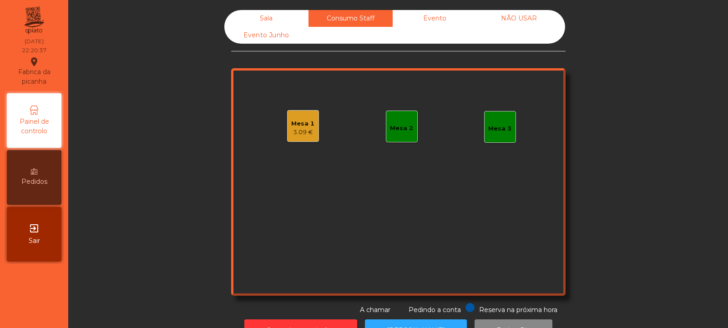
click at [300, 123] on div "Mesa 1" at bounding box center [302, 123] width 23 height 9
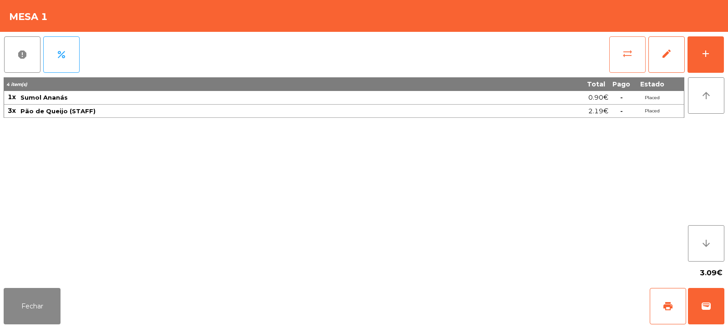
click at [627, 70] on button "sync_alt" at bounding box center [627, 54] width 36 height 36
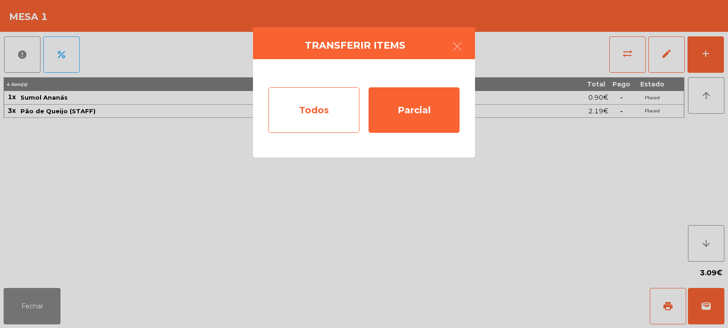
click at [328, 118] on div "Todos" at bounding box center [314, 110] width 91 height 46
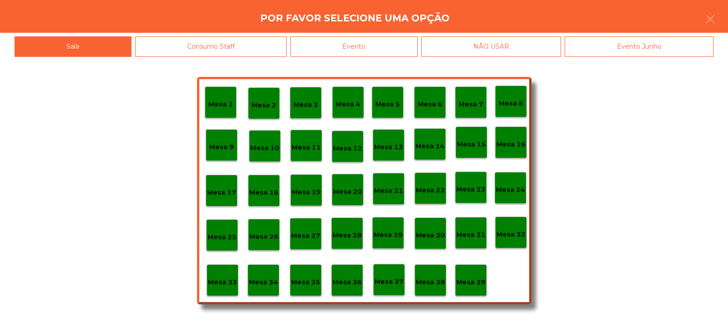
click at [465, 283] on p "Mesa 39" at bounding box center [470, 282] width 29 height 10
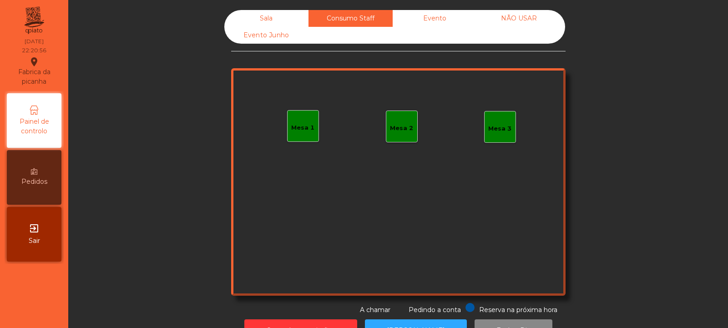
click at [264, 20] on div "Sala" at bounding box center [266, 18] width 84 height 17
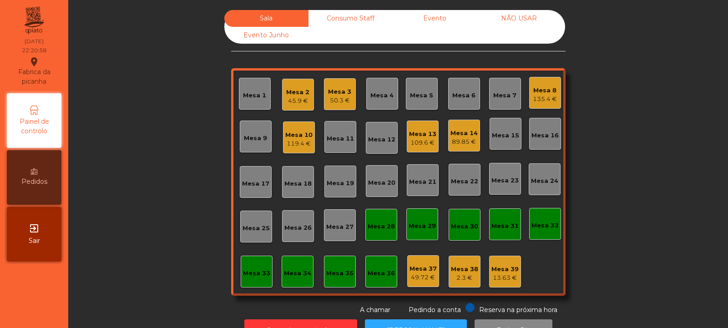
scroll to position [30, 0]
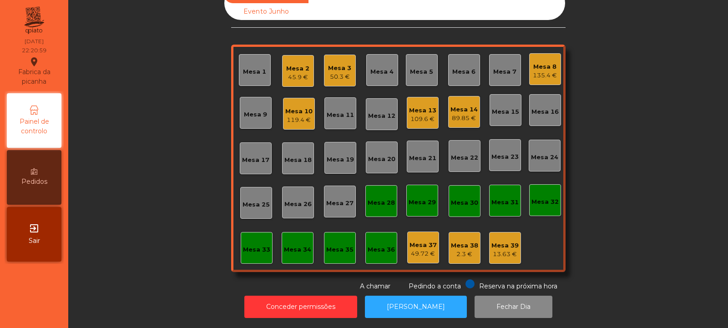
click at [417, 115] on div "109.6 €" at bounding box center [422, 119] width 27 height 9
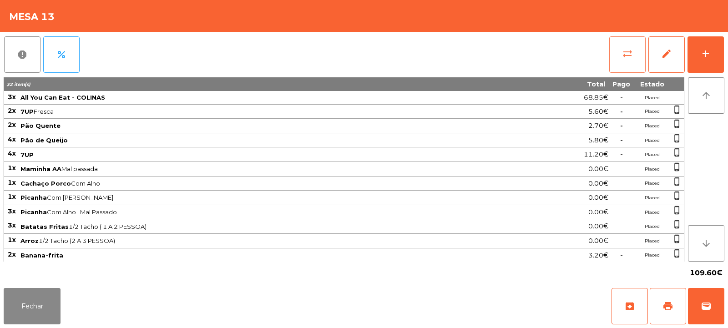
click at [626, 55] on span "sync_alt" at bounding box center [627, 53] width 11 height 11
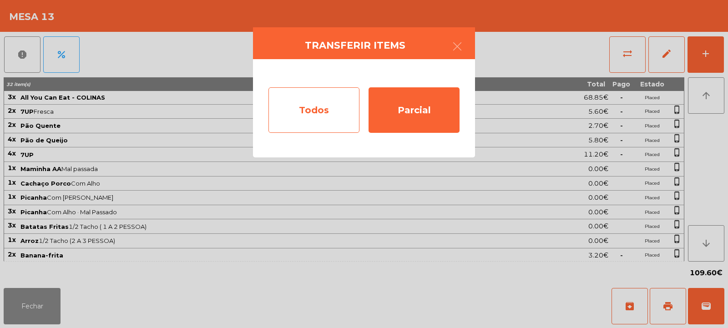
click at [297, 107] on div "Todos" at bounding box center [314, 110] width 91 height 46
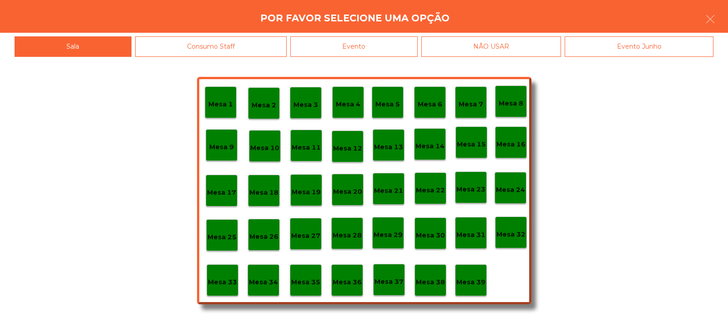
click at [323, 47] on div "Evento" at bounding box center [353, 46] width 127 height 20
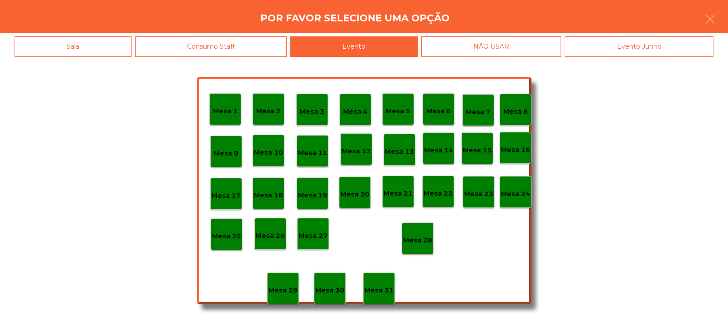
click at [410, 250] on div "Mesa 28" at bounding box center [418, 239] width 32 height 32
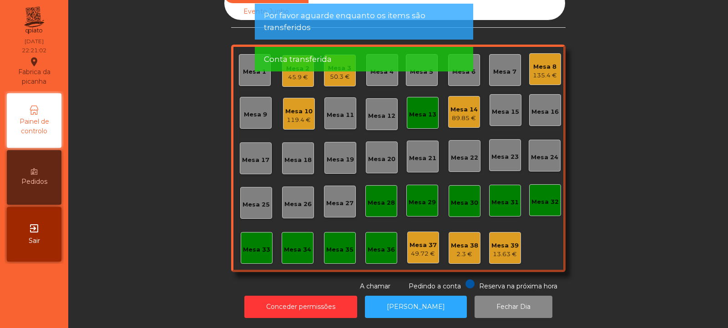
click at [426, 113] on div "Mesa 13" at bounding box center [423, 113] width 32 height 32
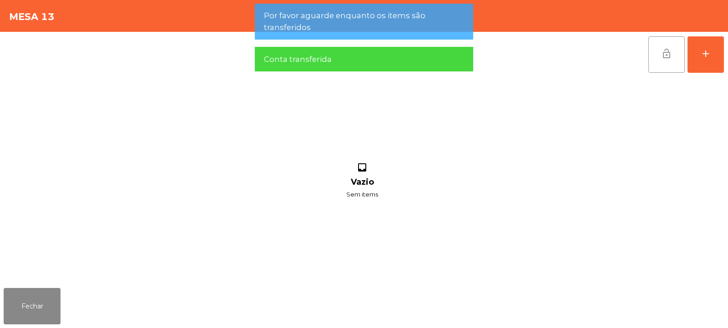
click at [660, 55] on button "lock_open" at bounding box center [667, 54] width 36 height 36
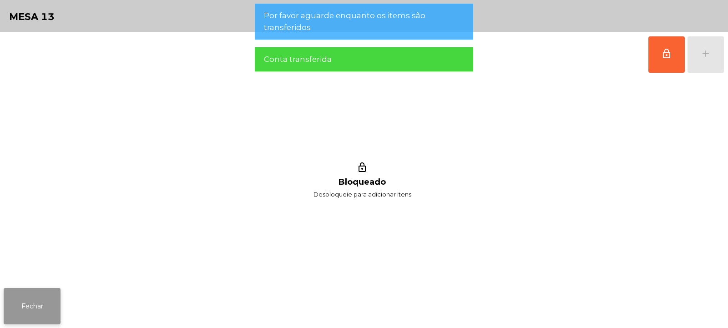
click at [28, 298] on button "Fechar" at bounding box center [32, 306] width 57 height 36
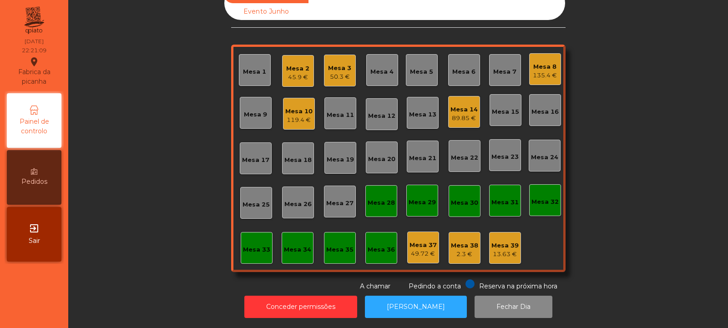
scroll to position [0, 0]
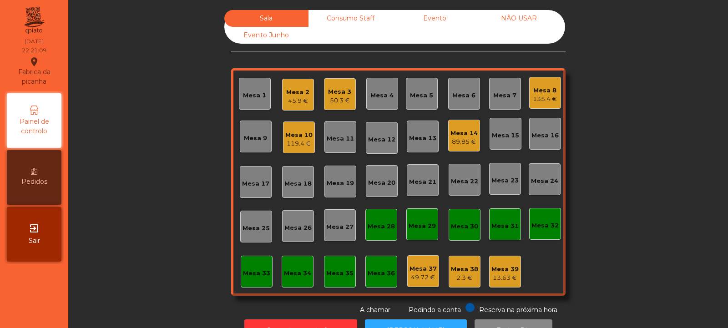
click at [337, 191] on div "Mesa 19" at bounding box center [340, 182] width 32 height 32
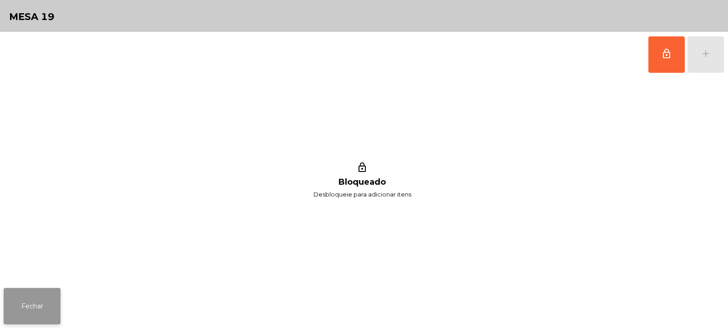
click at [27, 318] on button "Fechar" at bounding box center [32, 306] width 57 height 36
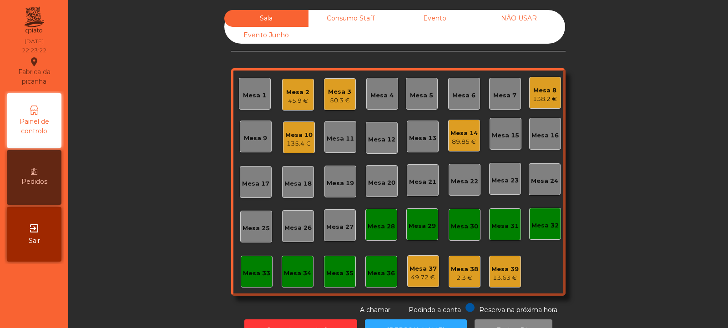
click at [504, 282] on div "13.63 €" at bounding box center [505, 278] width 27 height 9
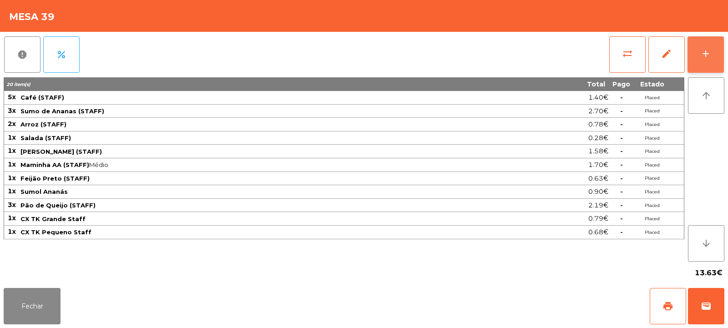
click at [708, 56] on div "add" at bounding box center [705, 53] width 11 height 11
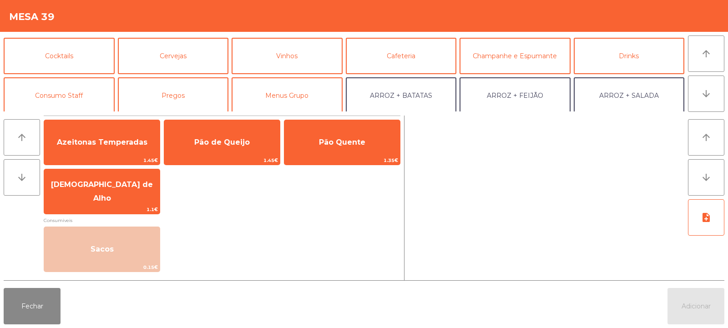
scroll to position [45, 0]
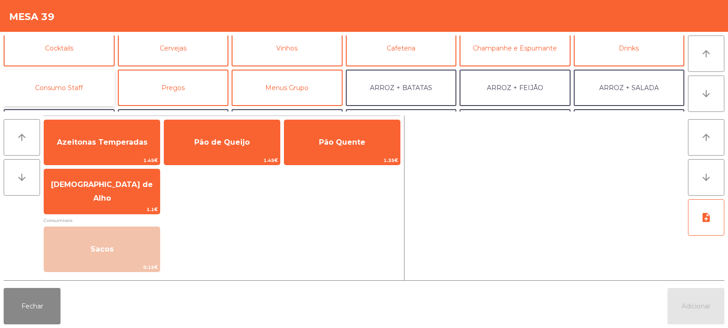
click at [89, 86] on button "Consumo Staff" at bounding box center [59, 88] width 111 height 36
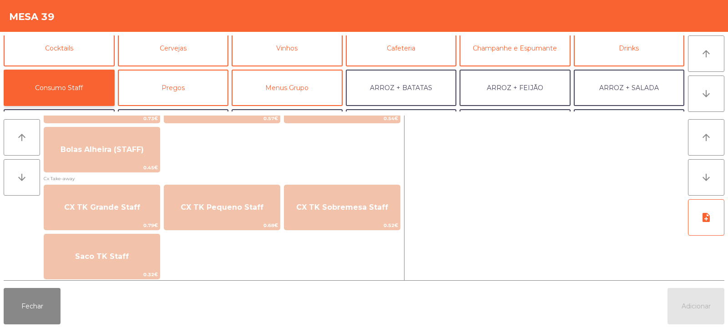
scroll to position [793, 0]
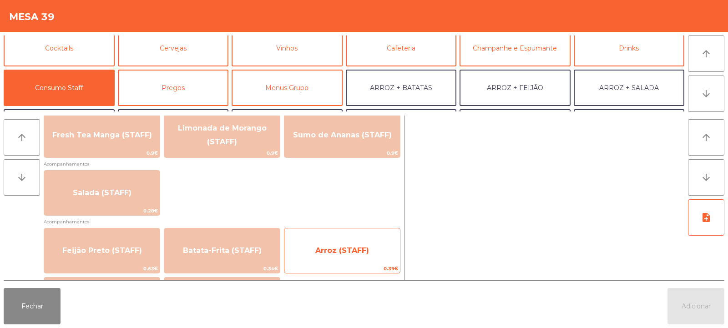
click at [336, 271] on span "0.39€" at bounding box center [342, 268] width 116 height 9
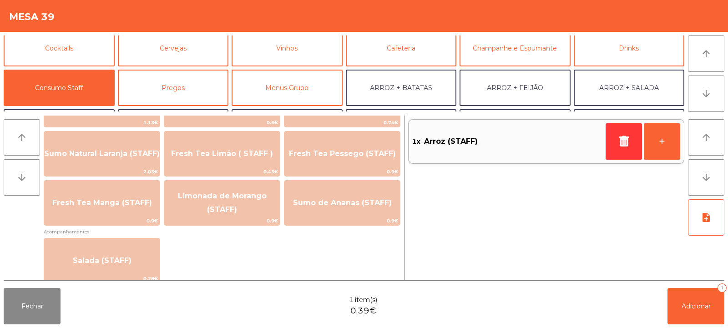
scroll to position [248, 0]
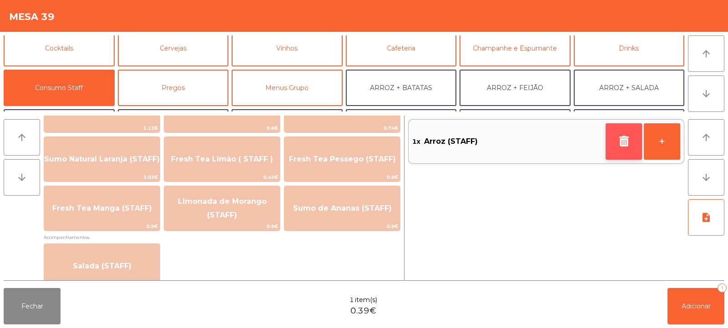
click at [629, 146] on icon "button" at bounding box center [624, 141] width 14 height 11
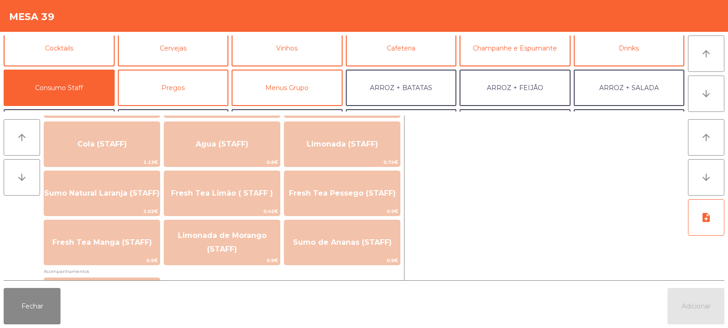
scroll to position [207, 0]
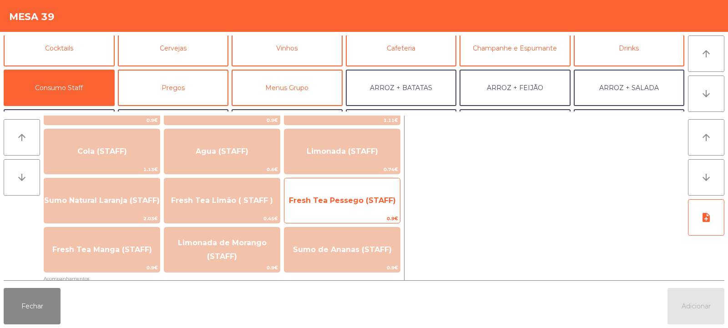
click at [365, 202] on span "Fresh Tea Pessego (STAFF)" at bounding box center [342, 200] width 107 height 9
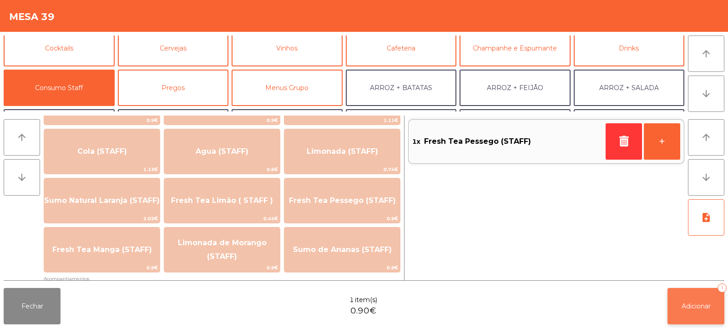
click at [700, 309] on span "Adicionar" at bounding box center [696, 306] width 29 height 8
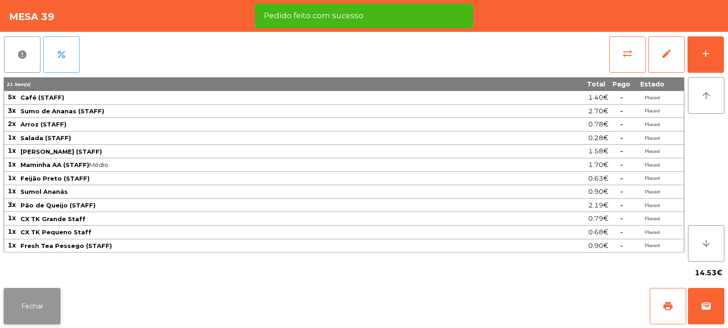
click at [15, 308] on button "Fechar" at bounding box center [32, 306] width 57 height 36
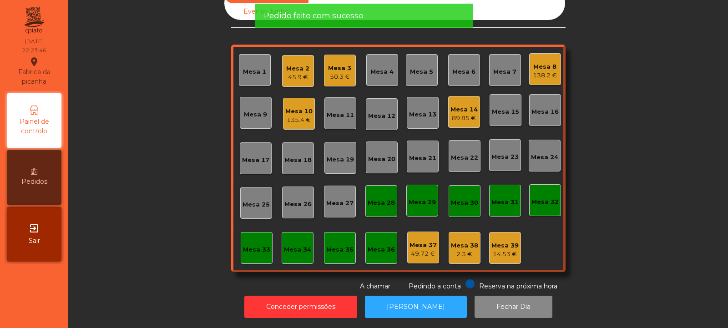
scroll to position [0, 0]
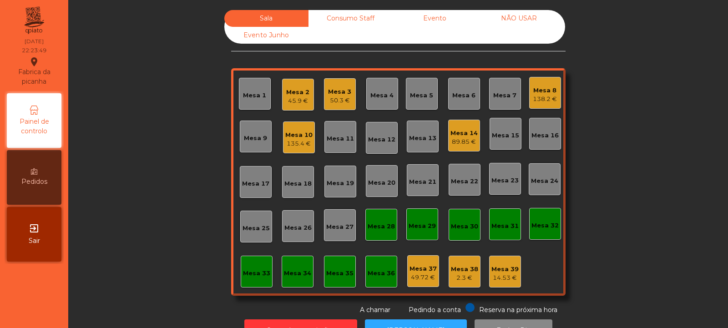
click at [508, 265] on div "Mesa 39" at bounding box center [505, 269] width 27 height 9
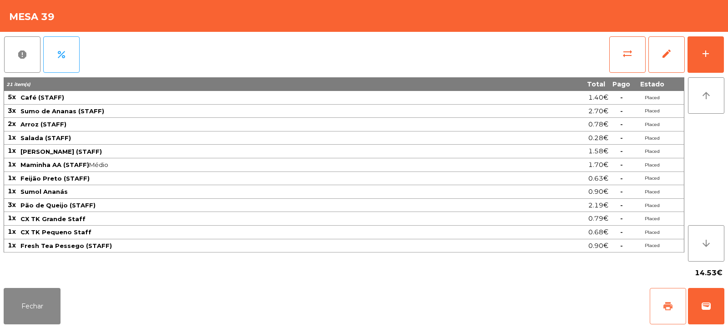
click at [671, 308] on span "print" at bounding box center [668, 306] width 11 height 11
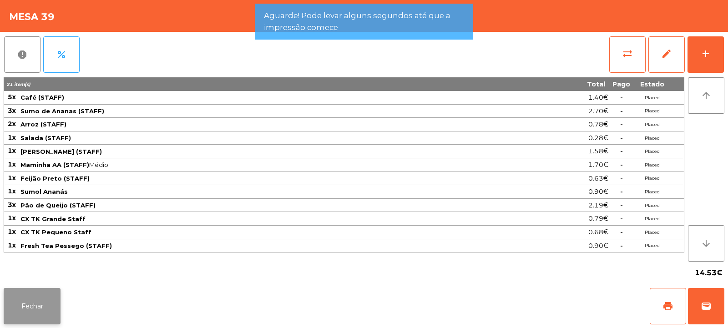
click at [47, 309] on button "Fechar" at bounding box center [32, 306] width 57 height 36
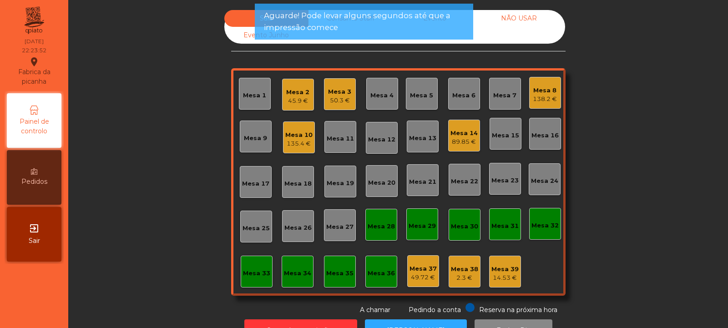
click at [465, 270] on div "Mesa 38" at bounding box center [464, 269] width 27 height 9
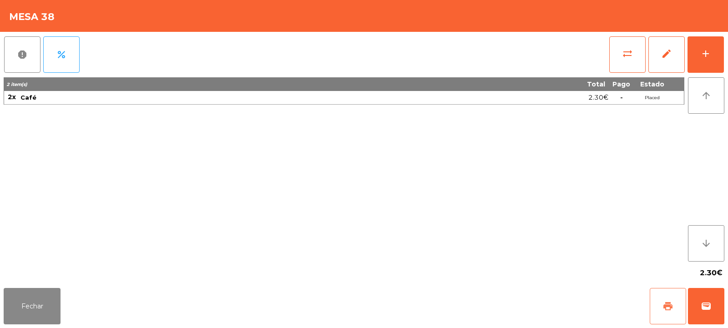
click at [677, 305] on button "print" at bounding box center [668, 306] width 36 height 36
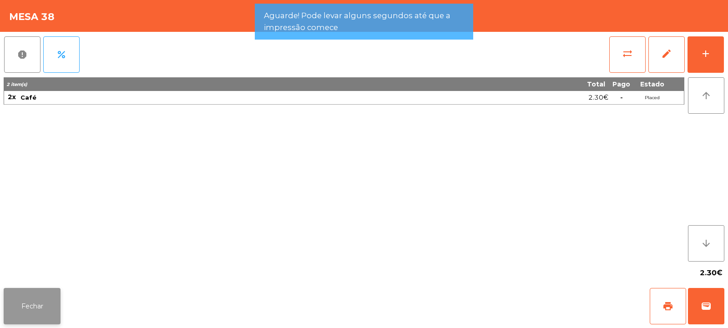
click at [51, 319] on button "Fechar" at bounding box center [32, 306] width 57 height 36
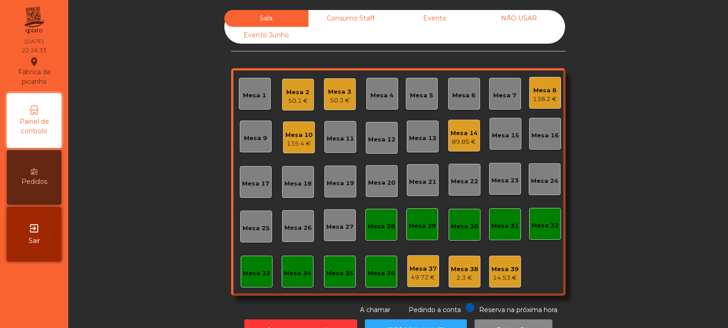
click at [501, 147] on div "Mesa 15" at bounding box center [506, 134] width 32 height 32
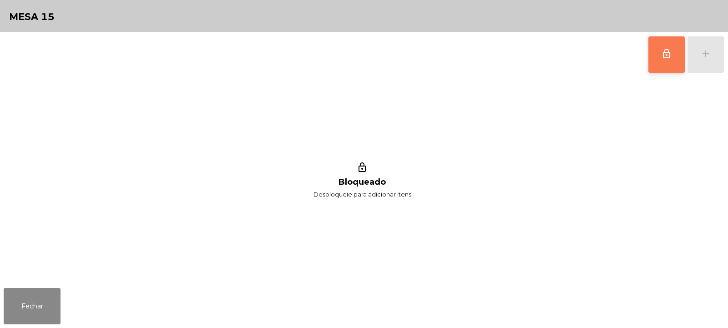
click at [670, 56] on span "lock_outline" at bounding box center [666, 53] width 11 height 11
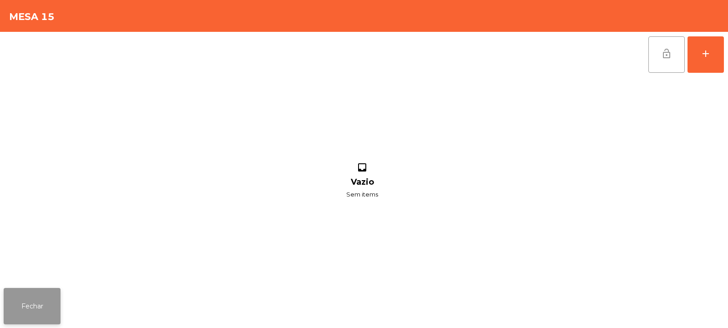
click at [28, 315] on button "Fechar" at bounding box center [32, 306] width 57 height 36
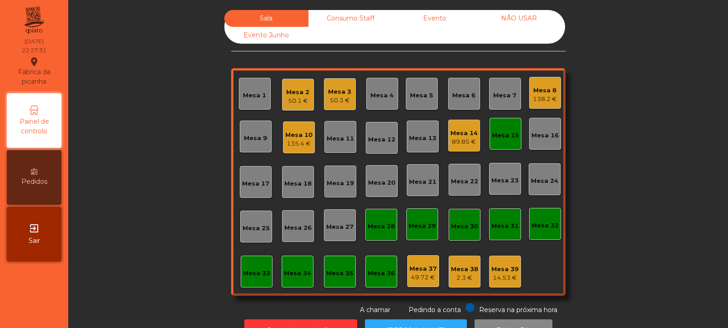
click at [506, 132] on div "Mesa 15" at bounding box center [505, 135] width 27 height 9
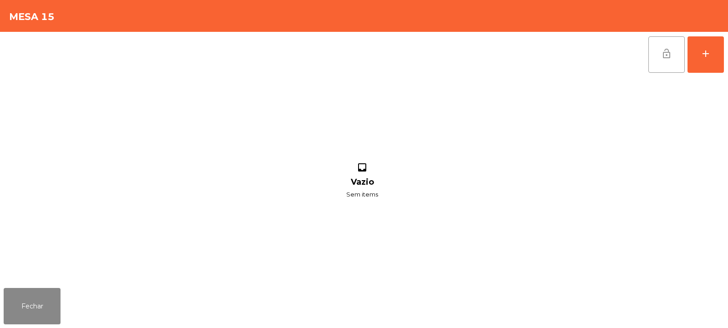
click at [665, 49] on span "lock_open" at bounding box center [666, 53] width 11 height 11
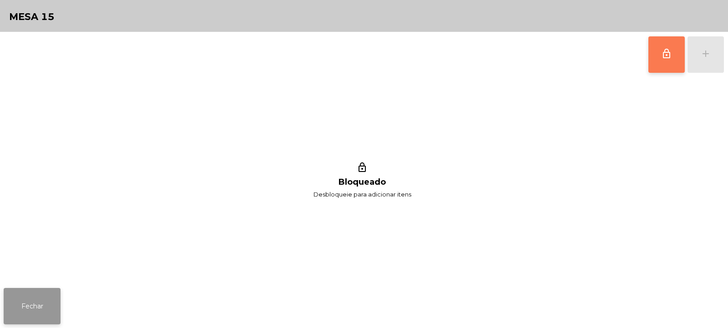
click at [36, 298] on button "Fechar" at bounding box center [32, 306] width 57 height 36
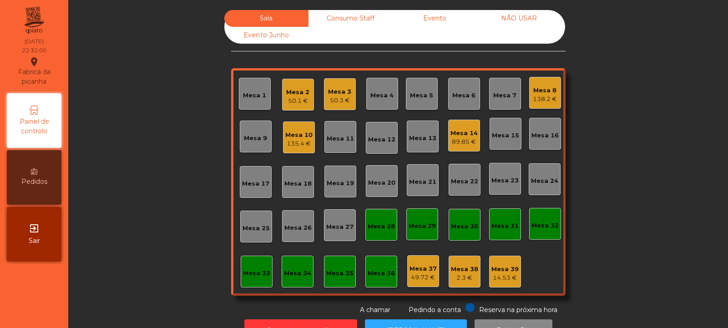
click at [330, 90] on div "Mesa 3" at bounding box center [339, 91] width 23 height 9
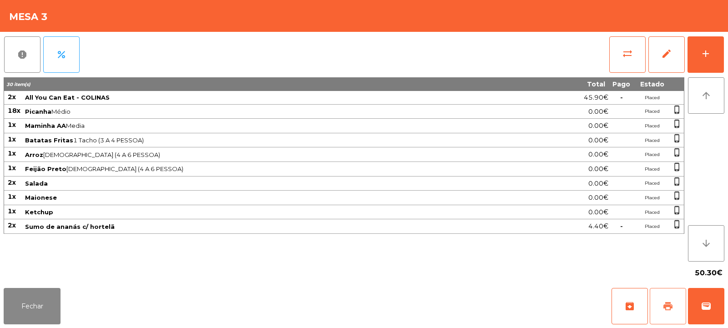
click at [672, 308] on span "print" at bounding box center [668, 306] width 11 height 11
click at [666, 299] on button "print" at bounding box center [668, 306] width 36 height 36
click at [669, 311] on span "print" at bounding box center [668, 306] width 11 height 11
click at [701, 305] on span "wallet" at bounding box center [706, 306] width 11 height 11
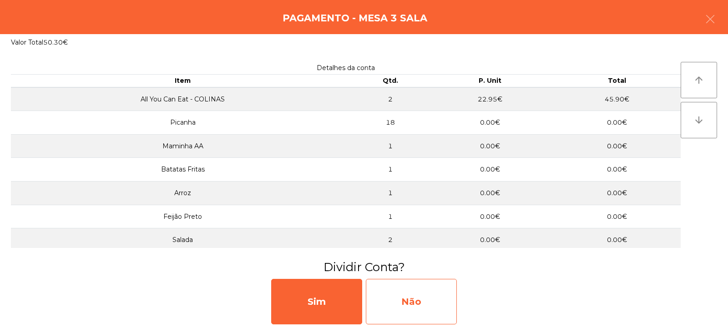
click at [437, 307] on div "Não" at bounding box center [411, 302] width 91 height 46
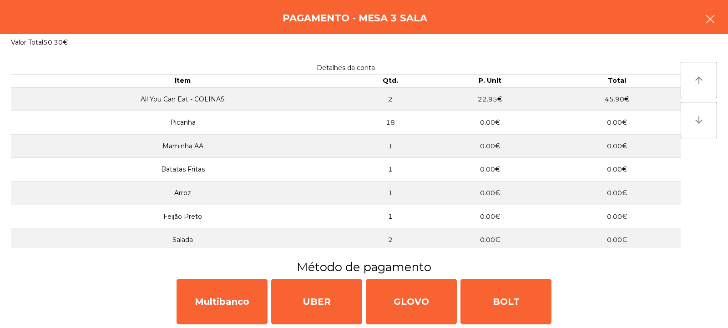
click at [713, 19] on icon "button" at bounding box center [710, 19] width 11 height 11
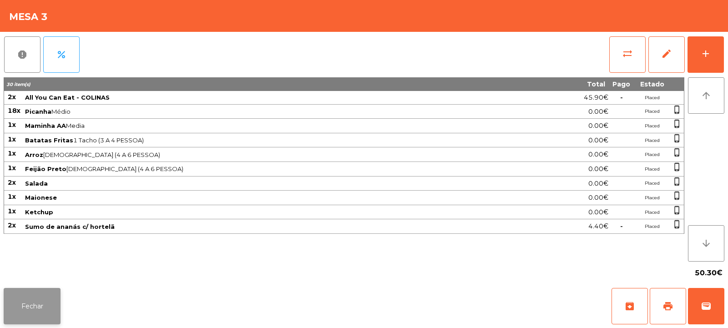
click at [16, 312] on button "Fechar" at bounding box center [32, 306] width 57 height 36
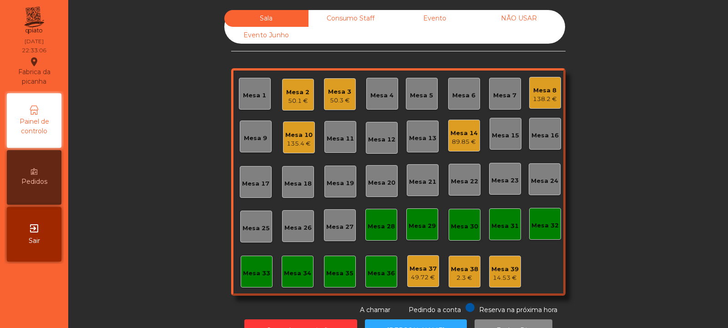
scroll to position [30, 0]
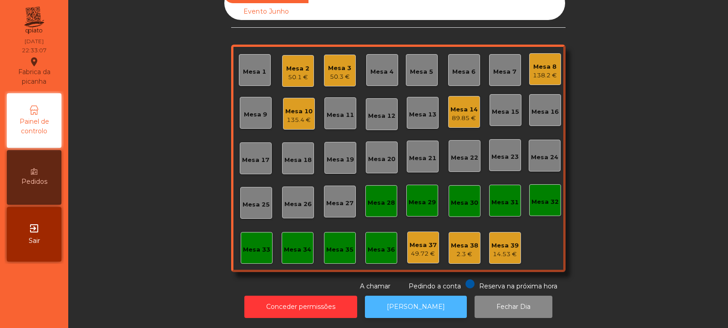
click at [417, 298] on button "[PERSON_NAME]" at bounding box center [416, 307] width 102 height 22
click at [329, 64] on div "Mesa 3" at bounding box center [339, 68] width 23 height 9
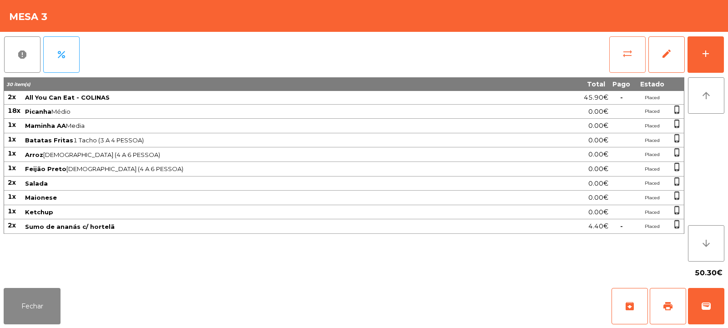
click at [632, 46] on button "sync_alt" at bounding box center [627, 54] width 36 height 36
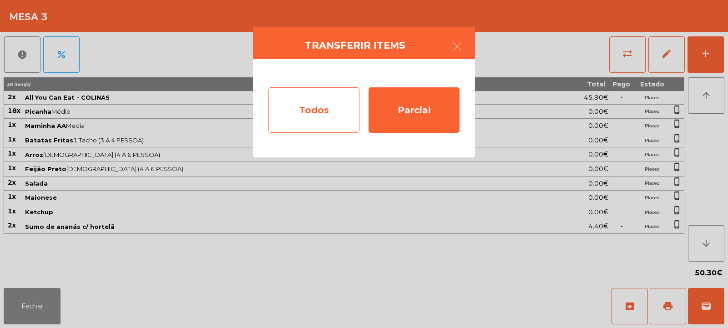
click at [293, 111] on div "Todos" at bounding box center [314, 110] width 91 height 46
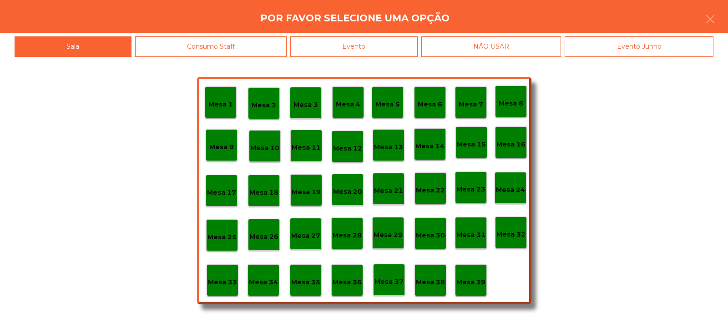
click at [365, 46] on div "Evento" at bounding box center [353, 46] width 127 height 20
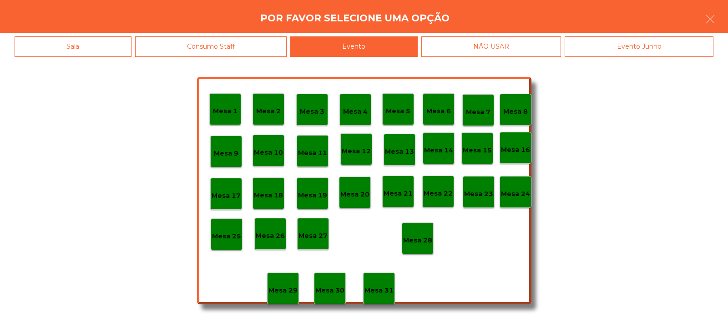
click at [418, 238] on p "Mesa 28" at bounding box center [417, 240] width 29 height 10
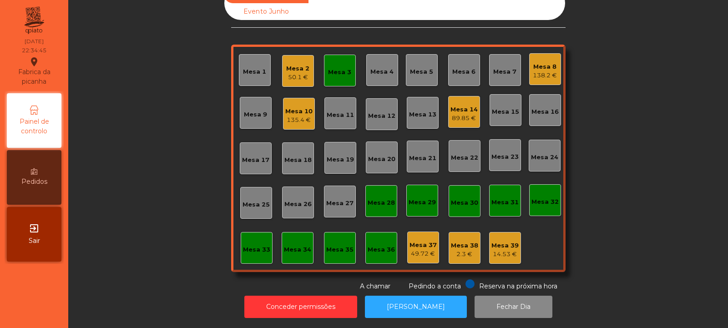
click at [334, 64] on div "Mesa 3" at bounding box center [339, 70] width 23 height 13
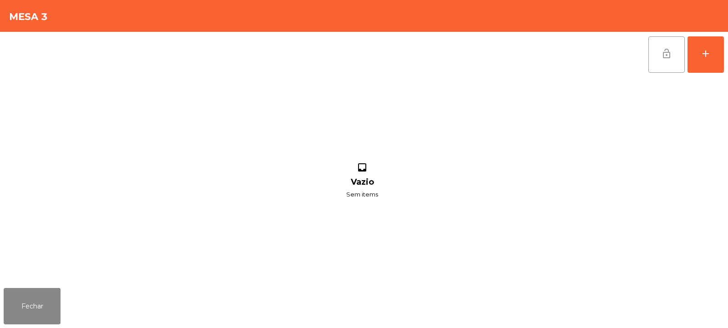
click at [671, 53] on span "lock_open" at bounding box center [666, 53] width 11 height 11
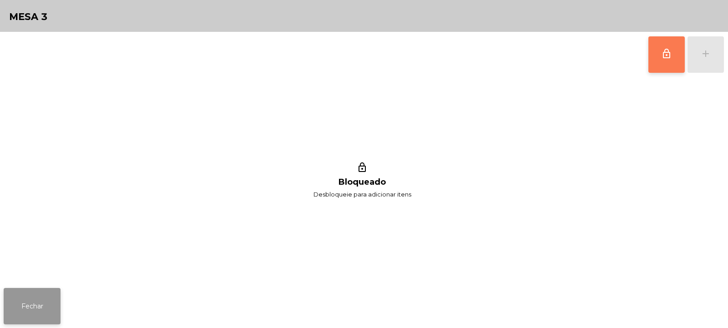
click at [30, 307] on button "Fechar" at bounding box center [32, 306] width 57 height 36
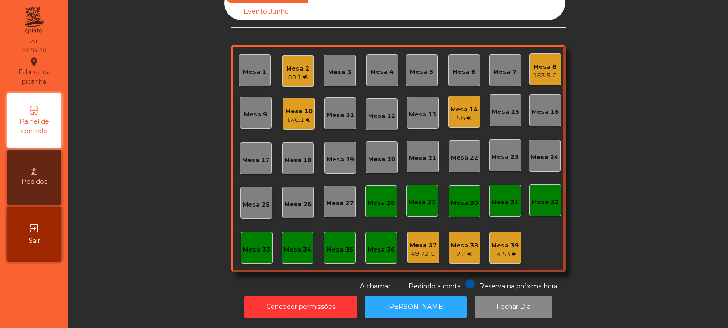
click at [461, 116] on div "Mesa 14 96 €" at bounding box center [464, 112] width 32 height 32
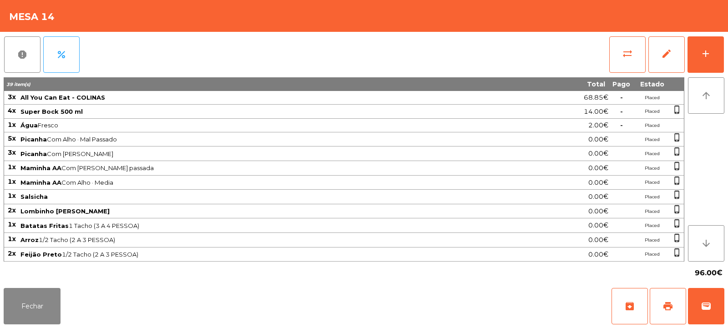
scroll to position [86, 0]
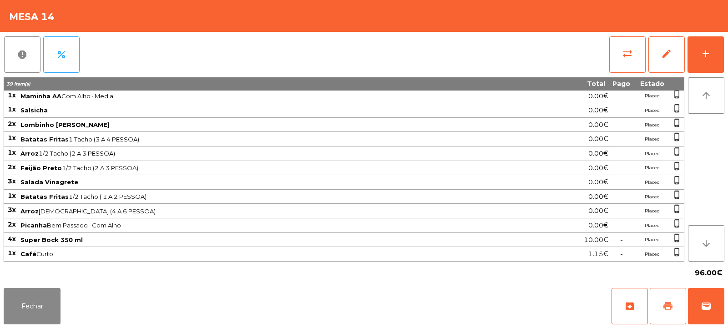
click at [670, 305] on span "print" at bounding box center [668, 306] width 11 height 11
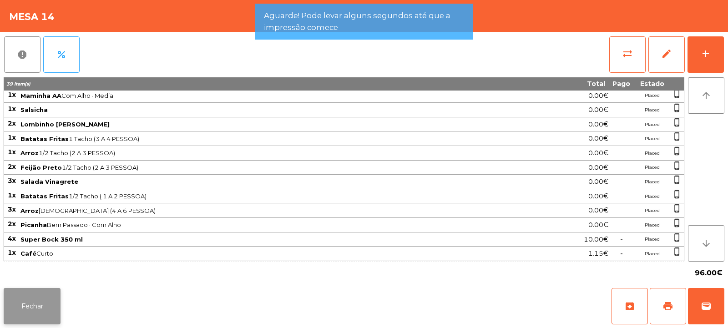
click at [43, 312] on button "Fechar" at bounding box center [32, 306] width 57 height 36
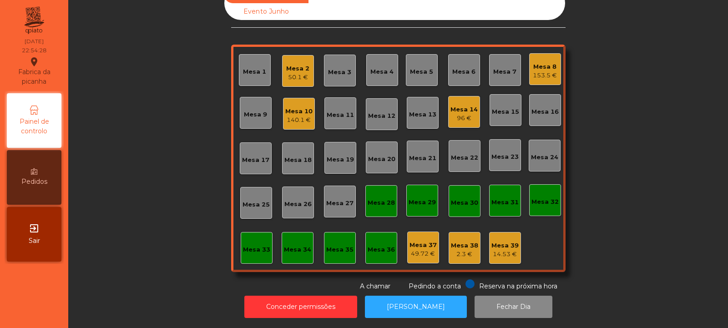
scroll to position [0, 0]
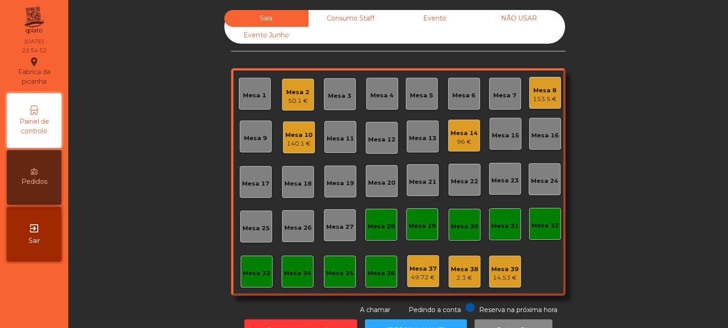
click at [496, 282] on div "14.53 €" at bounding box center [505, 278] width 27 height 9
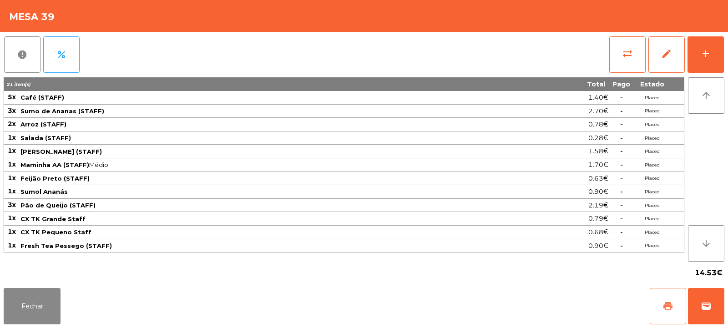
click at [664, 304] on span "print" at bounding box center [668, 306] width 11 height 11
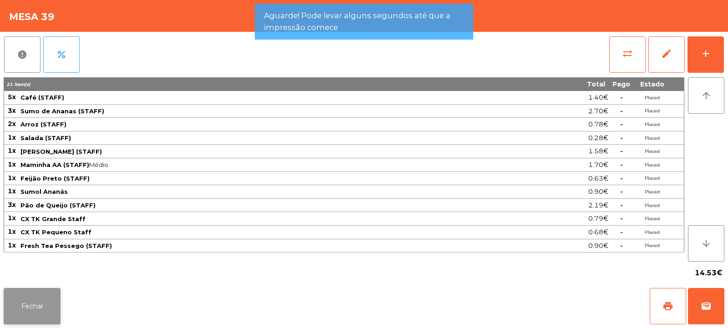
click at [57, 301] on button "Fechar" at bounding box center [32, 306] width 57 height 36
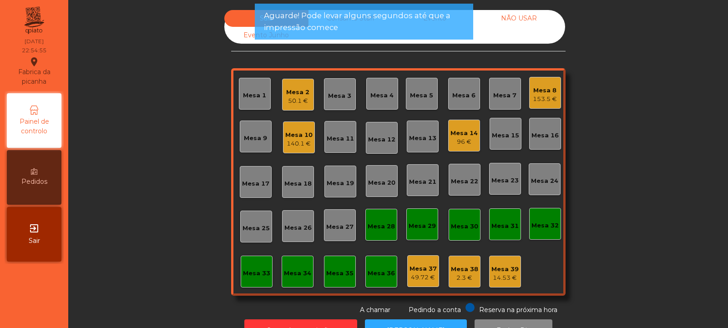
click at [465, 274] on div "2.3 €" at bounding box center [464, 278] width 27 height 9
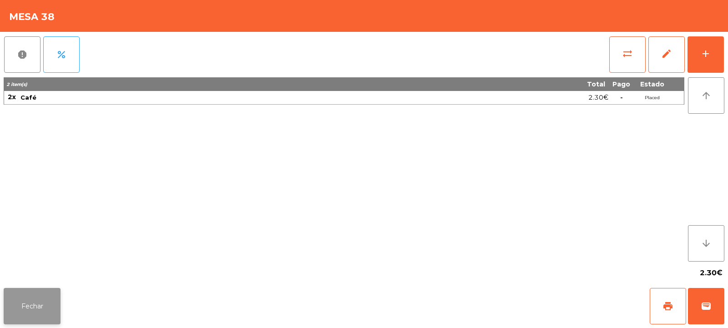
click at [48, 306] on button "Fechar" at bounding box center [32, 306] width 57 height 36
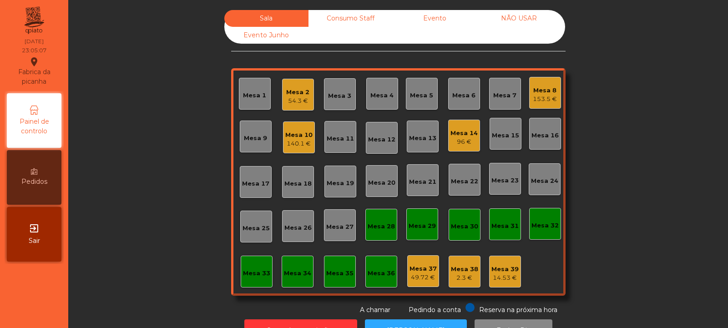
click at [296, 139] on div "Mesa 10" at bounding box center [298, 135] width 27 height 9
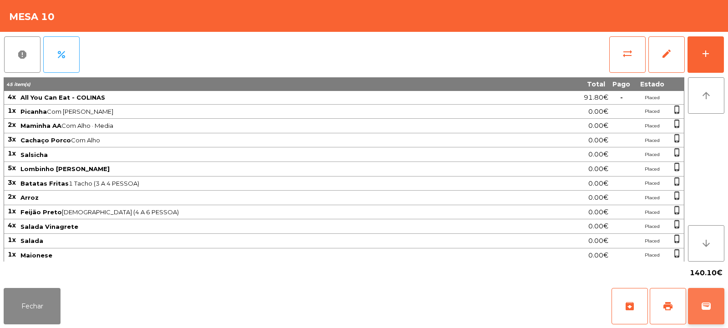
click at [698, 303] on button "wallet" at bounding box center [706, 306] width 36 height 36
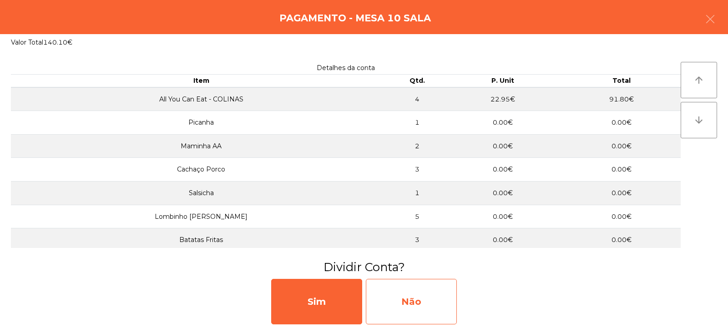
click at [421, 287] on div "Não" at bounding box center [411, 302] width 91 height 46
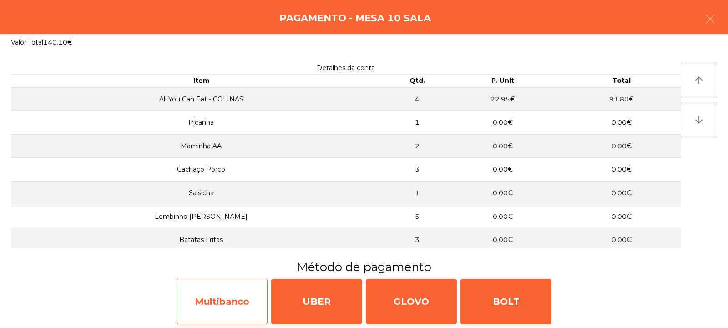
click at [239, 297] on div "Multibanco" at bounding box center [222, 302] width 91 height 46
select select "**"
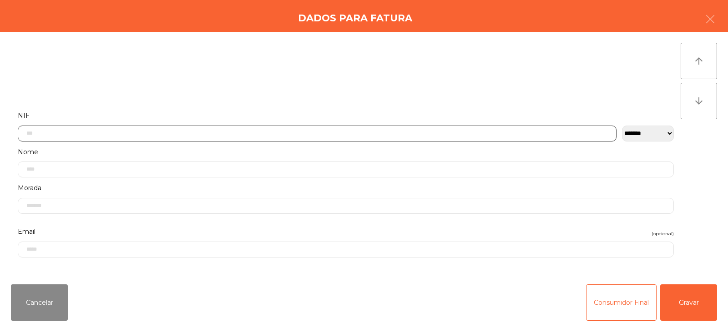
click at [402, 131] on input "text" at bounding box center [317, 134] width 599 height 16
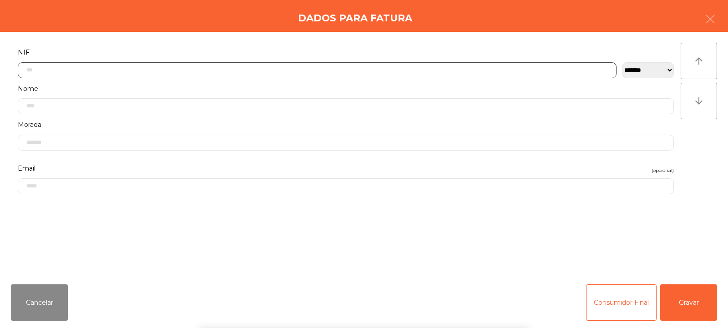
scroll to position [66, 0]
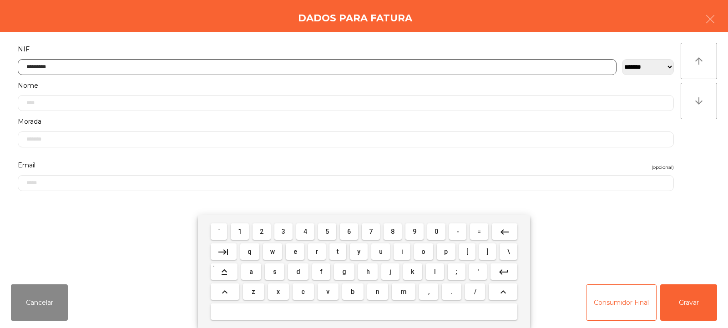
type input "*********"
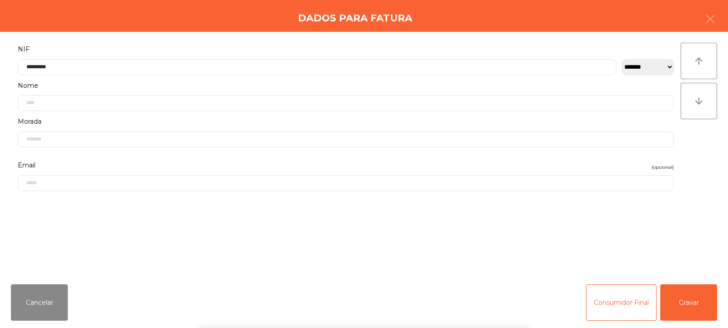
click at [686, 300] on div "` 1 2 3 4 5 6 7 8 9 0 - = keyboard_backspace keyboard_tab q w e r t y u i o p […" at bounding box center [364, 271] width 728 height 113
click at [684, 296] on button "Gravar" at bounding box center [688, 302] width 57 height 36
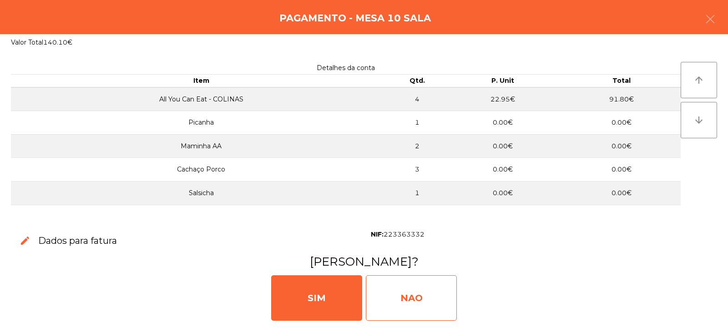
click at [425, 284] on div "NAO" at bounding box center [411, 298] width 91 height 46
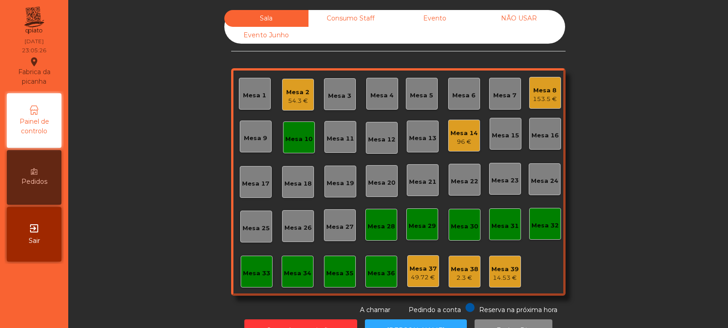
click at [310, 139] on div "Mesa 10" at bounding box center [299, 138] width 32 height 32
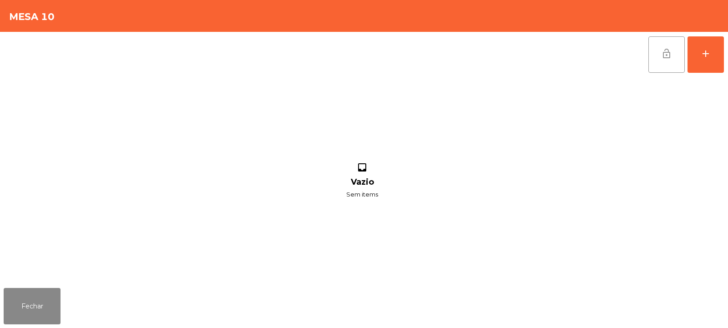
click at [669, 59] on button "lock_open" at bounding box center [667, 54] width 36 height 36
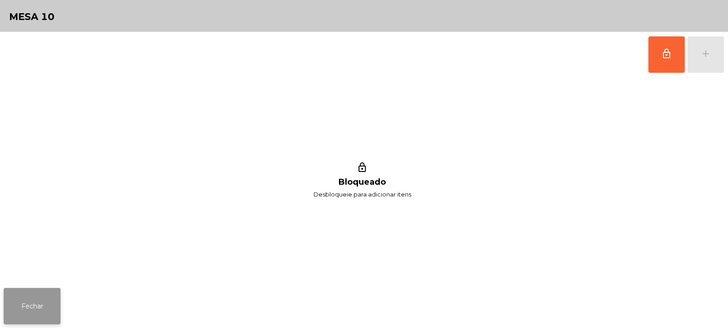
click at [57, 295] on button "Fechar" at bounding box center [32, 306] width 57 height 36
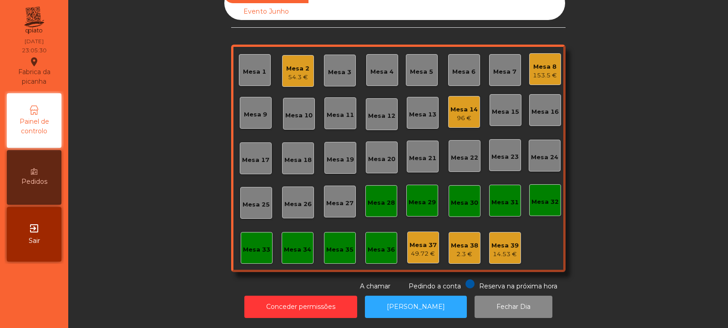
scroll to position [0, 0]
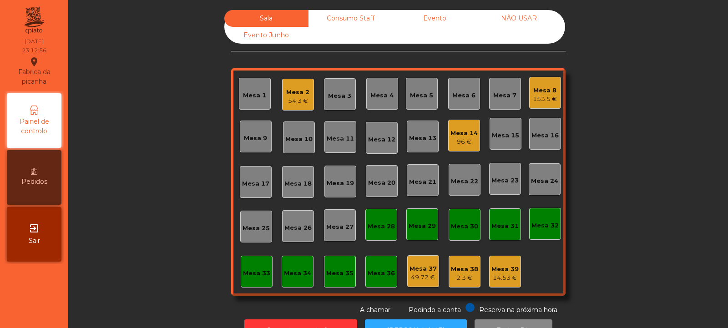
click at [295, 93] on div "Mesa 2" at bounding box center [297, 92] width 23 height 9
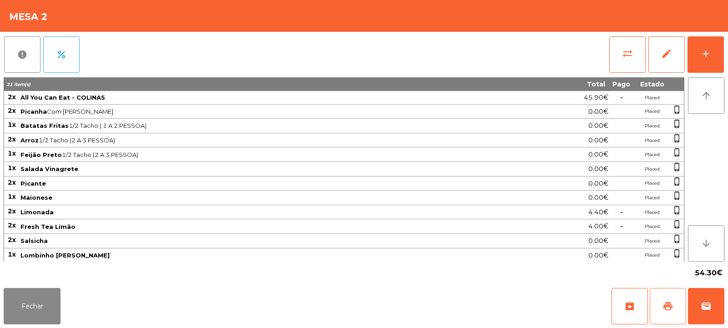
click at [660, 303] on button "print" at bounding box center [668, 306] width 36 height 36
click at [719, 298] on button "wallet" at bounding box center [706, 306] width 36 height 36
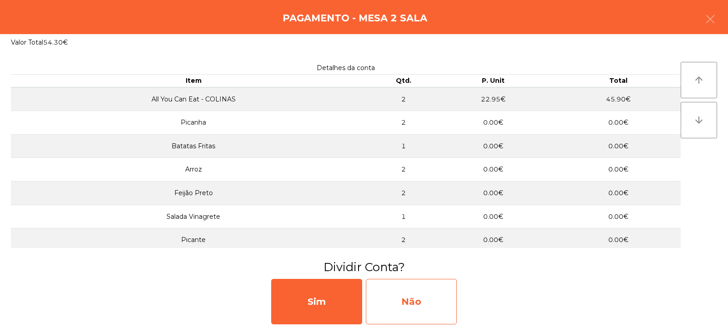
click at [415, 295] on div "Não" at bounding box center [411, 302] width 91 height 46
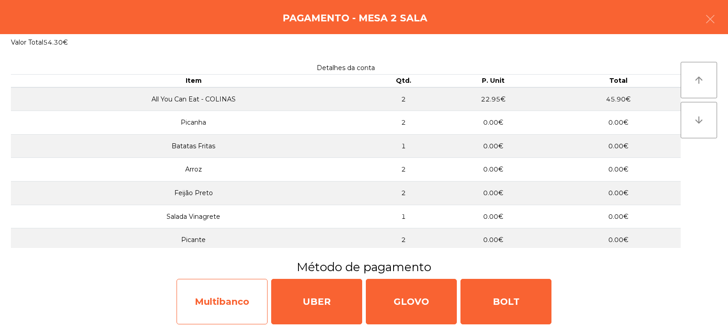
click at [208, 304] on div "Multibanco" at bounding box center [222, 302] width 91 height 46
select select "**"
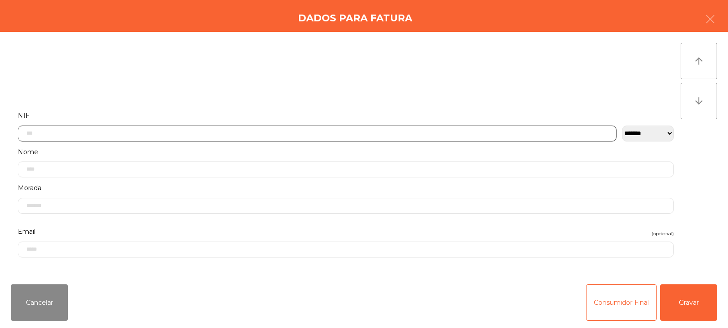
click at [281, 132] on input "text" at bounding box center [317, 134] width 599 height 16
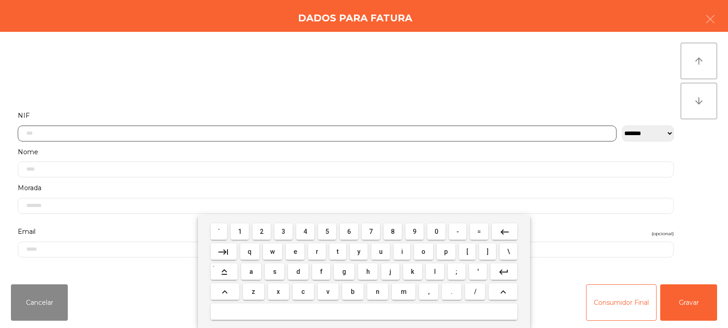
scroll to position [66, 0]
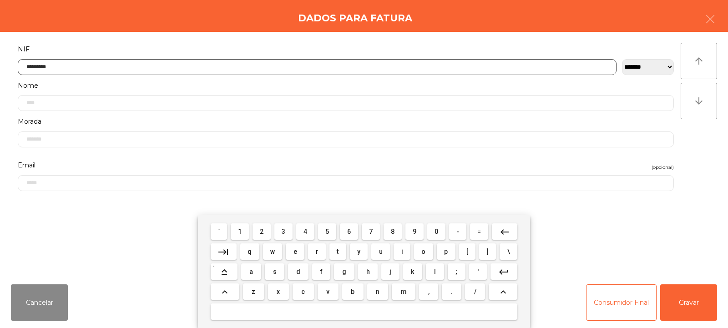
type input "*********"
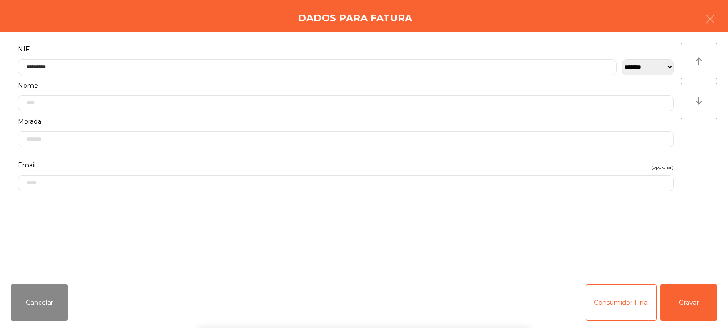
click at [713, 149] on div "**********" at bounding box center [364, 154] width 728 height 245
click at [691, 299] on button "Gravar" at bounding box center [688, 302] width 57 height 36
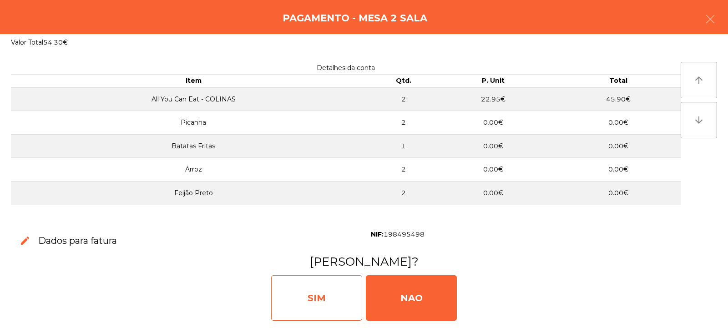
click at [325, 298] on div "SIM" at bounding box center [316, 298] width 91 height 46
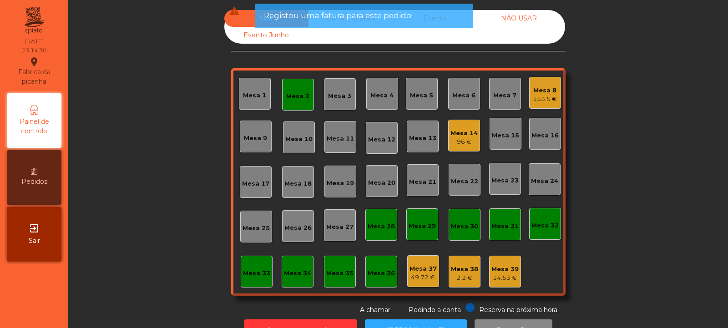
click at [282, 89] on div "Mesa 2" at bounding box center [298, 95] width 32 height 32
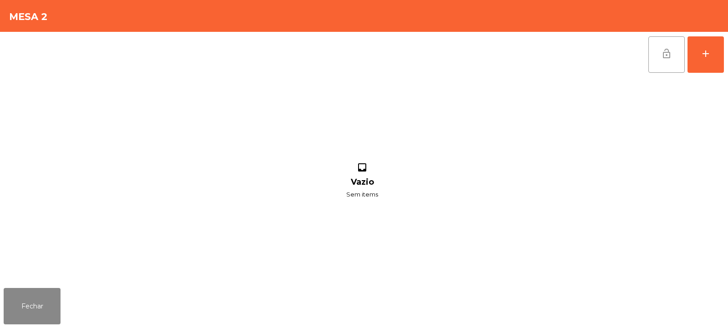
click at [664, 53] on span "lock_open" at bounding box center [666, 53] width 11 height 11
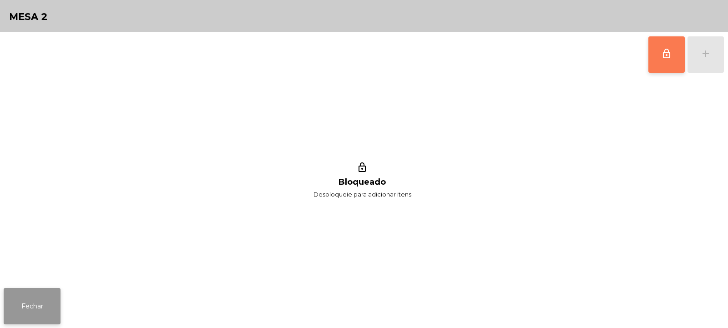
click at [41, 303] on button "Fechar" at bounding box center [32, 306] width 57 height 36
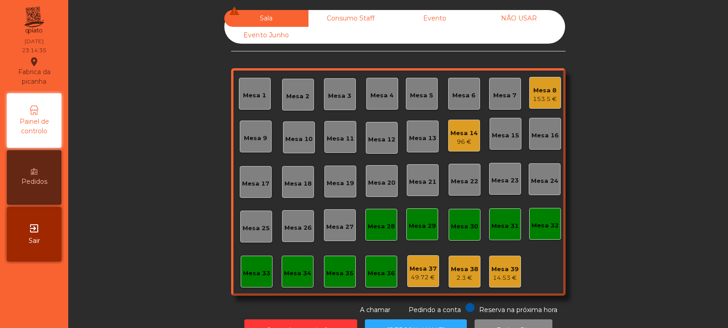
click at [539, 92] on div "Mesa 8" at bounding box center [545, 90] width 24 height 9
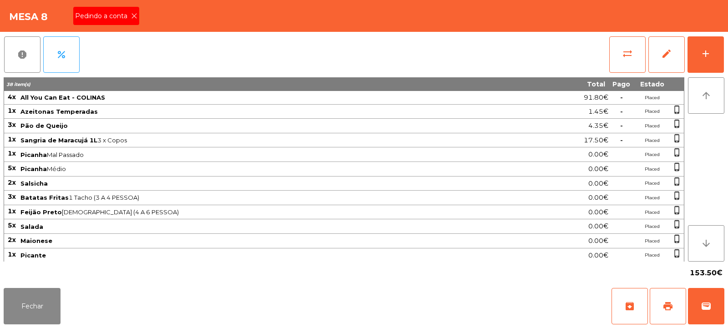
click at [134, 16] on icon at bounding box center [134, 16] width 6 height 6
click at [671, 306] on span "print" at bounding box center [668, 306] width 11 height 11
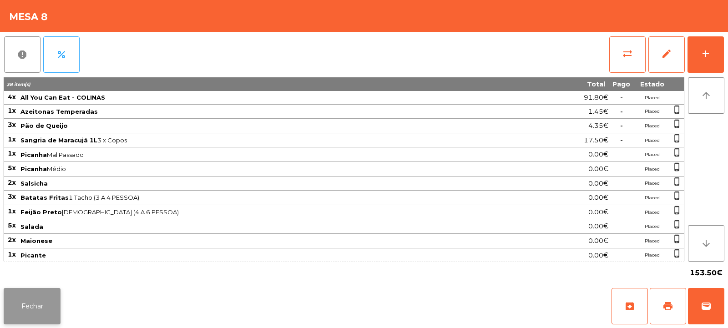
click at [34, 303] on button "Fechar" at bounding box center [32, 306] width 57 height 36
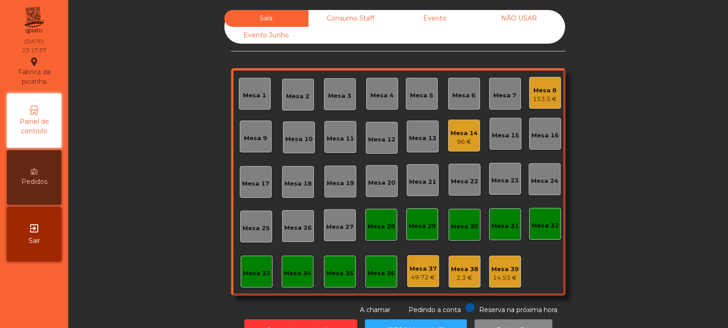
click at [463, 135] on div "Mesa 14" at bounding box center [464, 133] width 27 height 9
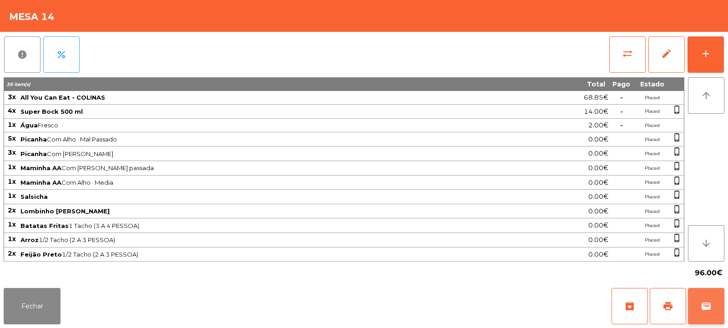
click at [713, 305] on button "wallet" at bounding box center [706, 306] width 36 height 36
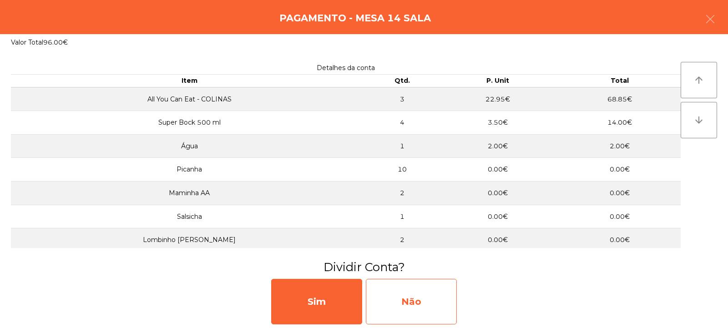
click at [415, 299] on div "Não" at bounding box center [411, 302] width 91 height 46
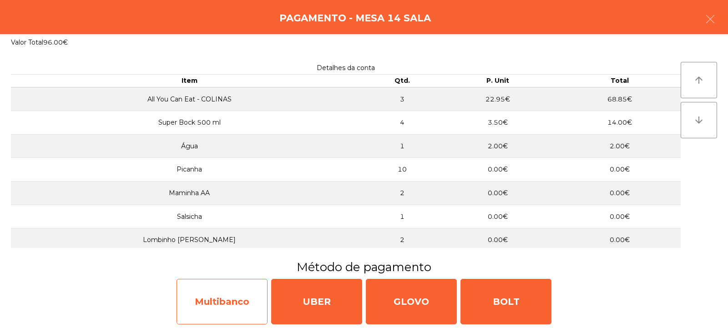
click at [218, 301] on div "Multibanco" at bounding box center [222, 302] width 91 height 46
select select "**"
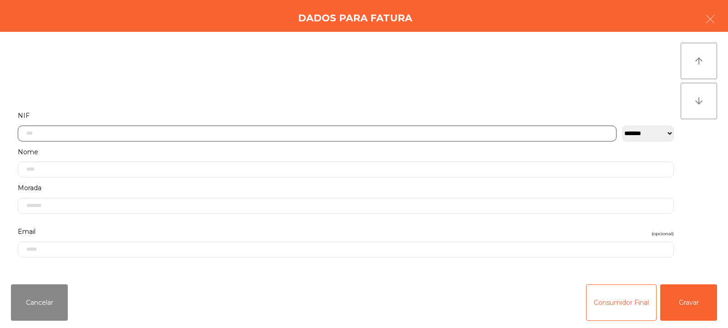
click at [275, 135] on input "text" at bounding box center [317, 134] width 599 height 16
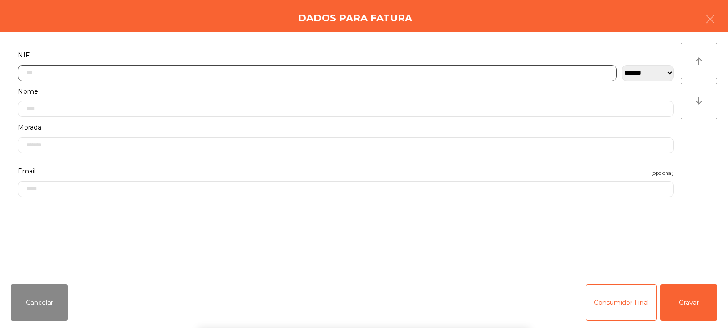
scroll to position [66, 0]
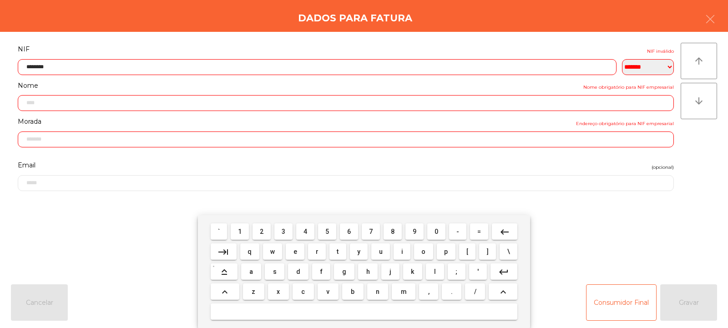
type input "*********"
type input "**********"
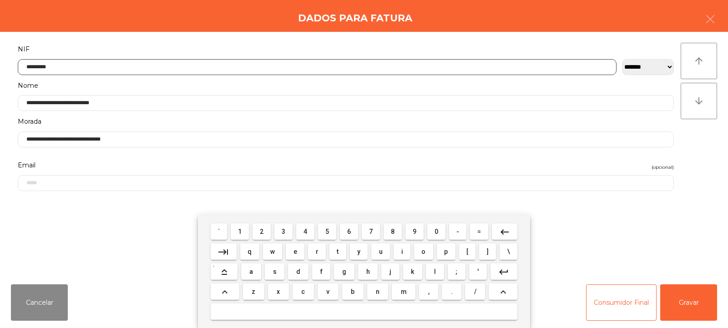
type input "*********"
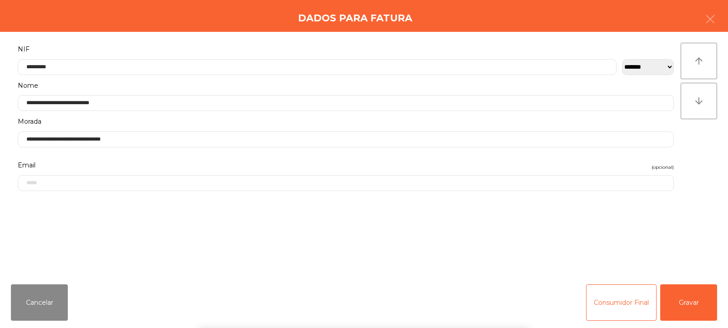
click at [707, 151] on div "arrow_upward arrow_downward" at bounding box center [699, 154] width 36 height 223
click at [675, 308] on button "Gravar" at bounding box center [688, 302] width 57 height 36
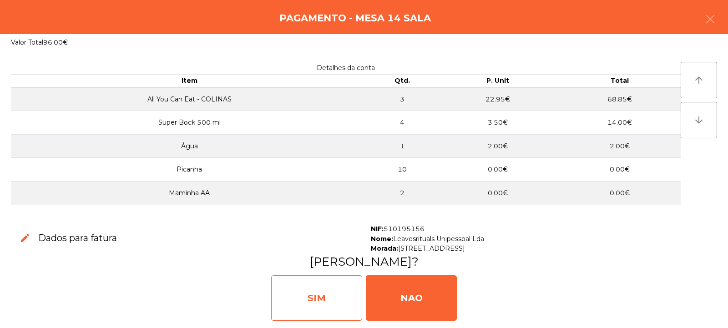
click at [314, 297] on div "SIM" at bounding box center [316, 298] width 91 height 46
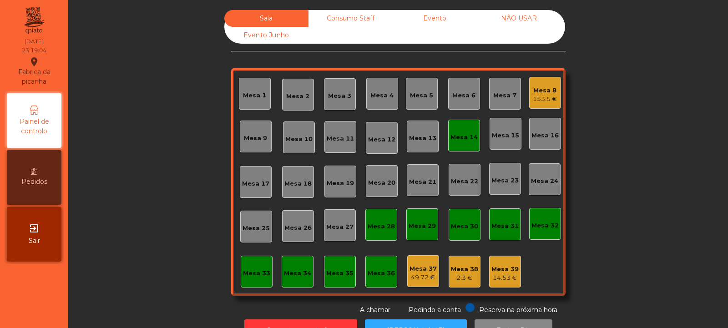
click at [540, 96] on div "153.5 €" at bounding box center [545, 99] width 24 height 9
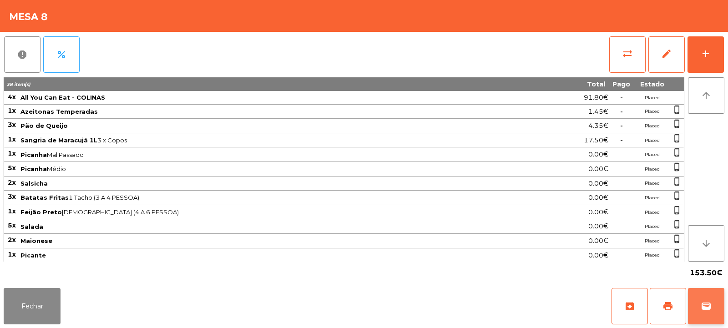
click at [704, 305] on span "wallet" at bounding box center [706, 306] width 11 height 11
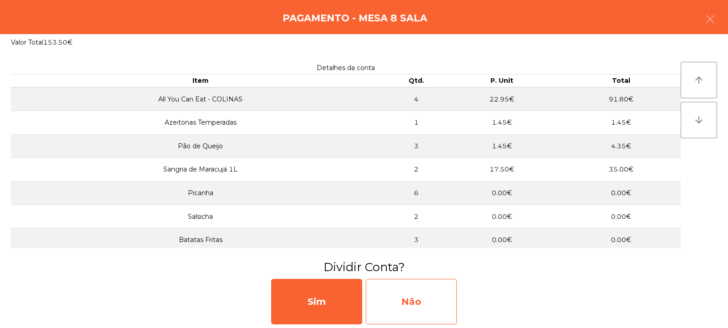
click at [412, 295] on div "Não" at bounding box center [411, 302] width 91 height 46
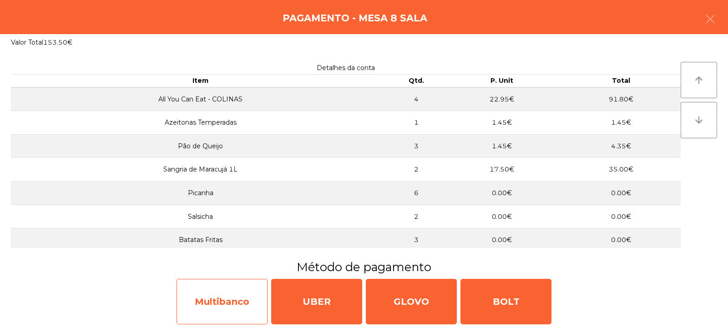
click at [211, 304] on div "Multibanco" at bounding box center [222, 302] width 91 height 46
select select "**"
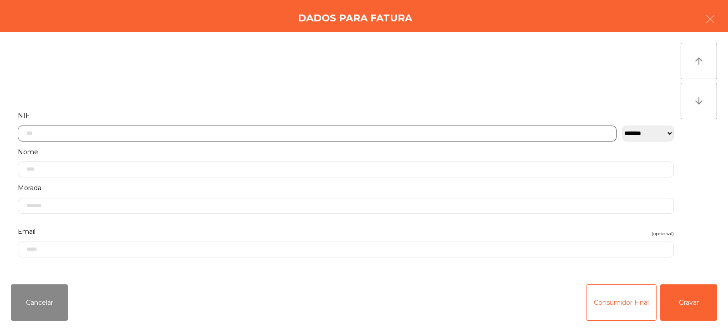
click at [259, 127] on input "text" at bounding box center [317, 134] width 599 height 16
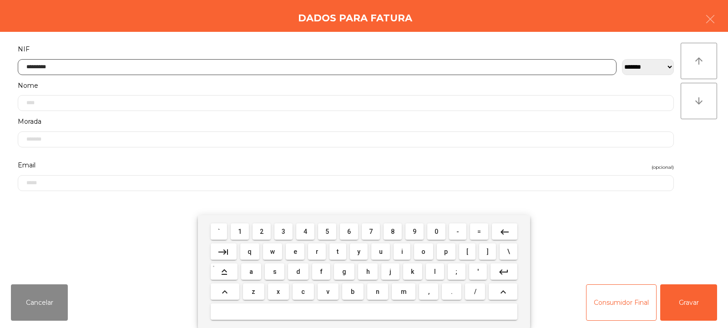
type input "*********"
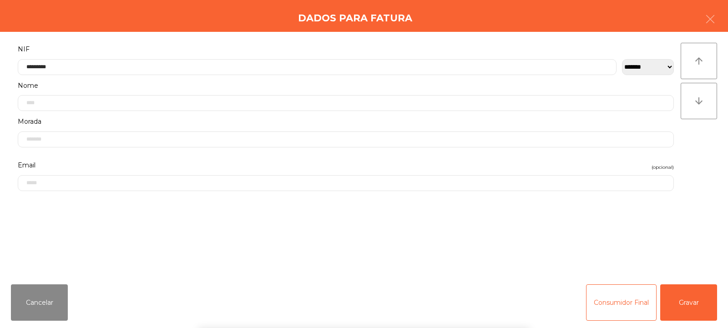
click at [705, 134] on div "arrow_upward arrow_downward" at bounding box center [699, 154] width 36 height 223
click at [687, 307] on button "Gravar" at bounding box center [688, 302] width 57 height 36
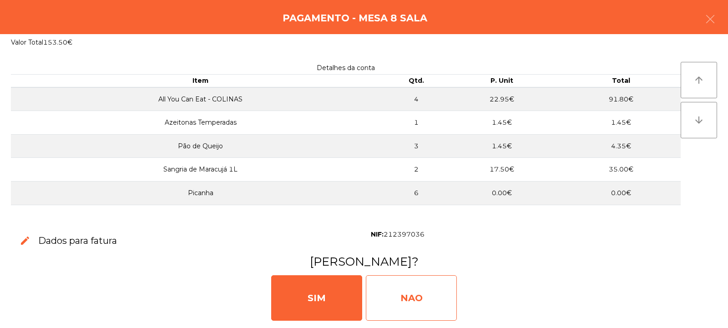
click at [412, 297] on div "NAO" at bounding box center [411, 298] width 91 height 46
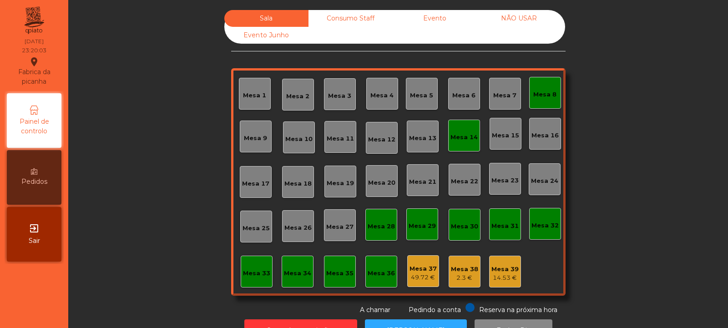
click at [547, 93] on div "Mesa 8" at bounding box center [544, 94] width 23 height 9
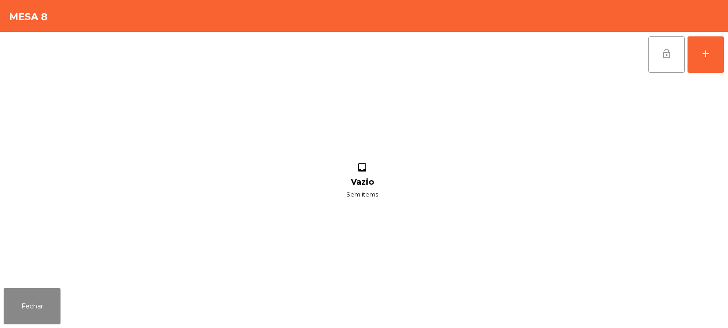
click at [675, 57] on button "lock_open" at bounding box center [667, 54] width 36 height 36
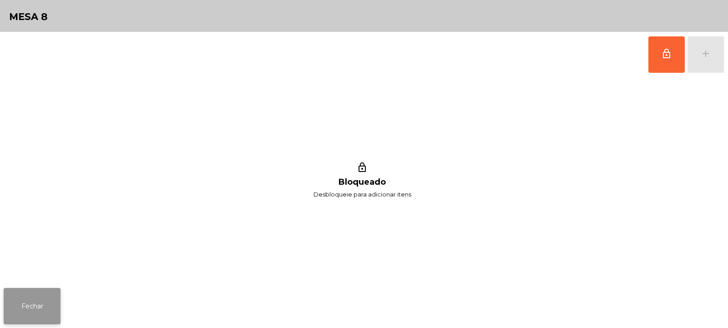
click at [31, 304] on button "Fechar" at bounding box center [32, 306] width 57 height 36
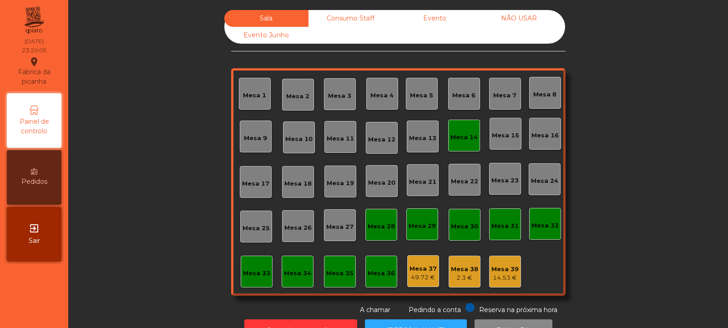
click at [465, 130] on div "Mesa 14" at bounding box center [464, 135] width 27 height 13
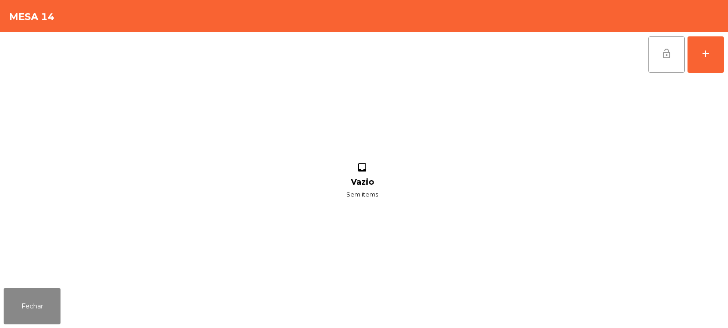
click at [684, 58] on button "lock_open" at bounding box center [667, 54] width 36 height 36
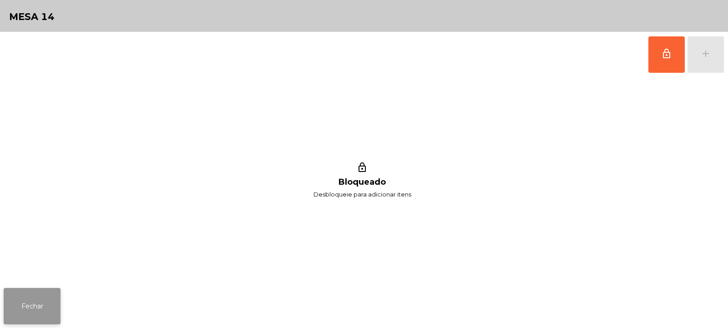
click at [42, 307] on button "Fechar" at bounding box center [32, 306] width 57 height 36
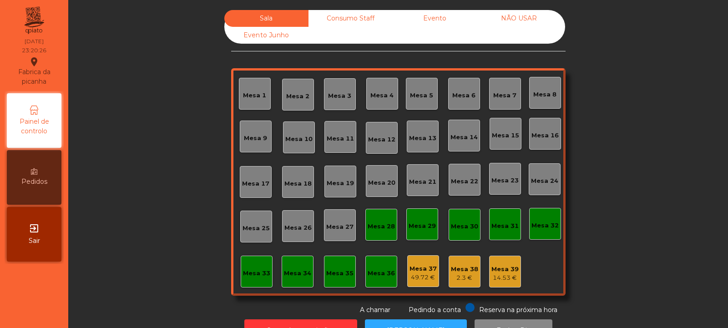
click at [330, 12] on div "Consumo Staff" at bounding box center [351, 18] width 84 height 17
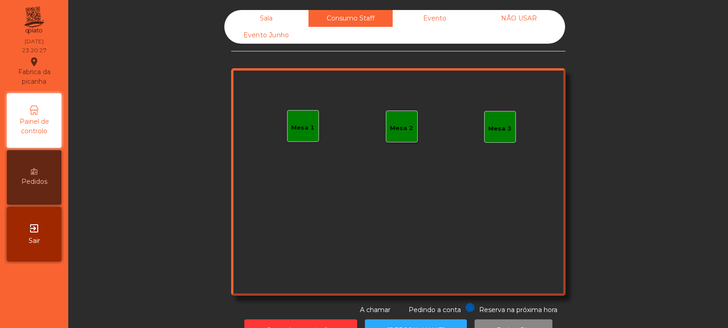
click at [259, 22] on div "Sala" at bounding box center [266, 18] width 84 height 17
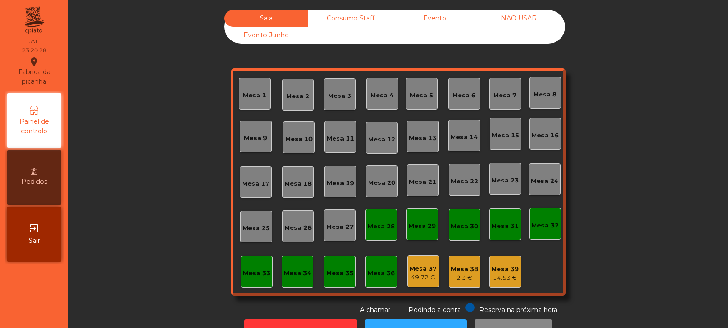
click at [346, 18] on div "Consumo Staff" at bounding box center [351, 18] width 84 height 17
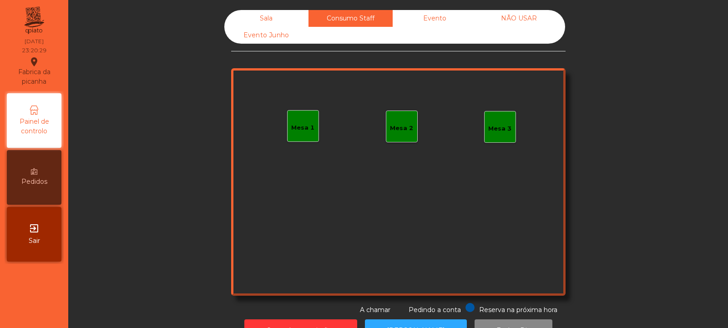
click at [432, 18] on div "Evento" at bounding box center [435, 18] width 84 height 17
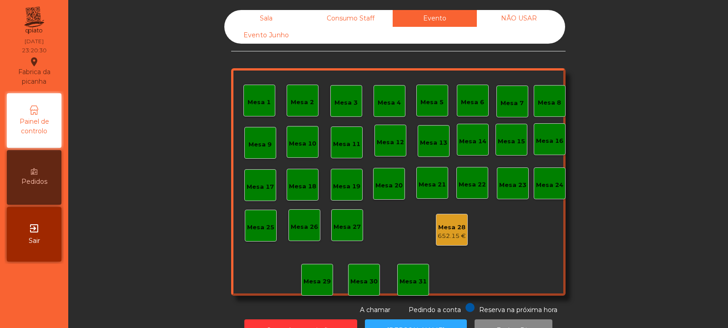
click at [523, 17] on div "NÃO USAR" at bounding box center [519, 18] width 84 height 17
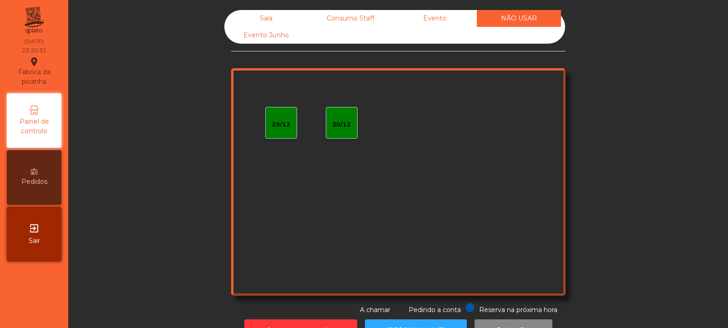
click at [260, 36] on div "Evento Junho" at bounding box center [266, 35] width 84 height 17
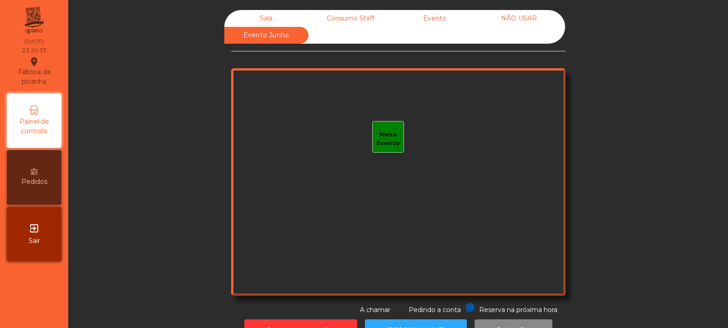
click at [280, 13] on div "Sala" at bounding box center [266, 18] width 84 height 17
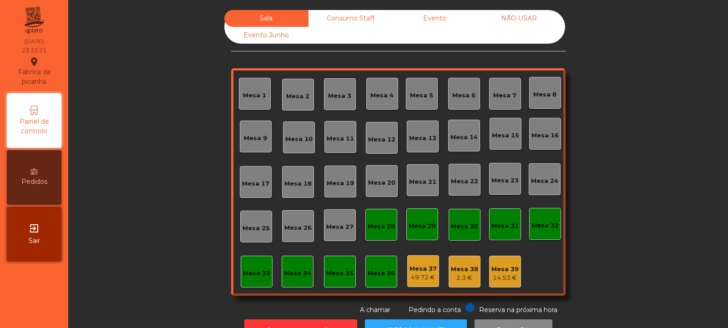
scroll to position [30, 0]
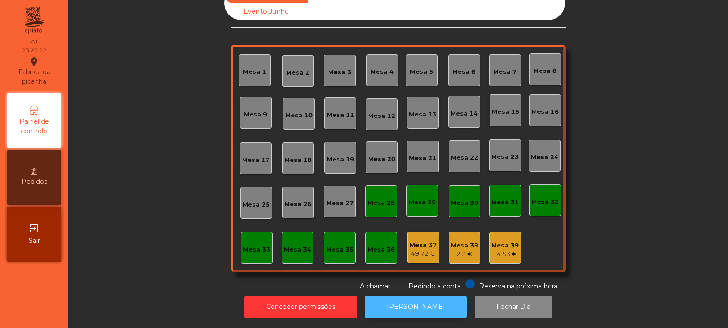
click at [399, 298] on button "[PERSON_NAME]" at bounding box center [416, 307] width 102 height 22
click at [394, 305] on button "[PERSON_NAME]" at bounding box center [416, 307] width 102 height 22
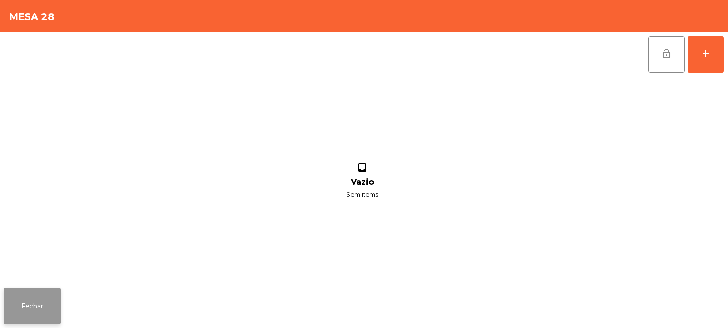
click at [60, 308] on button "Fechar" at bounding box center [32, 306] width 57 height 36
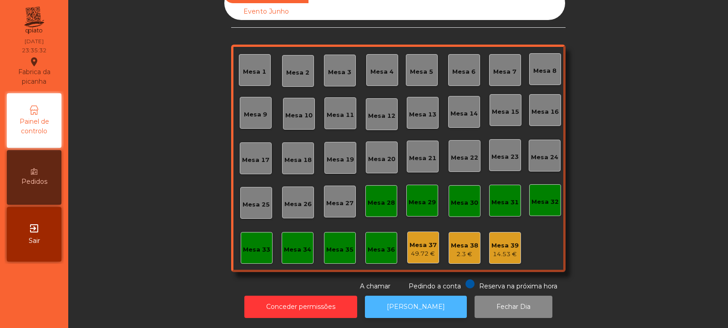
click at [416, 296] on button "[PERSON_NAME]" at bounding box center [416, 307] width 102 height 22
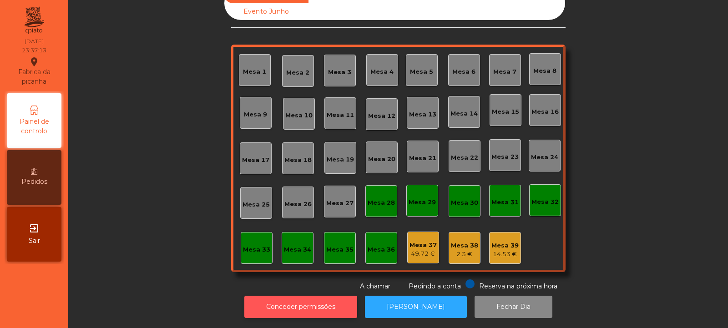
click at [329, 299] on button "Conceder permissões" at bounding box center [300, 307] width 113 height 22
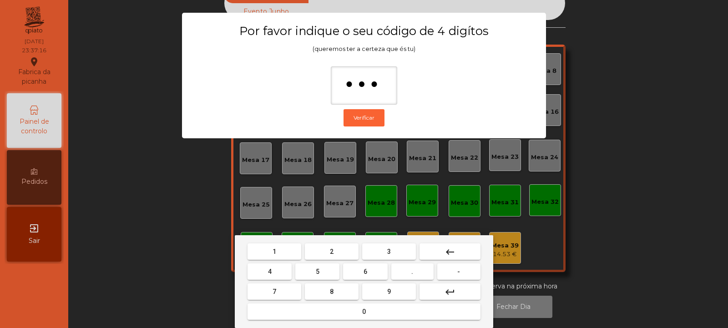
type input "****"
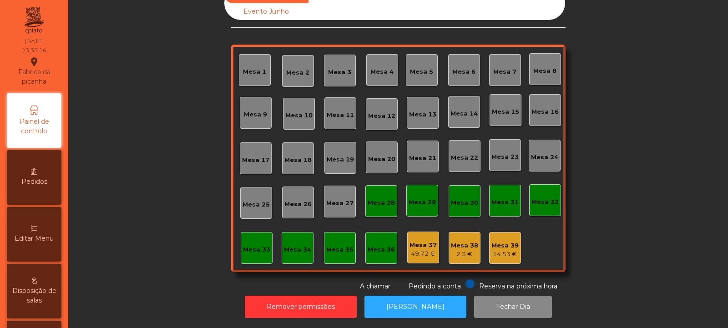
click at [422, 249] on div "49.72 €" at bounding box center [423, 253] width 27 height 9
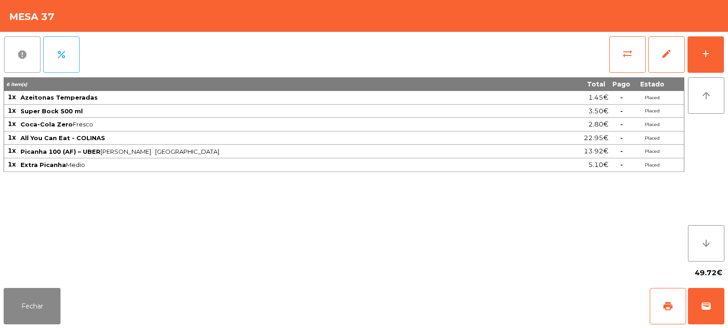
click at [25, 63] on button "report" at bounding box center [22, 54] width 36 height 36
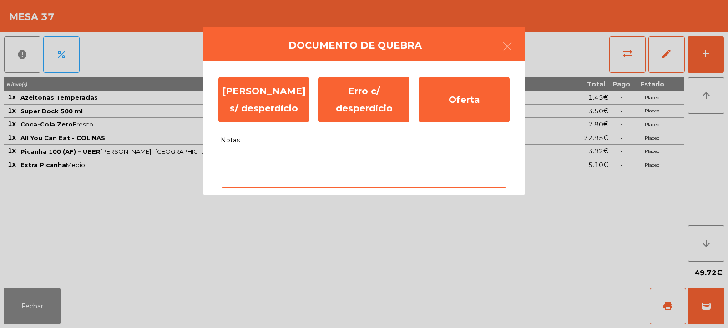
click at [285, 160] on textarea "Notas" at bounding box center [364, 169] width 287 height 38
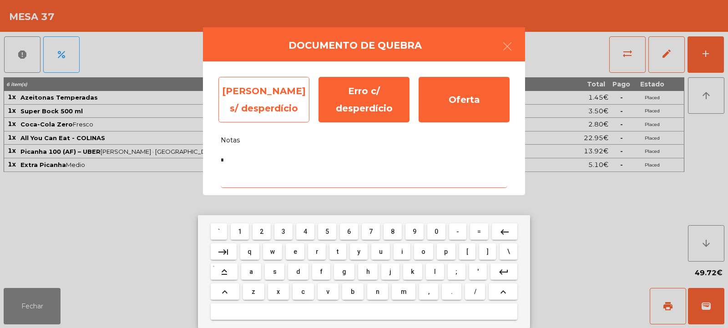
type textarea "*"
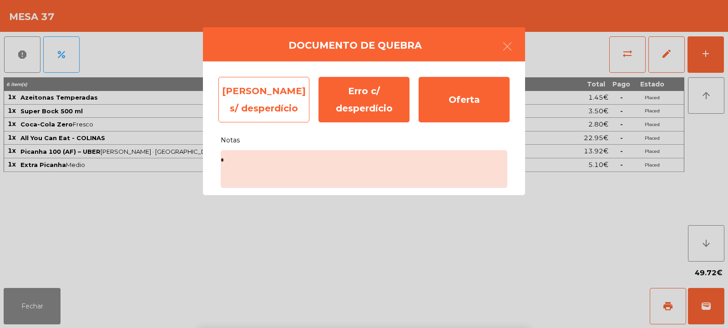
click at [282, 102] on div "Erro s/ desperdício" at bounding box center [263, 100] width 91 height 46
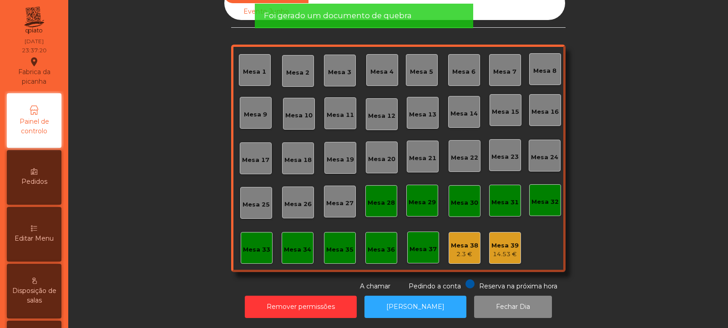
click at [461, 250] on div "2.3 €" at bounding box center [464, 254] width 27 height 9
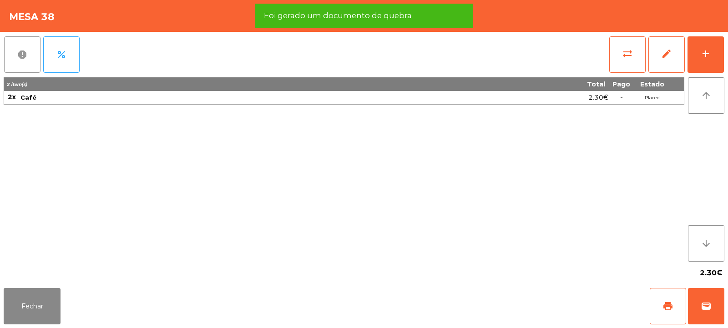
click at [29, 56] on button "report" at bounding box center [22, 54] width 36 height 36
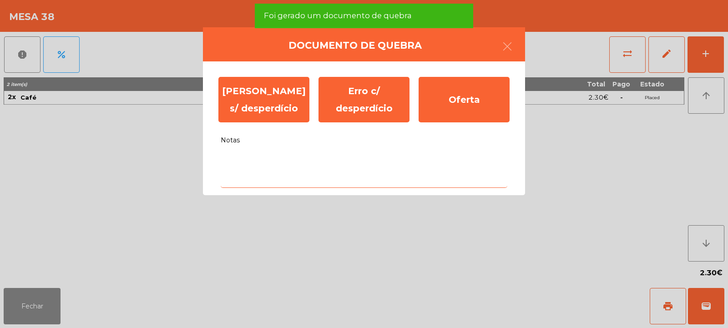
click at [286, 157] on textarea "Notas" at bounding box center [364, 169] width 287 height 38
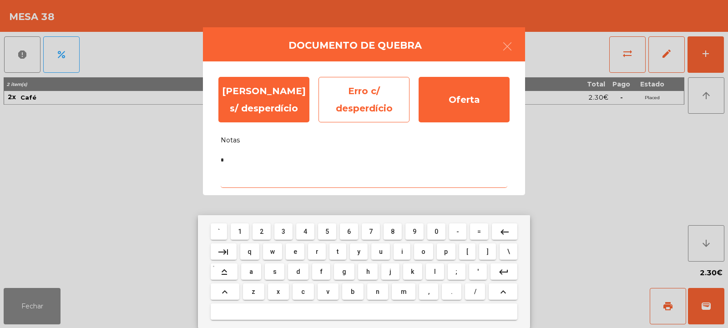
type textarea "*"
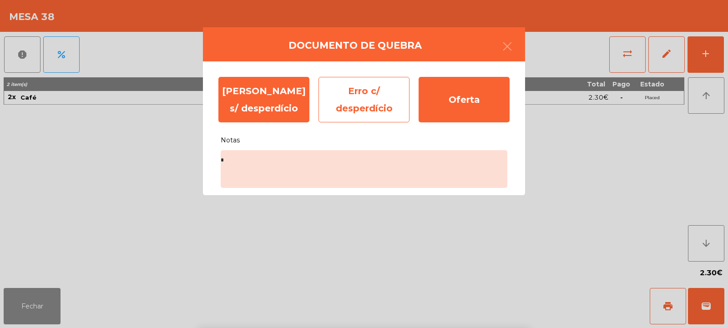
click at [382, 101] on div "Erro c/ desperdício" at bounding box center [364, 100] width 91 height 46
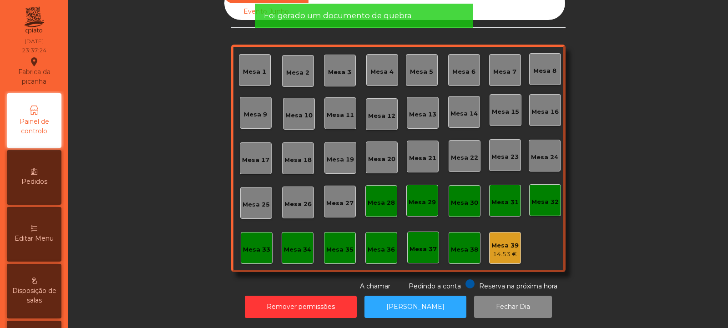
click at [502, 250] on div "14.53 €" at bounding box center [505, 254] width 27 height 9
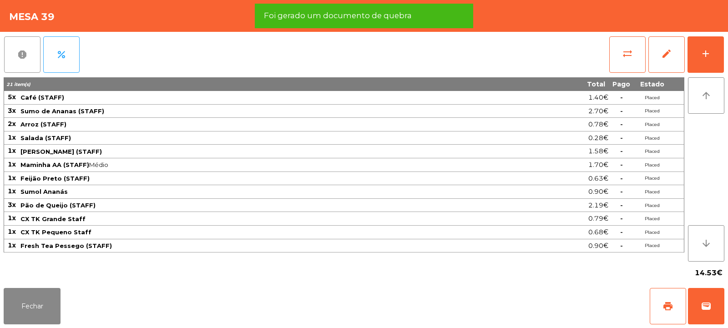
click at [27, 57] on span "report" at bounding box center [22, 54] width 11 height 11
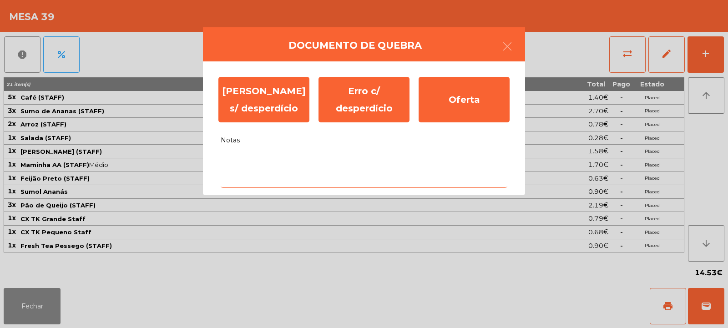
click at [271, 159] on textarea "Notas" at bounding box center [364, 169] width 287 height 38
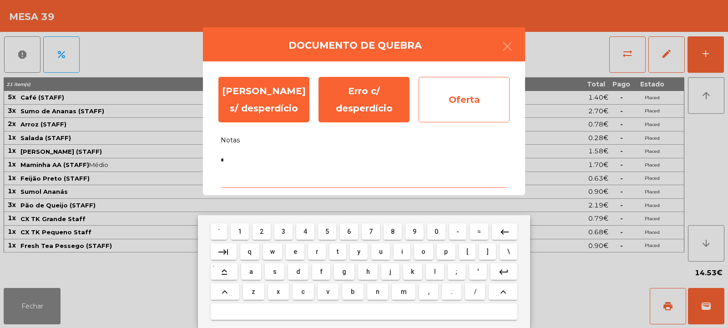
type textarea "*"
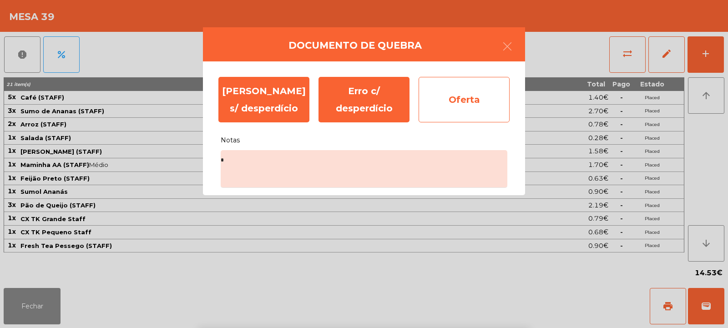
click at [468, 100] on div "Oferta" at bounding box center [464, 100] width 91 height 46
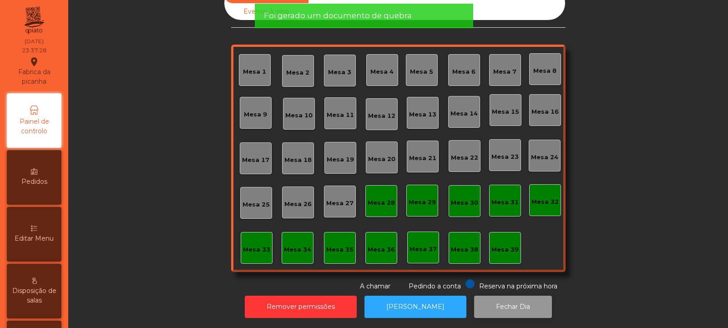
click at [509, 296] on button "Fechar Dia" at bounding box center [513, 307] width 78 height 22
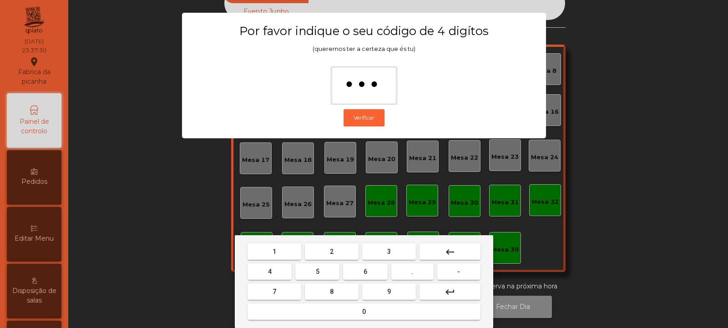
type input "****"
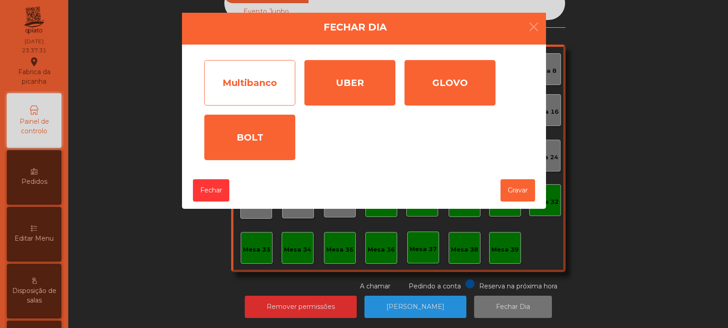
click at [280, 85] on div "Multibanco" at bounding box center [249, 83] width 91 height 46
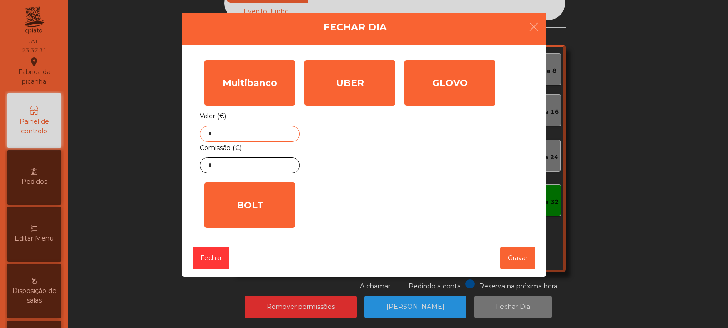
click at [274, 132] on input "*" at bounding box center [250, 134] width 100 height 16
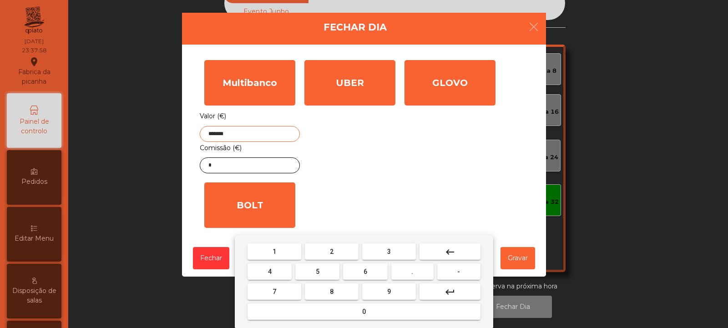
type input "*******"
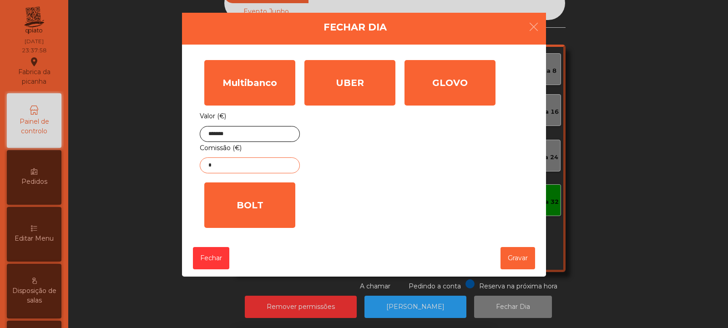
click at [276, 167] on input "*" at bounding box center [250, 165] width 100 height 16
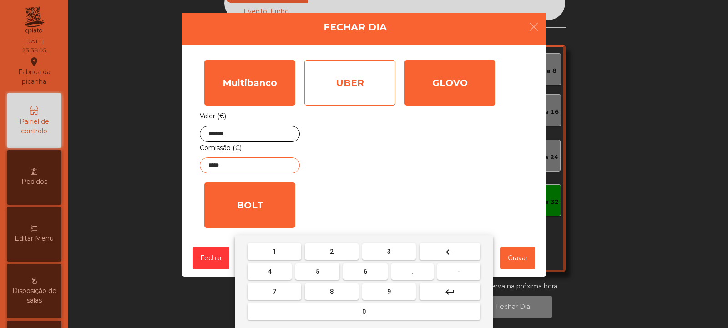
type input "*****"
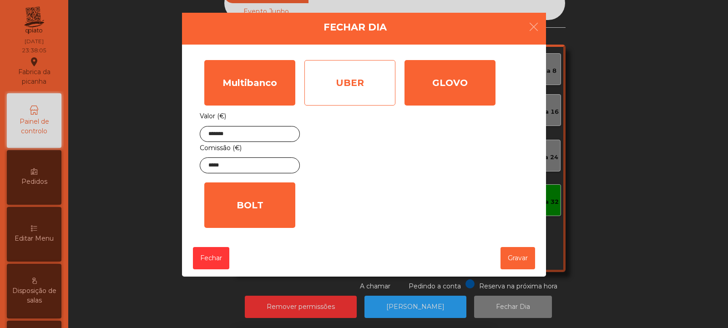
click at [373, 84] on div "UBER" at bounding box center [349, 83] width 91 height 46
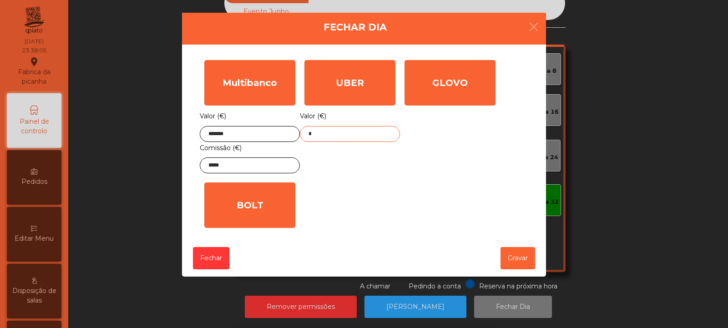
click at [367, 132] on input "*" at bounding box center [350, 134] width 100 height 16
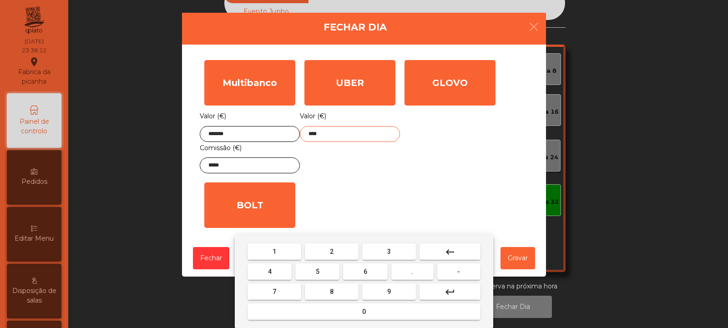
type input "****"
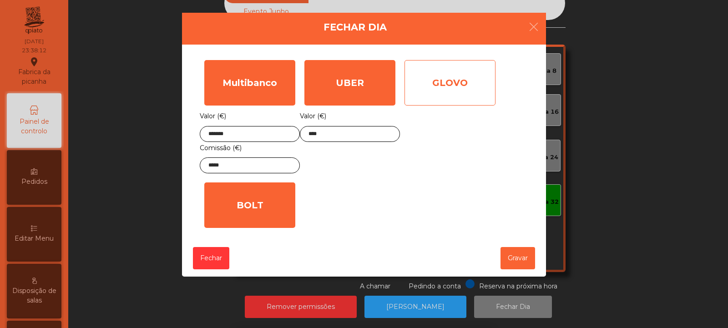
click at [462, 95] on div "GLOVO" at bounding box center [450, 83] width 91 height 46
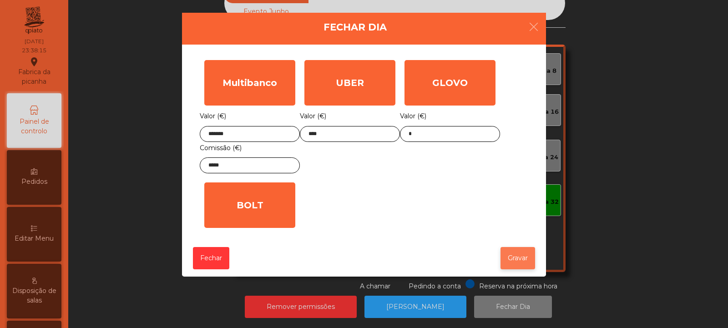
click at [522, 264] on button "Gravar" at bounding box center [518, 258] width 35 height 22
